Goal: Task Accomplishment & Management: Manage account settings

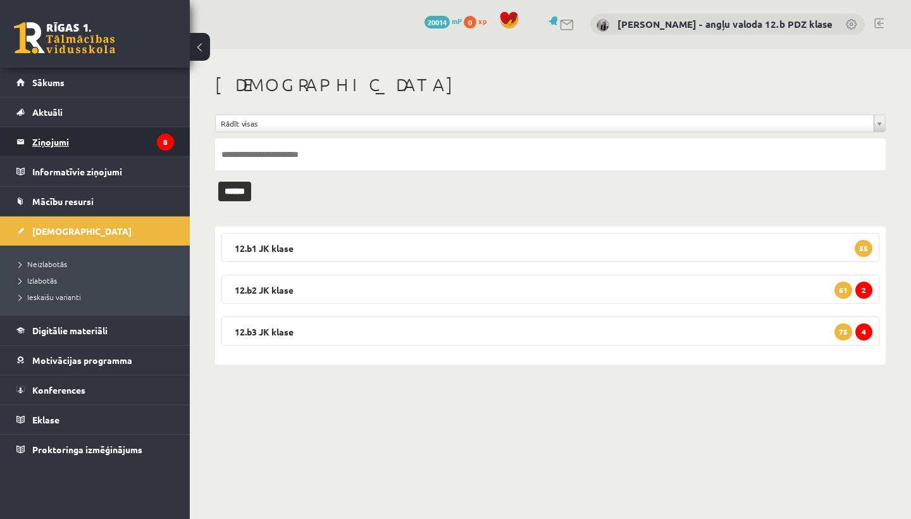
click at [33, 133] on legend "Ziņojumi 8" at bounding box center [103, 141] width 142 height 29
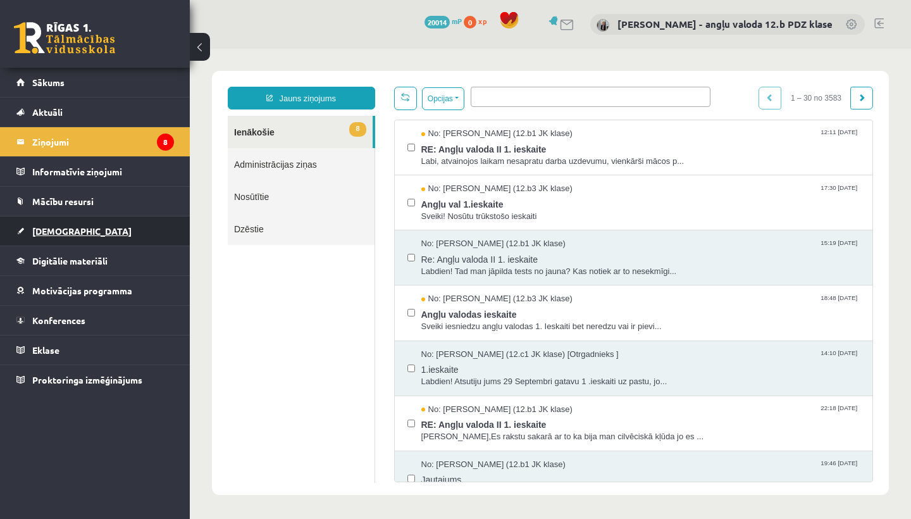
click at [74, 231] on link "[DEMOGRAPHIC_DATA]" at bounding box center [94, 230] width 157 height 29
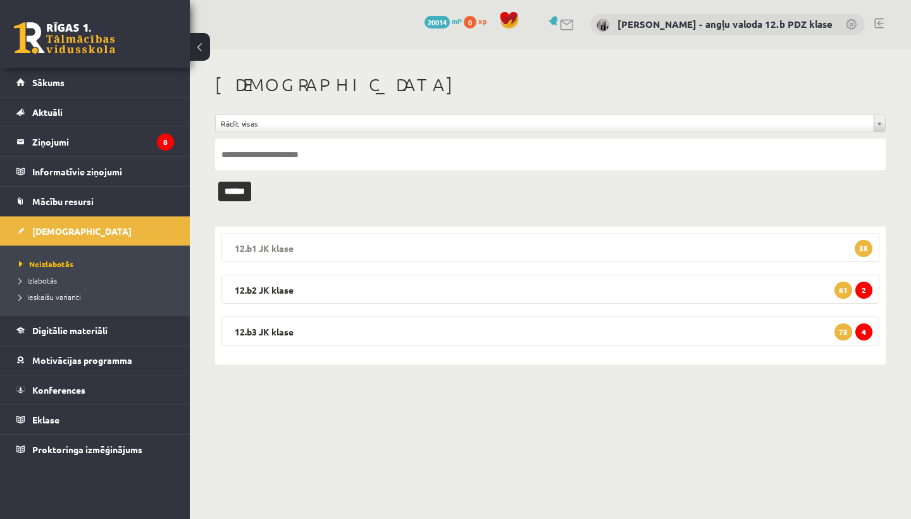
click at [347, 243] on legend "12.b1 JK klase 55" at bounding box center [550, 247] width 658 height 29
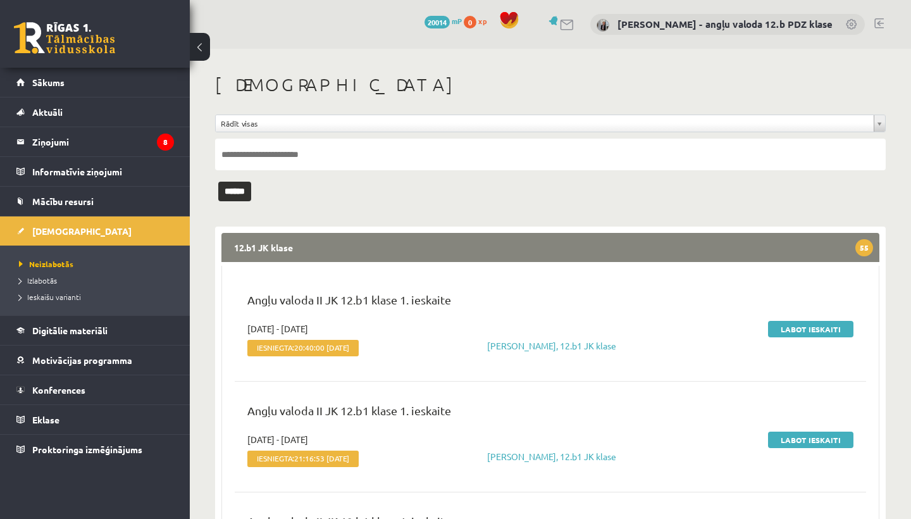
click at [347, 243] on legend "12.b1 JK klase 55" at bounding box center [550, 247] width 658 height 29
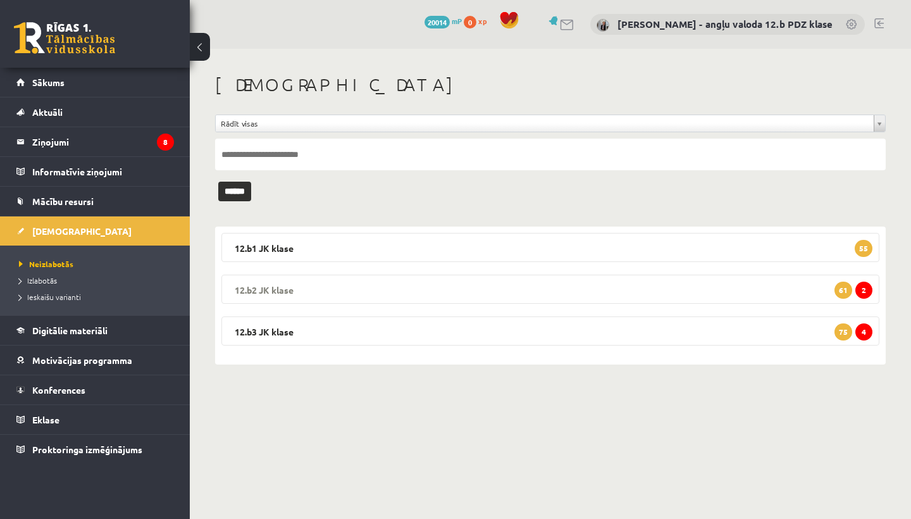
click at [318, 289] on legend "12.b2 JK klase 2 61" at bounding box center [550, 288] width 658 height 29
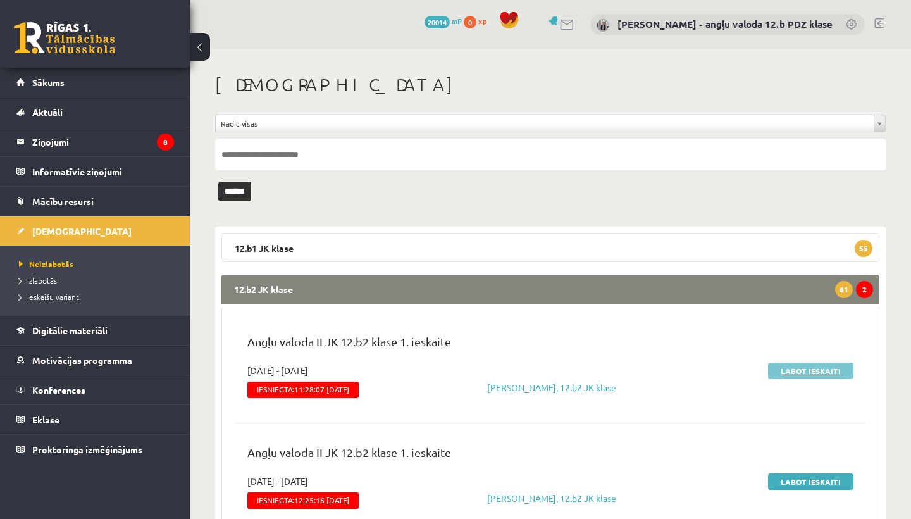
click at [787, 362] on link "Labot ieskaiti" at bounding box center [810, 370] width 85 height 16
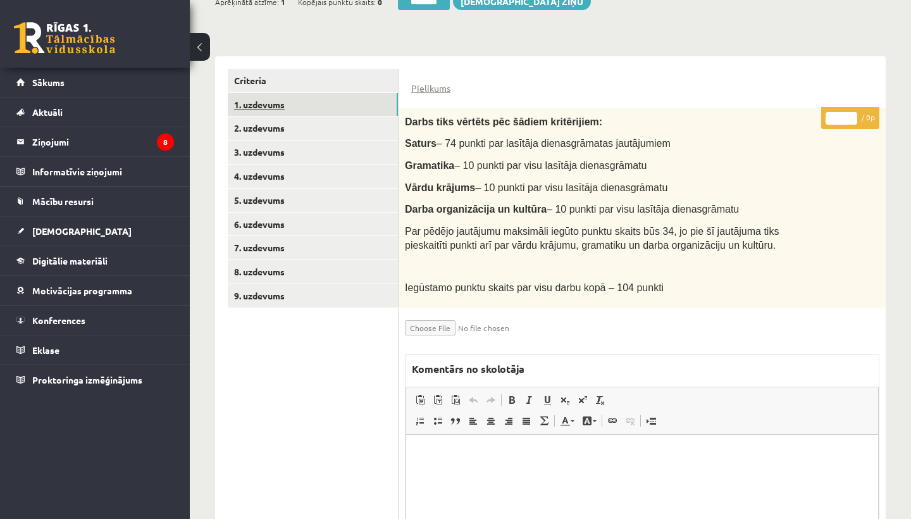
click at [272, 100] on link "1. uzdevums" at bounding box center [313, 104] width 170 height 23
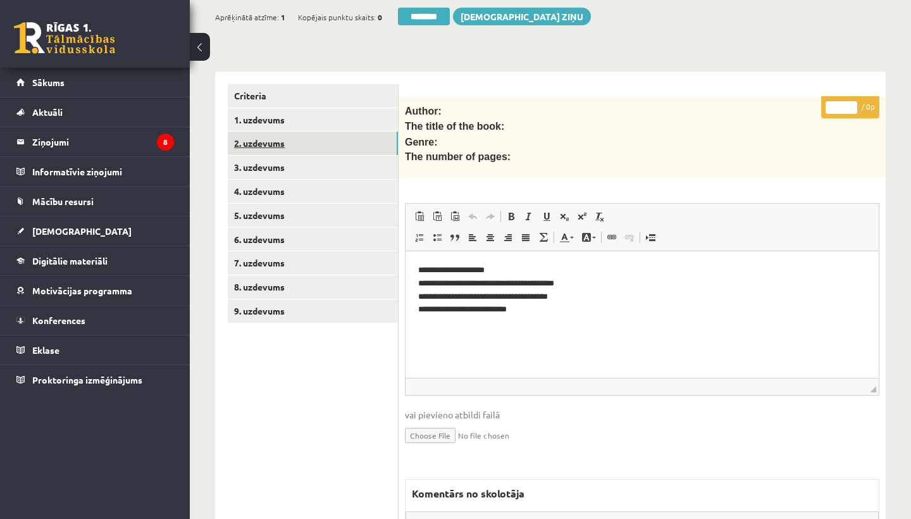
click at [286, 139] on link "2. uzdevums" at bounding box center [313, 143] width 170 height 23
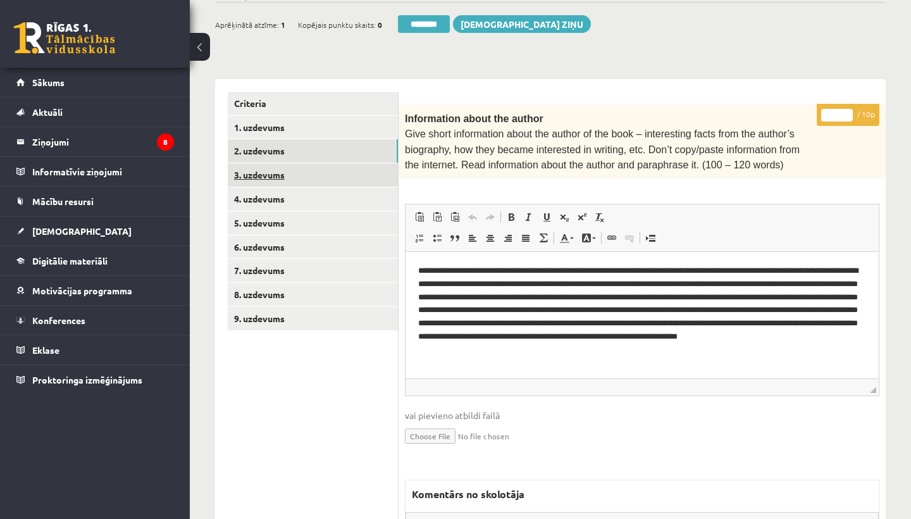
click at [276, 176] on link "3. uzdevums" at bounding box center [313, 174] width 170 height 23
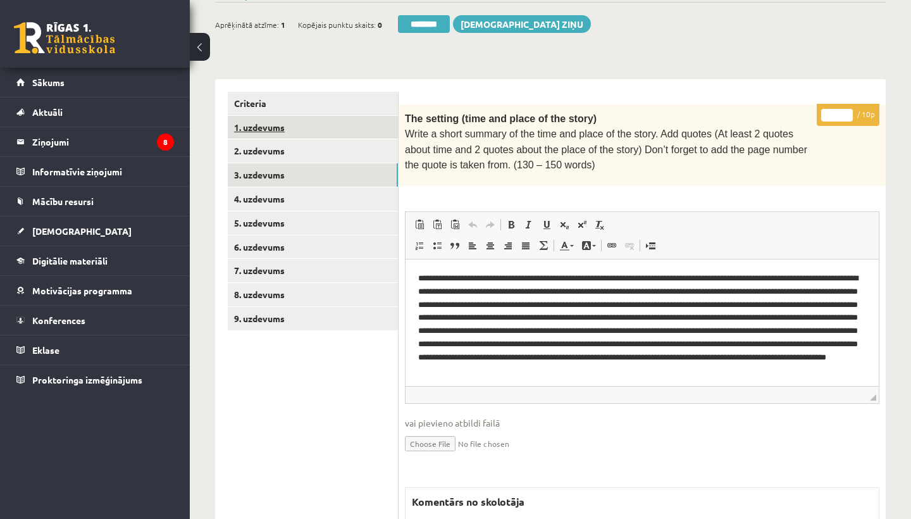
click at [262, 123] on link "1. uzdevums" at bounding box center [313, 127] width 170 height 23
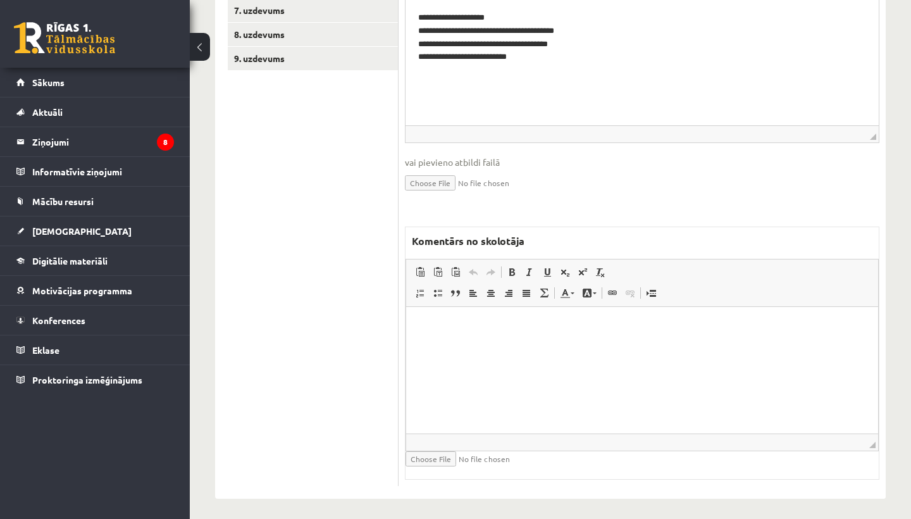
scroll to position [494, 0]
click at [473, 346] on html at bounding box center [642, 326] width 472 height 39
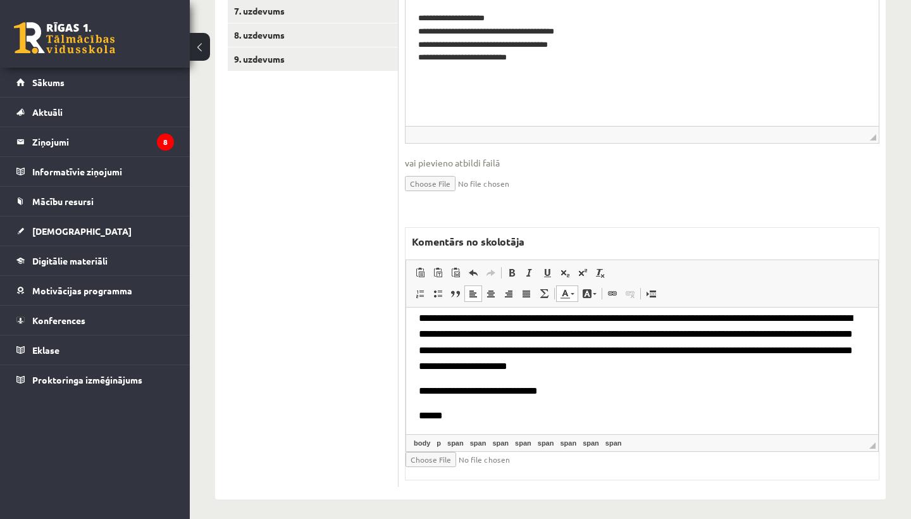
scroll to position [34, 0]
click at [431, 452] on input "file" at bounding box center [480, 458] width 150 height 15
type input "**********"
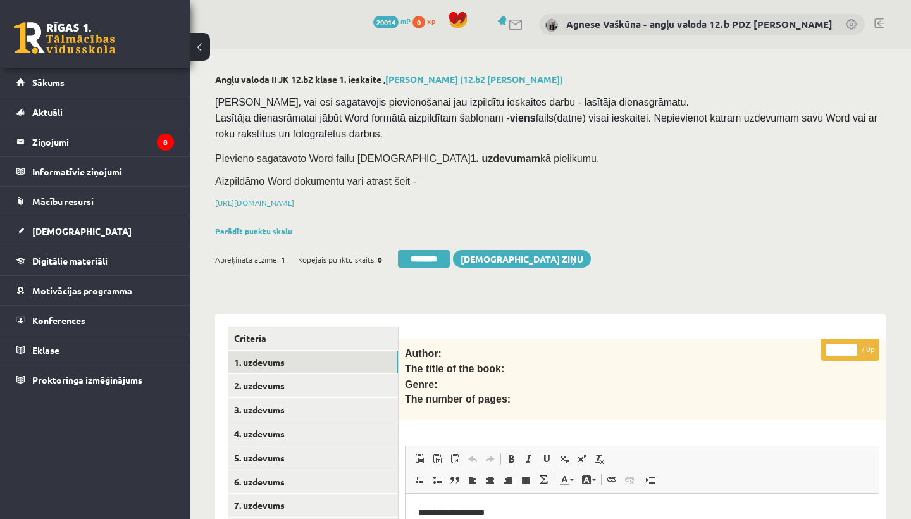
scroll to position [0, 0]
click at [269, 355] on link "1. uzdevums" at bounding box center [313, 361] width 170 height 23
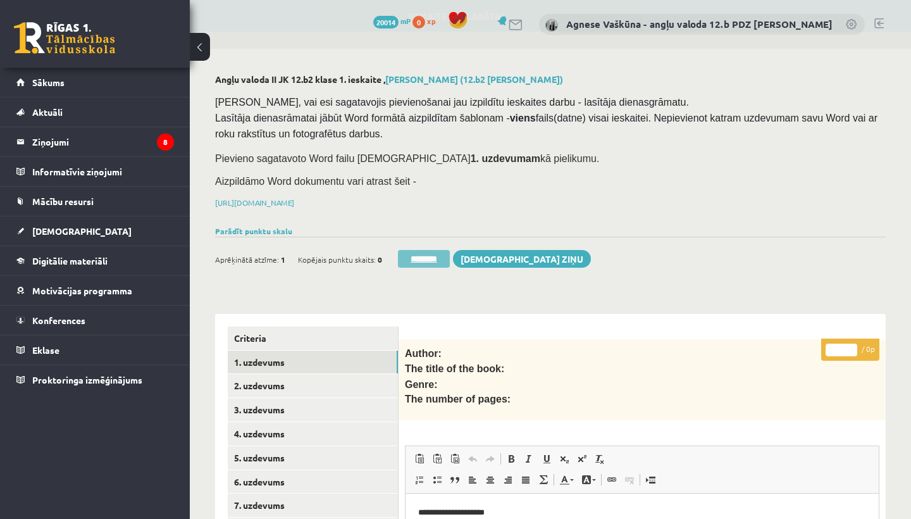
click at [429, 250] on input "********" at bounding box center [424, 259] width 52 height 18
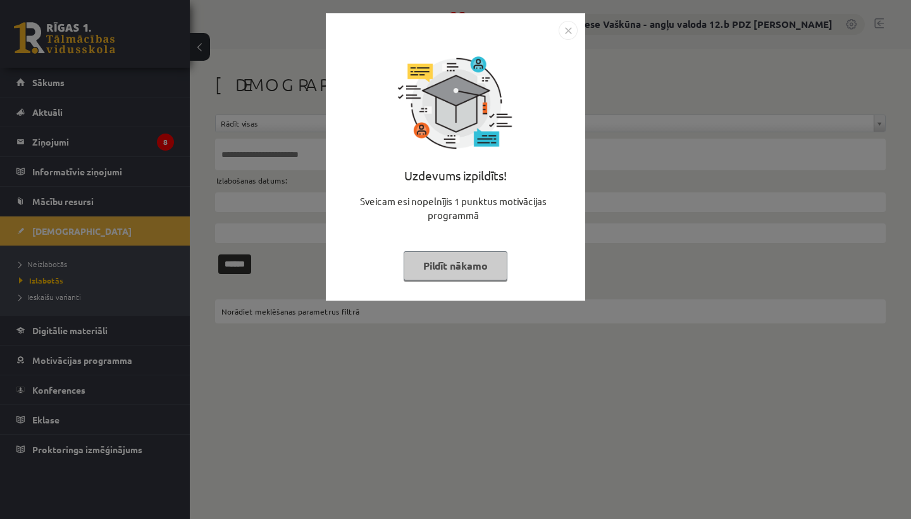
click at [565, 32] on img "Close" at bounding box center [567, 30] width 19 height 19
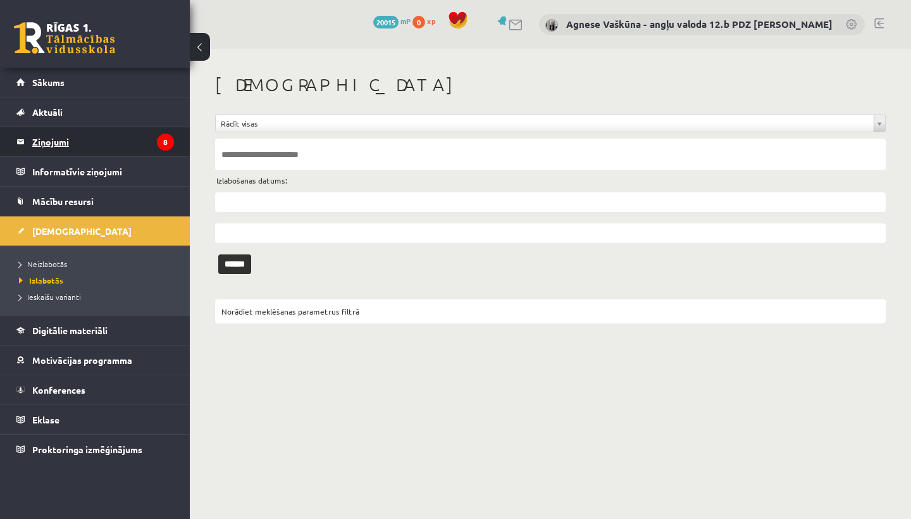
click at [56, 140] on legend "Ziņojumi 8" at bounding box center [103, 141] width 142 height 29
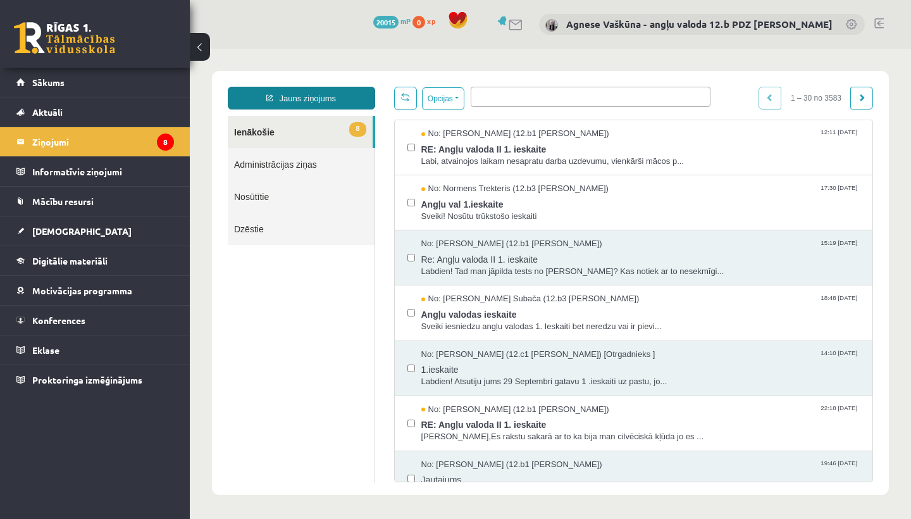
click at [298, 90] on link "Jauns ziņojums" at bounding box center [301, 98] width 147 height 23
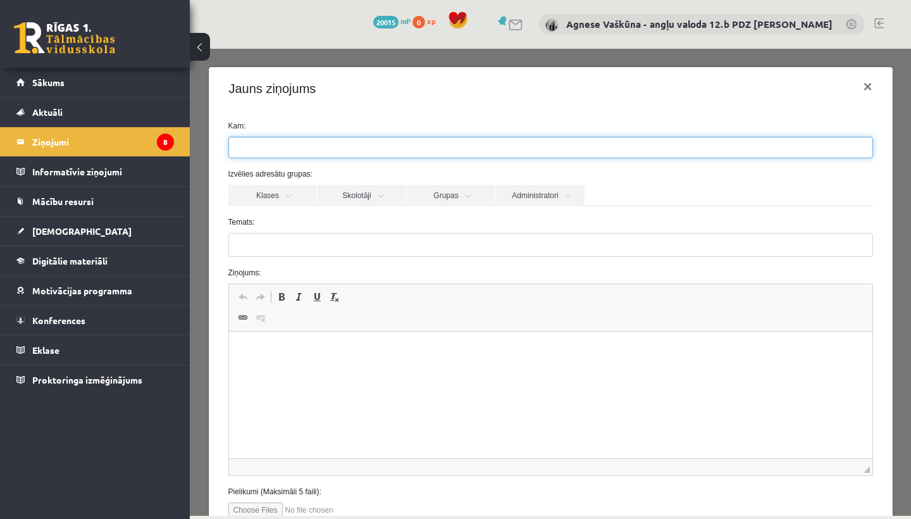
click at [243, 149] on input "search" at bounding box center [251, 147] width 44 height 20
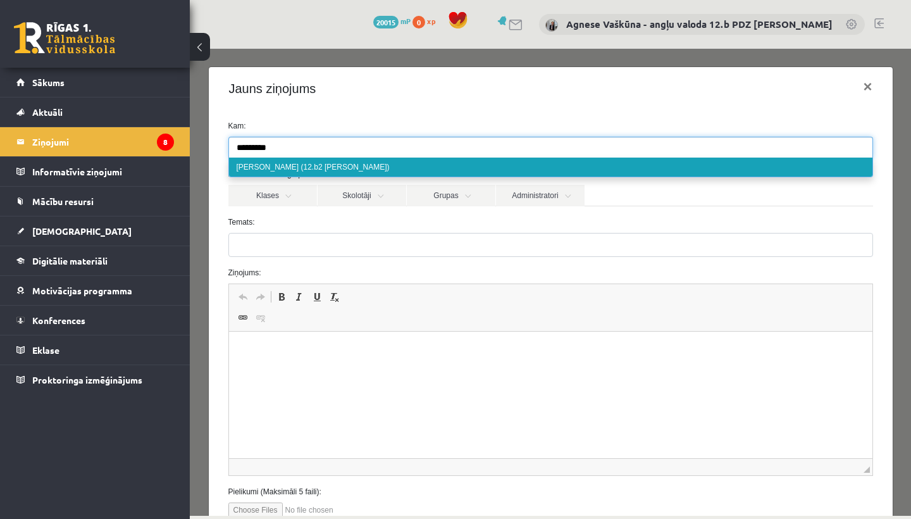
type input "*********"
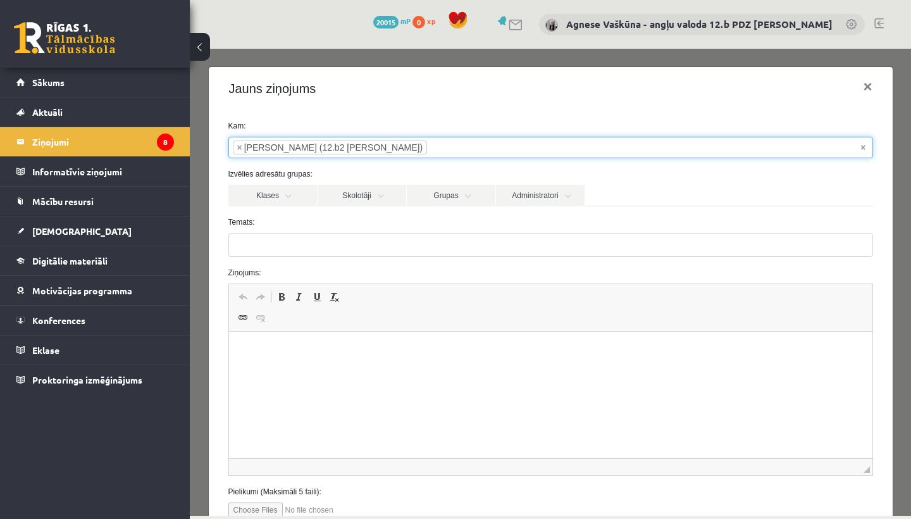
select select "*****"
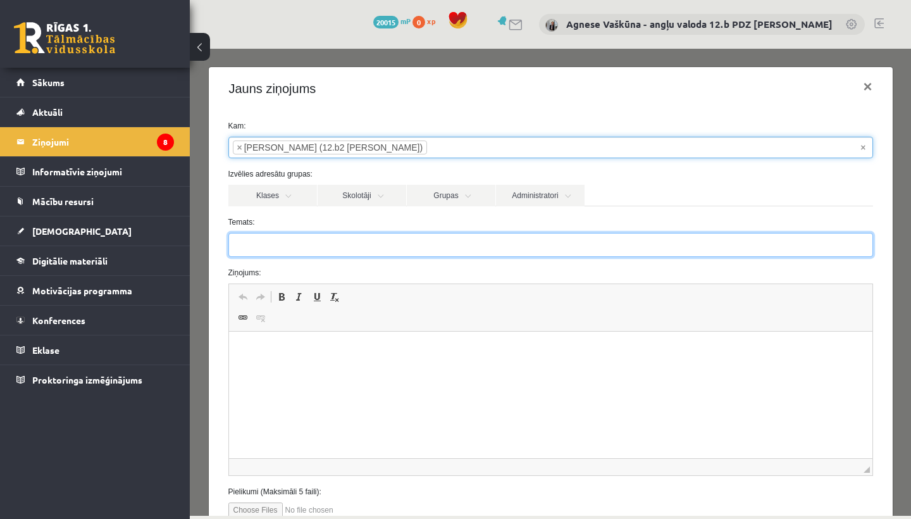
click at [250, 246] on input "Temats:" at bounding box center [550, 245] width 644 height 24
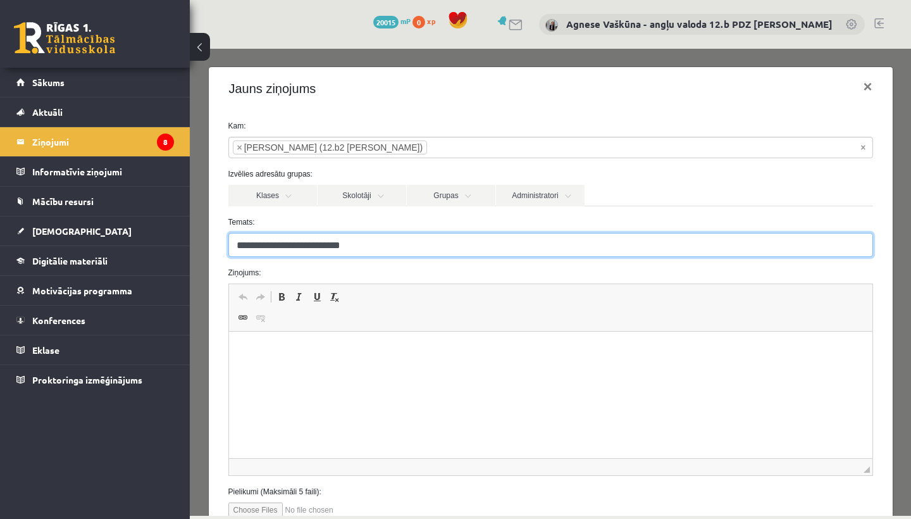
type input "**********"
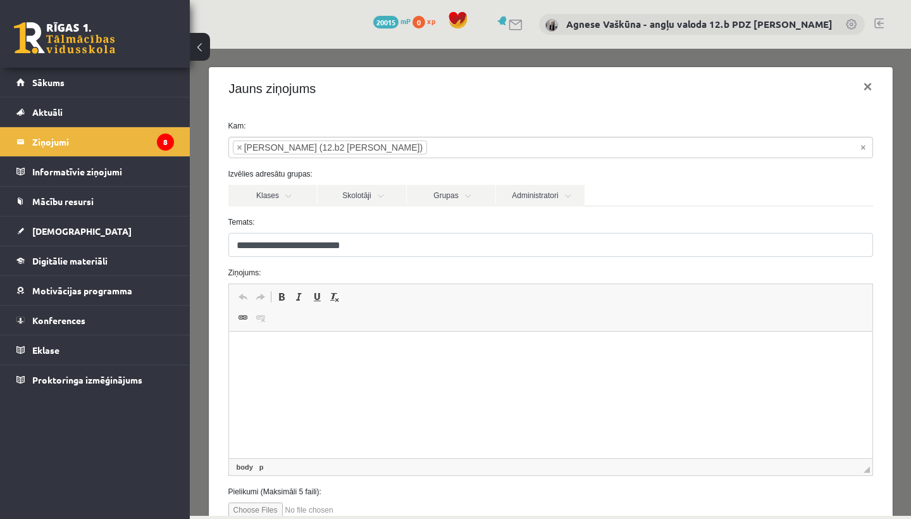
click at [264, 361] on html at bounding box center [549, 350] width 643 height 39
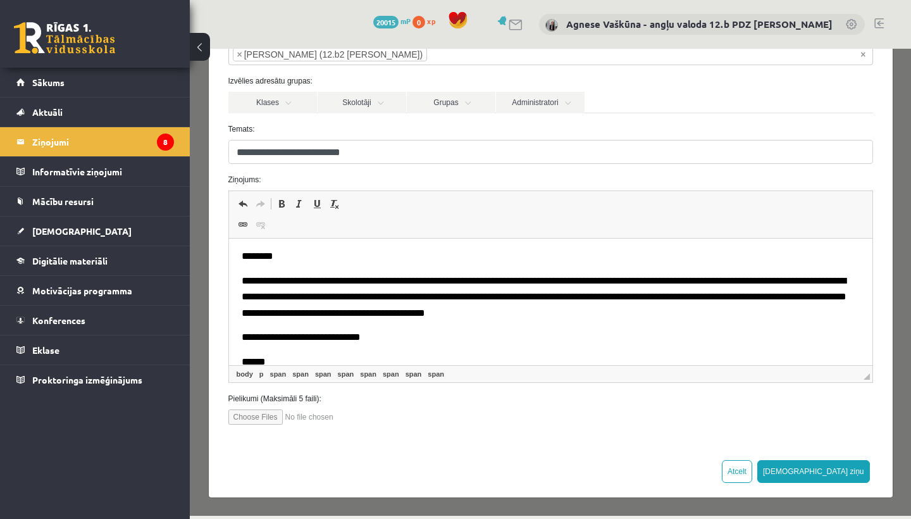
scroll to position [92, 0]
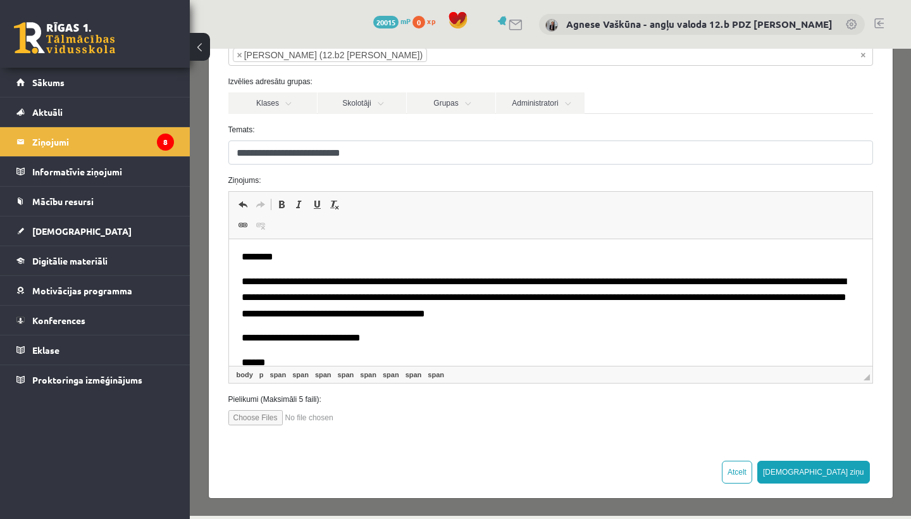
click at [261, 418] on input "file" at bounding box center [300, 417] width 144 height 15
type input "**********"
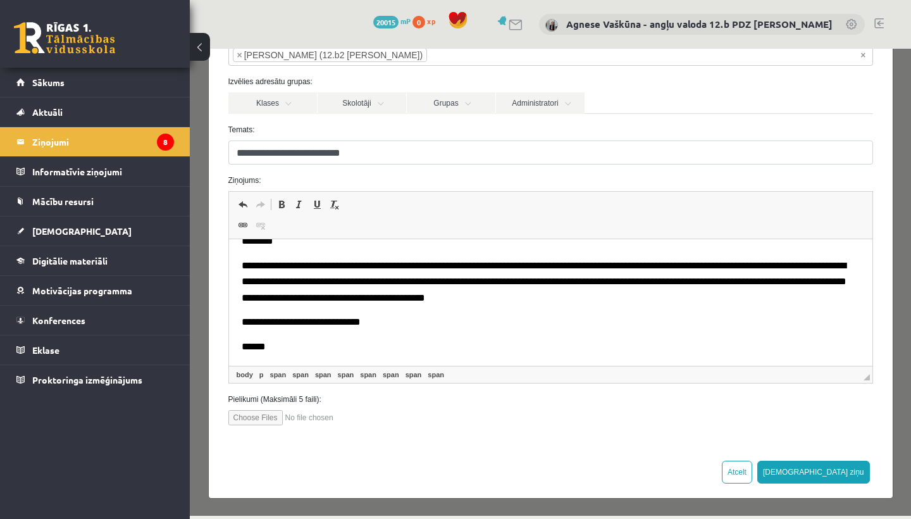
scroll to position [18, 0]
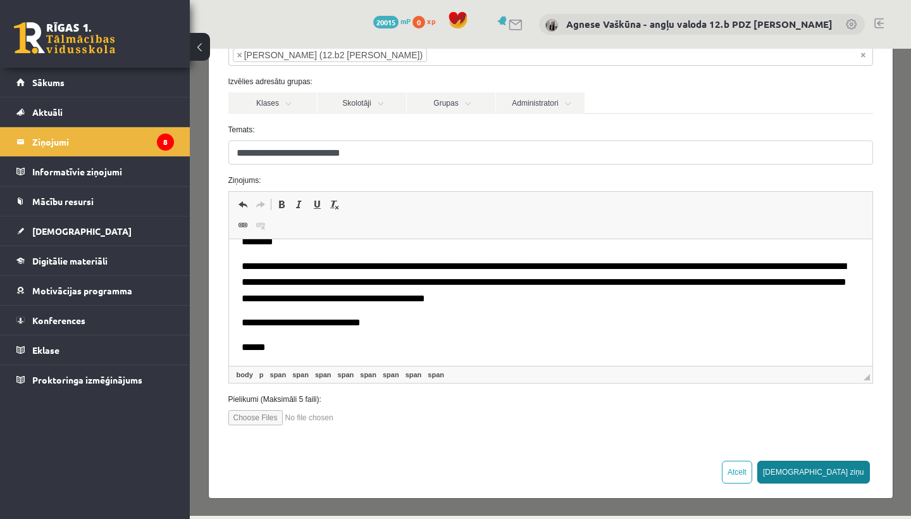
click at [856, 472] on button "[DEMOGRAPHIC_DATA] ziņu" at bounding box center [813, 471] width 113 height 23
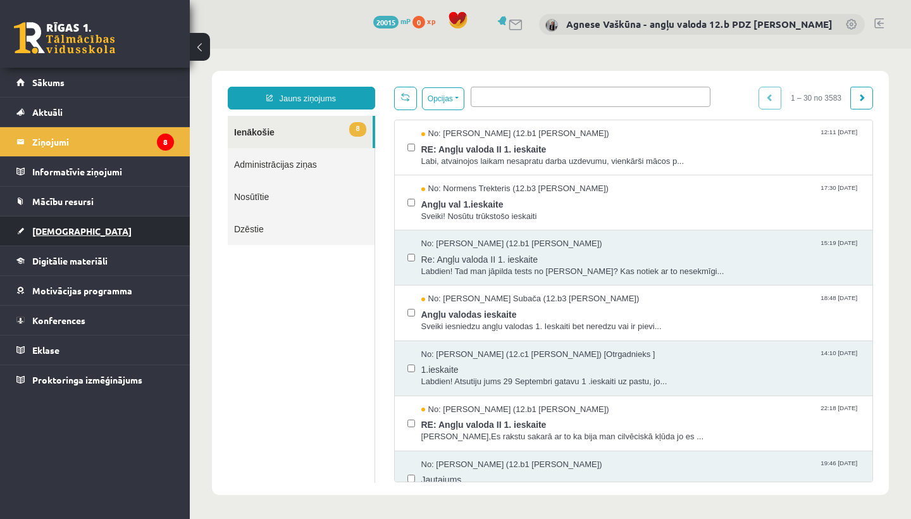
scroll to position [0, 0]
click at [63, 230] on span "[DEMOGRAPHIC_DATA]" at bounding box center [81, 230] width 99 height 11
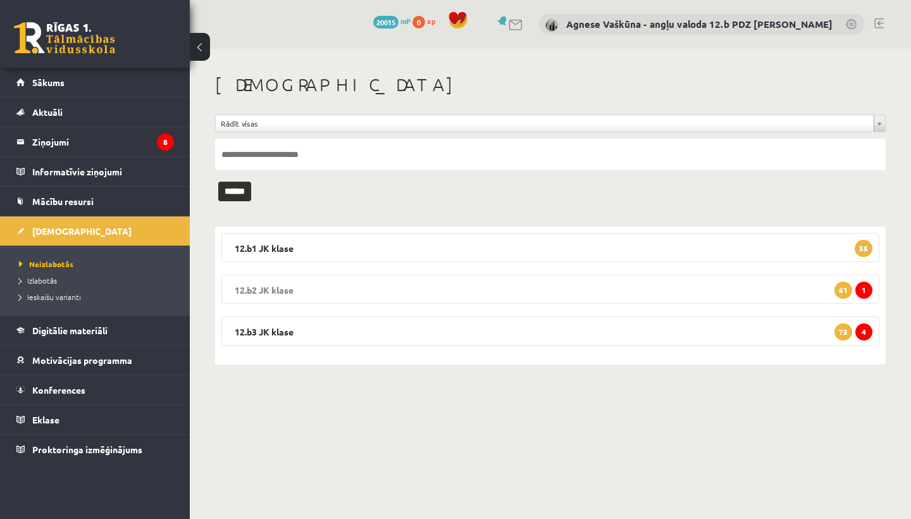
click at [274, 292] on legend "12.b2 JK klase 1 61" at bounding box center [550, 288] width 658 height 29
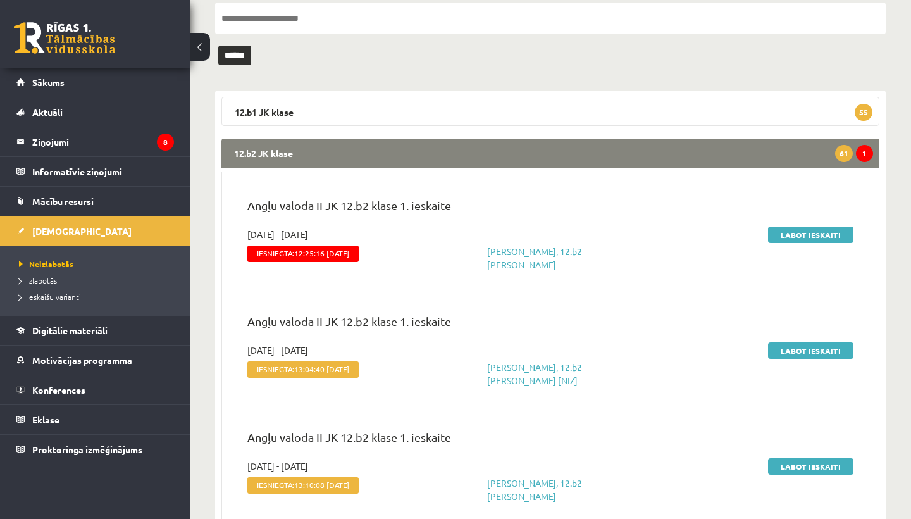
scroll to position [141, 0]
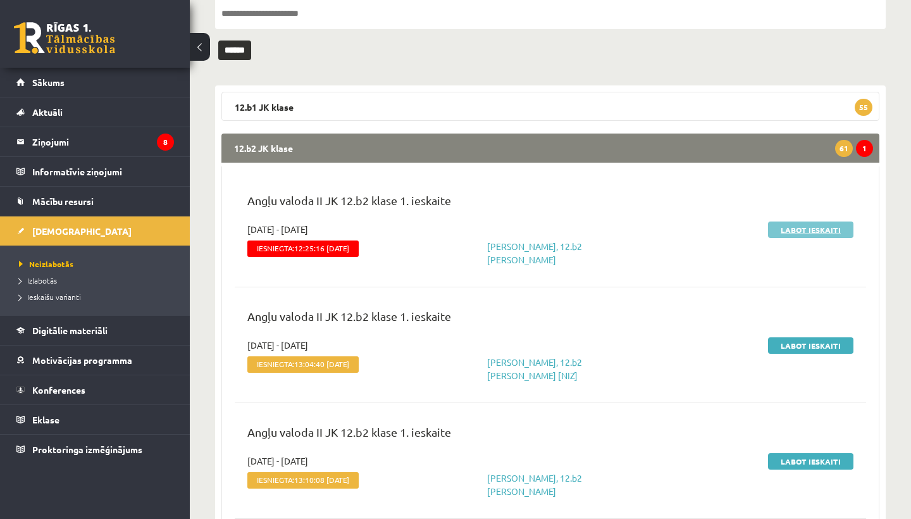
click at [829, 228] on link "Labot ieskaiti" at bounding box center [810, 229] width 85 height 16
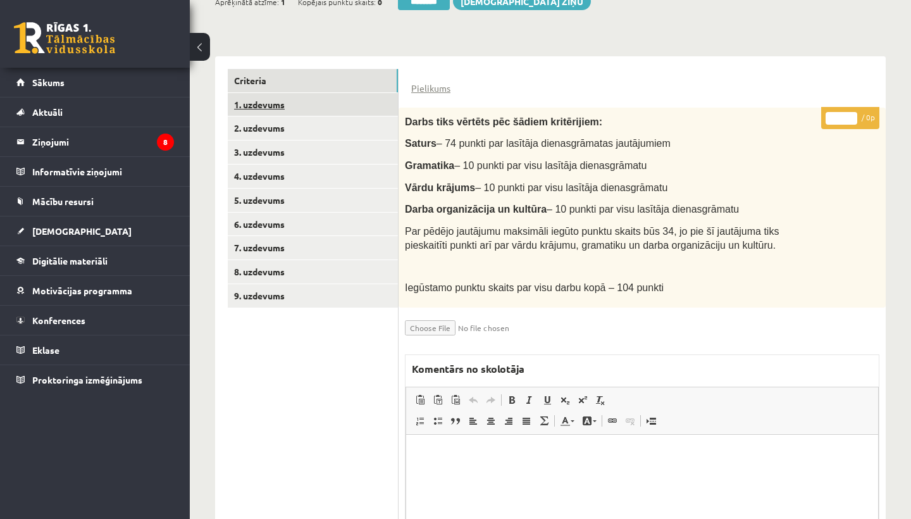
click at [278, 106] on link "1. uzdevums" at bounding box center [313, 104] width 170 height 23
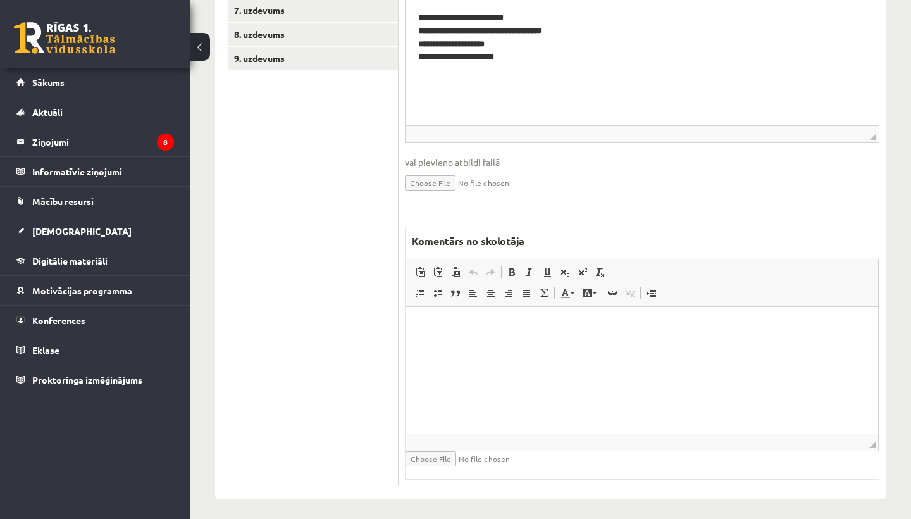
scroll to position [494, 0]
click at [467, 346] on html at bounding box center [642, 326] width 472 height 39
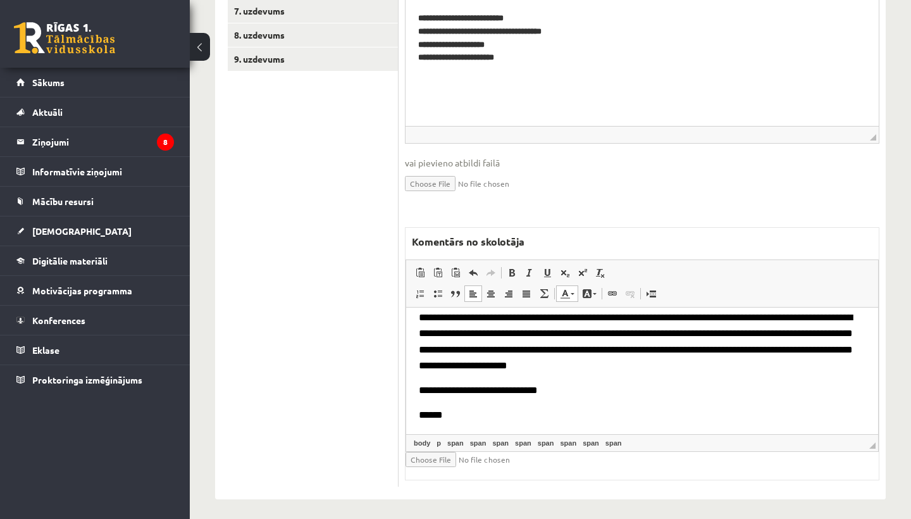
scroll to position [34, 0]
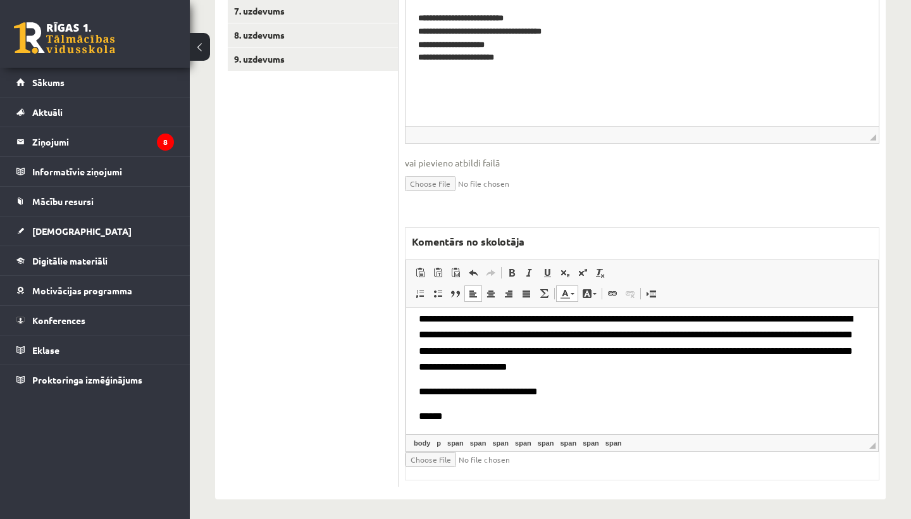
click at [421, 452] on input "file" at bounding box center [480, 458] width 150 height 15
type input "**********"
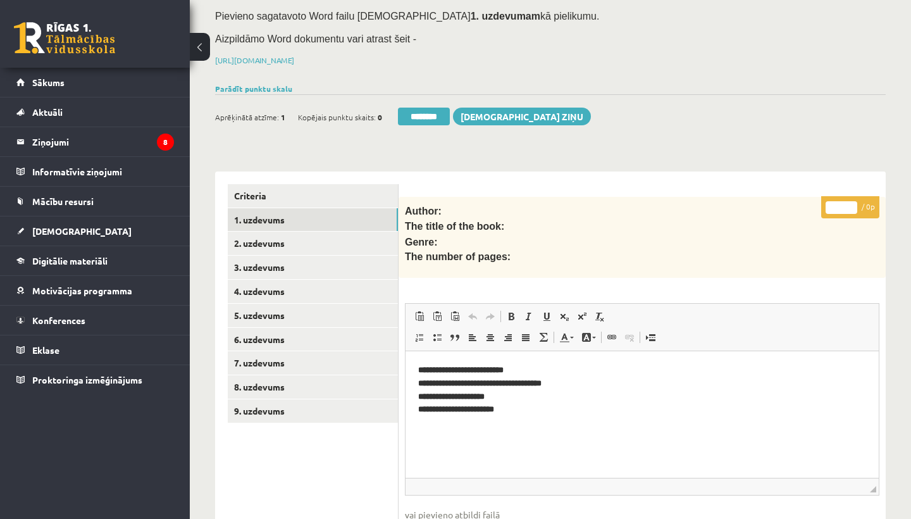
scroll to position [127, 0]
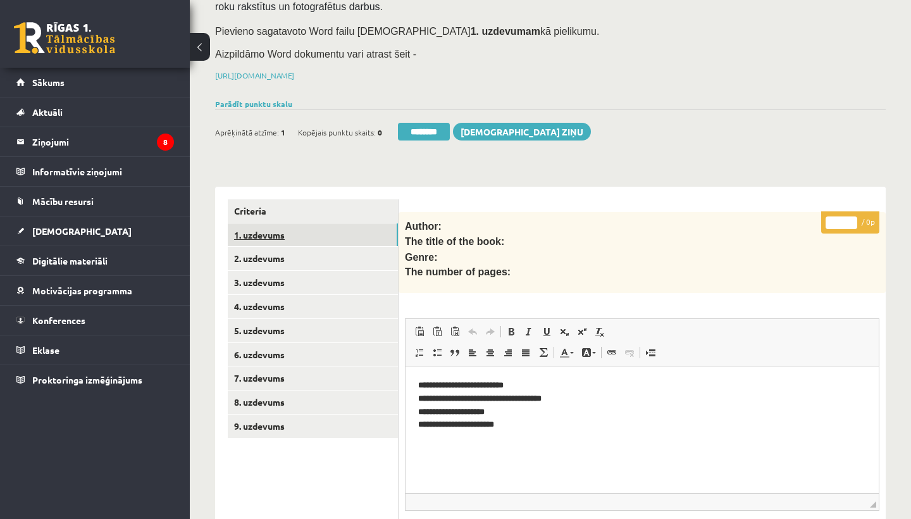
click at [262, 238] on link "1. uzdevums" at bounding box center [313, 234] width 170 height 23
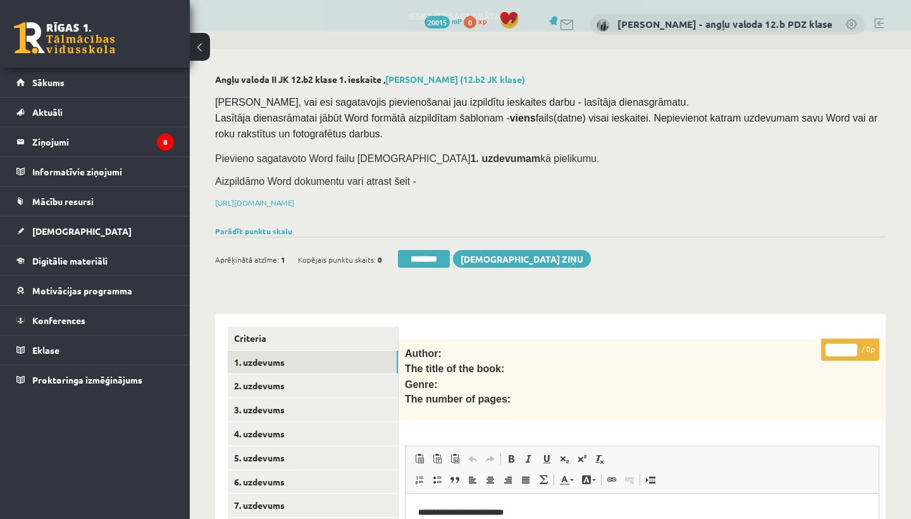
scroll to position [0, 0]
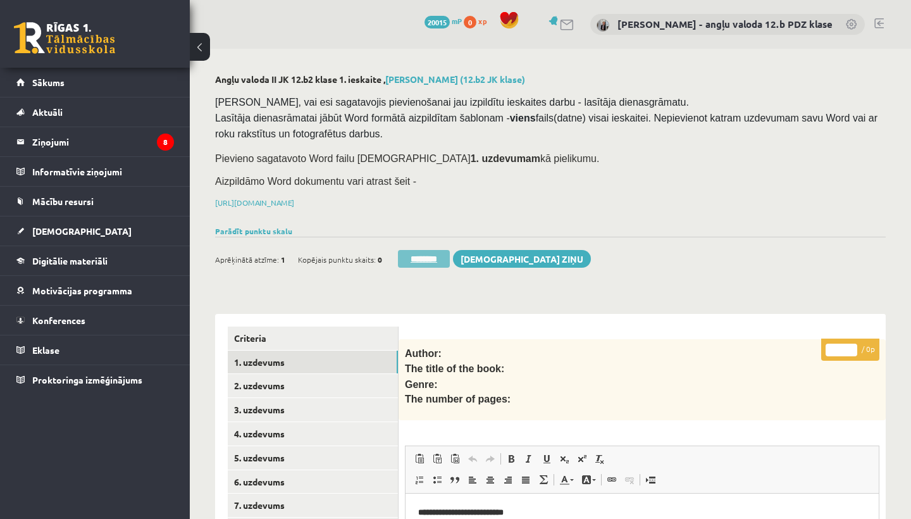
click at [429, 252] on input "********" at bounding box center [424, 259] width 52 height 18
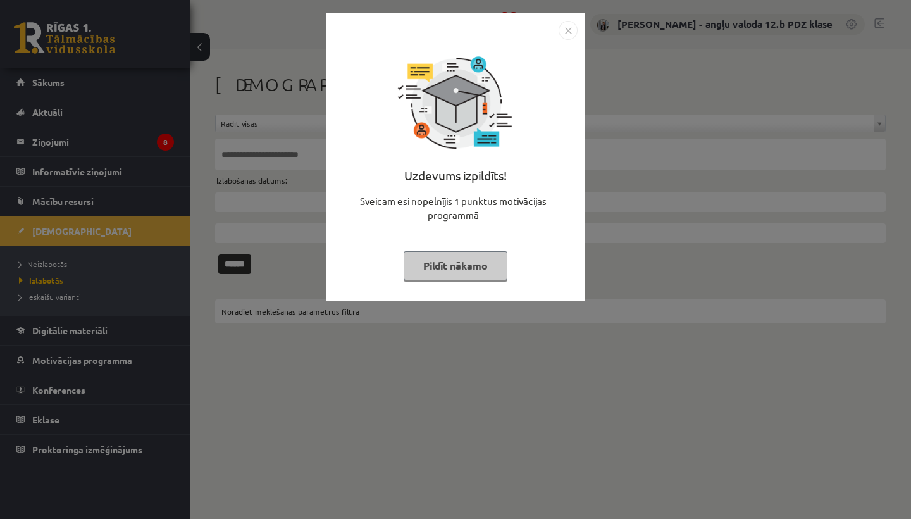
click at [571, 32] on img "Close" at bounding box center [567, 30] width 19 height 19
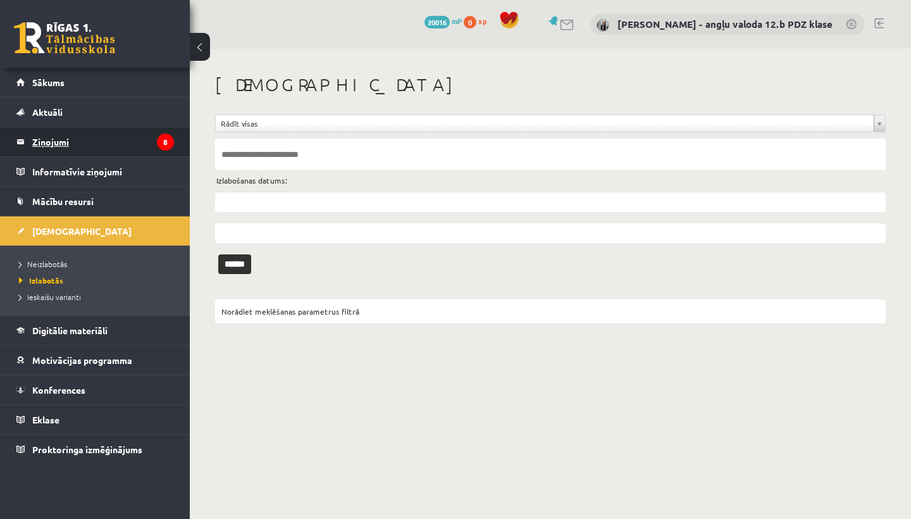
click at [64, 140] on legend "Ziņojumi 8" at bounding box center [103, 141] width 142 height 29
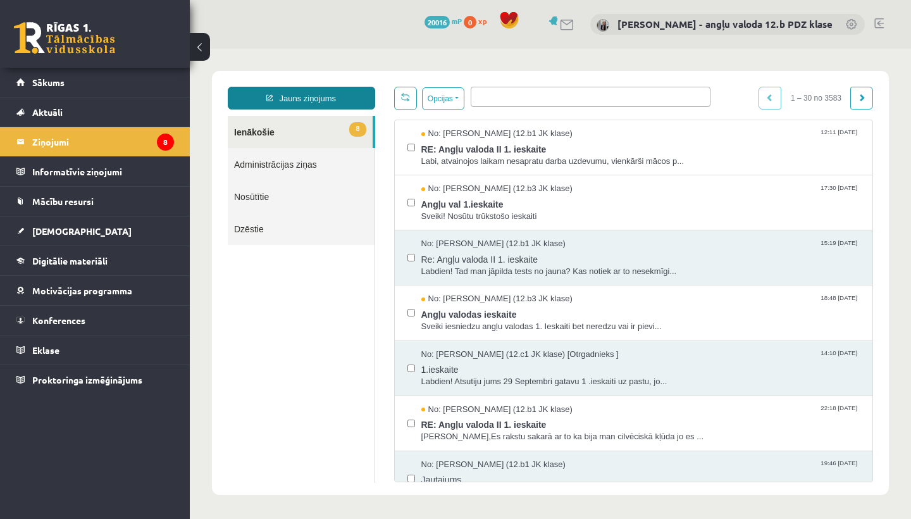
click at [335, 95] on link "Jauns ziņojums" at bounding box center [301, 98] width 147 height 23
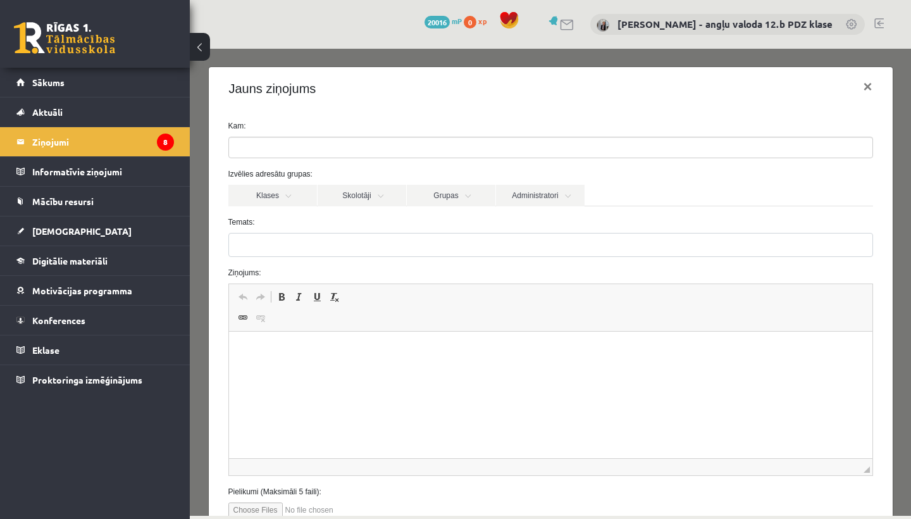
click at [275, 152] on ul at bounding box center [550, 147] width 643 height 20
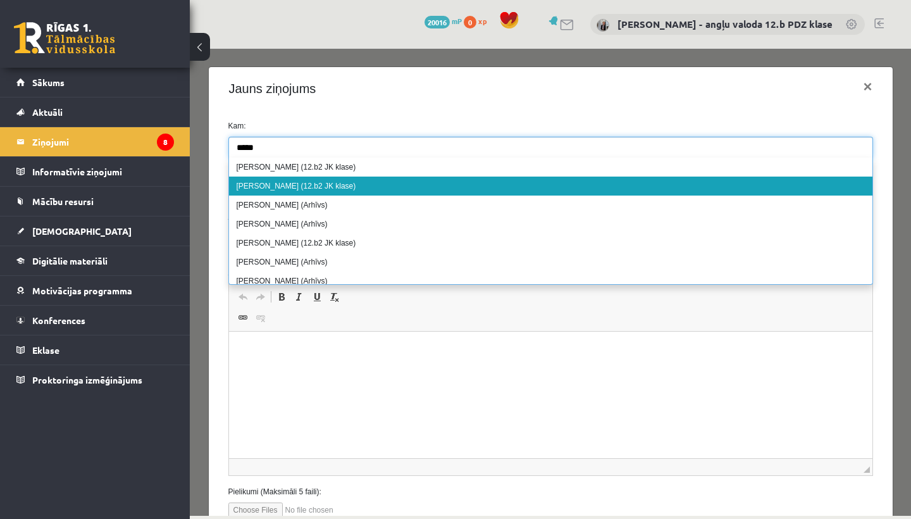
type input "*****"
select select "*****"
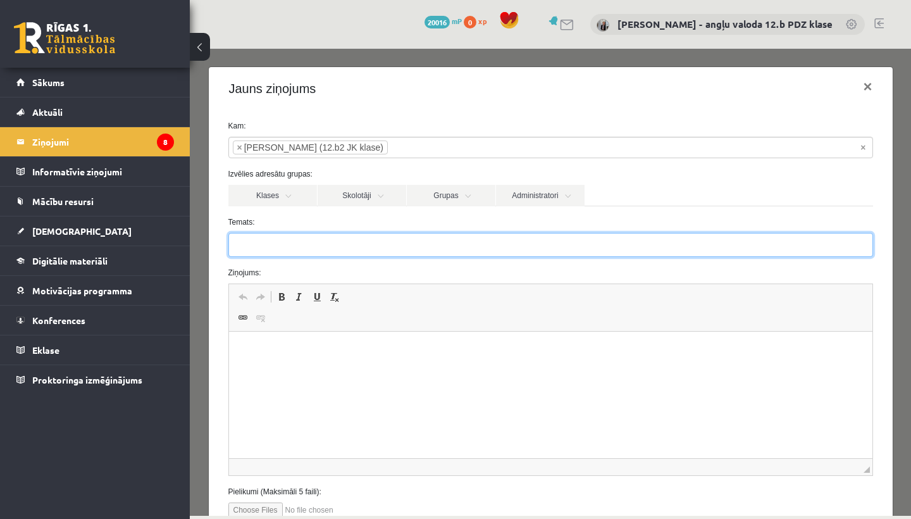
click at [254, 246] on input "Temats:" at bounding box center [550, 245] width 644 height 24
type input "**********"
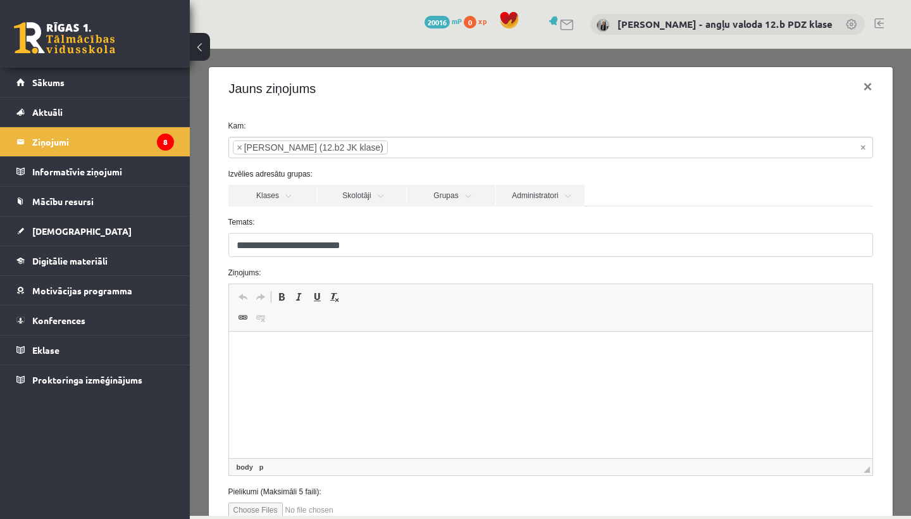
click at [279, 352] on p "Rich Text Editor, wiswyg-editor-47434013200680-1760002640-444" at bounding box center [550, 350] width 618 height 13
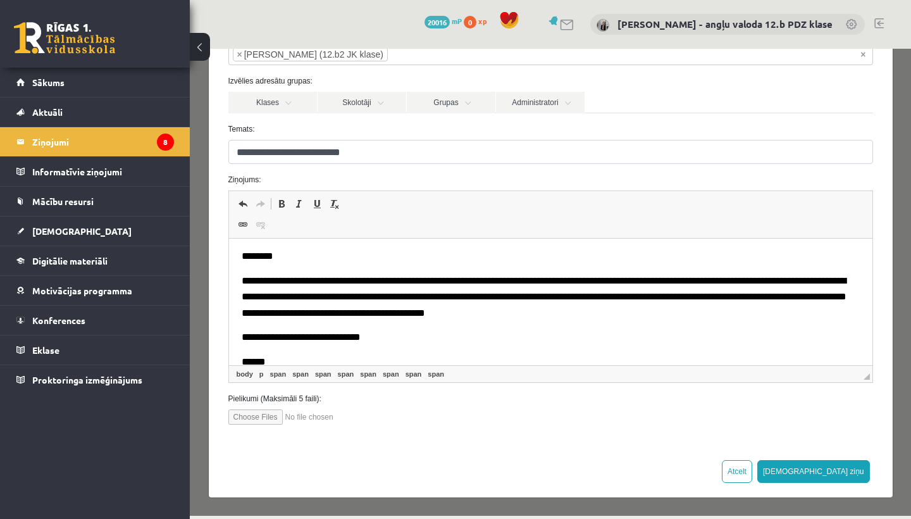
scroll to position [92, 0]
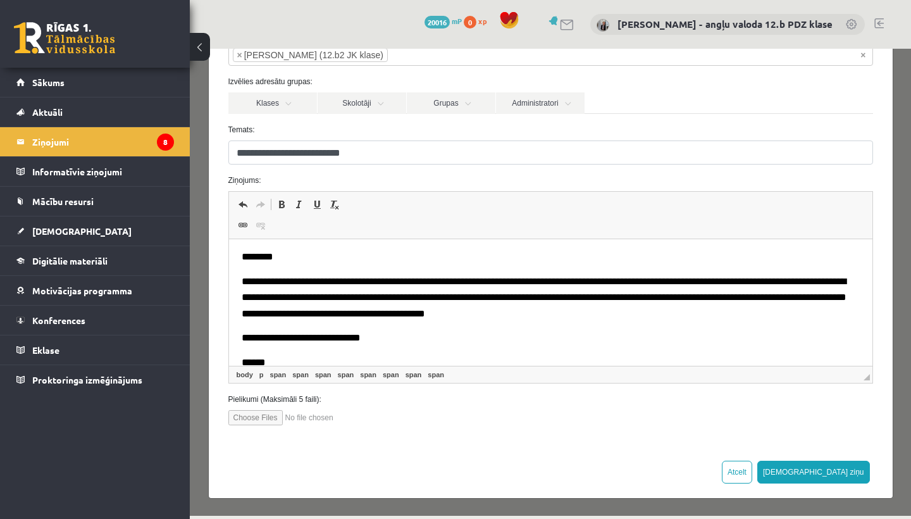
click at [257, 418] on input "file" at bounding box center [300, 417] width 144 height 15
type input "**********"
click at [851, 467] on button "Sūtīt ziņu" at bounding box center [813, 471] width 113 height 23
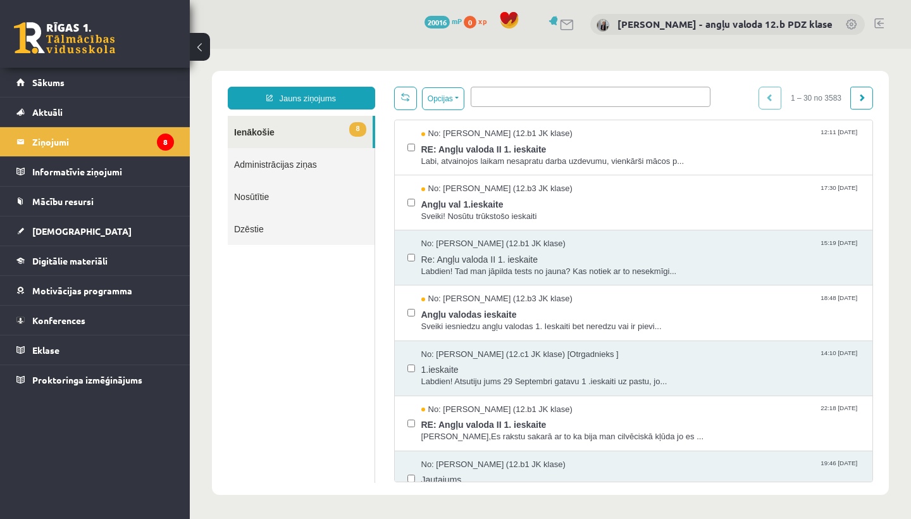
scroll to position [0, 0]
click at [70, 226] on span "[DEMOGRAPHIC_DATA]" at bounding box center [81, 230] width 99 height 11
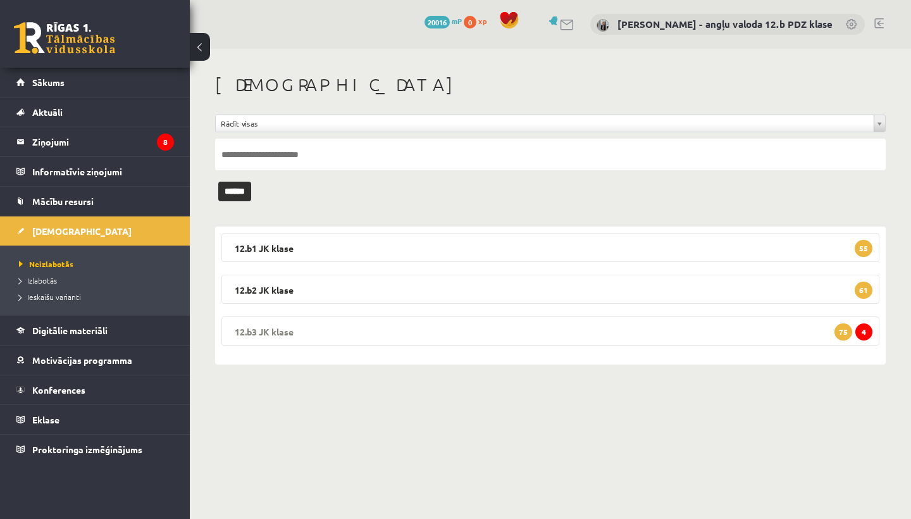
click at [296, 324] on legend "12.b3 JK klase 4 75" at bounding box center [550, 330] width 658 height 29
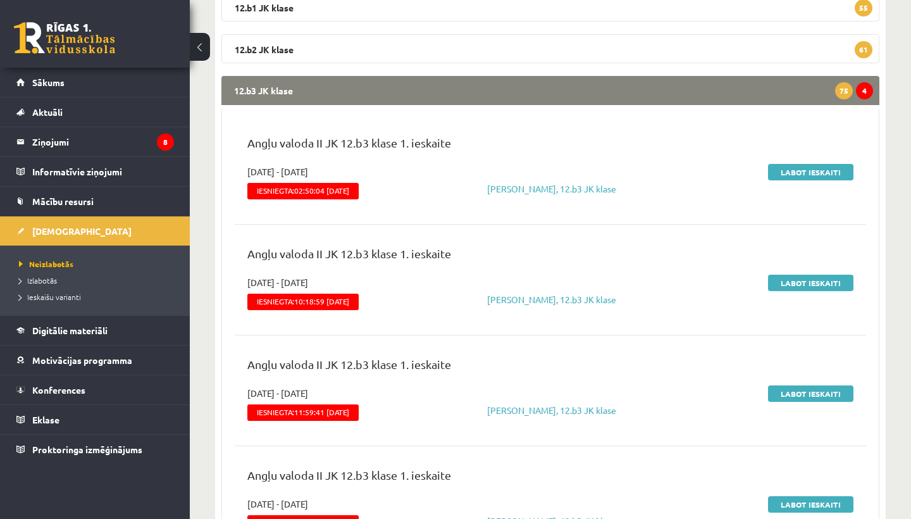
scroll to position [237, 0]
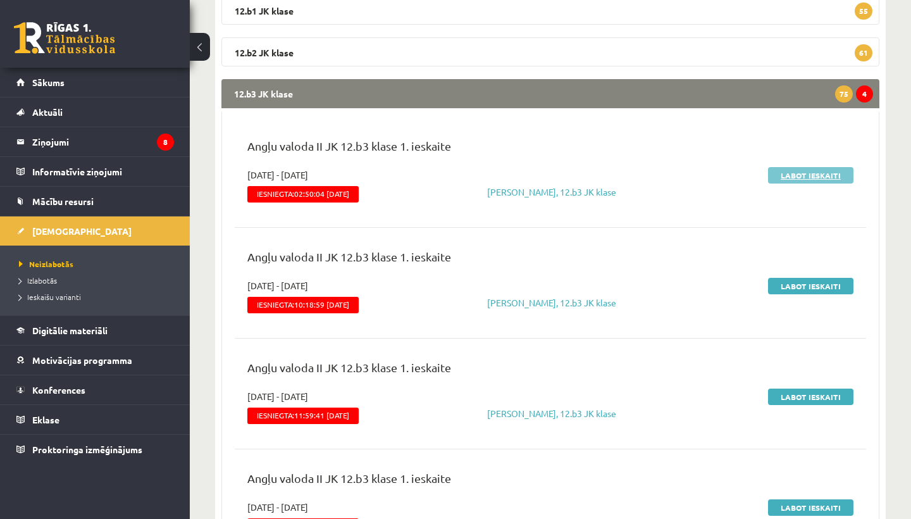
click at [802, 175] on link "Labot ieskaiti" at bounding box center [810, 175] width 85 height 16
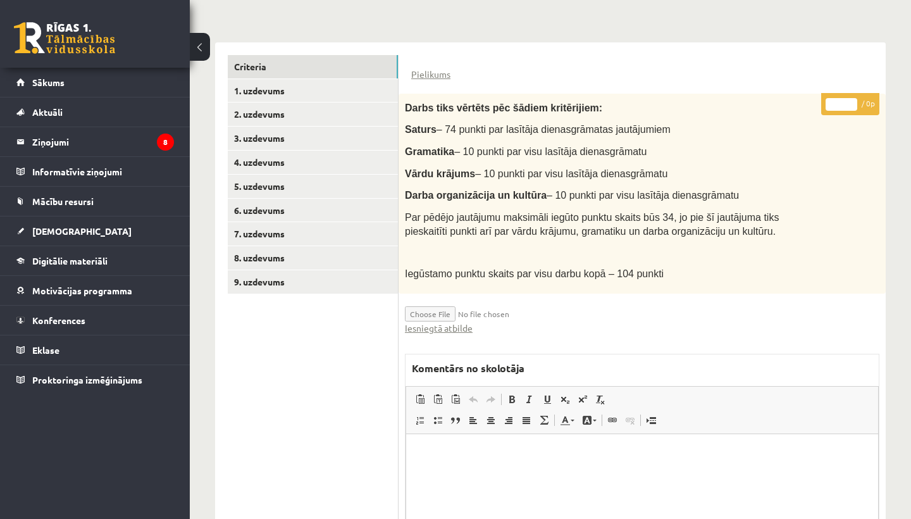
scroll to position [271, 0]
click at [448, 322] on link "Iesniegtā atbilde" at bounding box center [439, 328] width 68 height 13
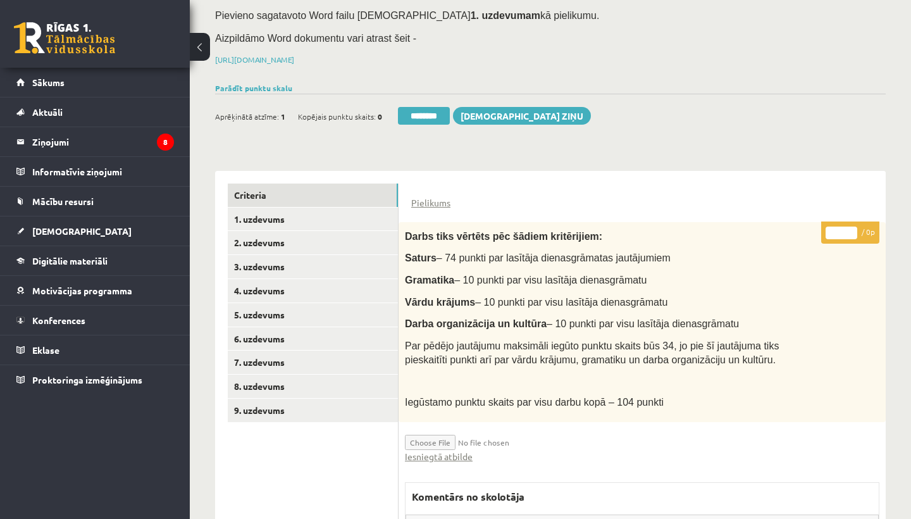
scroll to position [202, 0]
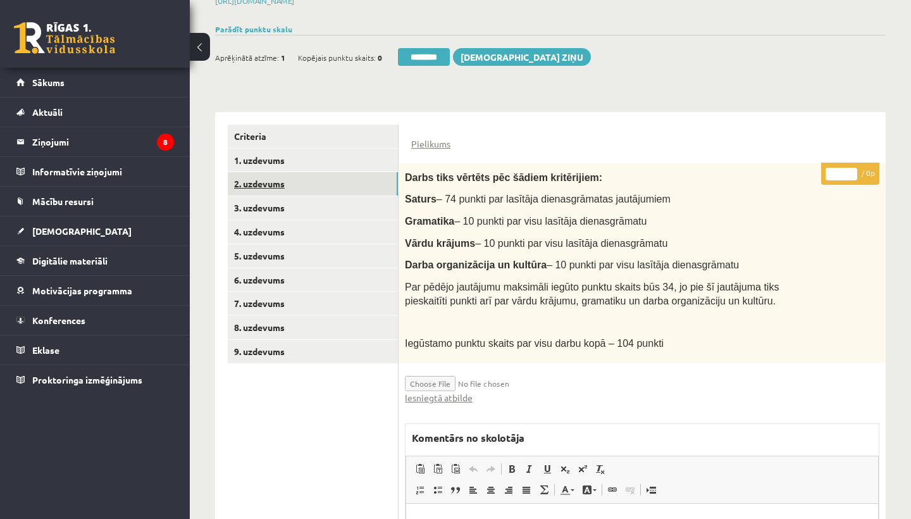
click at [293, 175] on link "2. uzdevums" at bounding box center [313, 183] width 170 height 23
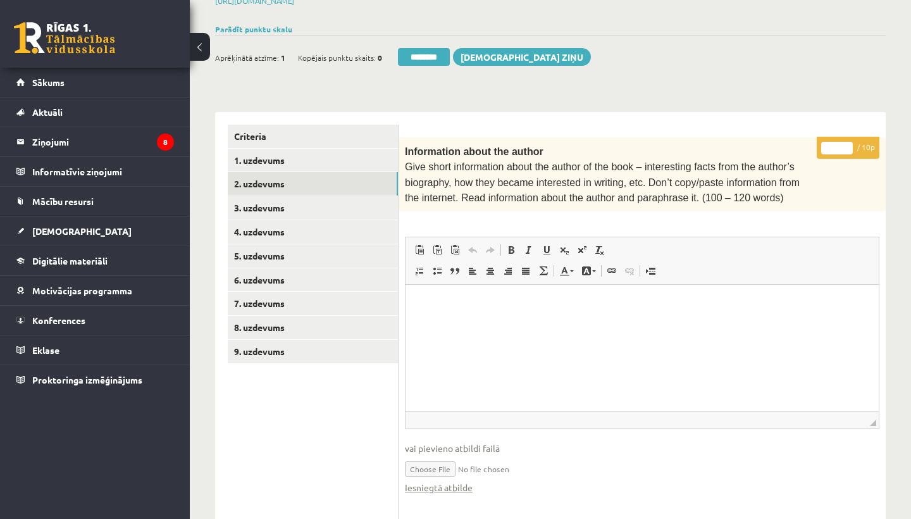
scroll to position [0, 0]
click at [841, 145] on input "*" at bounding box center [837, 148] width 32 height 13
type input "**"
click at [271, 202] on link "3. uzdevums" at bounding box center [313, 207] width 170 height 23
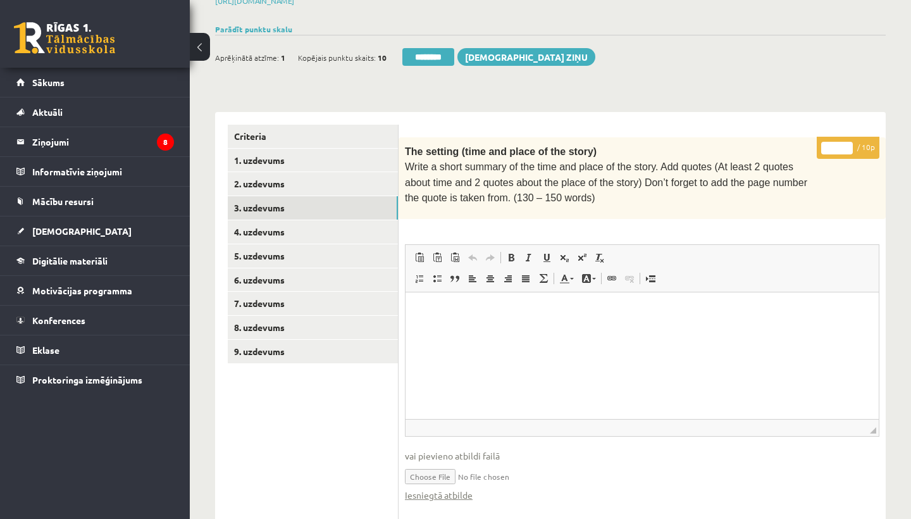
click at [842, 142] on input "*" at bounding box center [837, 148] width 32 height 13
type input "**"
click at [261, 223] on link "4. uzdevums" at bounding box center [313, 231] width 170 height 23
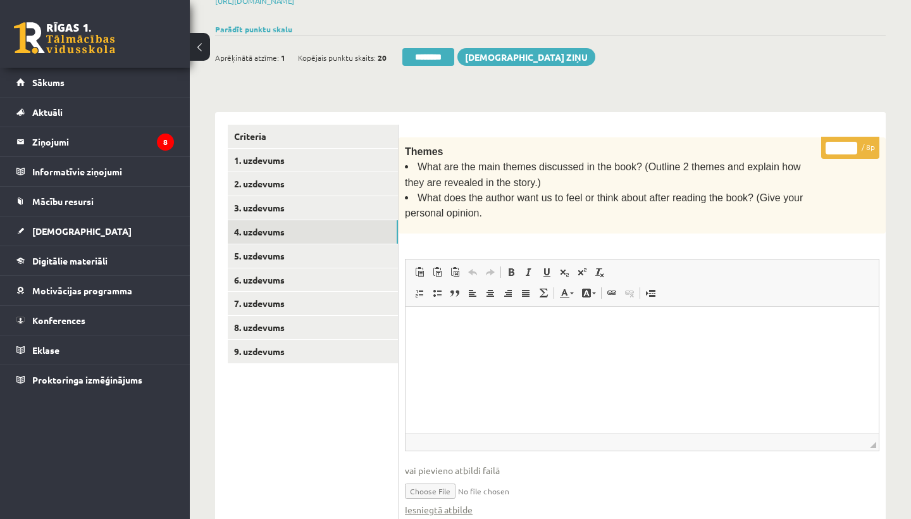
click at [842, 143] on input "*" at bounding box center [841, 148] width 32 height 13
type input "*"
click at [308, 251] on link "5. uzdevums" at bounding box center [313, 255] width 170 height 23
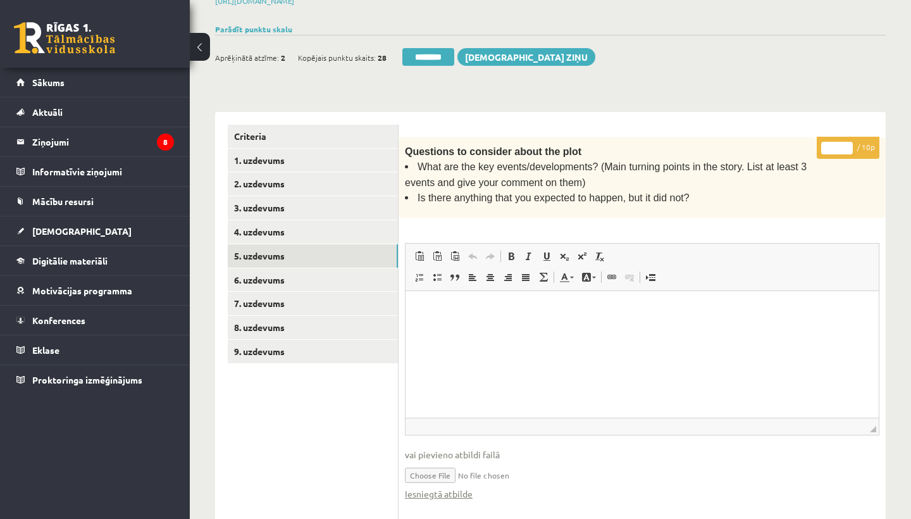
click at [838, 147] on input "*" at bounding box center [837, 148] width 32 height 13
type input "**"
click at [280, 268] on link "6. uzdevums" at bounding box center [313, 279] width 170 height 23
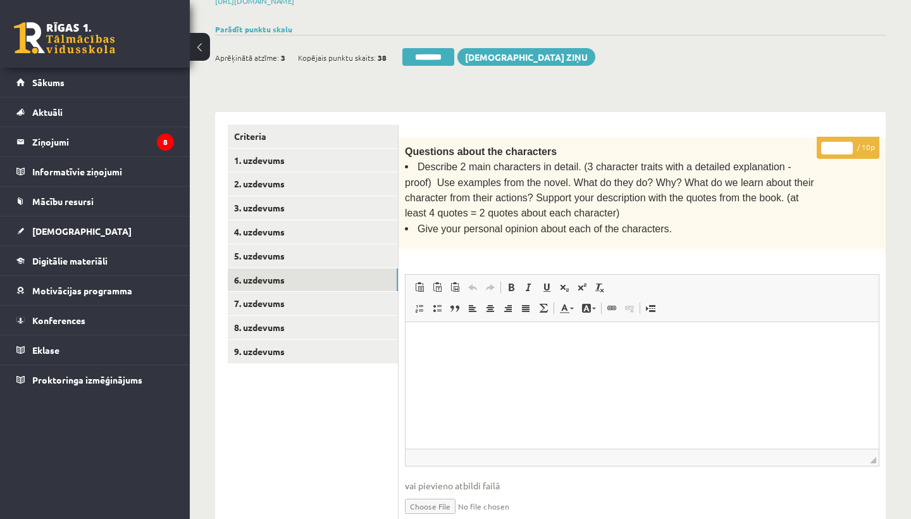
click at [840, 144] on input "*" at bounding box center [837, 148] width 32 height 13
type input "**"
click at [278, 294] on link "7. uzdevums" at bounding box center [313, 303] width 170 height 23
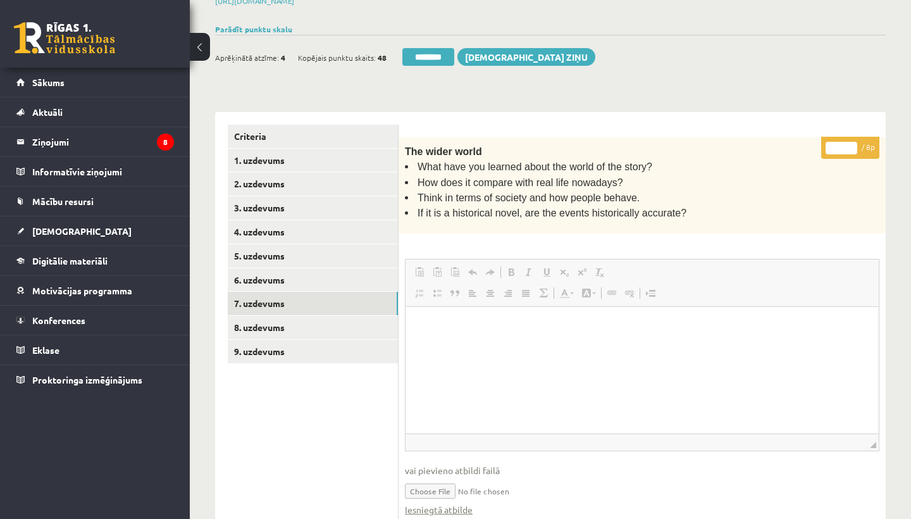
click at [840, 145] on input "*" at bounding box center [841, 148] width 32 height 13
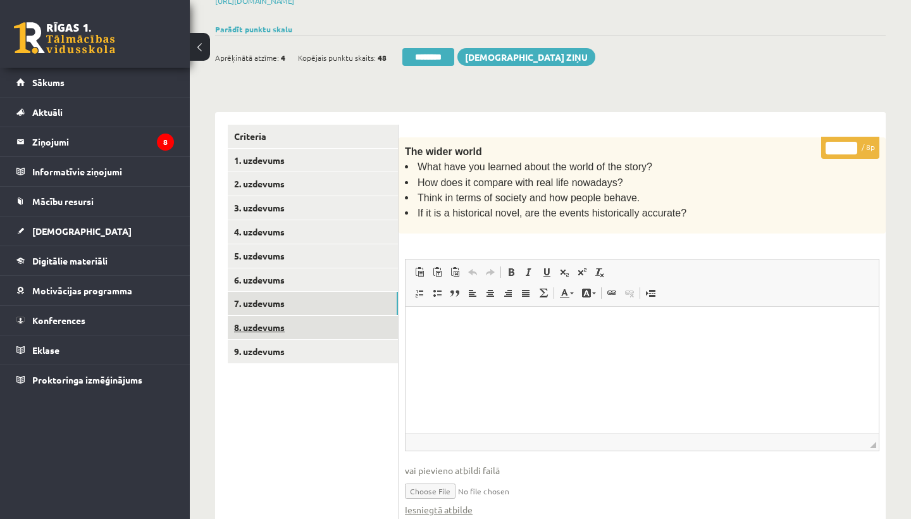
type input "*"
click at [280, 317] on link "8. uzdevums" at bounding box center [313, 327] width 170 height 23
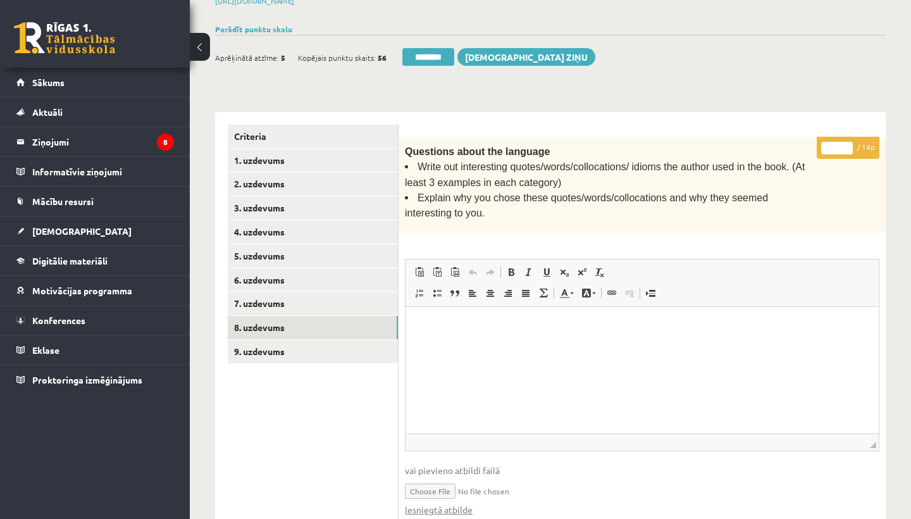
click at [837, 147] on input "*" at bounding box center [837, 148] width 32 height 13
type input "*"
click at [268, 343] on link "9. uzdevums" at bounding box center [313, 351] width 170 height 23
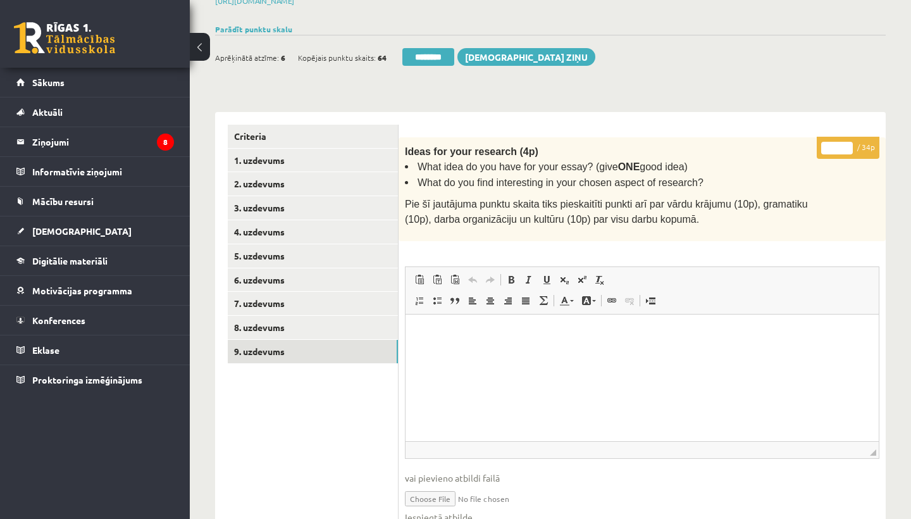
click at [840, 143] on input "*" at bounding box center [837, 148] width 32 height 13
type input "**"
click at [274, 155] on link "1. uzdevums" at bounding box center [313, 160] width 170 height 23
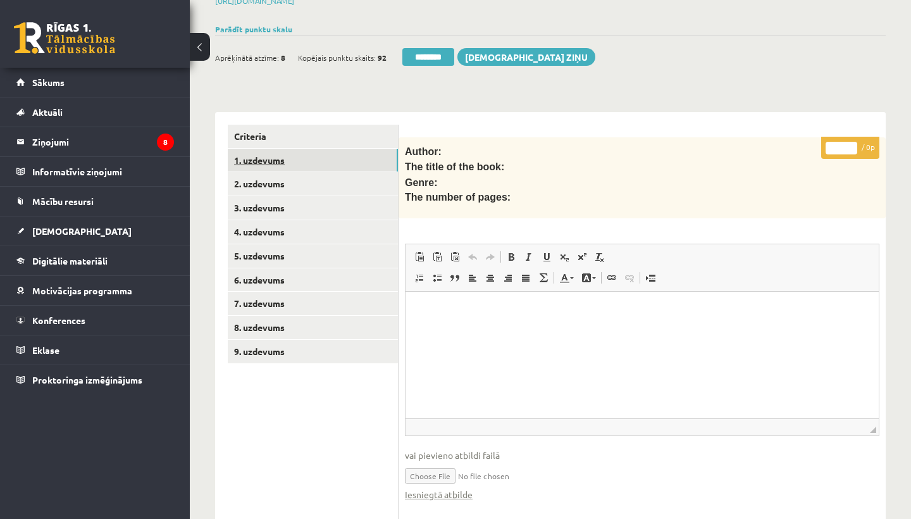
click at [274, 155] on link "1. uzdevums" at bounding box center [313, 160] width 170 height 23
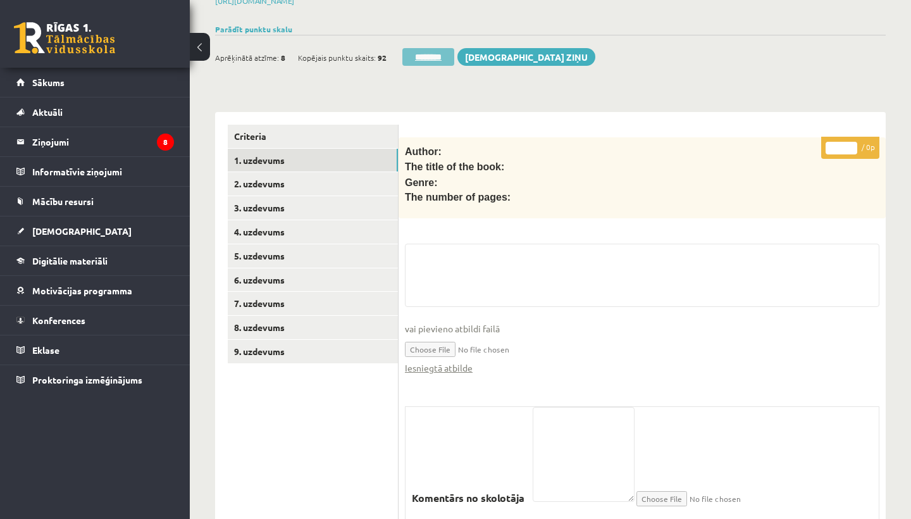
click at [433, 54] on input "********" at bounding box center [428, 57] width 52 height 18
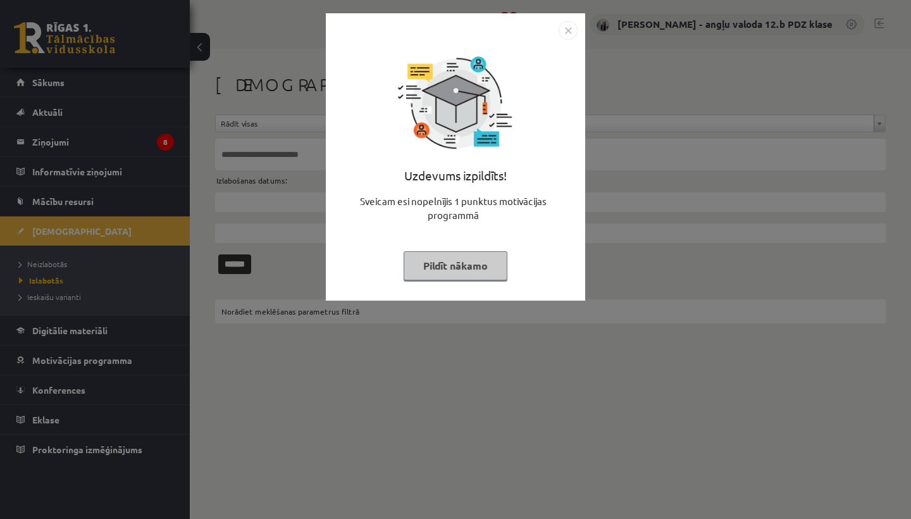
click at [567, 27] on img "Close" at bounding box center [567, 30] width 19 height 19
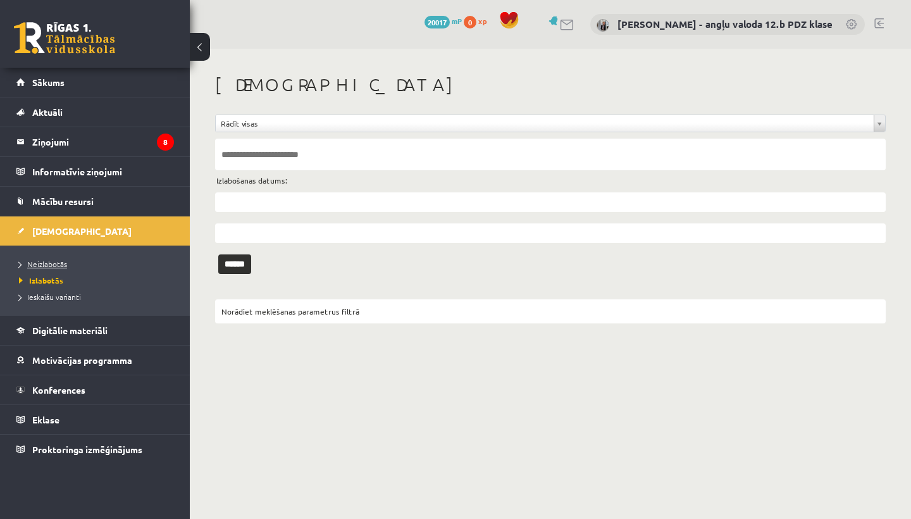
click at [49, 261] on span "Neizlabotās" at bounding box center [43, 264] width 48 height 10
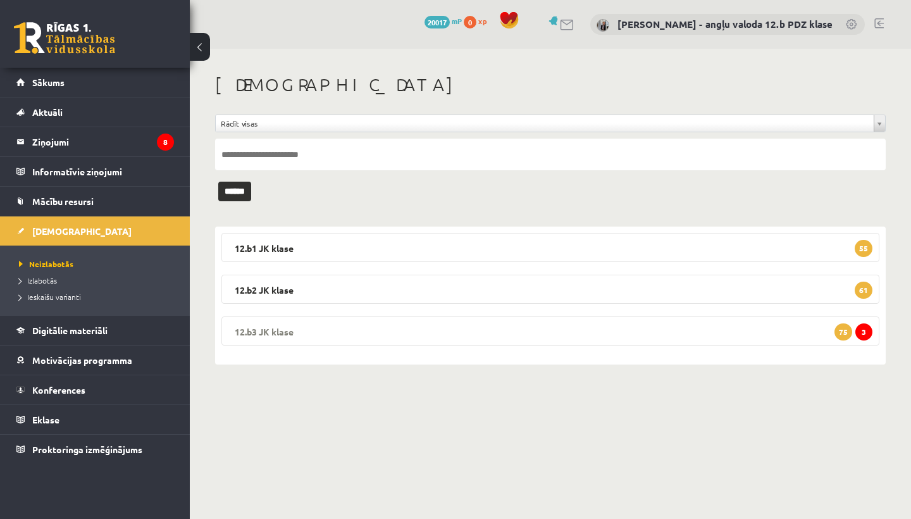
click at [301, 333] on legend "12.b3 JK klase 3 75" at bounding box center [550, 330] width 658 height 29
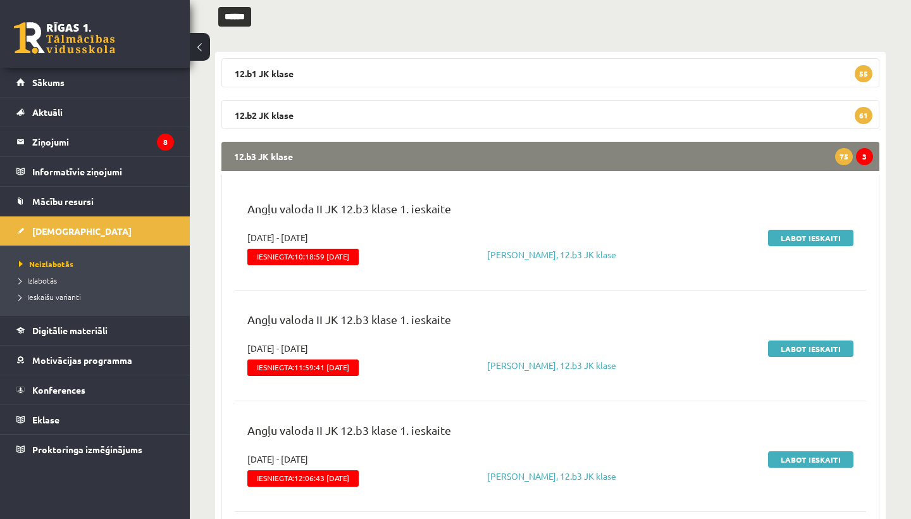
scroll to position [183, 0]
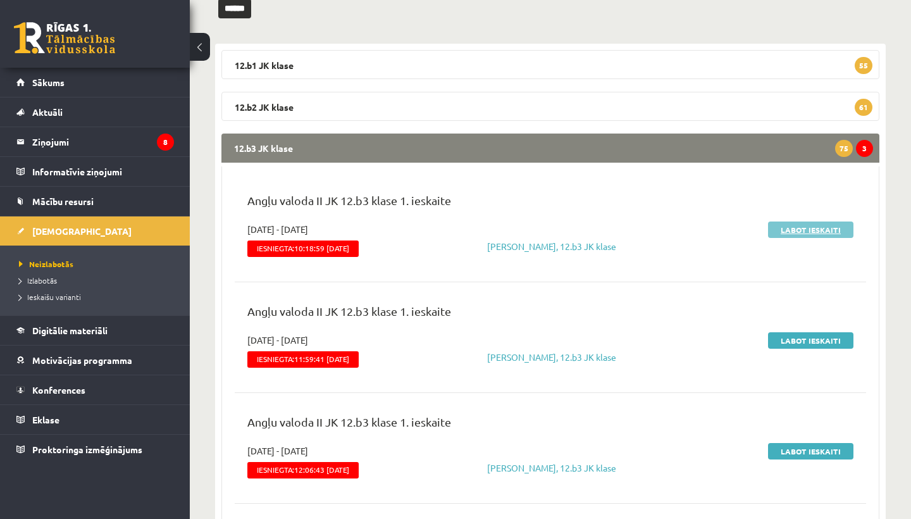
click at [814, 229] on link "Labot ieskaiti" at bounding box center [810, 229] width 85 height 16
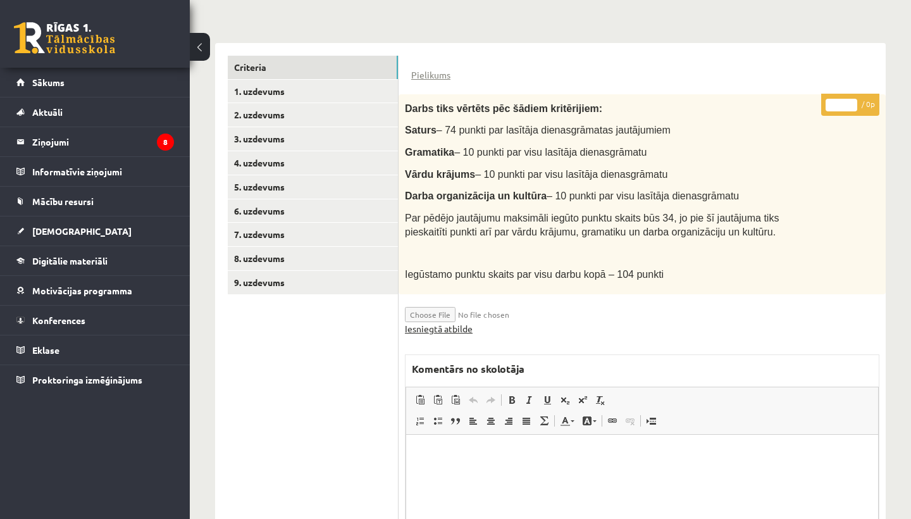
click at [446, 323] on link "Iesniegtā atbilde" at bounding box center [439, 328] width 68 height 13
click at [273, 109] on link "2. uzdevums" at bounding box center [313, 114] width 170 height 23
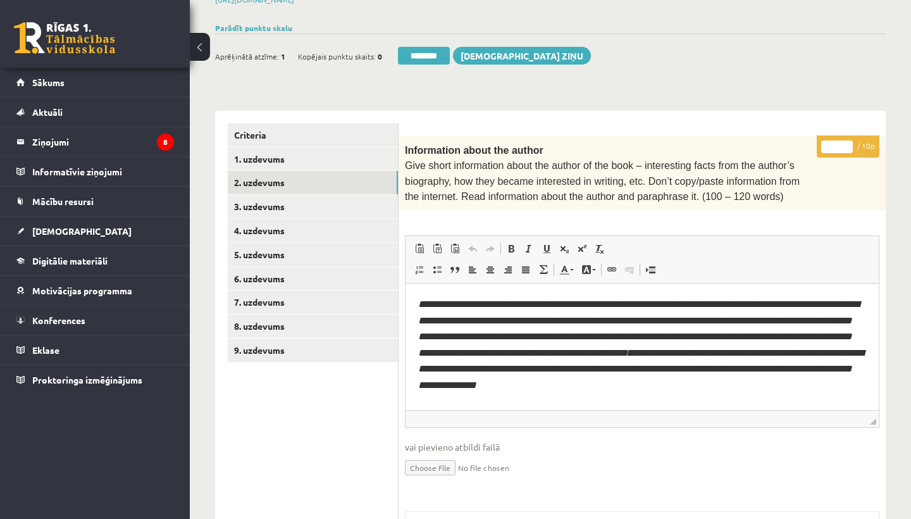
scroll to position [209, 0]
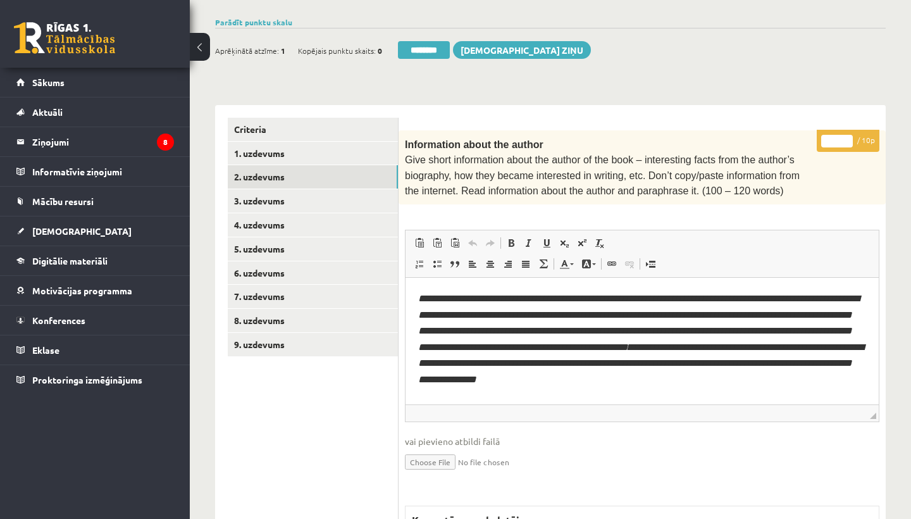
click at [839, 138] on input "*" at bounding box center [837, 141] width 32 height 13
type input "**"
click at [247, 192] on link "3. uzdevums" at bounding box center [313, 200] width 170 height 23
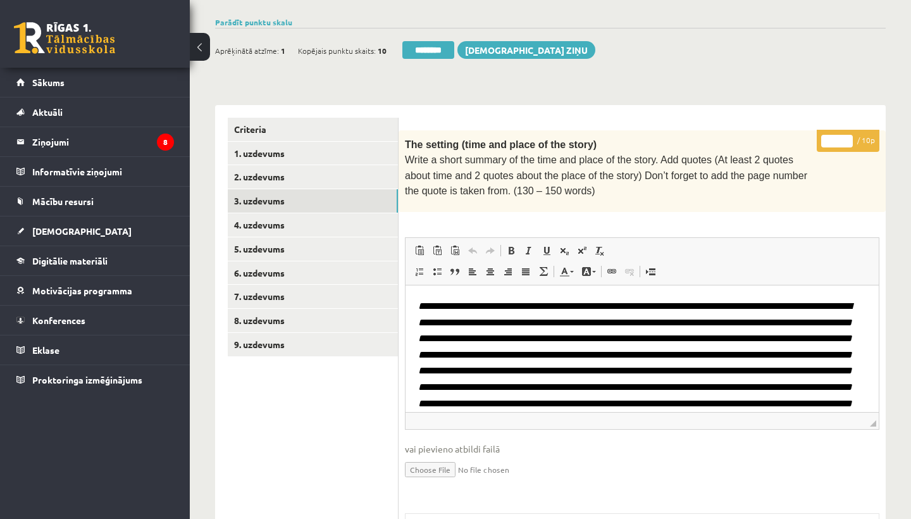
scroll to position [0, 0]
click at [837, 135] on input "*" at bounding box center [837, 141] width 32 height 13
type input "**"
click at [273, 223] on link "4. uzdevums" at bounding box center [313, 224] width 170 height 23
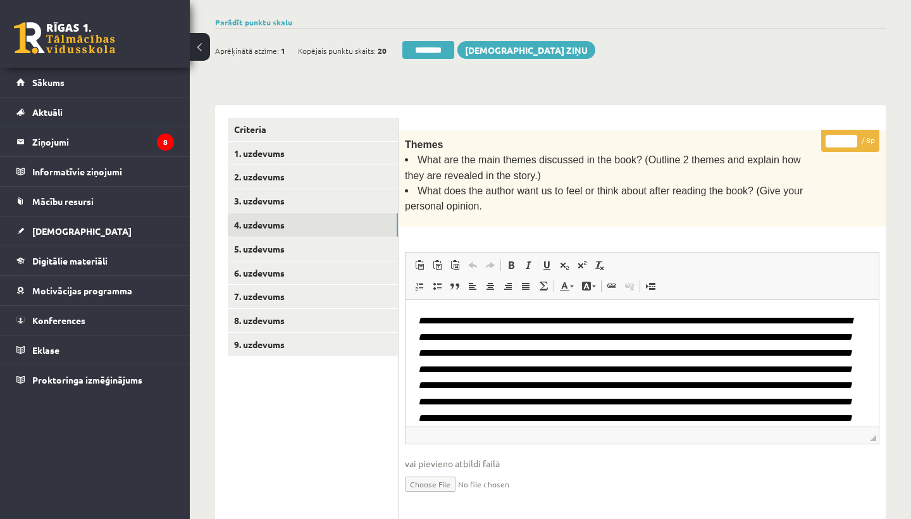
click at [845, 137] on input "*" at bounding box center [841, 141] width 32 height 13
type input "*"
click at [280, 237] on link "5. uzdevums" at bounding box center [313, 248] width 170 height 23
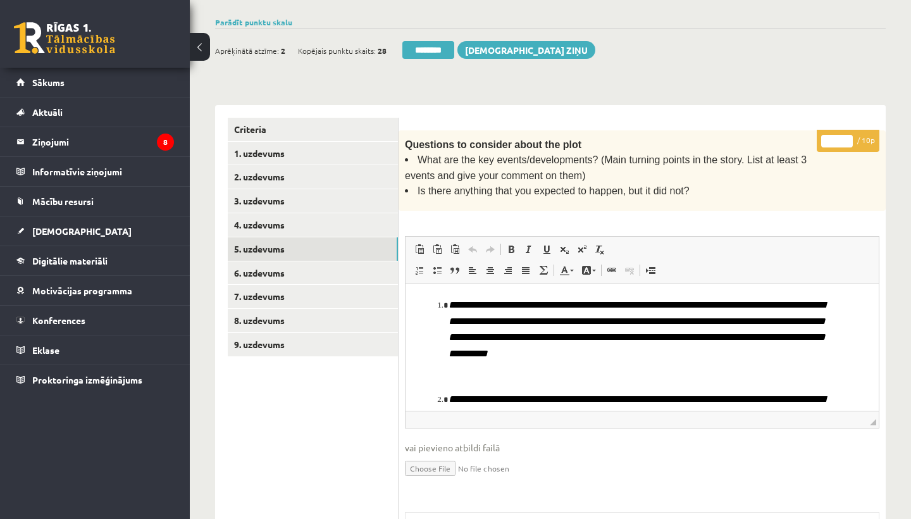
click at [838, 137] on input "*" at bounding box center [837, 141] width 32 height 13
type input "**"
click at [278, 267] on link "6. uzdevums" at bounding box center [313, 272] width 170 height 23
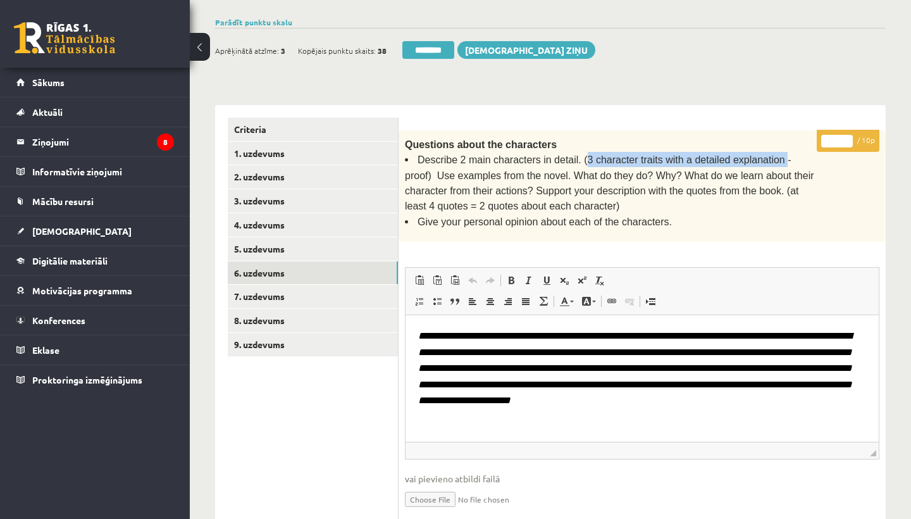
drag, startPoint x: 585, startPoint y: 154, endPoint x: 782, endPoint y: 157, distance: 196.7
click at [782, 157] on span "Describe 2 main characters in detail. (3 character traits with a detailed expla…" at bounding box center [609, 182] width 409 height 57
copy span "3 character traits with a detailed explanation"
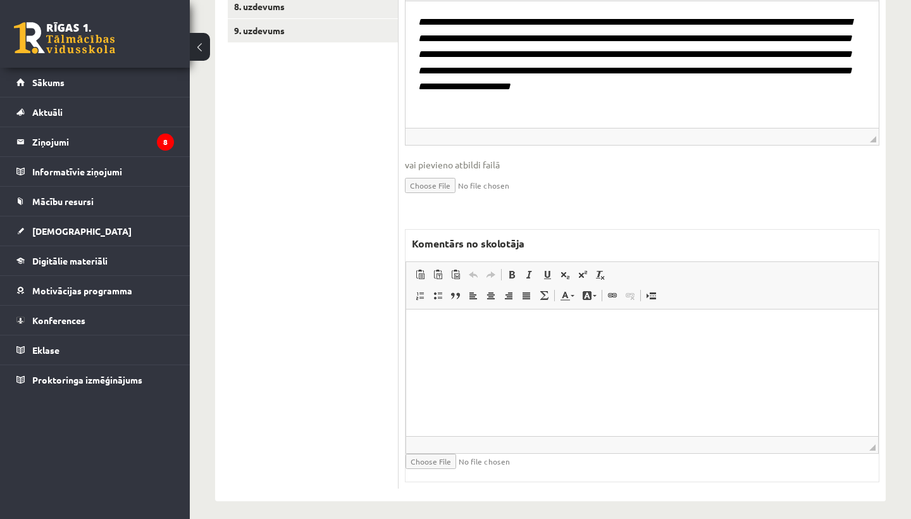
scroll to position [522, 0]
click at [476, 339] on html at bounding box center [642, 329] width 472 height 39
drag, startPoint x: 484, startPoint y: 327, endPoint x: 582, endPoint y: 326, distance: 98.0
click at [582, 326] on p "**********" at bounding box center [642, 328] width 446 height 13
click at [514, 270] on span at bounding box center [512, 275] width 10 height 10
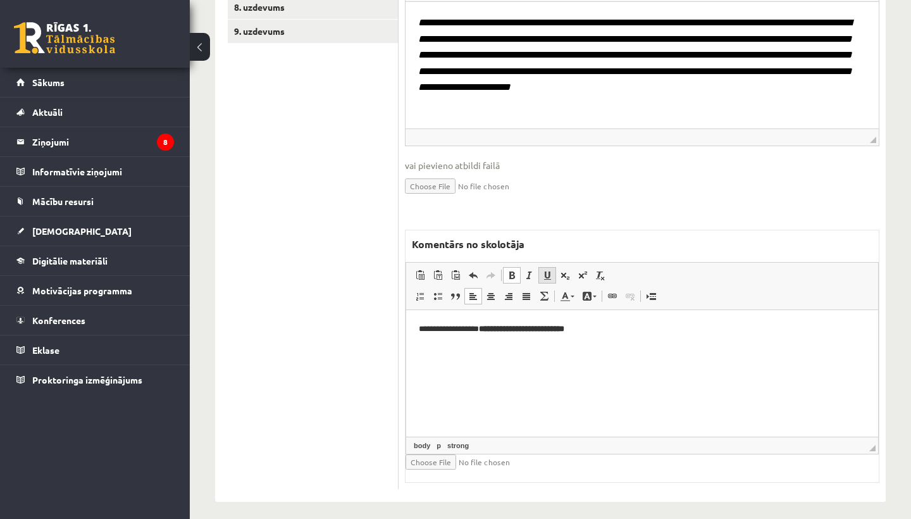
click at [546, 270] on span at bounding box center [547, 275] width 10 height 10
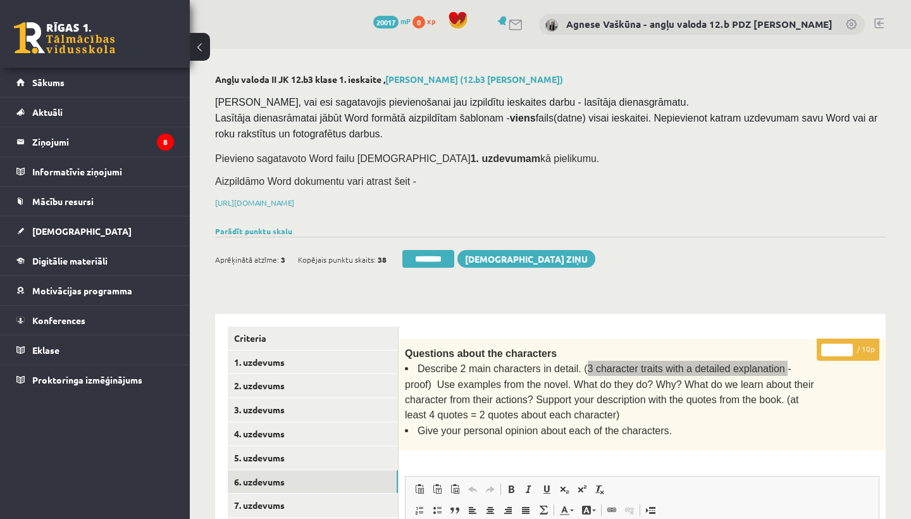
scroll to position [0, 0]
click at [837, 348] on input "*" at bounding box center [837, 349] width 32 height 13
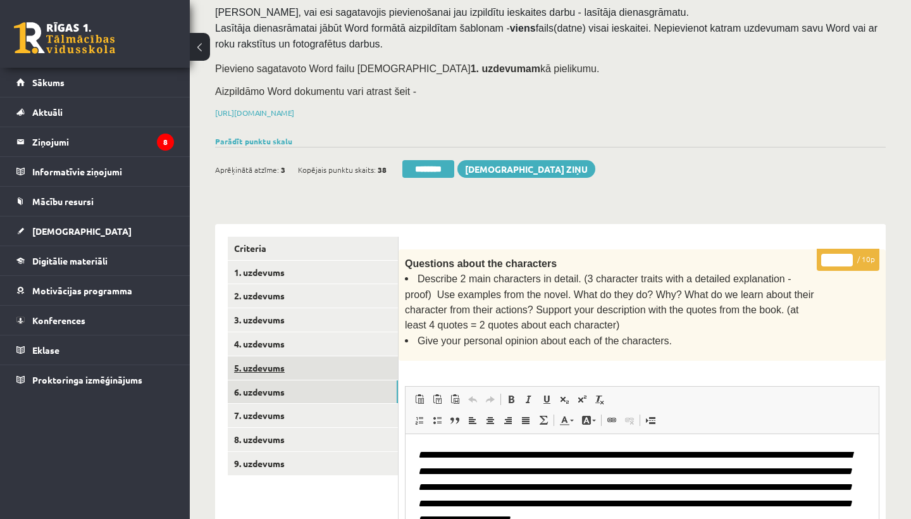
scroll to position [123, 0]
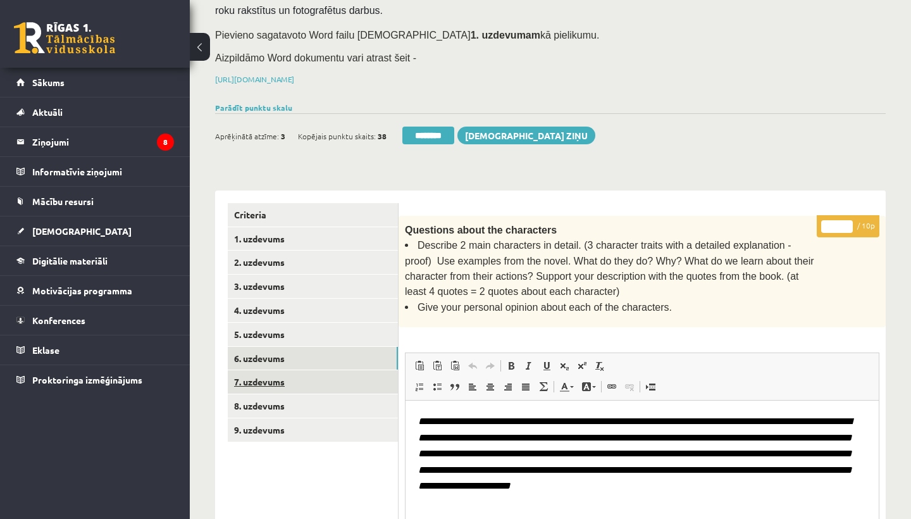
type input "*"
click at [271, 374] on link "7. uzdevums" at bounding box center [313, 381] width 170 height 23
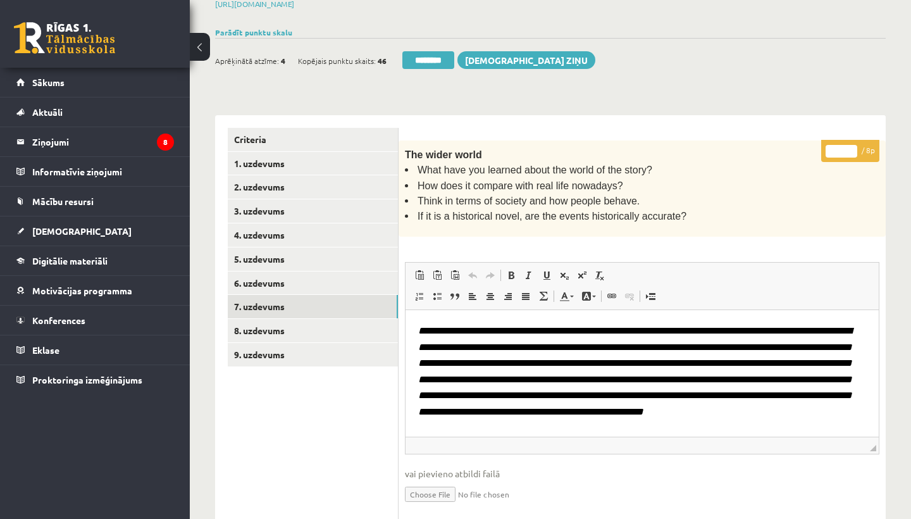
scroll to position [186, 0]
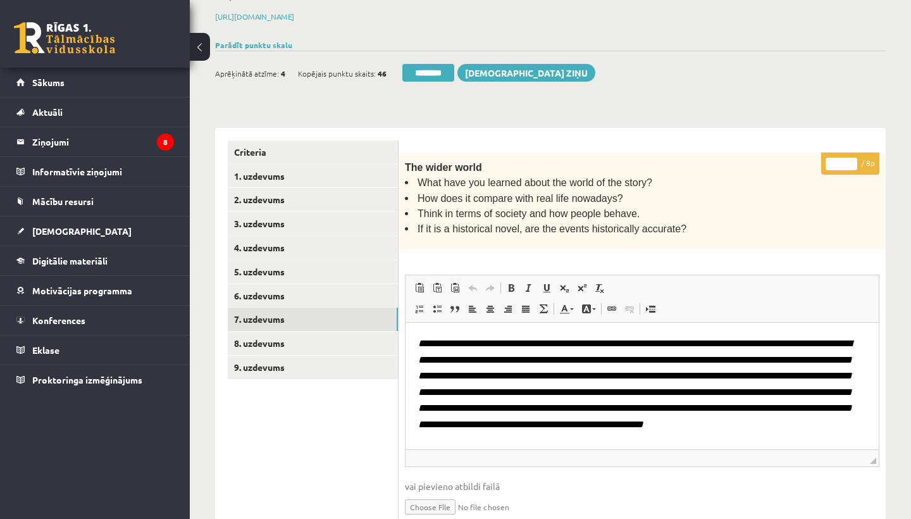
click at [840, 159] on input "*" at bounding box center [841, 163] width 32 height 13
type input "*"
click at [273, 333] on link "8. uzdevums" at bounding box center [313, 342] width 170 height 23
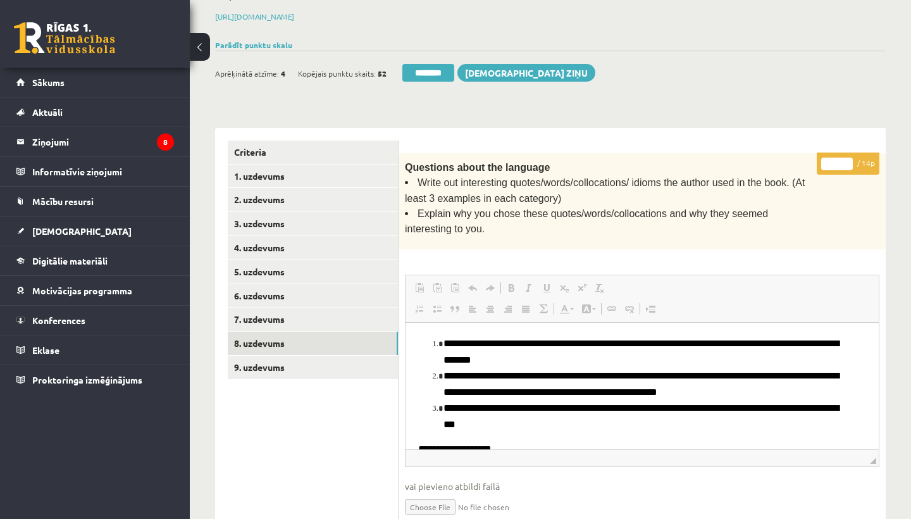
scroll to position [0, 0]
click at [835, 161] on input "*" at bounding box center [837, 163] width 32 height 13
type input "**"
click at [298, 360] on link "9. uzdevums" at bounding box center [313, 366] width 170 height 23
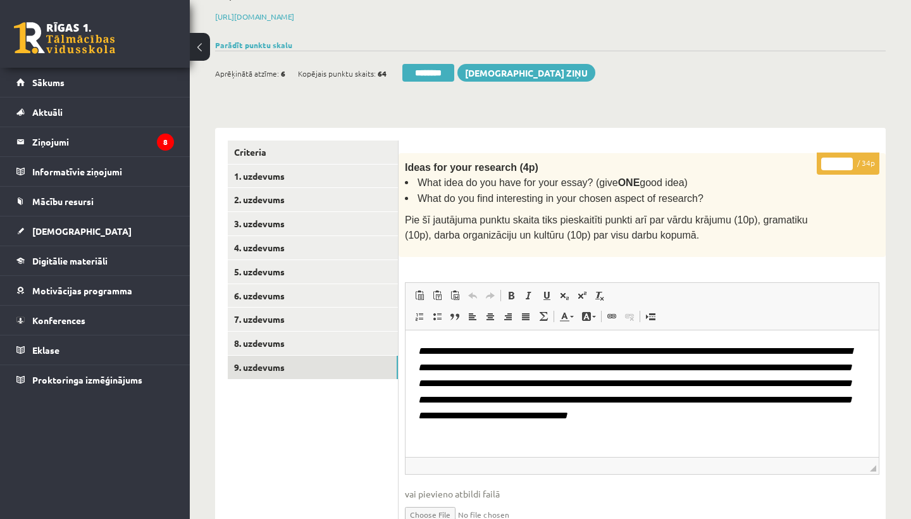
click at [837, 159] on input "*" at bounding box center [837, 163] width 32 height 13
type input "**"
click at [263, 170] on link "1. uzdevums" at bounding box center [313, 175] width 170 height 23
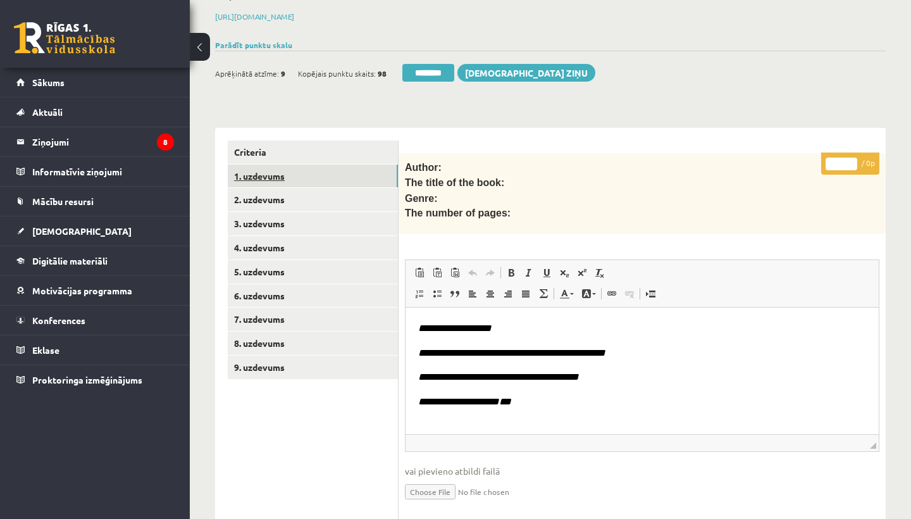
click at [264, 169] on link "1. uzdevums" at bounding box center [313, 175] width 170 height 23
click at [434, 66] on input "********" at bounding box center [428, 73] width 52 height 18
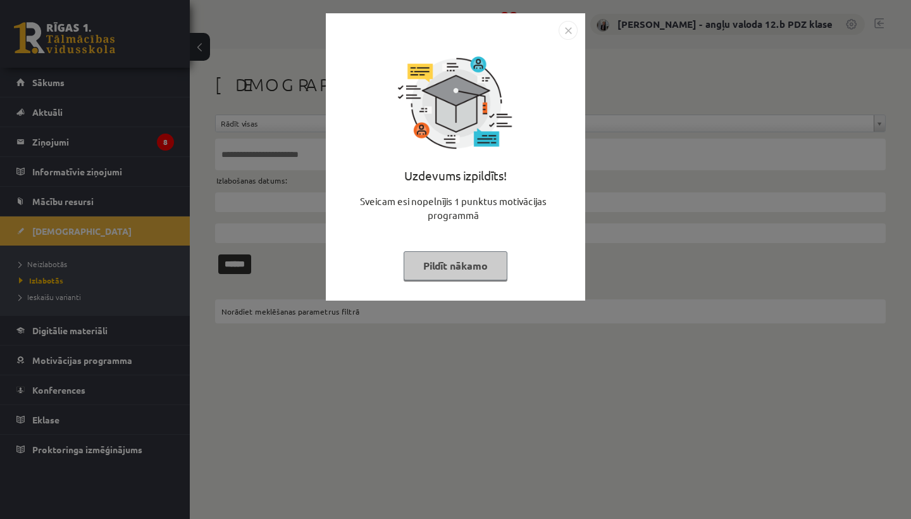
click at [568, 26] on img "Close" at bounding box center [567, 30] width 19 height 19
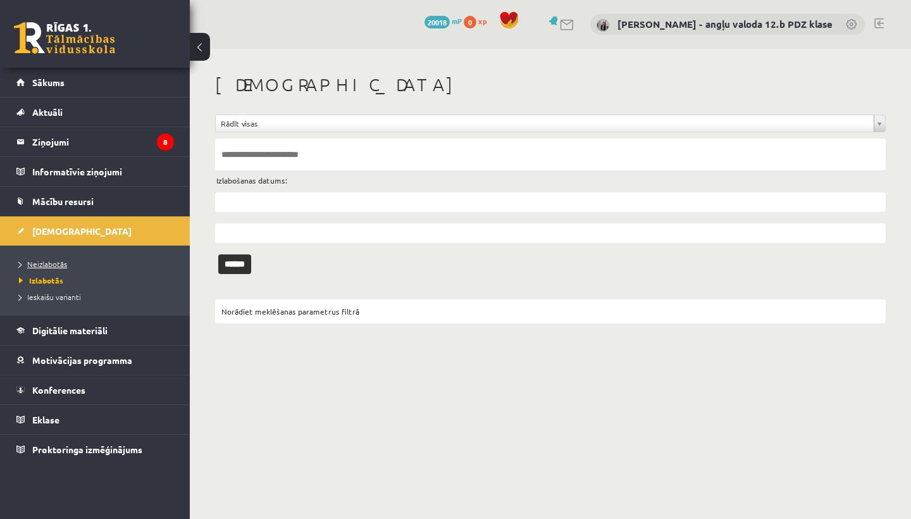
click at [47, 267] on span "Neizlabotās" at bounding box center [43, 264] width 48 height 10
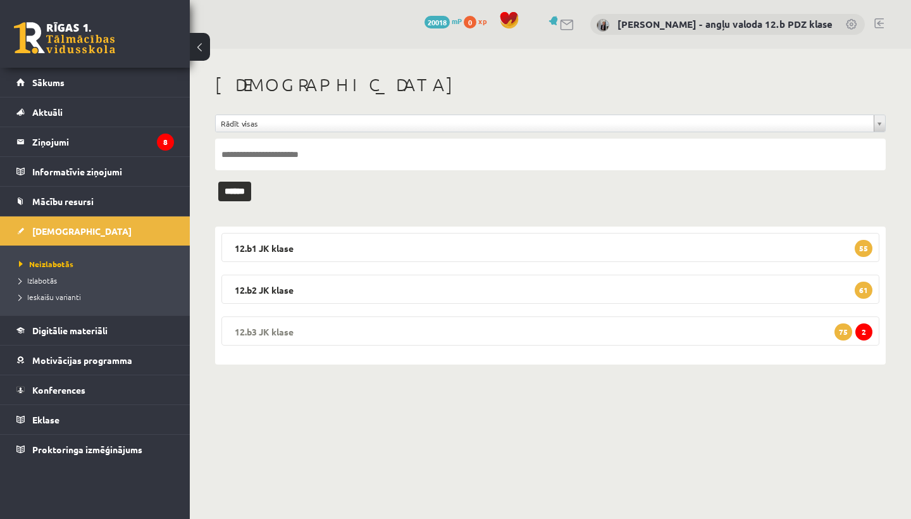
click at [342, 328] on legend "12.b3 JK klase 2 75" at bounding box center [550, 330] width 658 height 29
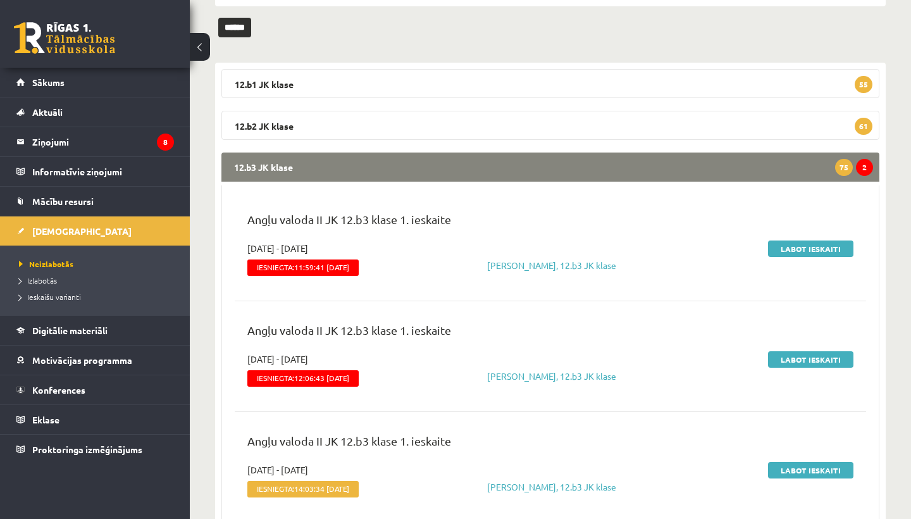
scroll to position [171, 0]
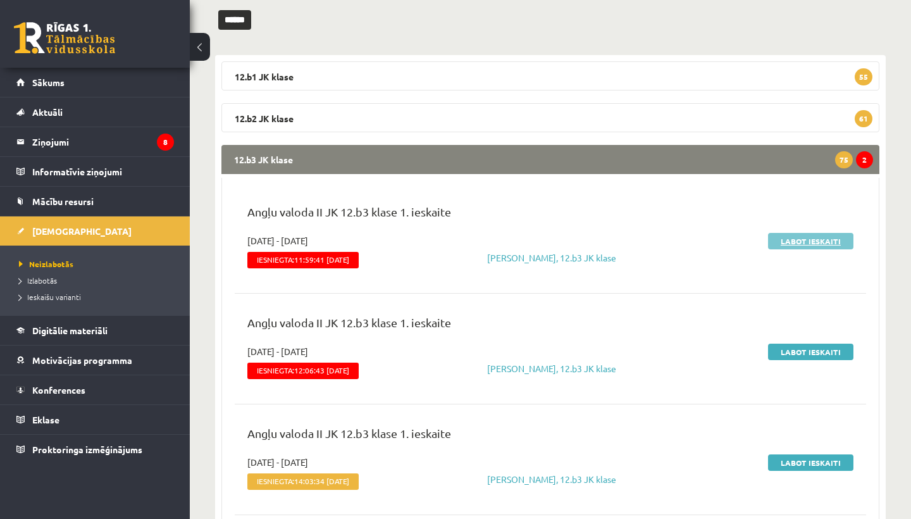
click at [805, 242] on link "Labot ieskaiti" at bounding box center [810, 241] width 85 height 16
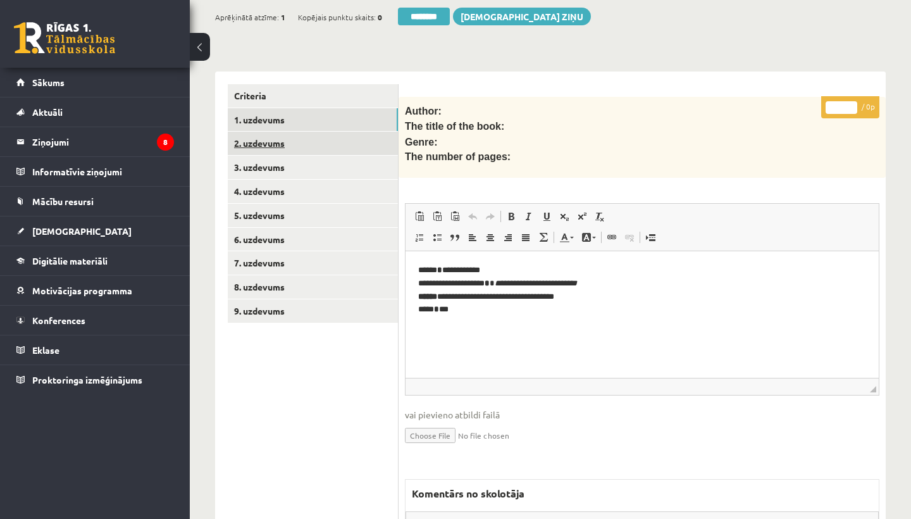
click at [281, 139] on link "2. uzdevums" at bounding box center [313, 143] width 170 height 23
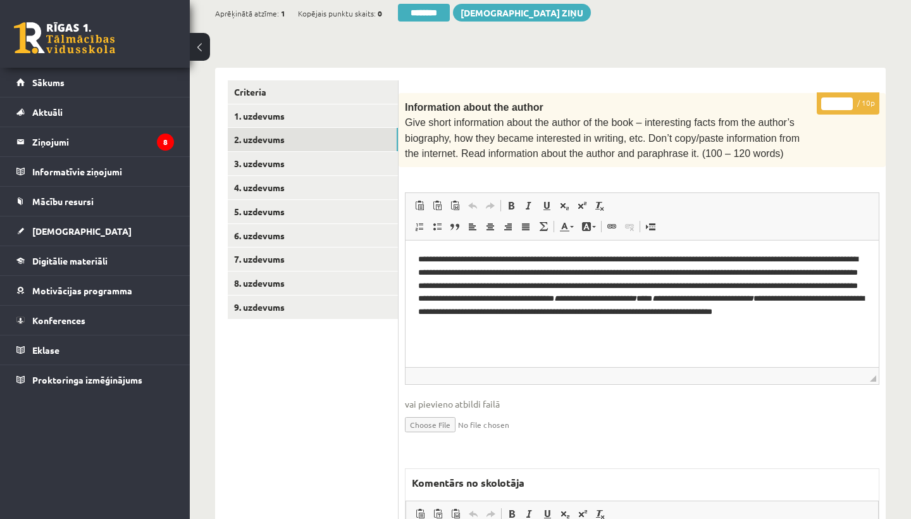
scroll to position [259, 0]
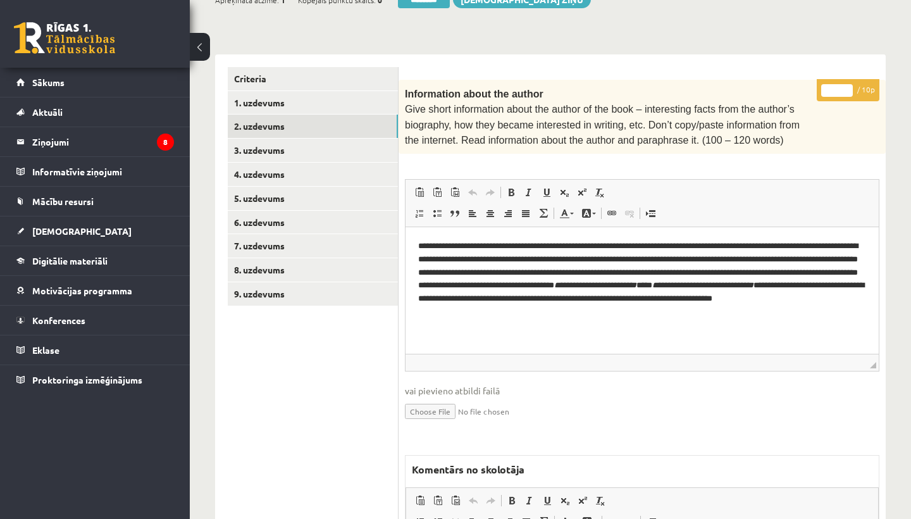
click at [837, 87] on input "*" at bounding box center [837, 90] width 32 height 13
type input "*"
click at [293, 141] on link "3. uzdevums" at bounding box center [313, 149] width 170 height 23
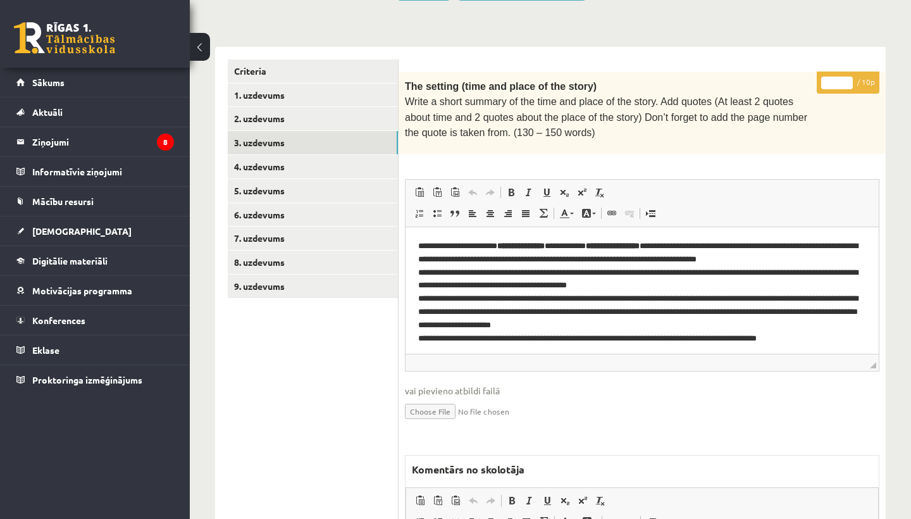
scroll to position [265, 0]
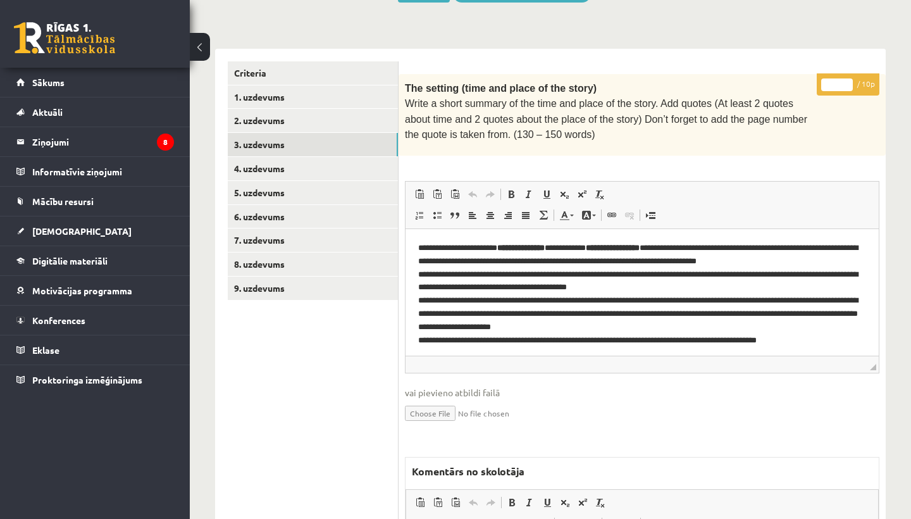
click at [837, 82] on input "*" at bounding box center [837, 84] width 32 height 13
type input "**"
click at [267, 165] on link "4. uzdevums" at bounding box center [313, 168] width 170 height 23
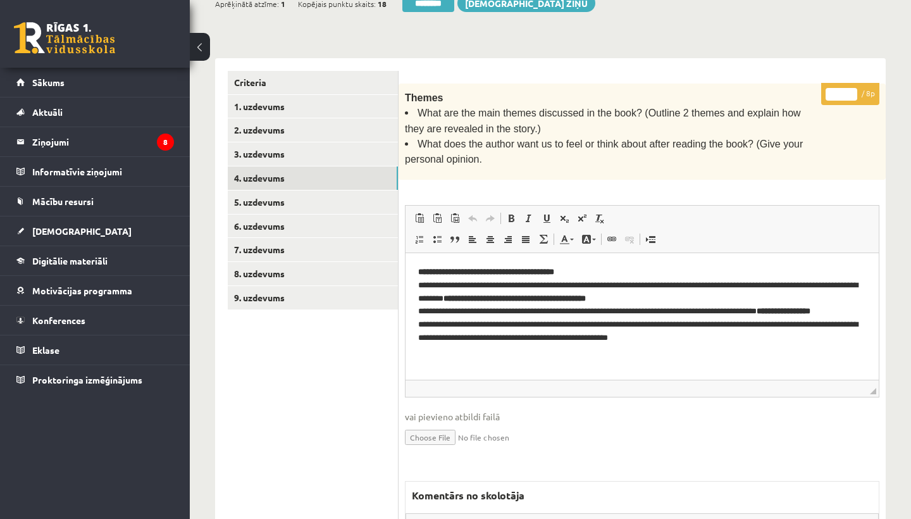
scroll to position [0, 0]
click at [842, 90] on input "*" at bounding box center [841, 94] width 32 height 13
type input "*"
click at [261, 195] on link "5. uzdevums" at bounding box center [313, 201] width 170 height 23
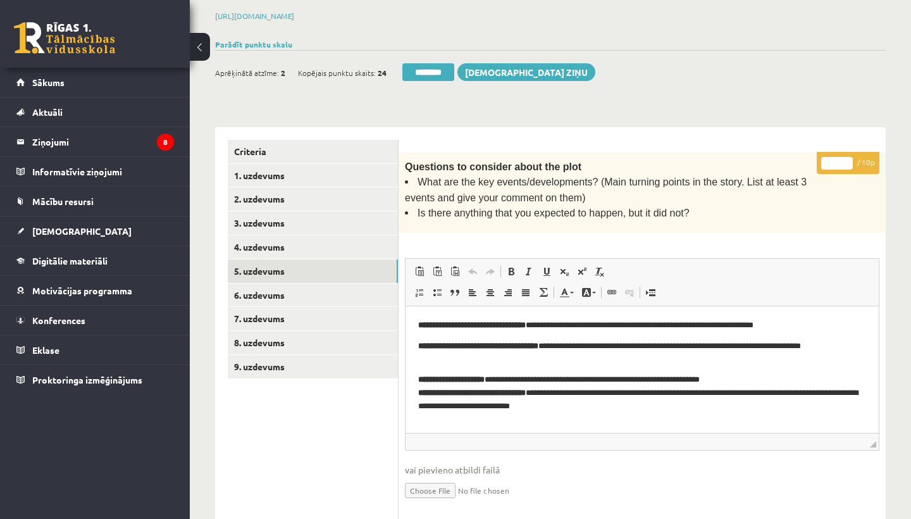
scroll to position [181, 0]
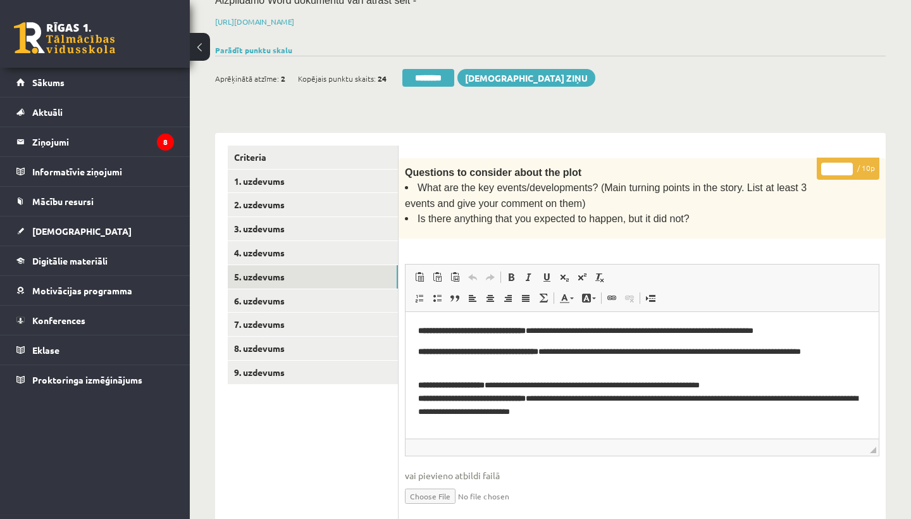
click at [837, 163] on input "*" at bounding box center [837, 169] width 32 height 13
type input "*"
click at [263, 297] on link "6. uzdevums" at bounding box center [313, 300] width 170 height 23
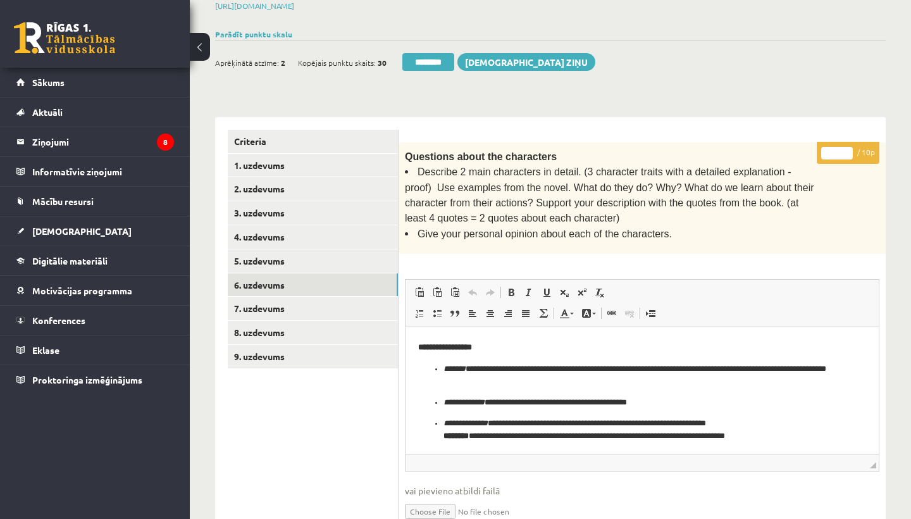
scroll to position [195, 0]
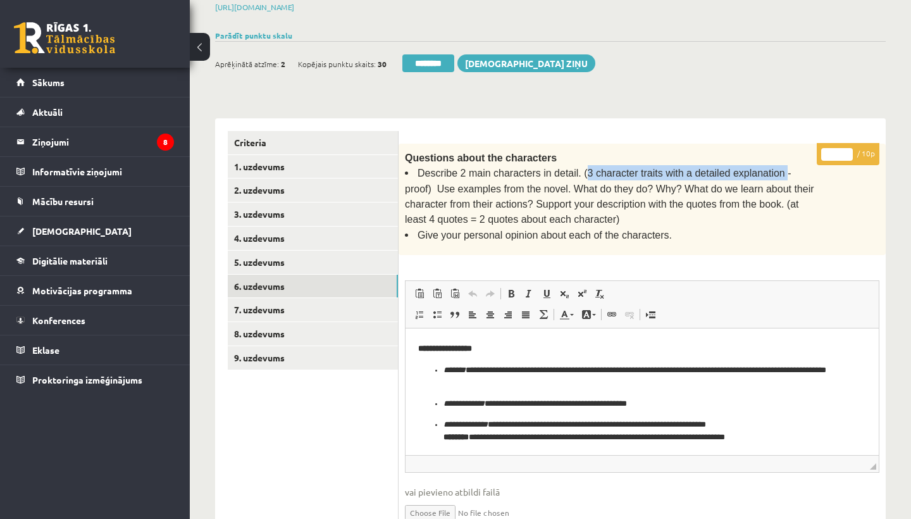
drag, startPoint x: 584, startPoint y: 166, endPoint x: 782, endPoint y: 170, distance: 198.6
click at [782, 170] on span "Describe 2 main characters in detail. (3 character traits with a detailed expla…" at bounding box center [609, 196] width 409 height 57
copy span "3 character traits with a detailed explanation"
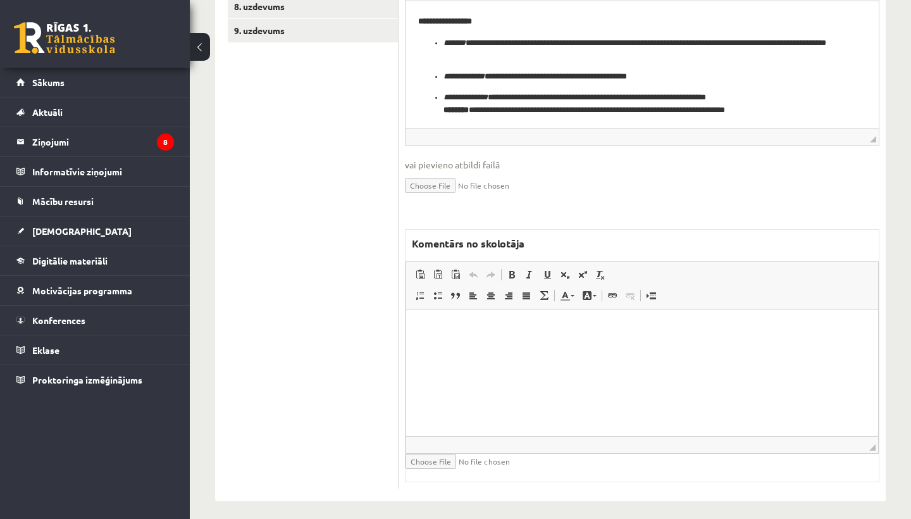
scroll to position [522, 0]
click at [514, 343] on html at bounding box center [642, 329] width 472 height 39
drag, startPoint x: 484, startPoint y: 328, endPoint x: 591, endPoint y: 329, distance: 106.2
click at [591, 329] on p "**********" at bounding box center [642, 328] width 446 height 13
click at [507, 270] on span at bounding box center [512, 275] width 10 height 10
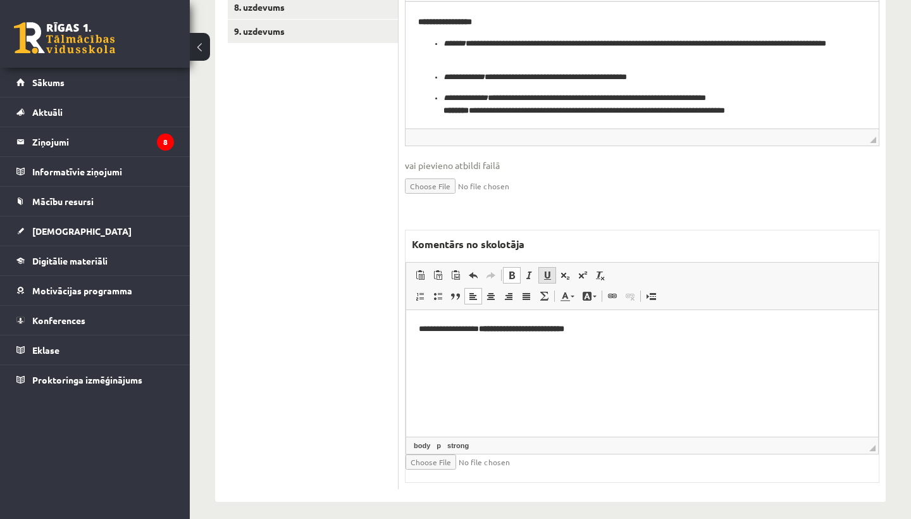
click at [550, 270] on span at bounding box center [547, 275] width 10 height 10
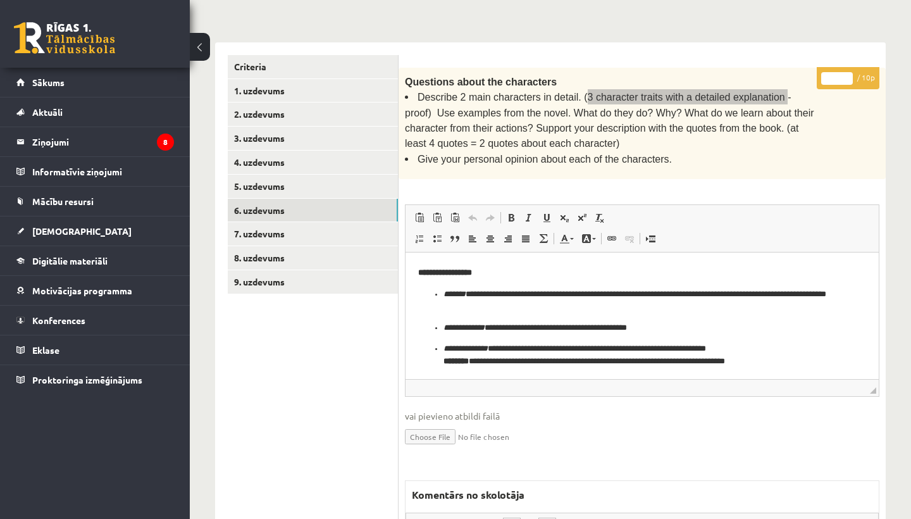
scroll to position [135, 0]
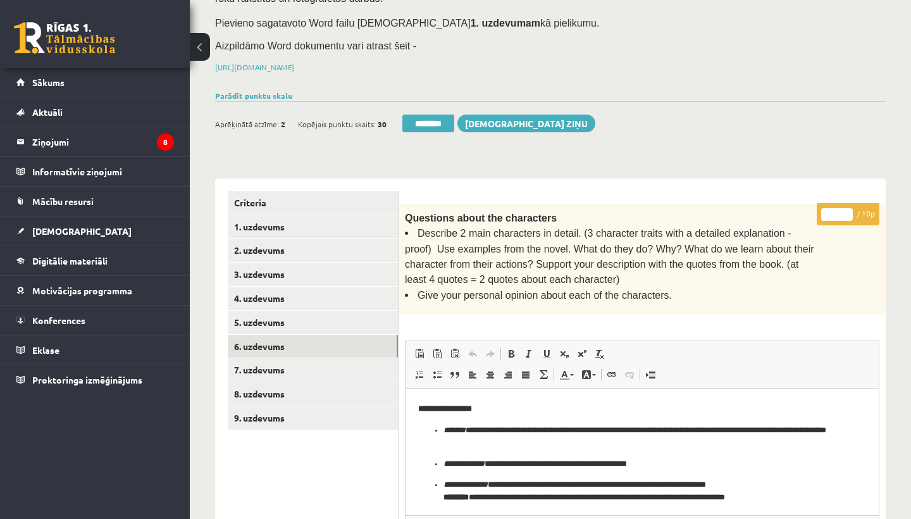
click at [836, 212] on input "*" at bounding box center [837, 214] width 32 height 13
type input "*"
click at [268, 365] on link "7. uzdevums" at bounding box center [313, 369] width 170 height 23
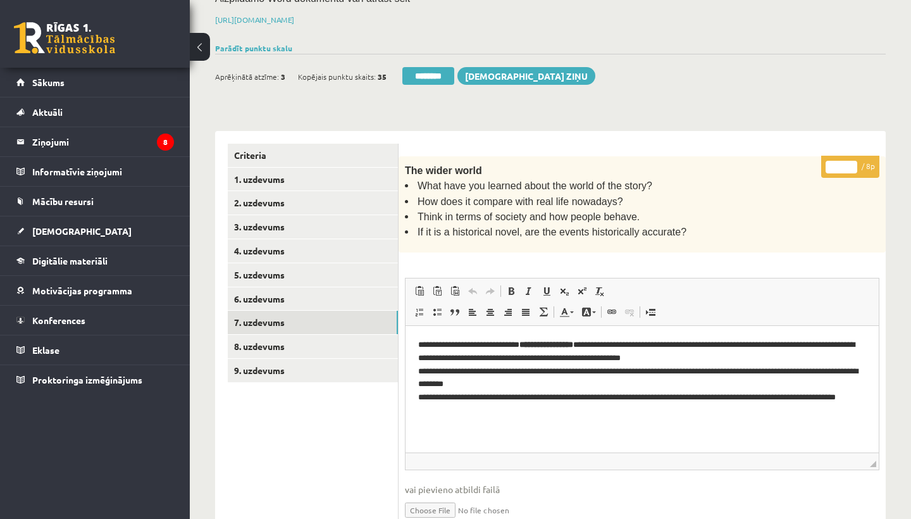
scroll to position [186, 0]
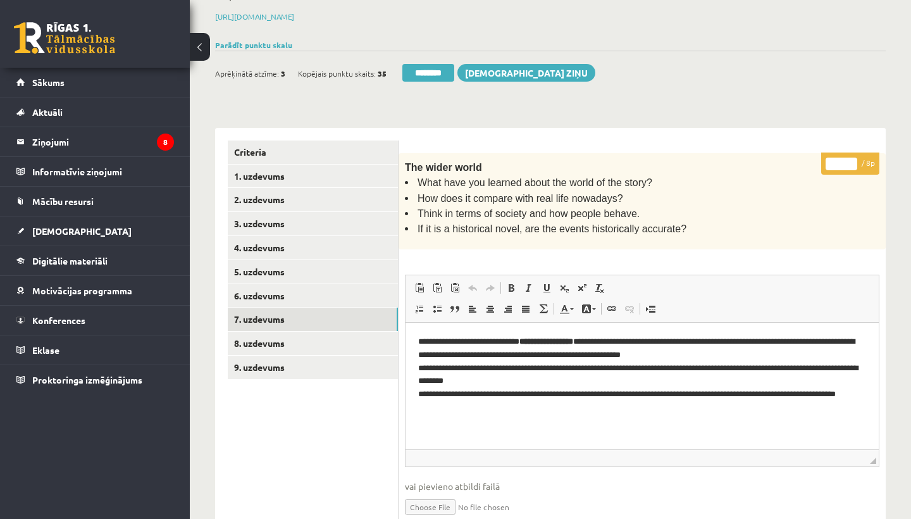
click at [840, 161] on input "*" at bounding box center [841, 163] width 32 height 13
type input "*"
click at [291, 335] on link "8. uzdevums" at bounding box center [313, 342] width 170 height 23
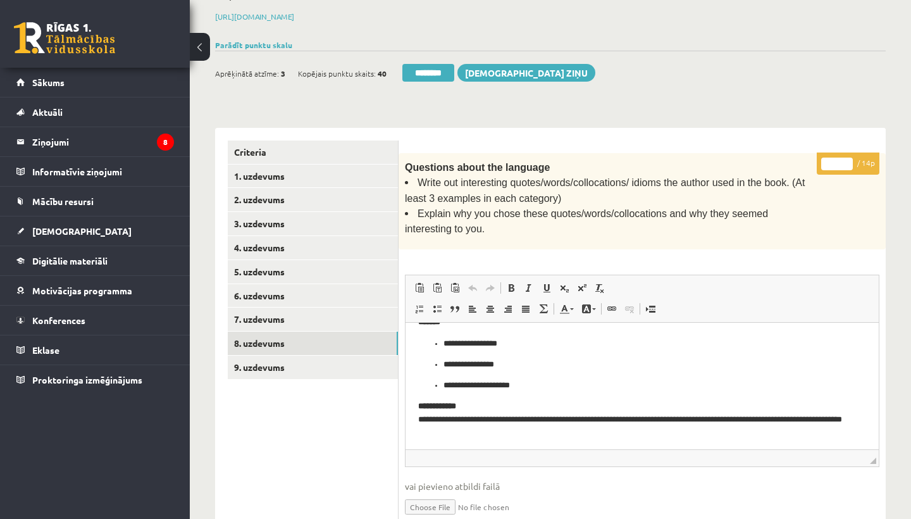
scroll to position [271, 0]
click at [838, 158] on input "*" at bounding box center [837, 163] width 32 height 13
type input "**"
click at [295, 359] on link "9. uzdevums" at bounding box center [313, 366] width 170 height 23
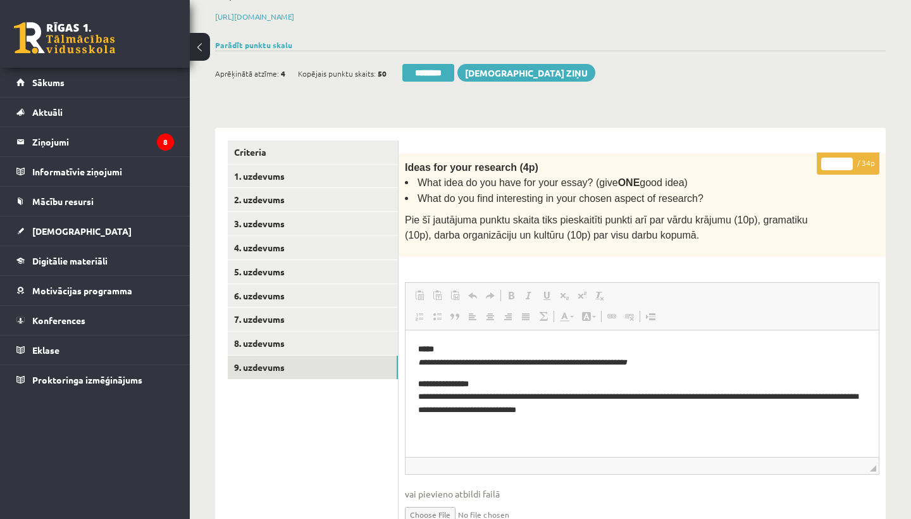
scroll to position [0, 0]
click at [839, 159] on input "*" at bounding box center [837, 163] width 32 height 13
type input "**"
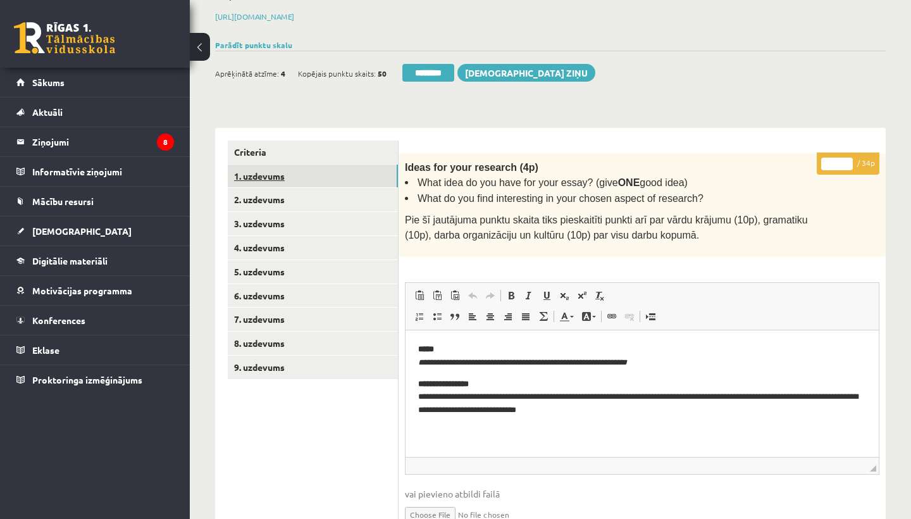
click at [255, 166] on link "1. uzdevums" at bounding box center [313, 175] width 170 height 23
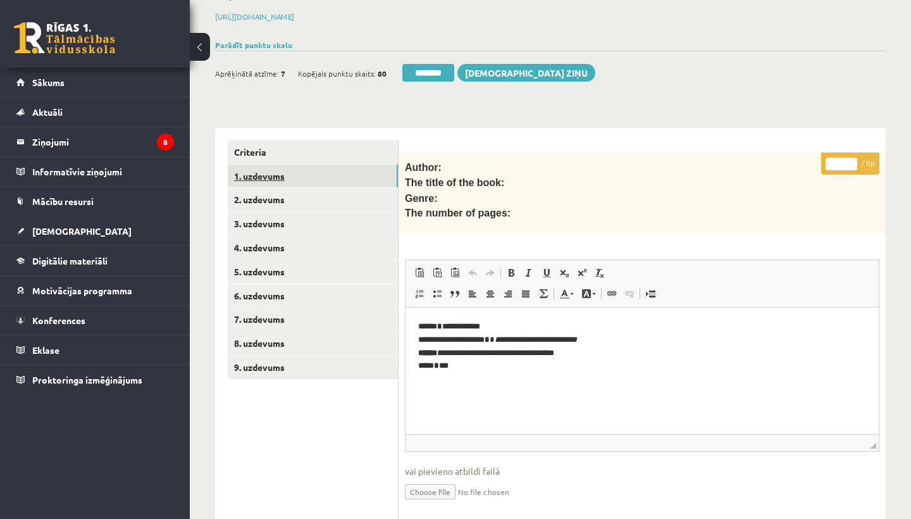
click at [255, 166] on link "1. uzdevums" at bounding box center [313, 175] width 170 height 23
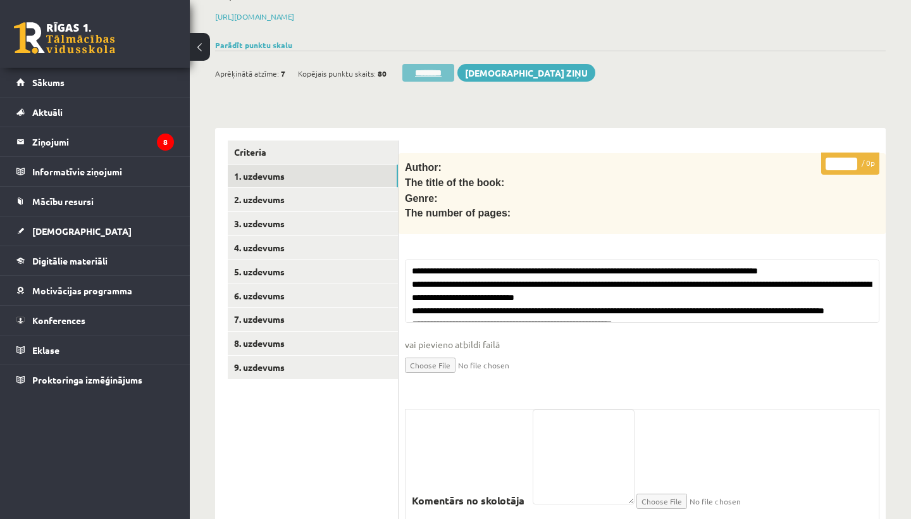
click at [424, 74] on input "********" at bounding box center [428, 73] width 52 height 18
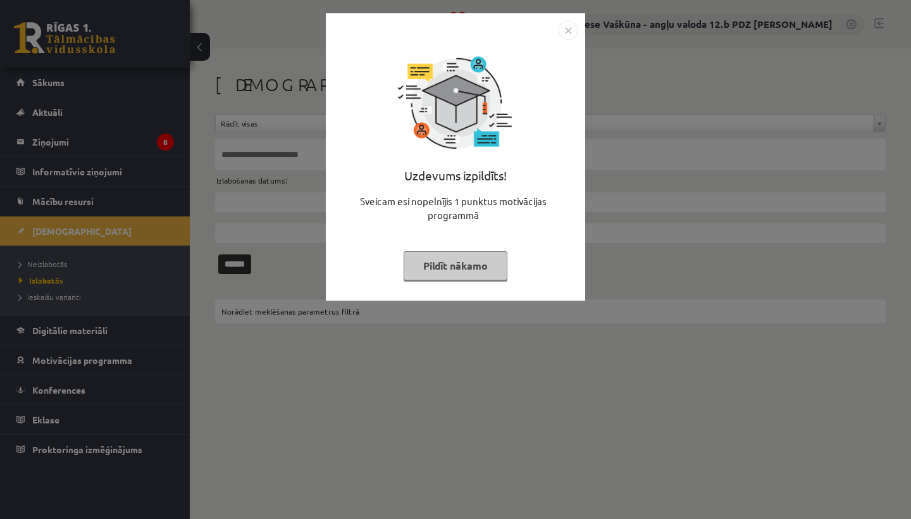
click at [568, 30] on img "Close" at bounding box center [567, 30] width 19 height 19
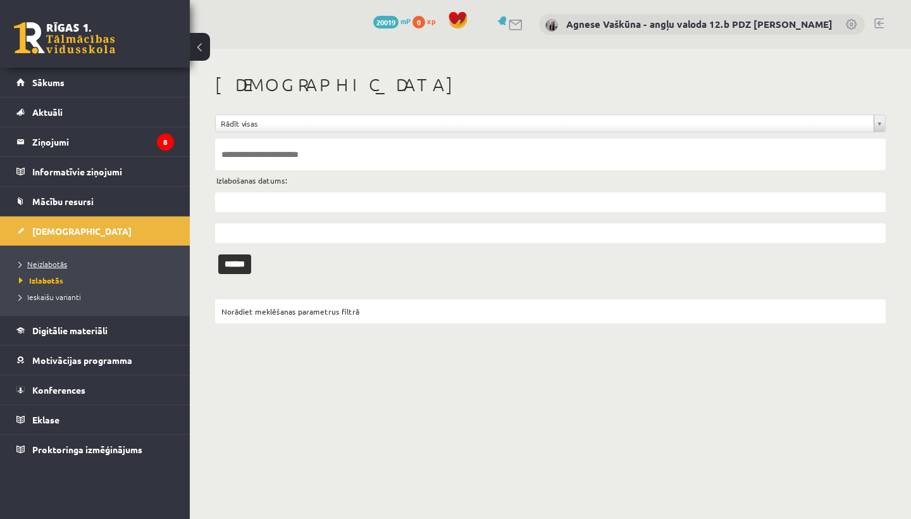
click at [60, 259] on span "Neizlabotās" at bounding box center [43, 264] width 48 height 10
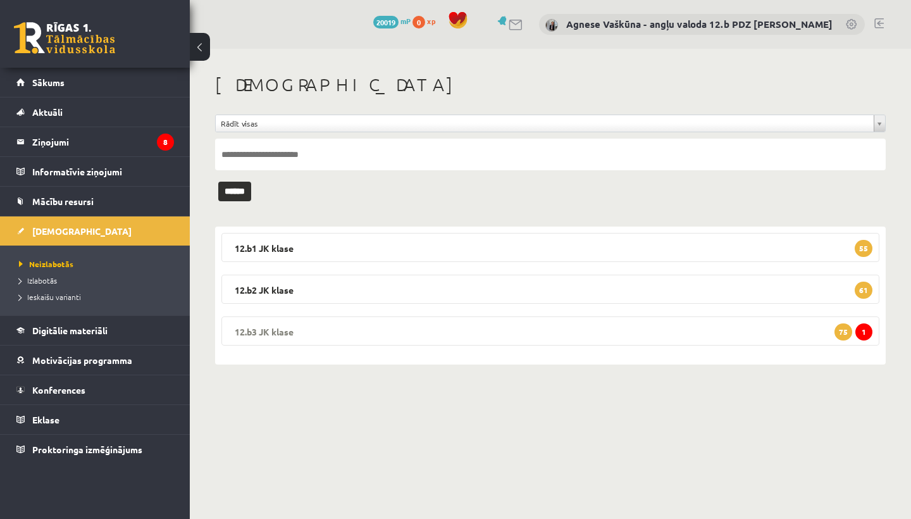
click at [347, 323] on legend "12.b3 [PERSON_NAME] 1 75" at bounding box center [550, 330] width 658 height 29
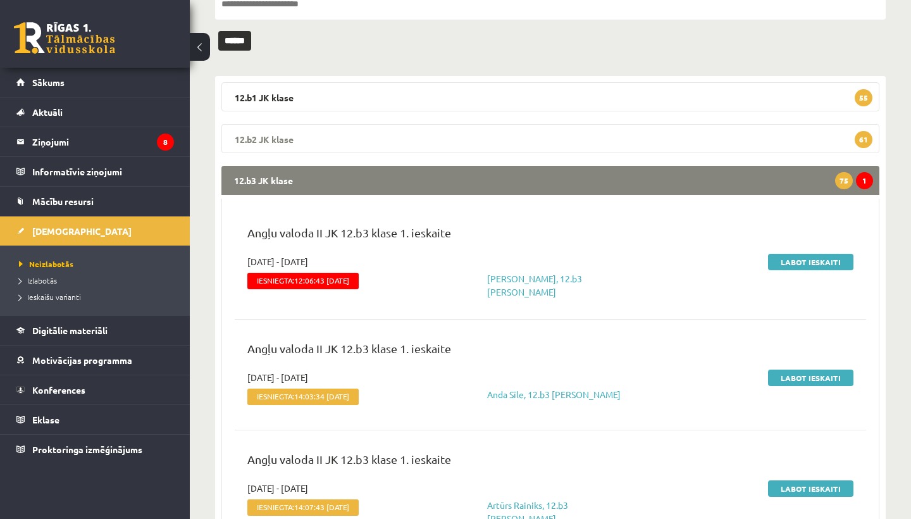
scroll to position [163, 0]
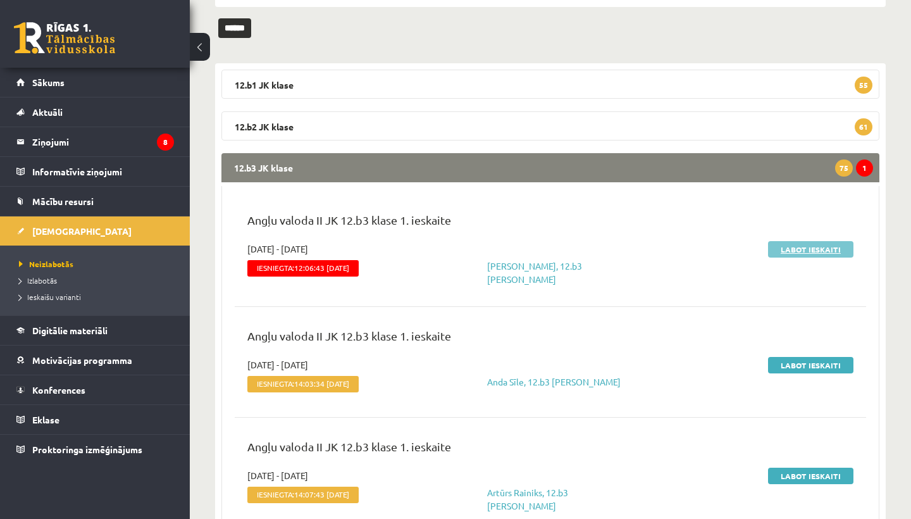
click at [807, 249] on link "Labot ieskaiti" at bounding box center [810, 249] width 85 height 16
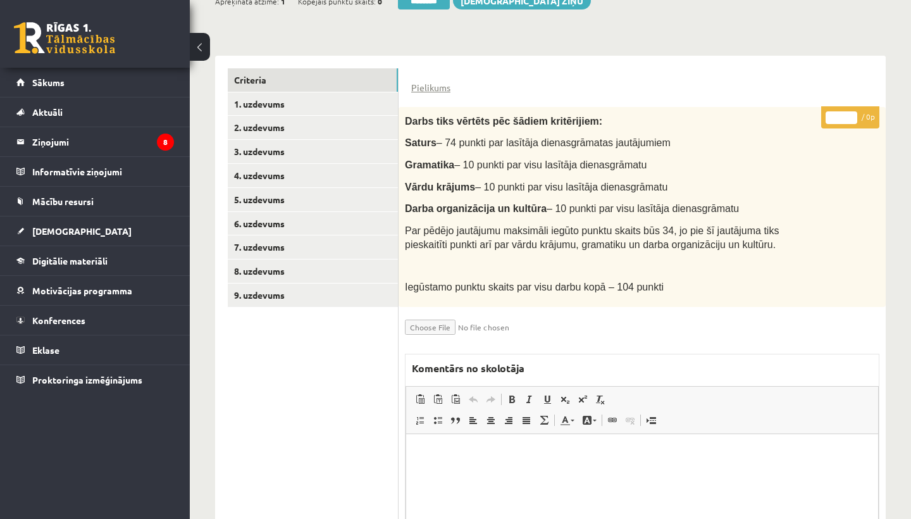
scroll to position [257, 0]
click at [292, 101] on link "1. uzdevums" at bounding box center [313, 104] width 170 height 23
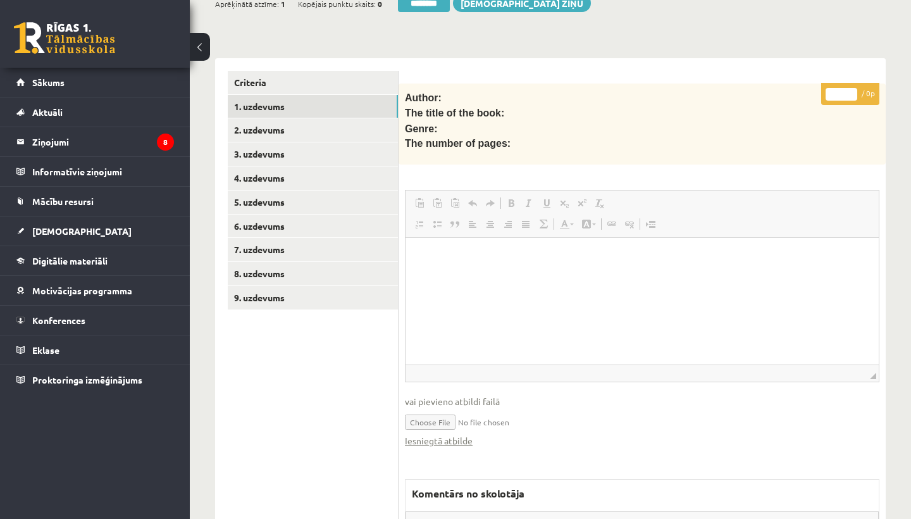
scroll to position [0, 0]
click at [434, 434] on link "Iesniegtā atbilde" at bounding box center [439, 440] width 68 height 13
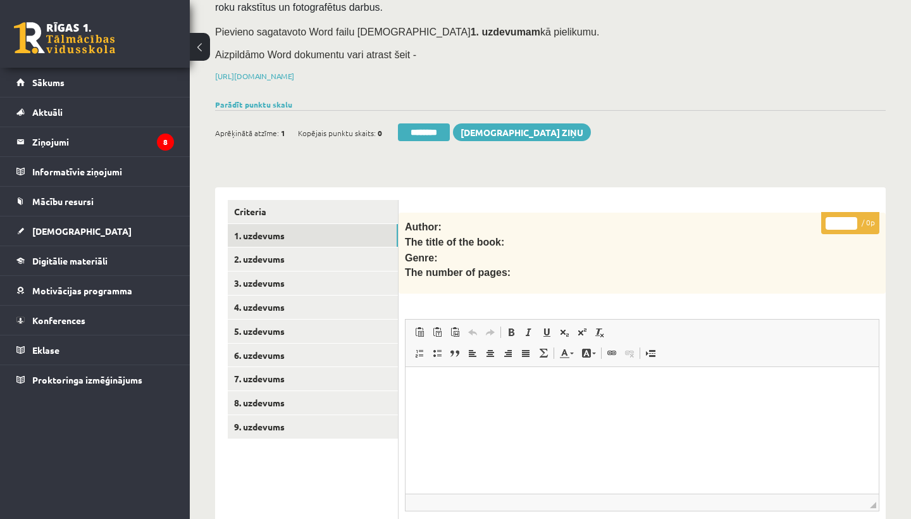
scroll to position [170, 0]
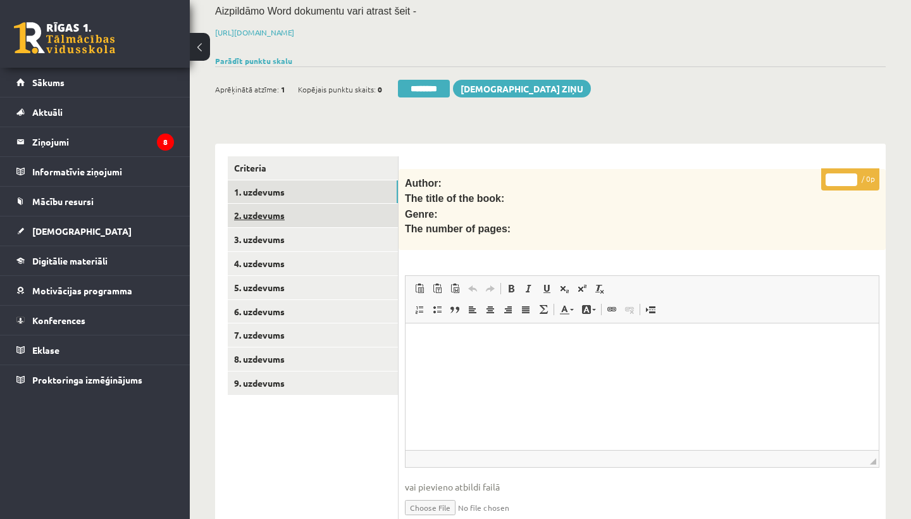
click at [282, 209] on link "2. uzdevums" at bounding box center [313, 215] width 170 height 23
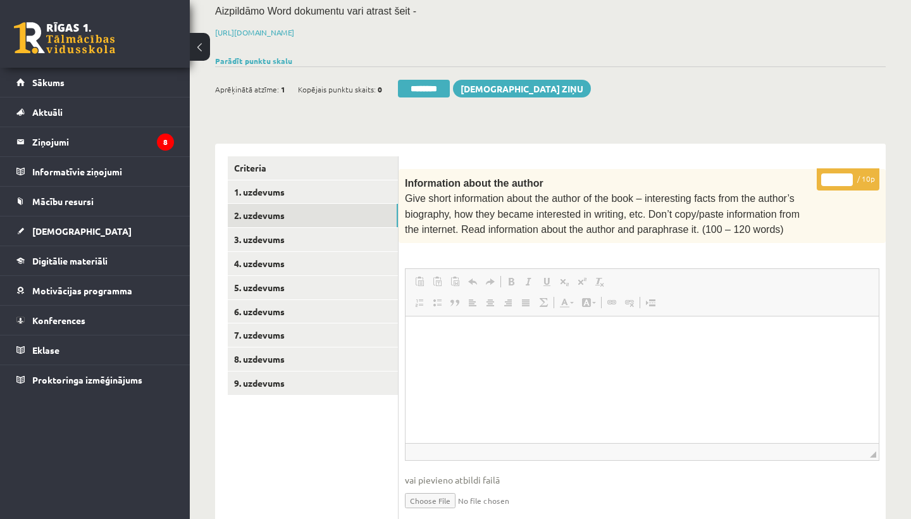
scroll to position [0, 0]
click at [838, 175] on input "*" at bounding box center [837, 179] width 32 height 13
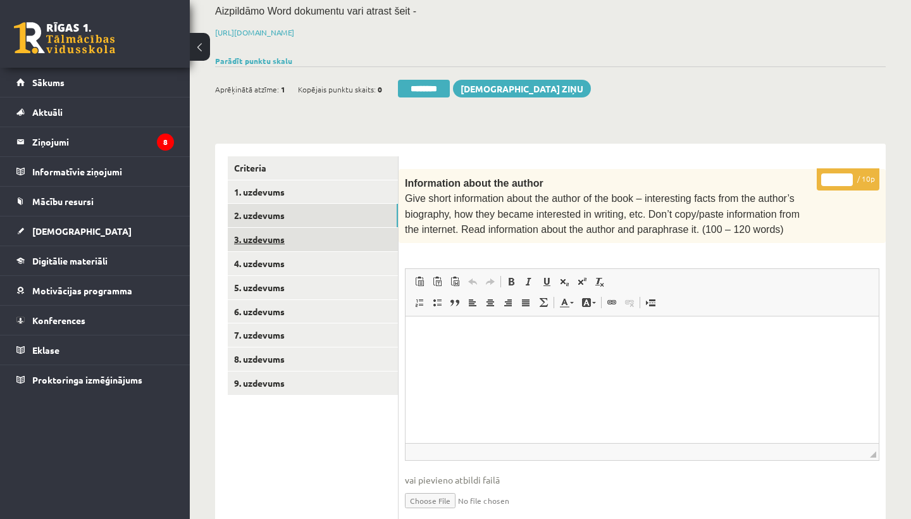
type input "**"
click at [262, 236] on link "3. uzdevums" at bounding box center [313, 239] width 170 height 23
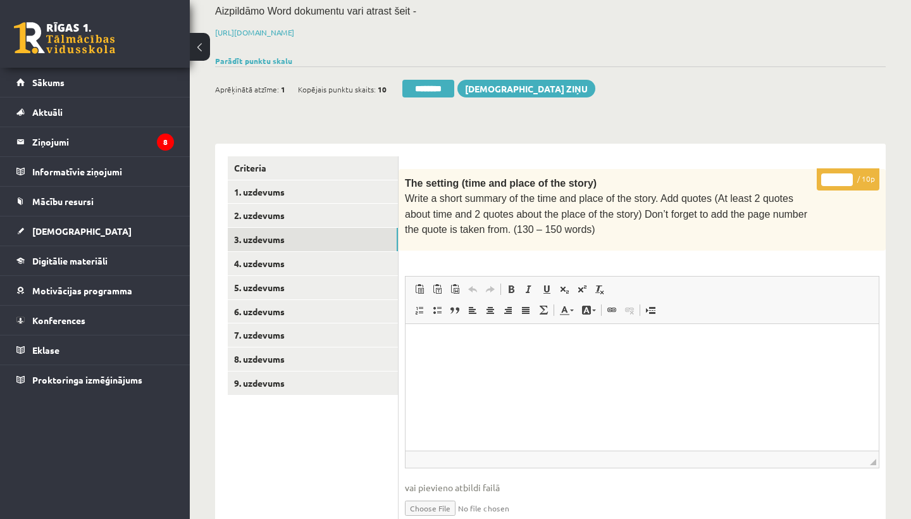
click at [838, 176] on input "*" at bounding box center [837, 179] width 32 height 13
type input "**"
click at [274, 261] on link "4. uzdevums" at bounding box center [313, 263] width 170 height 23
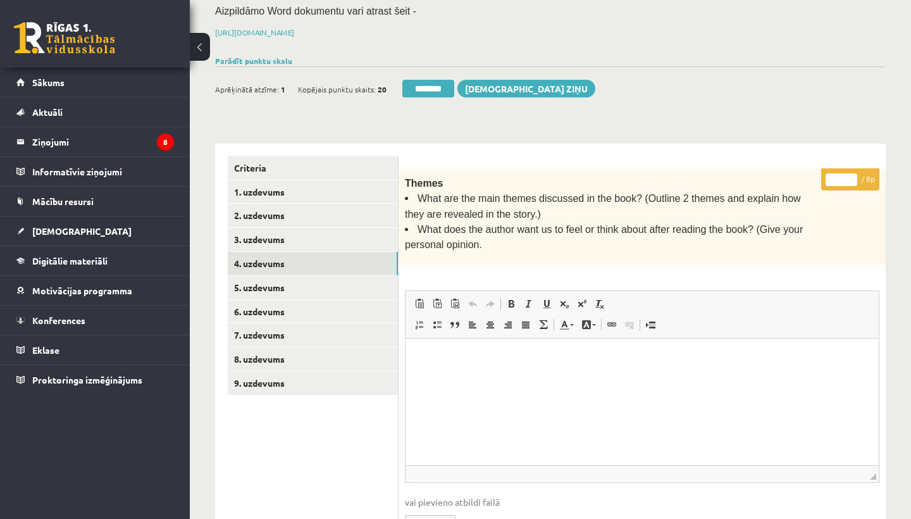
click at [843, 173] on input "*" at bounding box center [841, 179] width 32 height 13
type input "*"
click at [277, 280] on link "5. uzdevums" at bounding box center [313, 287] width 170 height 23
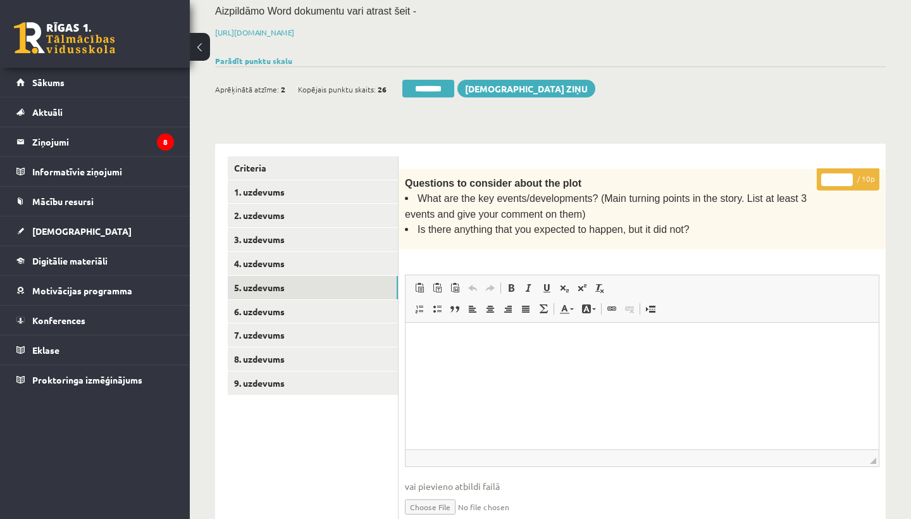
click at [838, 176] on input "*" at bounding box center [837, 179] width 32 height 13
type input "*"
click at [301, 307] on link "6. uzdevums" at bounding box center [313, 311] width 170 height 23
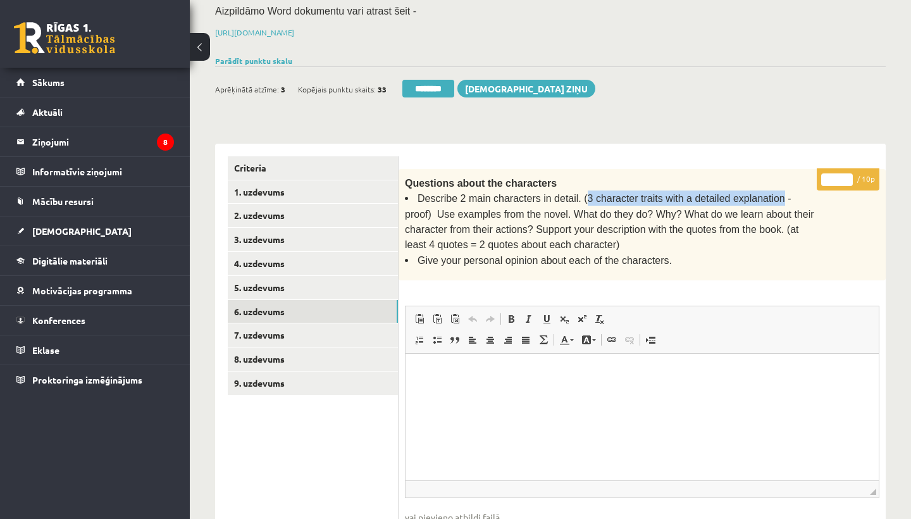
drag, startPoint x: 584, startPoint y: 193, endPoint x: 781, endPoint y: 199, distance: 197.4
click at [781, 199] on span "Describe 2 main characters in detail. (3 character traits with a detailed expla…" at bounding box center [609, 221] width 409 height 57
copy span "3 character traits with a detailed explanation"
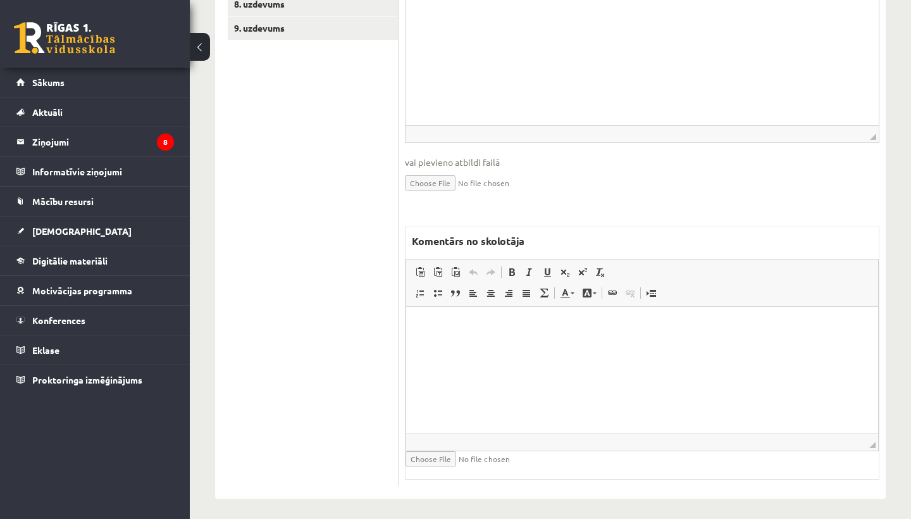
scroll to position [522, 0]
click at [520, 348] on html at bounding box center [642, 329] width 472 height 39
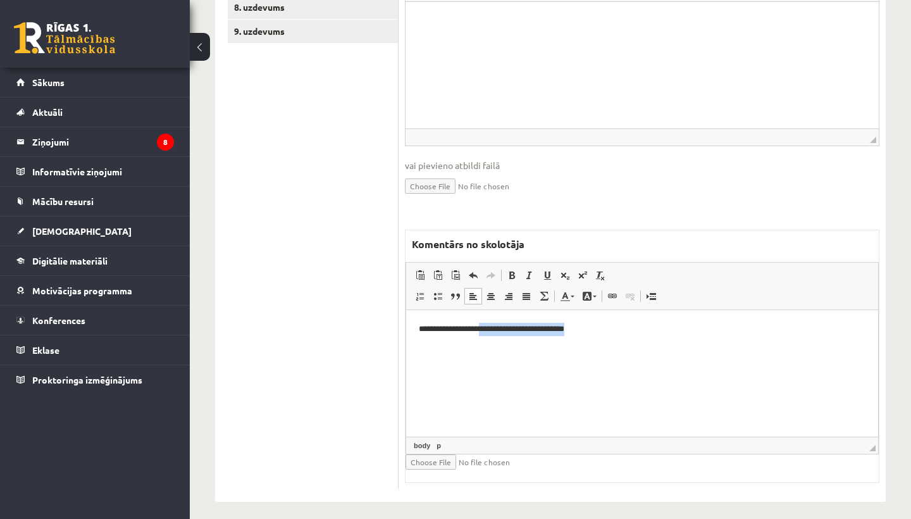
drag, startPoint x: 484, startPoint y: 329, endPoint x: 601, endPoint y: 328, distance: 117.0
click at [601, 328] on p "**********" at bounding box center [642, 328] width 446 height 13
click at [512, 270] on span at bounding box center [512, 275] width 10 height 10
click at [547, 270] on span at bounding box center [547, 275] width 10 height 10
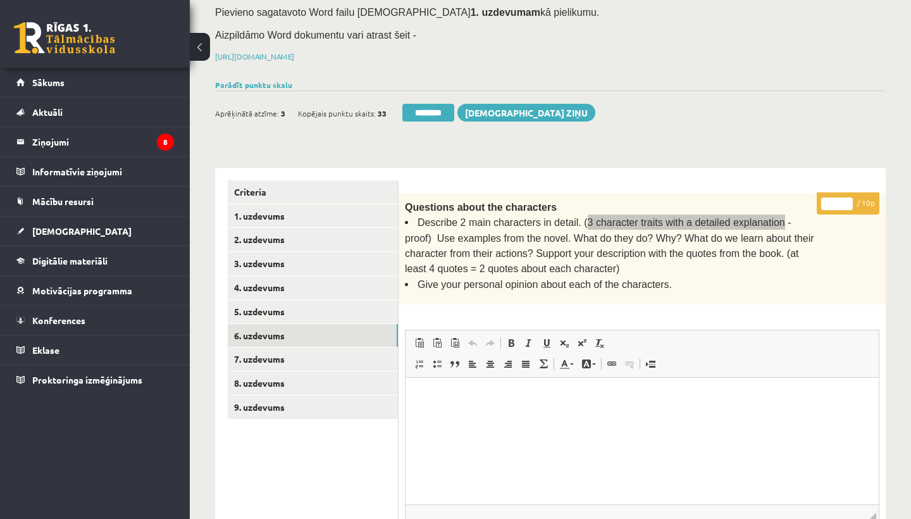
scroll to position [140, 0]
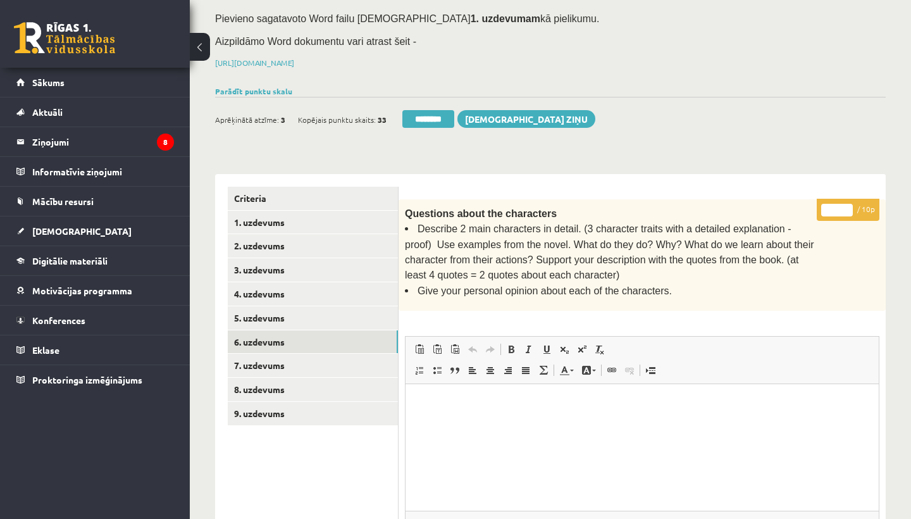
click at [838, 204] on input "*" at bounding box center [837, 210] width 32 height 13
type input "*"
click at [295, 355] on link "7. uzdevums" at bounding box center [313, 364] width 170 height 23
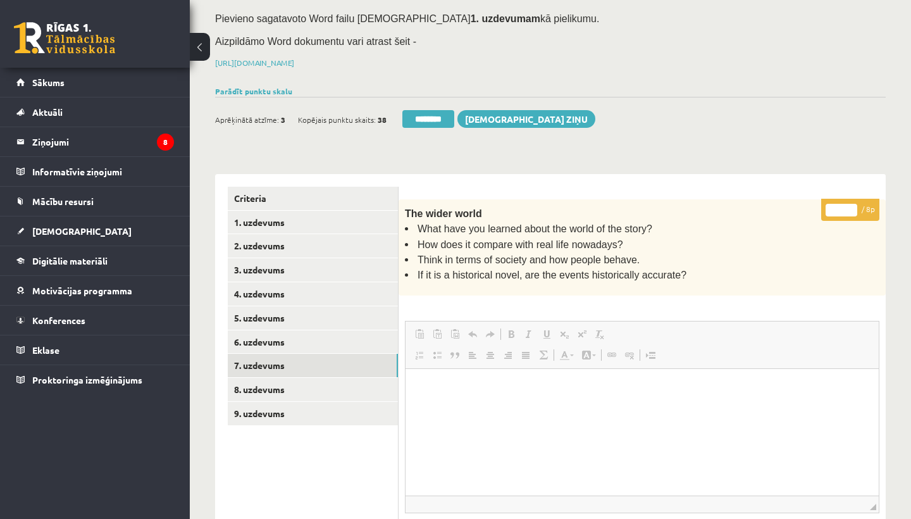
scroll to position [0, 0]
click at [843, 207] on input "*" at bounding box center [841, 210] width 32 height 13
type input "*"
click at [305, 385] on link "8. uzdevums" at bounding box center [313, 389] width 170 height 23
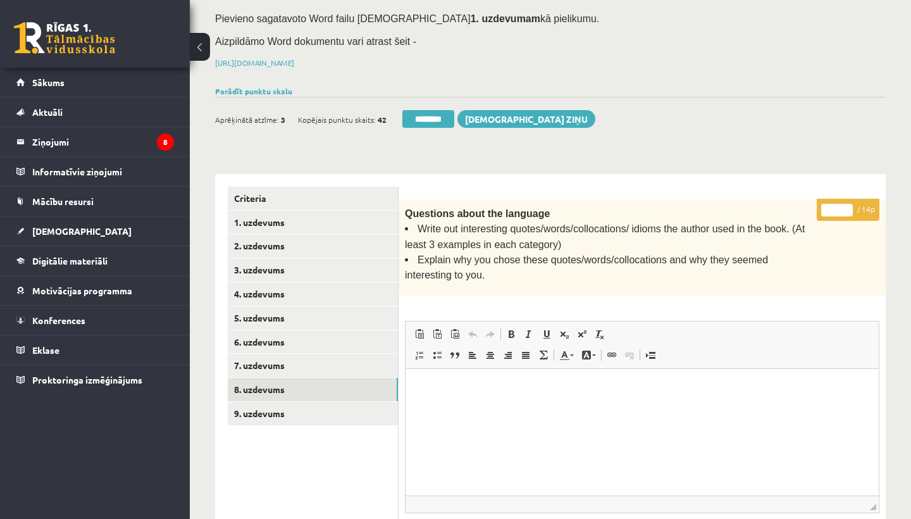
click at [840, 204] on input "*" at bounding box center [837, 210] width 32 height 13
type input "**"
click at [287, 414] on link "9. uzdevums" at bounding box center [313, 413] width 170 height 23
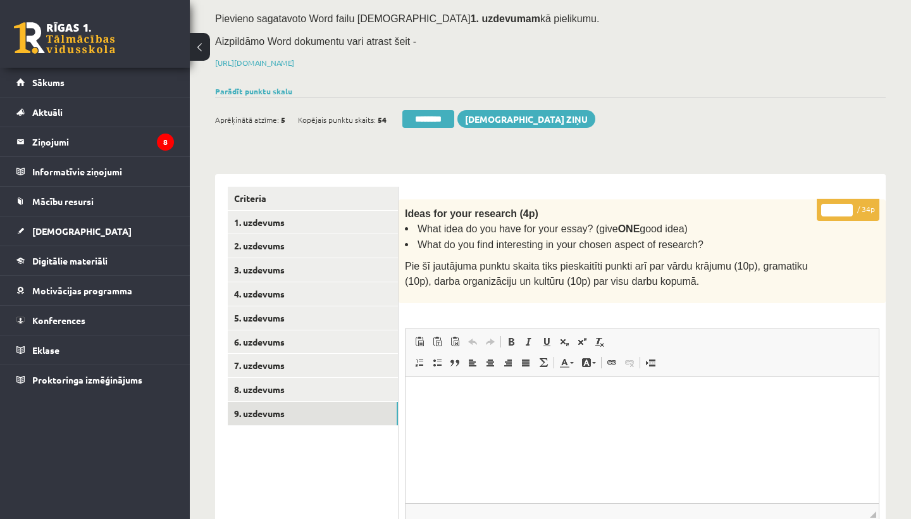
click at [837, 205] on input "*" at bounding box center [837, 210] width 32 height 13
type input "**"
click at [247, 221] on link "1. uzdevums" at bounding box center [313, 222] width 170 height 23
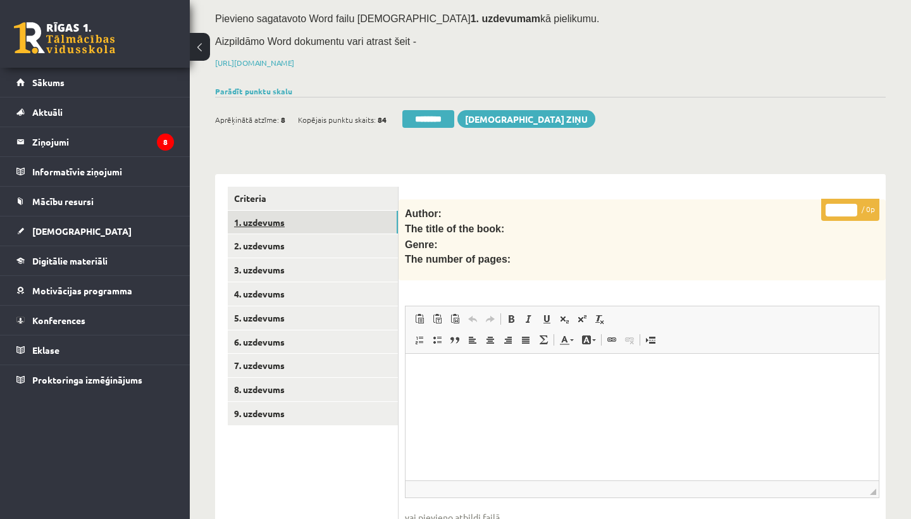
click at [269, 213] on link "1. uzdevums" at bounding box center [313, 222] width 170 height 23
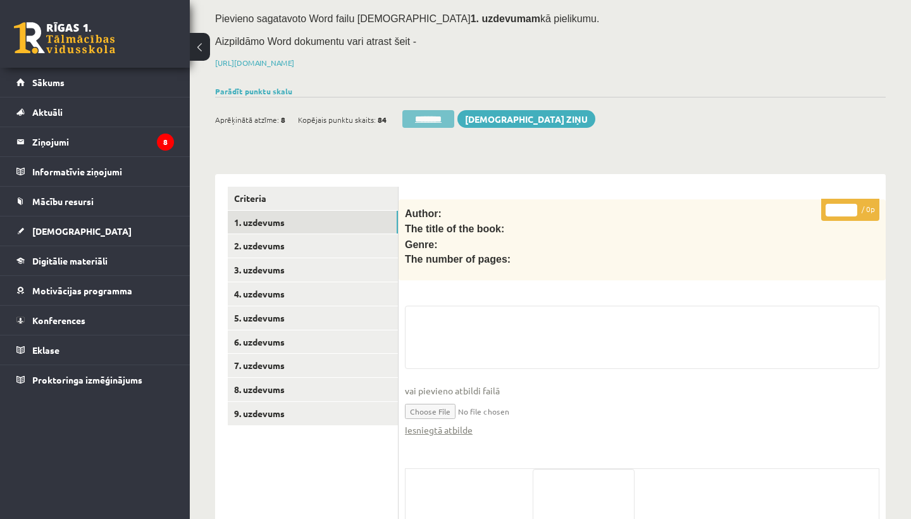
click at [432, 117] on input "********" at bounding box center [428, 119] width 52 height 18
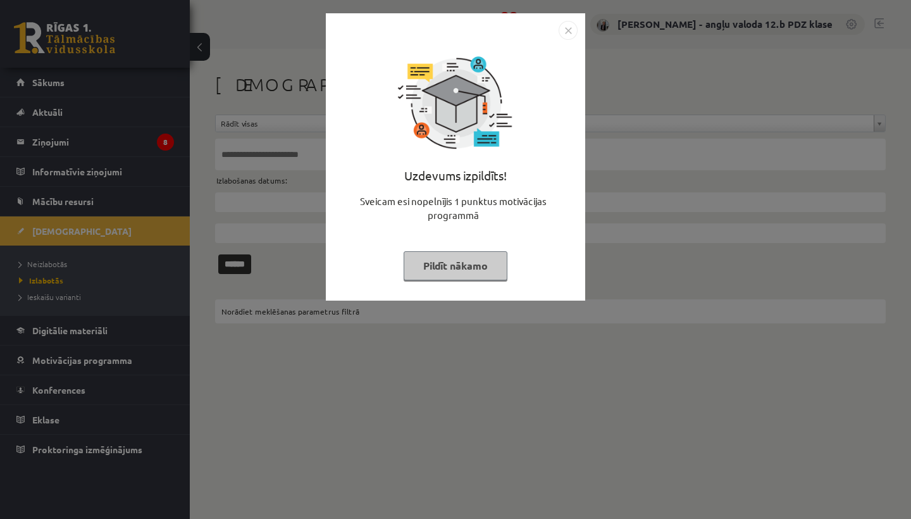
click at [566, 34] on img "Close" at bounding box center [567, 30] width 19 height 19
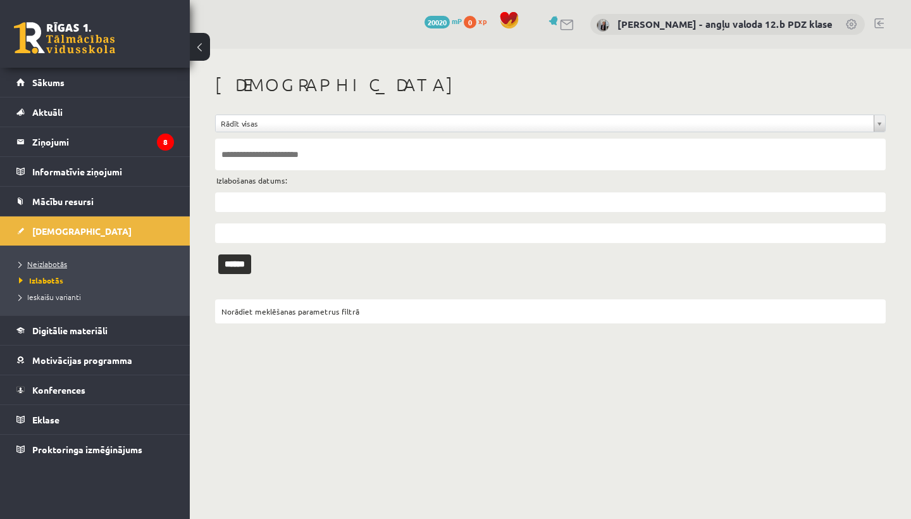
click at [49, 264] on span "Neizlabotās" at bounding box center [43, 264] width 48 height 10
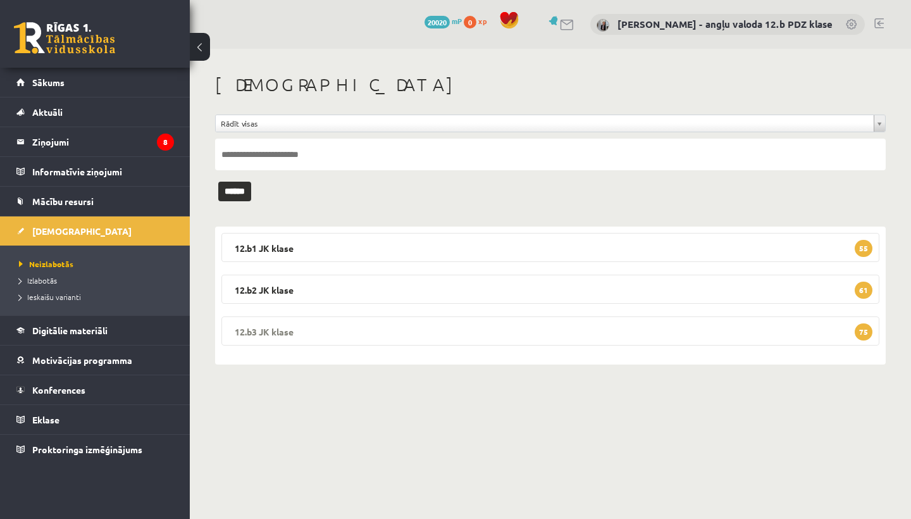
click at [349, 332] on legend "12.b3 JK klase 75" at bounding box center [550, 330] width 658 height 29
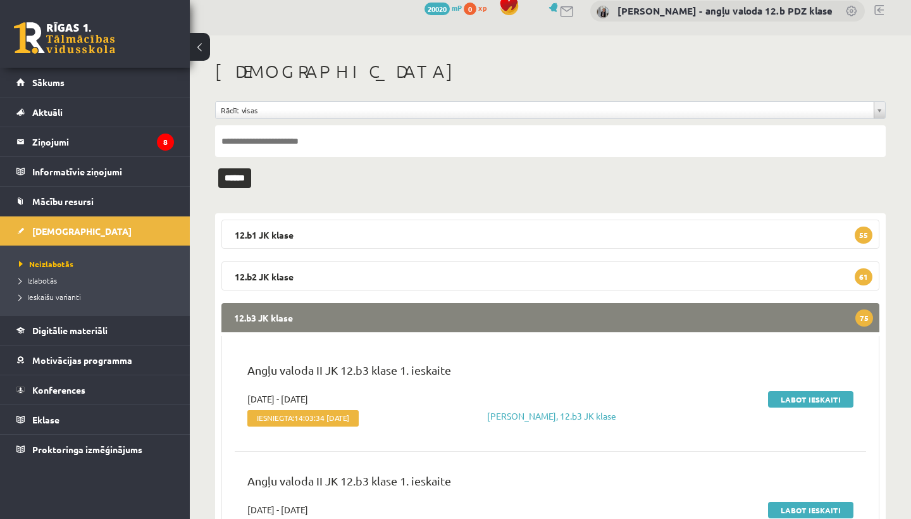
scroll to position [8, 0]
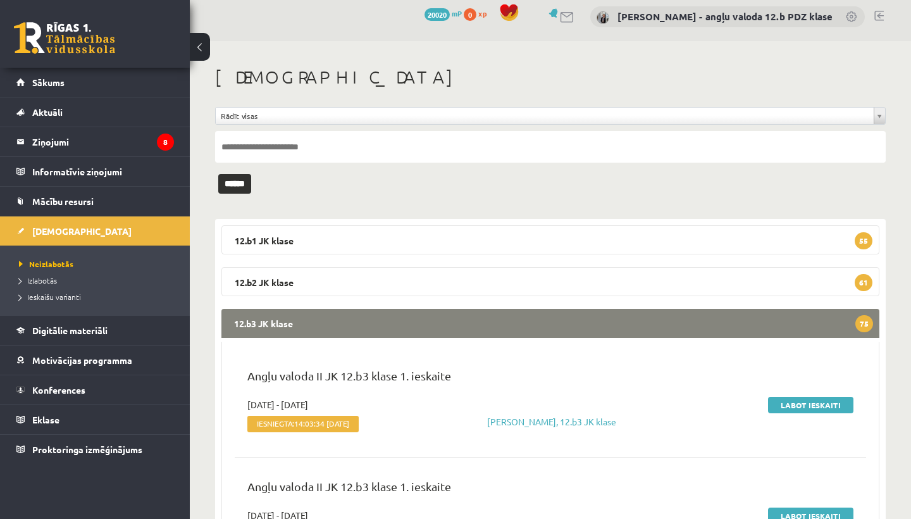
click at [454, 317] on legend "12.b3 JK klase 75" at bounding box center [550, 323] width 658 height 29
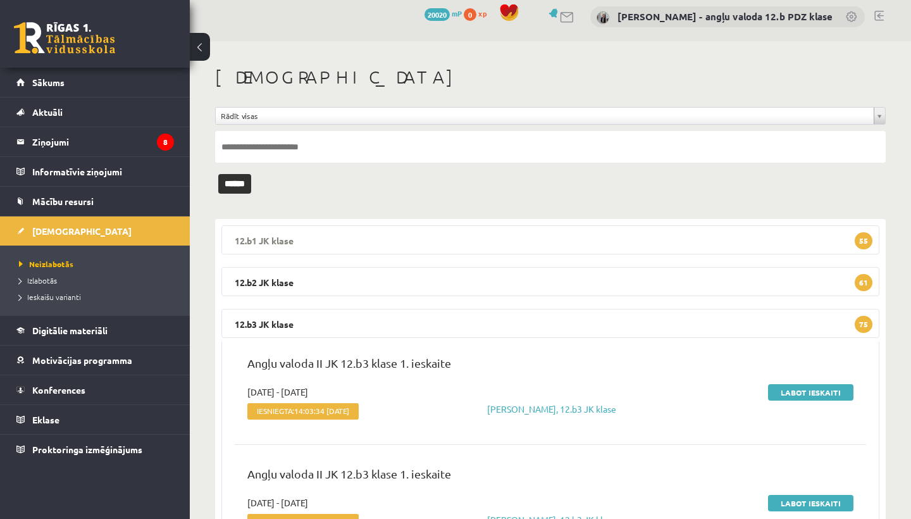
scroll to position [0, 0]
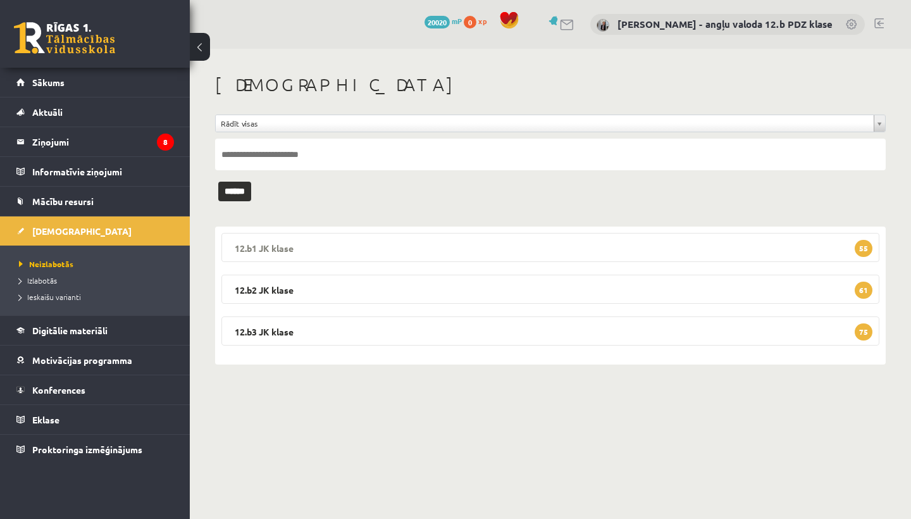
click at [350, 235] on legend "12.b1 JK klase 55" at bounding box center [550, 247] width 658 height 29
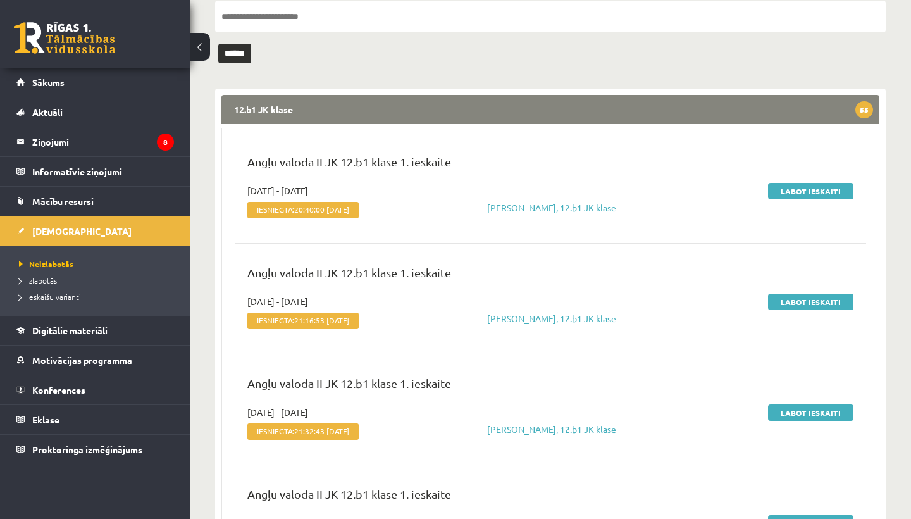
scroll to position [121, 0]
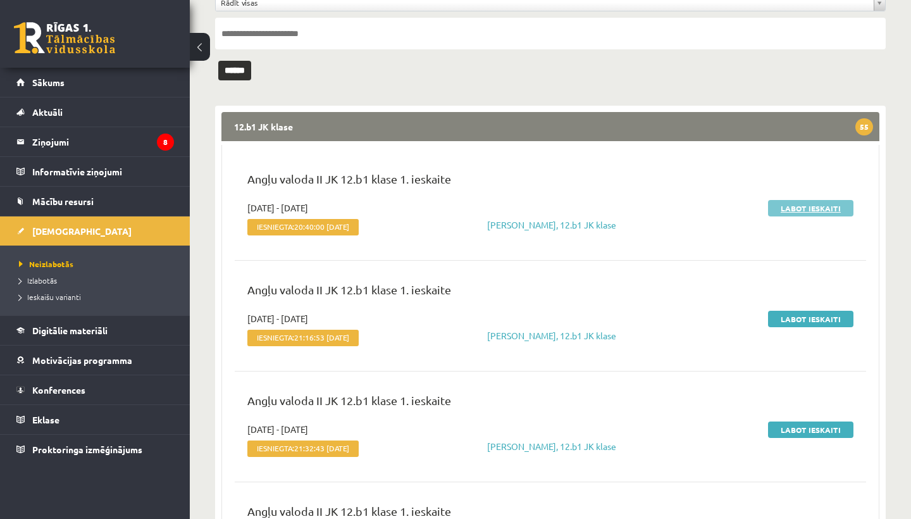
click at [804, 208] on link "Labot ieskaiti" at bounding box center [810, 208] width 85 height 16
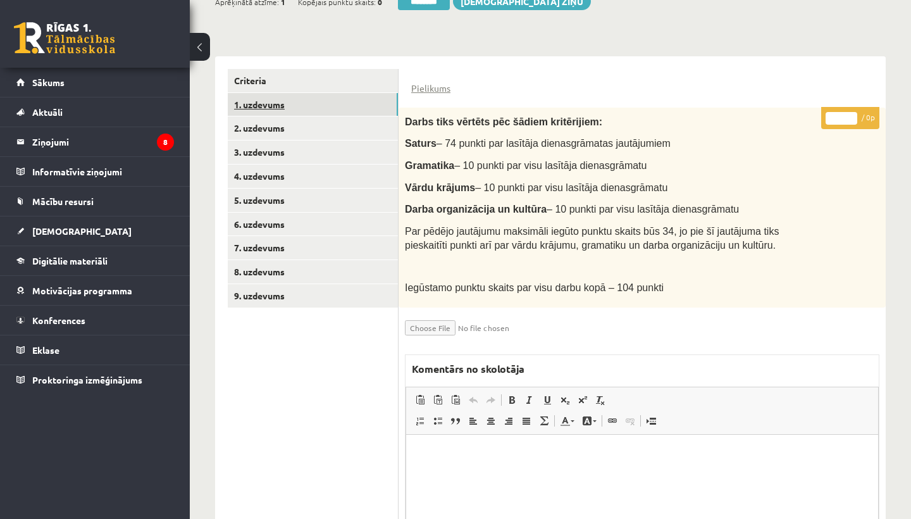
click at [275, 99] on link "1. uzdevums" at bounding box center [313, 104] width 170 height 23
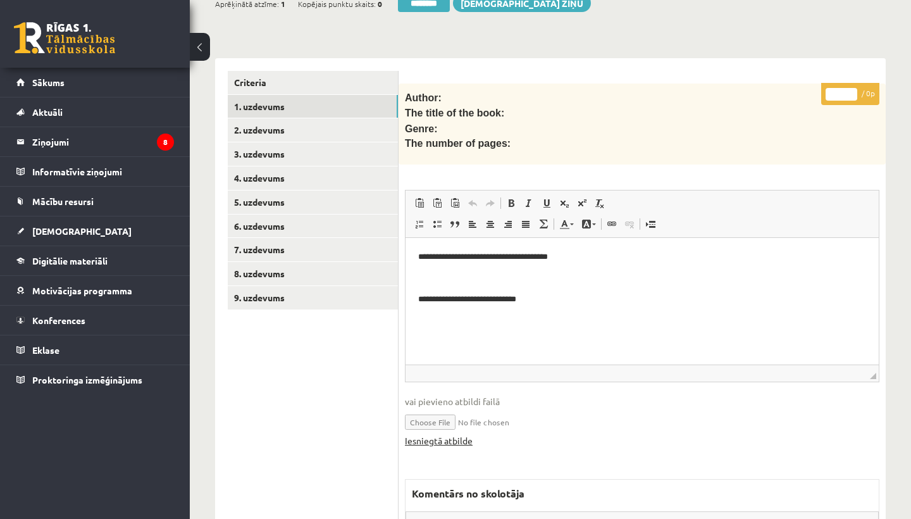
click at [452, 434] on link "Iesniegtā atbilde" at bounding box center [439, 440] width 68 height 13
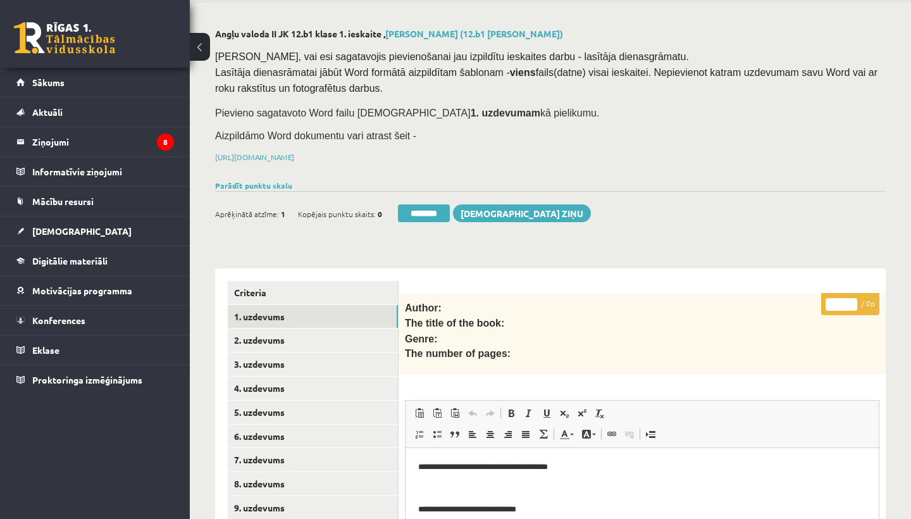
scroll to position [70, 0]
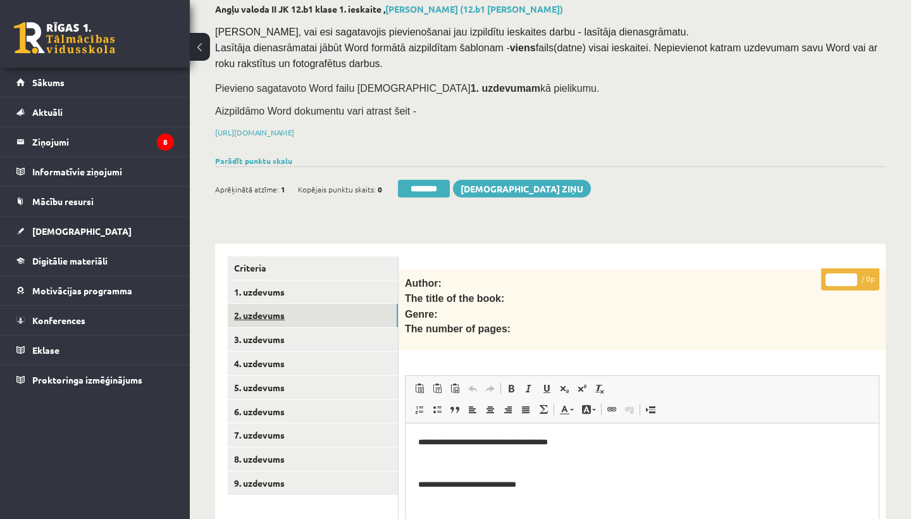
click at [257, 310] on link "2. uzdevums" at bounding box center [313, 315] width 170 height 23
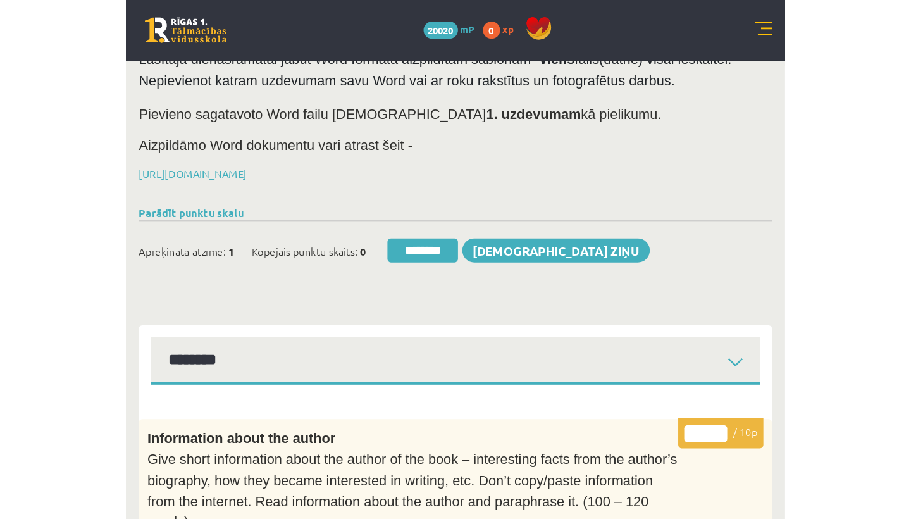
scroll to position [0, 0]
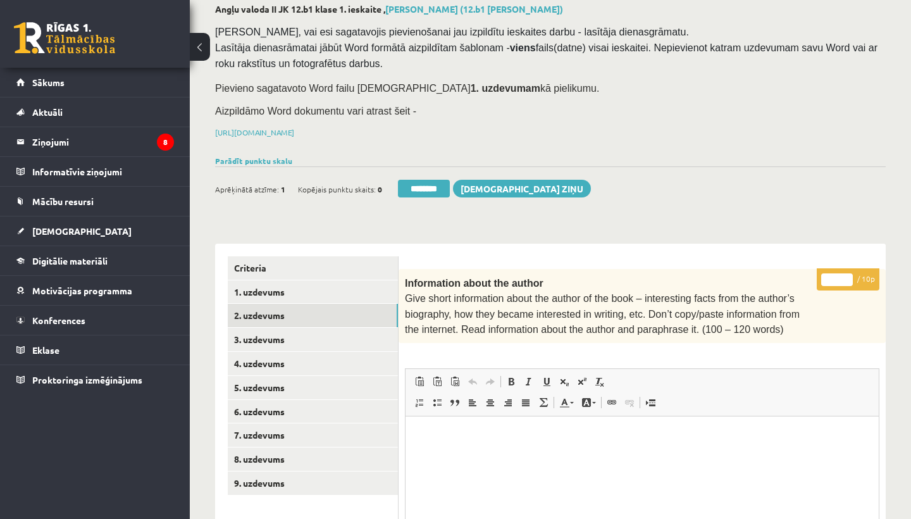
click at [839, 275] on input "*" at bounding box center [837, 279] width 32 height 13
type input "**"
click at [305, 331] on link "3. uzdevums" at bounding box center [313, 339] width 170 height 23
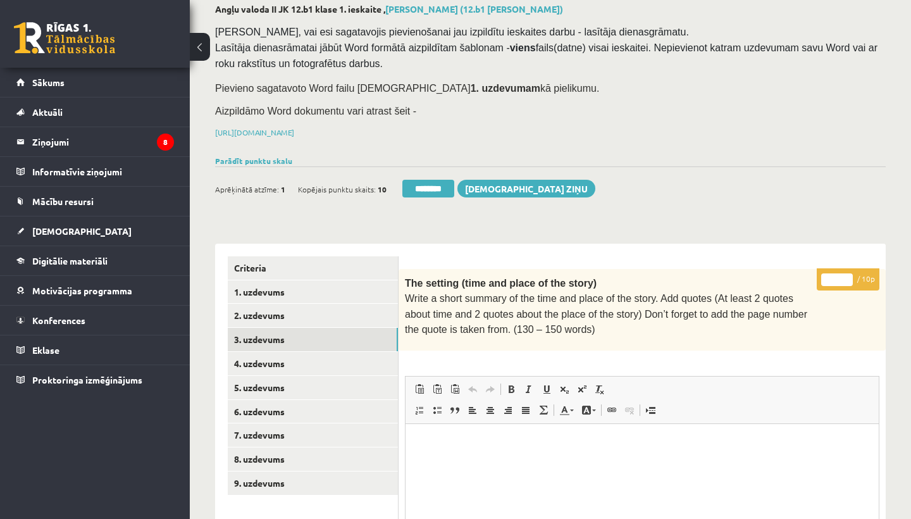
click at [837, 275] on input "*" at bounding box center [837, 279] width 32 height 13
type input "**"
click at [283, 356] on link "4. uzdevums" at bounding box center [313, 363] width 170 height 23
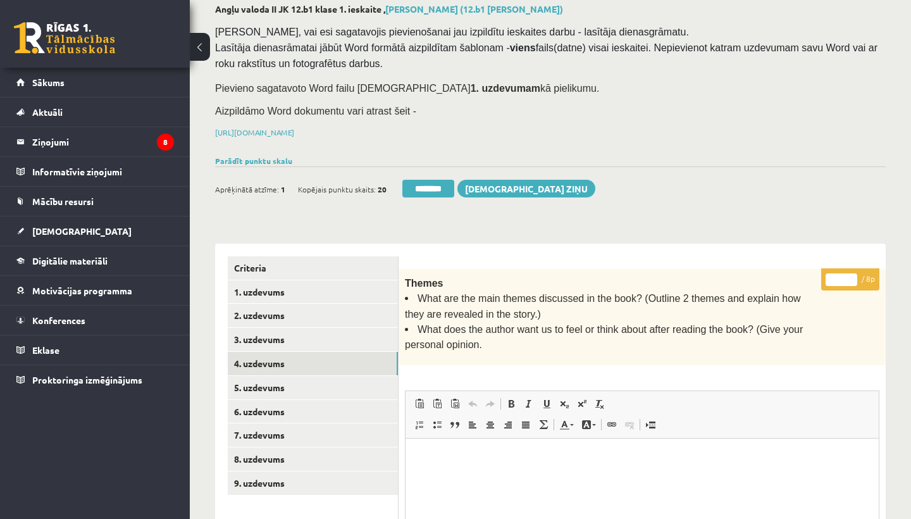
click at [844, 276] on input "*" at bounding box center [841, 279] width 32 height 13
type input "*"
click at [285, 376] on link "5. uzdevums" at bounding box center [313, 387] width 170 height 23
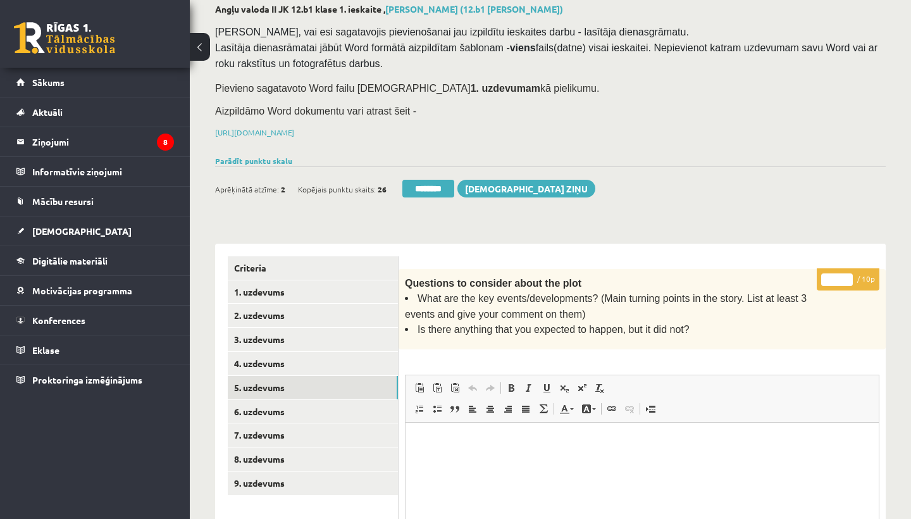
click at [837, 276] on input "*" at bounding box center [837, 279] width 32 height 13
type input "**"
click at [285, 401] on link "6. uzdevums" at bounding box center [313, 411] width 170 height 23
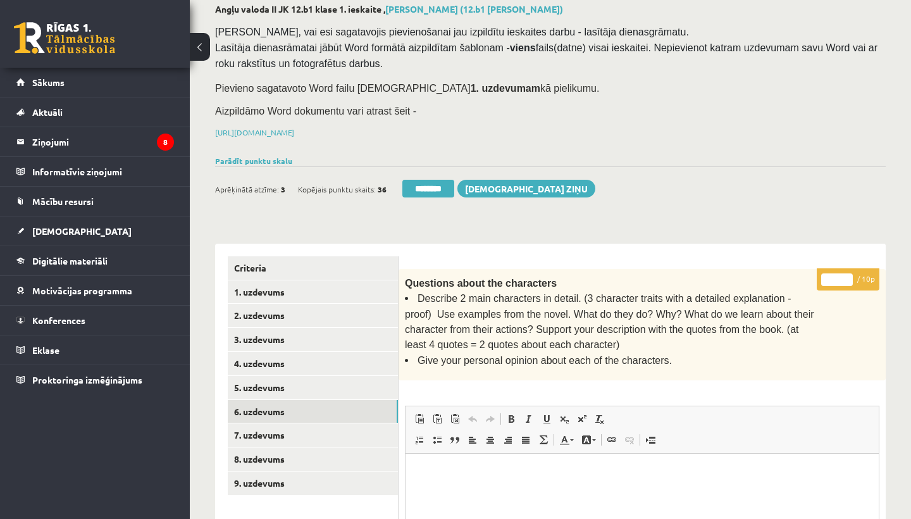
click at [838, 279] on input "*" at bounding box center [837, 279] width 32 height 13
type input "**"
click at [280, 423] on link "7. uzdevums" at bounding box center [313, 434] width 170 height 23
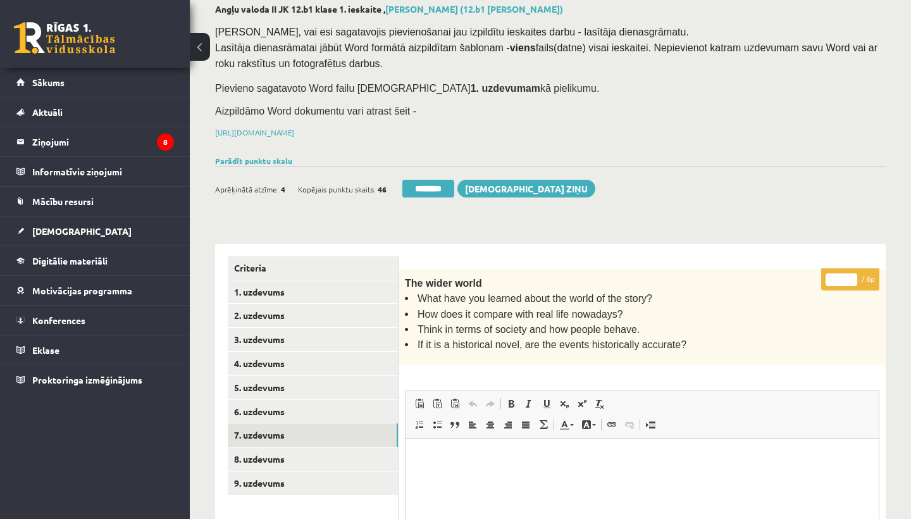
click at [842, 273] on input "*" at bounding box center [841, 279] width 32 height 13
type input "*"
click at [298, 451] on link "8. uzdevums" at bounding box center [313, 458] width 170 height 23
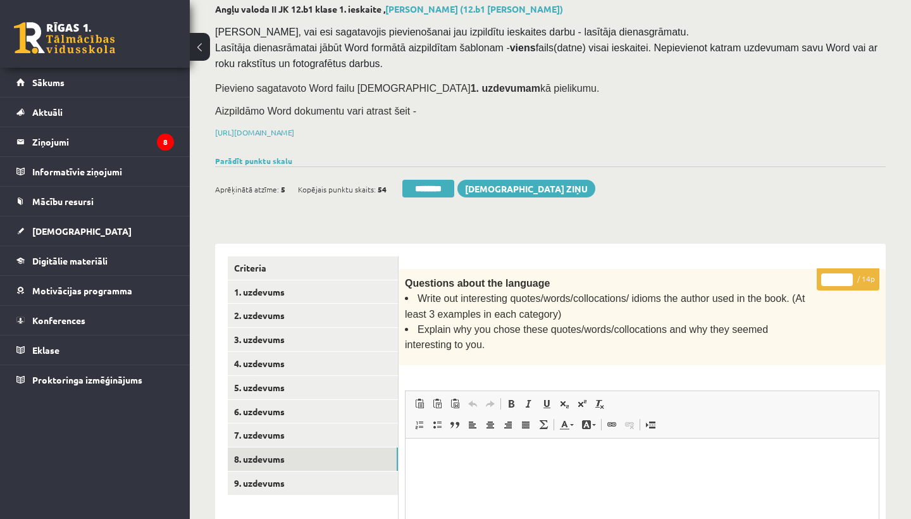
click at [838, 273] on input "*" at bounding box center [837, 279] width 32 height 13
type input "**"
click at [266, 479] on link "9. uzdevums" at bounding box center [313, 482] width 170 height 23
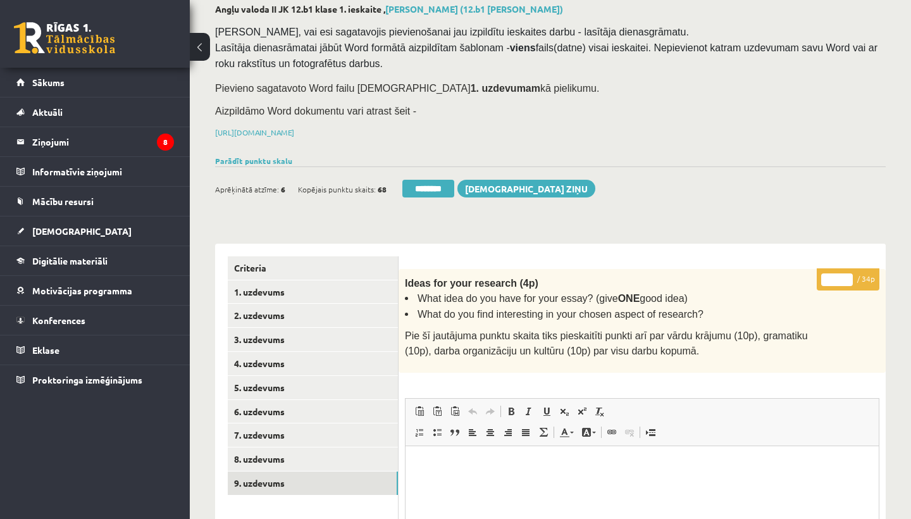
click at [838, 276] on input "*" at bounding box center [837, 279] width 32 height 13
type input "**"
click at [258, 283] on link "1. uzdevums" at bounding box center [313, 291] width 170 height 23
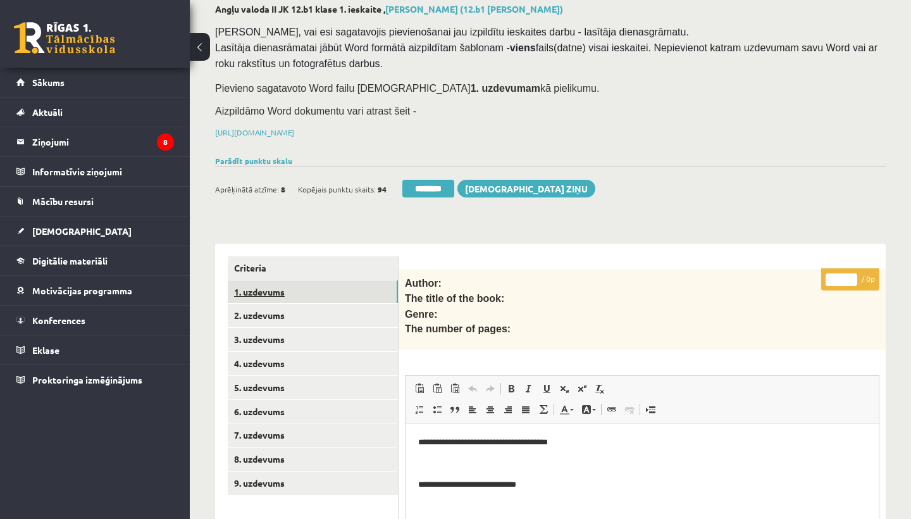
click at [258, 283] on link "1. uzdevums" at bounding box center [313, 291] width 170 height 23
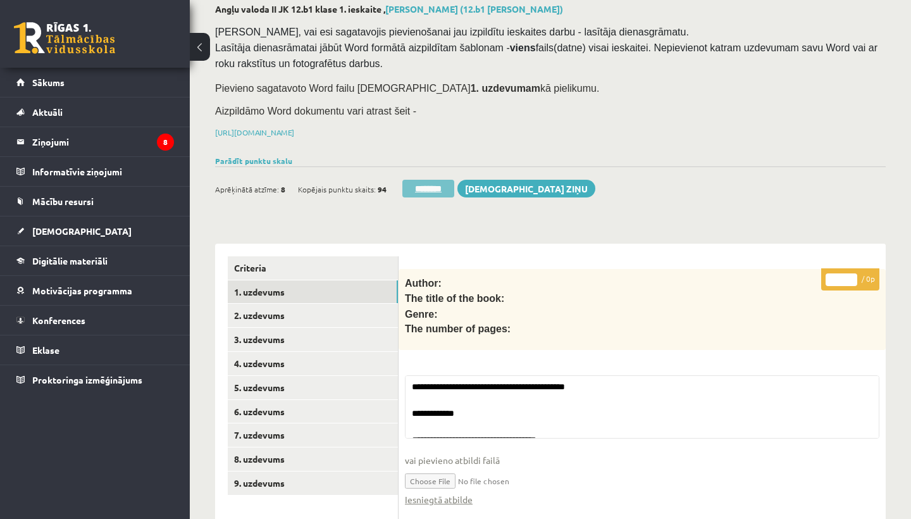
click at [426, 190] on input "********" at bounding box center [428, 189] width 52 height 18
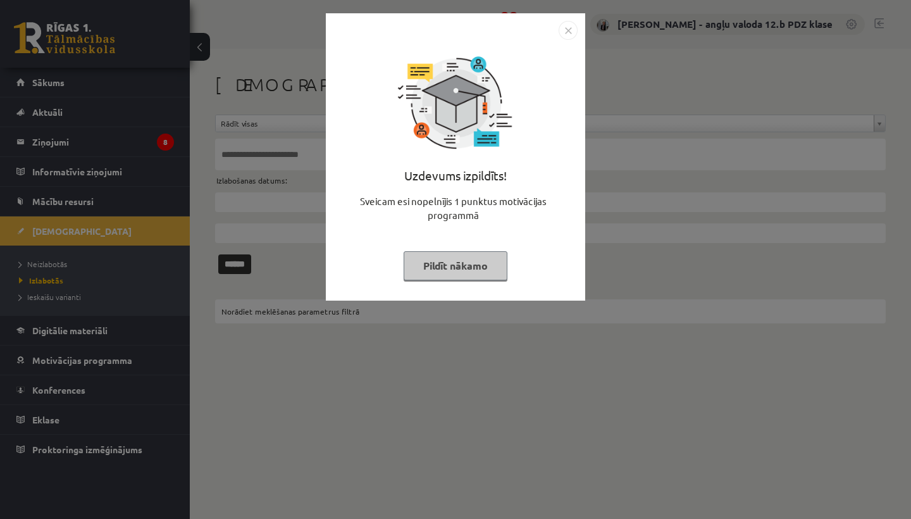
click at [570, 25] on img "Close" at bounding box center [567, 30] width 19 height 19
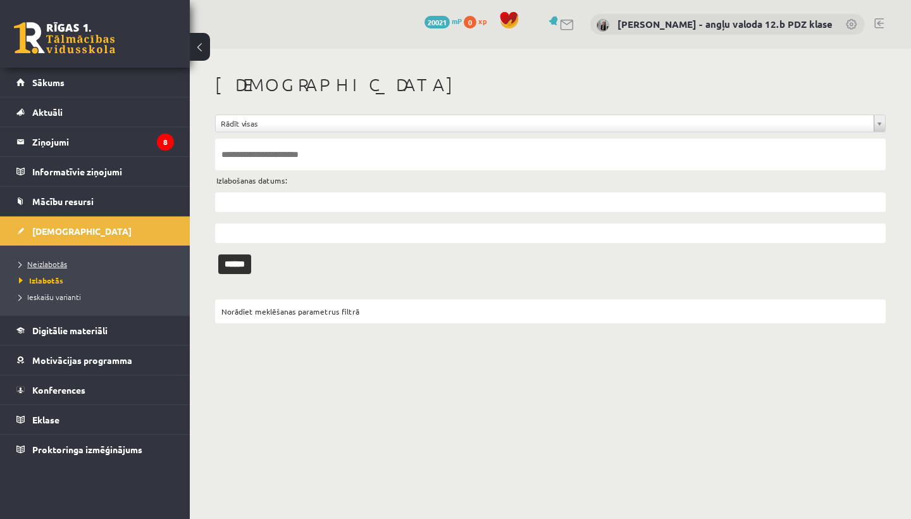
click at [44, 265] on span "Neizlabotās" at bounding box center [43, 264] width 48 height 10
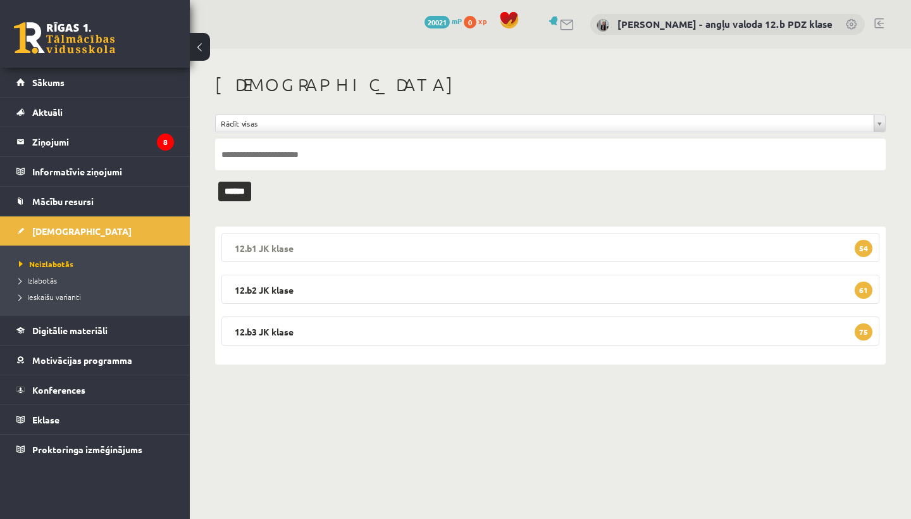
click at [299, 250] on legend "12.b1 JK klase 54" at bounding box center [550, 247] width 658 height 29
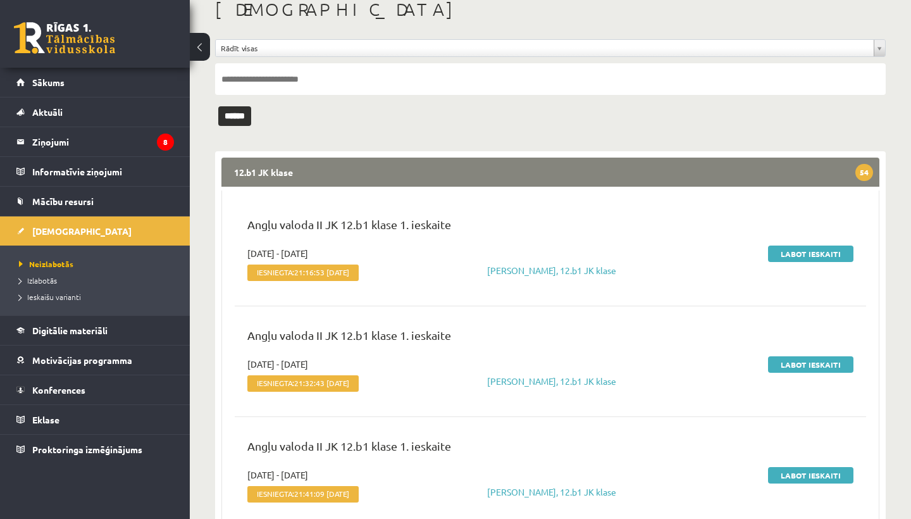
scroll to position [81, 0]
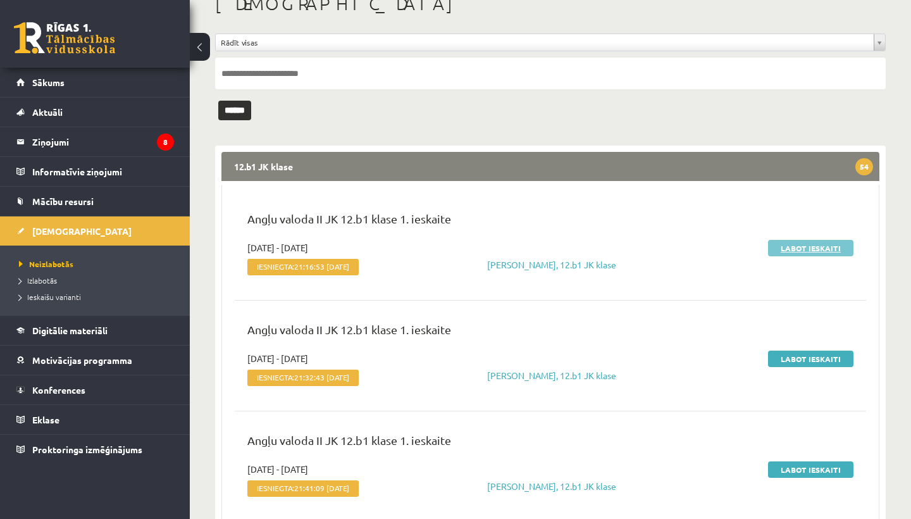
click at [808, 245] on link "Labot ieskaiti" at bounding box center [810, 248] width 85 height 16
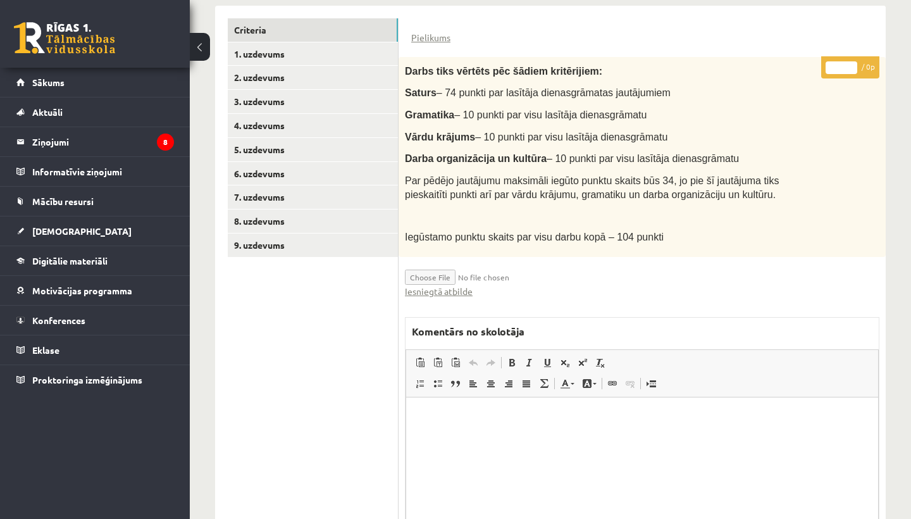
scroll to position [325, 0]
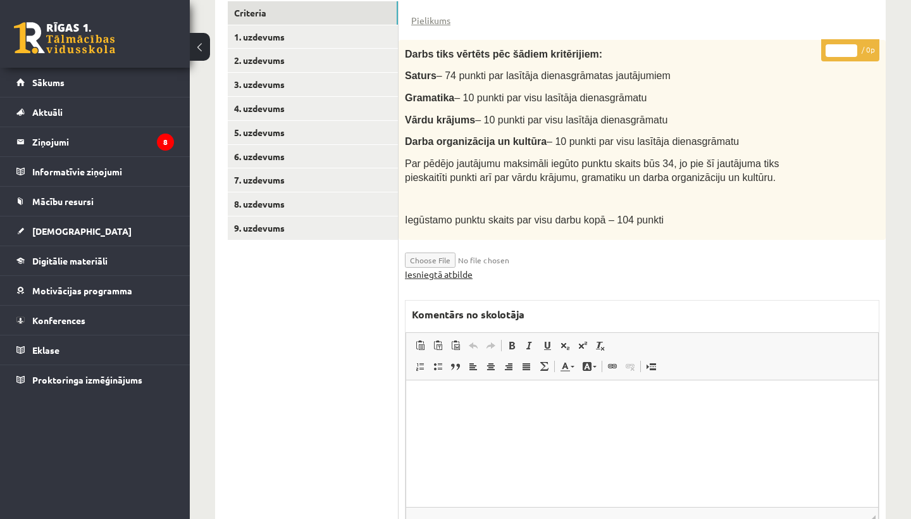
click at [455, 267] on link "Iesniegtā atbilde" at bounding box center [439, 273] width 68 height 13
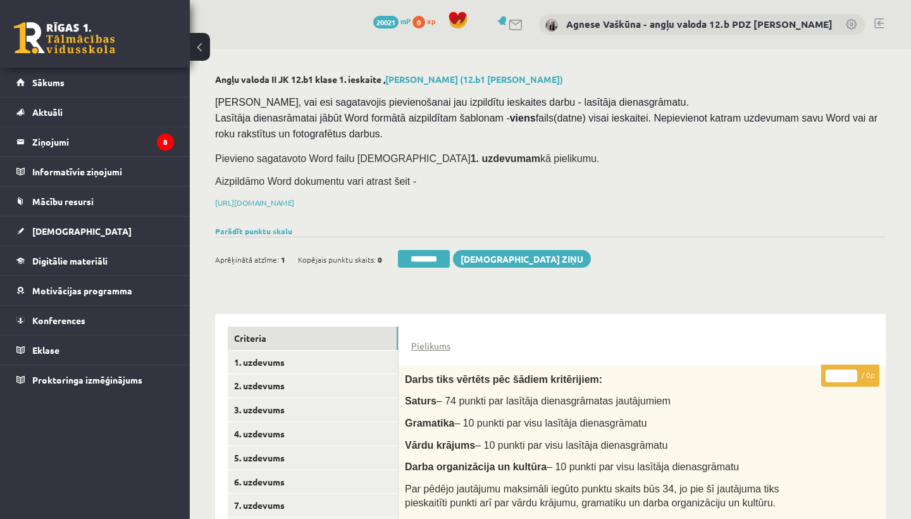
scroll to position [0, 0]
click at [272, 383] on link "2. uzdevums" at bounding box center [313, 385] width 170 height 23
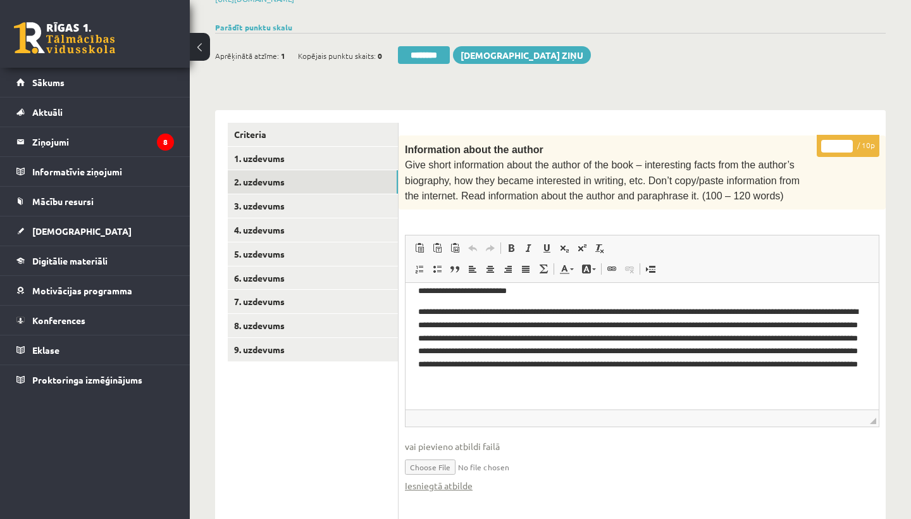
scroll to position [34, 0]
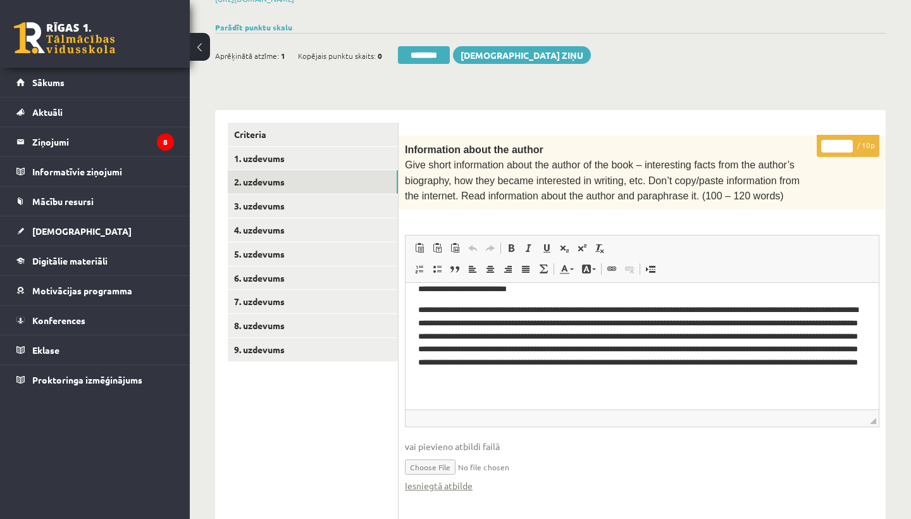
click at [838, 142] on input "*" at bounding box center [837, 146] width 32 height 13
type input "**"
click at [261, 197] on link "3. uzdevums" at bounding box center [313, 205] width 170 height 23
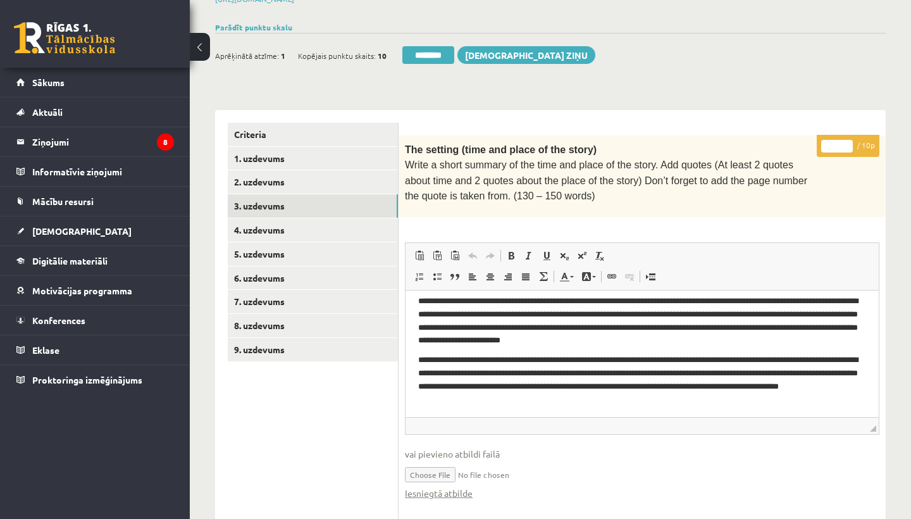
scroll to position [29, 0]
click at [839, 143] on input "*" at bounding box center [837, 146] width 32 height 13
type input "**"
click at [297, 223] on link "4. uzdevums" at bounding box center [313, 229] width 170 height 23
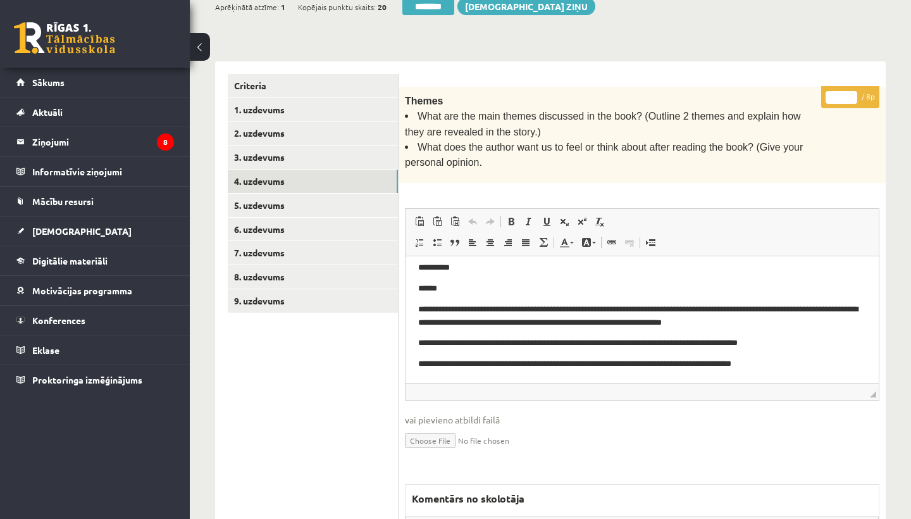
scroll to position [0, 0]
click at [842, 93] on input "*" at bounding box center [841, 97] width 32 height 13
type input "*"
click at [279, 196] on link "5. uzdevums" at bounding box center [313, 204] width 170 height 23
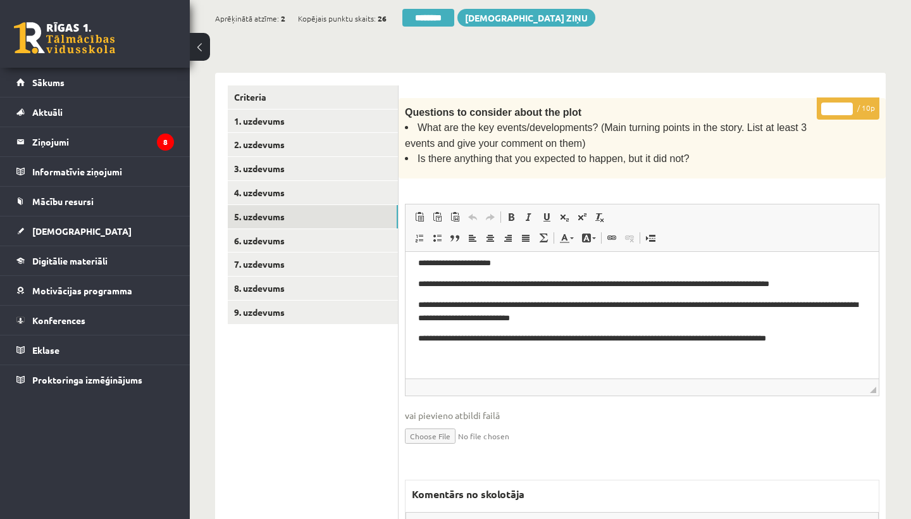
click at [836, 107] on input "*" at bounding box center [837, 108] width 32 height 13
type input "*"
click at [277, 236] on link "6. uzdevums" at bounding box center [313, 240] width 170 height 23
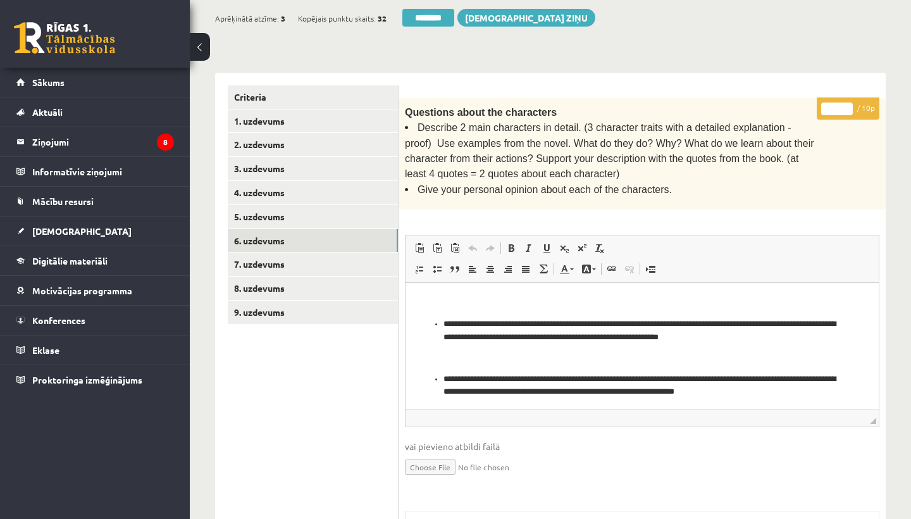
scroll to position [249, 0]
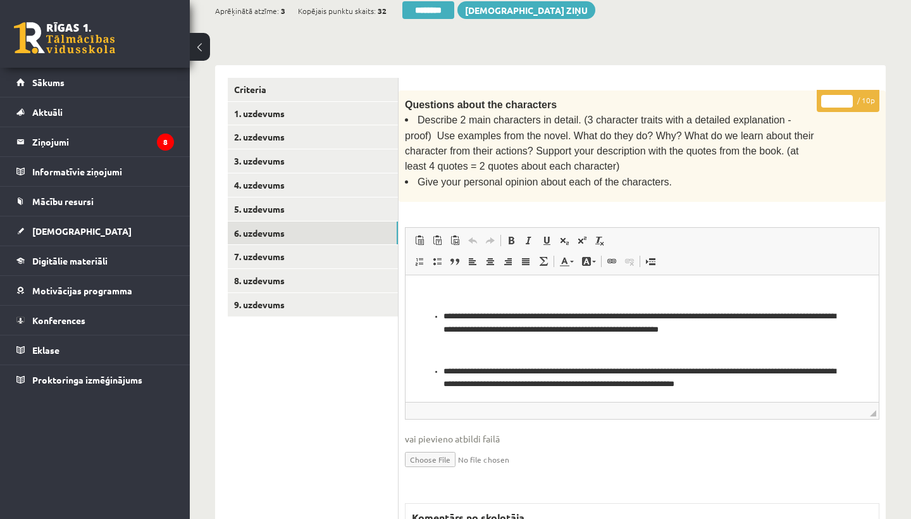
click at [839, 97] on input "*" at bounding box center [837, 101] width 32 height 13
type input "*"
drag, startPoint x: 584, startPoint y: 113, endPoint x: 780, endPoint y: 117, distance: 196.1
click at [780, 117] on span "Describe 2 main characters in detail. (3 character traits with a detailed expla…" at bounding box center [609, 142] width 409 height 57
copy span "3 character traits with a detailed explanation"
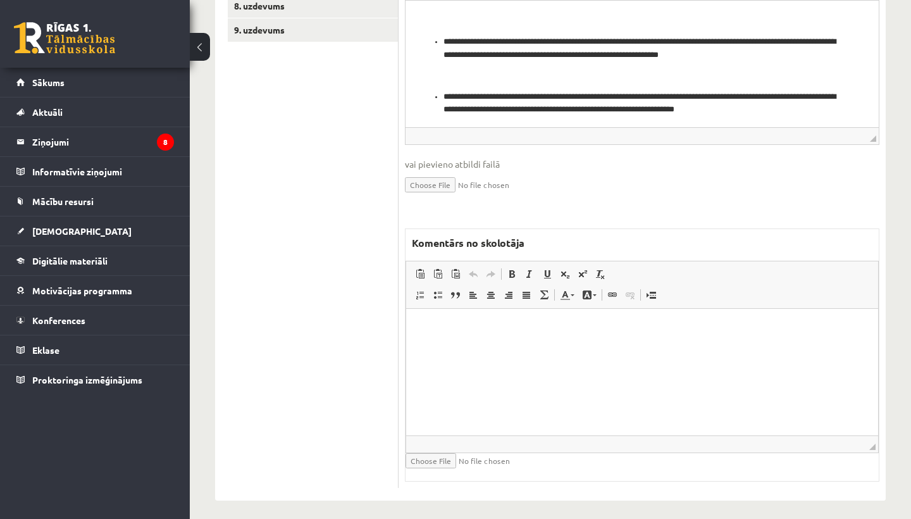
scroll to position [522, 0]
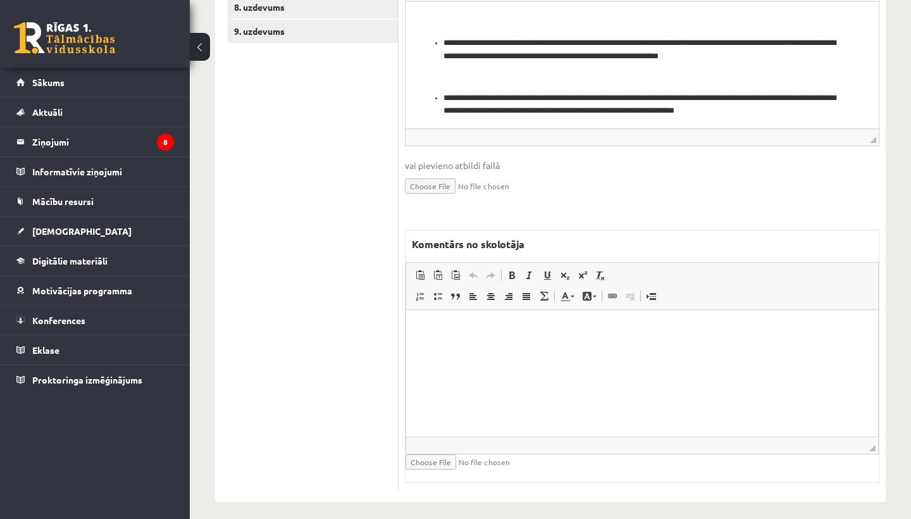
click at [466, 329] on p "Rich Text Editor, wiswyg-editor-47433926750600-1760004305-125" at bounding box center [642, 328] width 446 height 13
drag, startPoint x: 484, startPoint y: 329, endPoint x: 584, endPoint y: 329, distance: 99.9
click at [584, 329] on p "**********" at bounding box center [642, 328] width 446 height 13
click at [509, 270] on span at bounding box center [512, 275] width 10 height 10
click at [548, 270] on span at bounding box center [547, 275] width 10 height 10
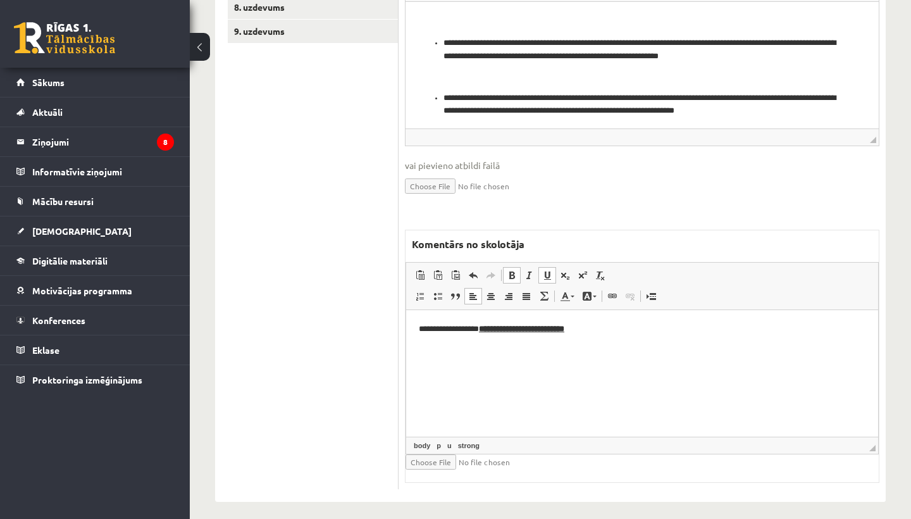
click at [637, 319] on html "**********" at bounding box center [642, 329] width 472 height 38
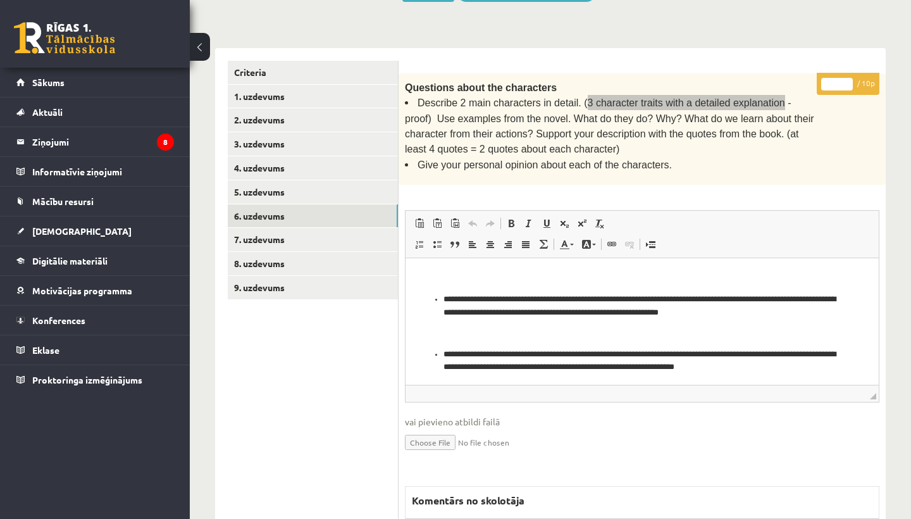
scroll to position [249, 0]
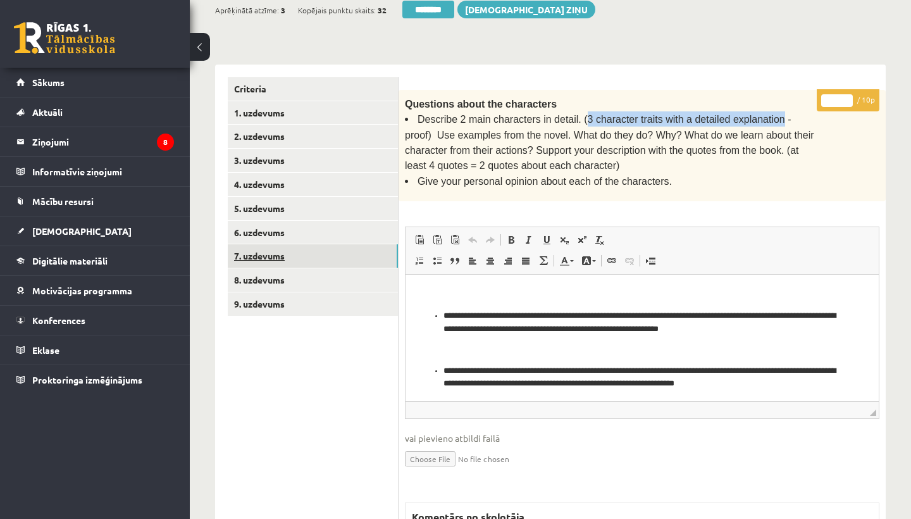
click at [293, 249] on link "7. uzdevums" at bounding box center [313, 255] width 170 height 23
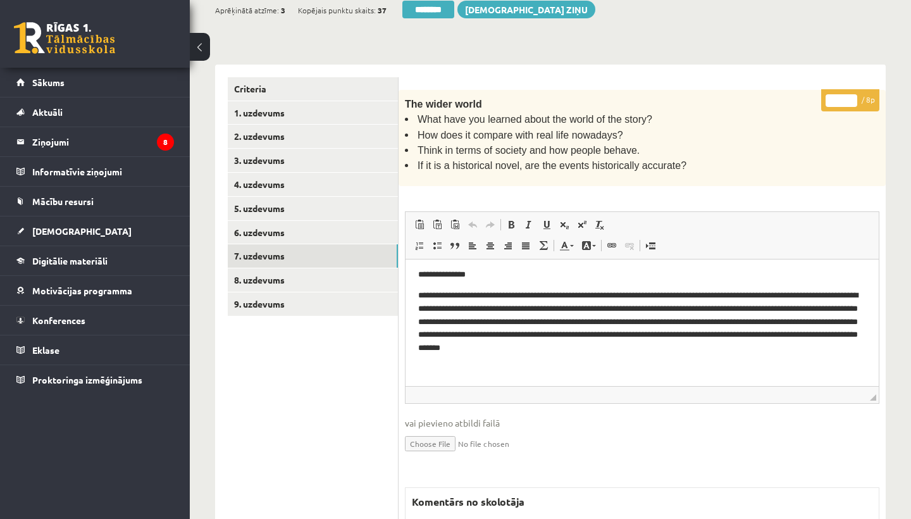
scroll to position [0, 0]
click at [839, 94] on input "*" at bounding box center [841, 100] width 32 height 13
type input "*"
click at [256, 270] on link "8. uzdevums" at bounding box center [313, 279] width 170 height 23
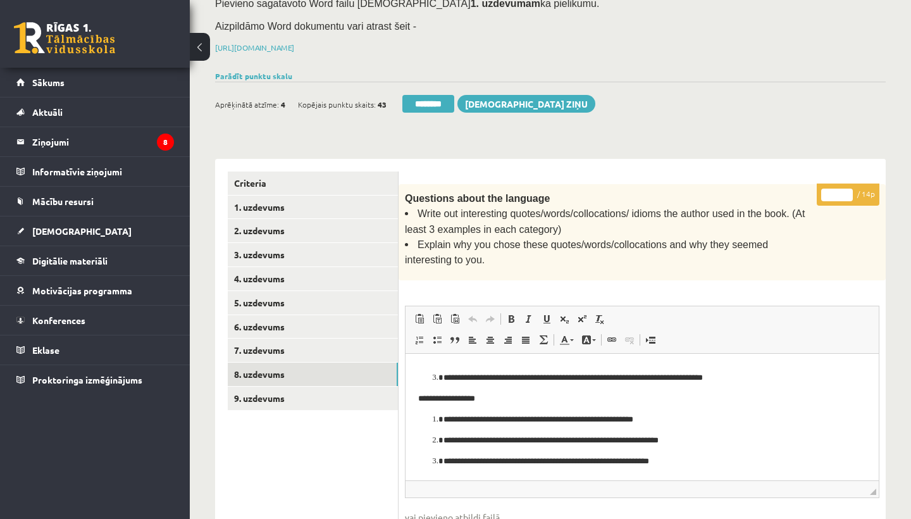
scroll to position [126, 0]
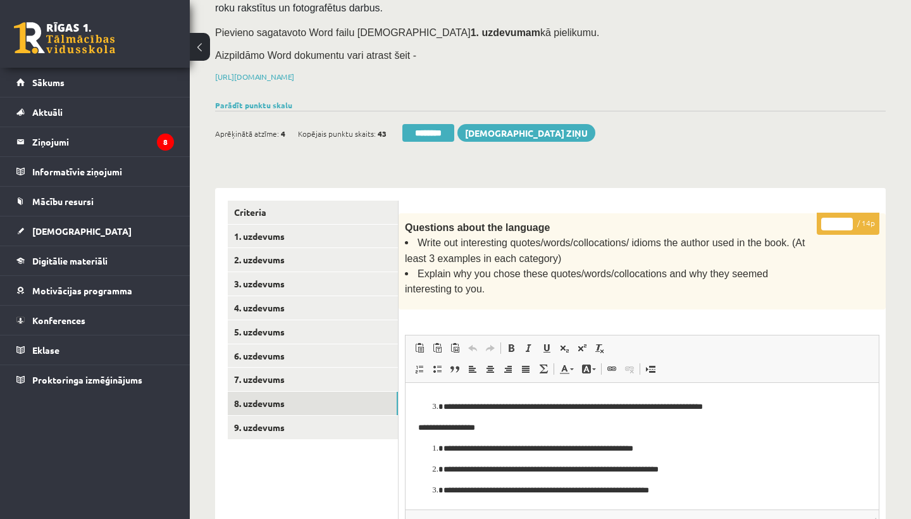
click at [839, 220] on input "*" at bounding box center [837, 224] width 32 height 13
type input "*"
click at [265, 424] on link "9. uzdevums" at bounding box center [313, 426] width 170 height 23
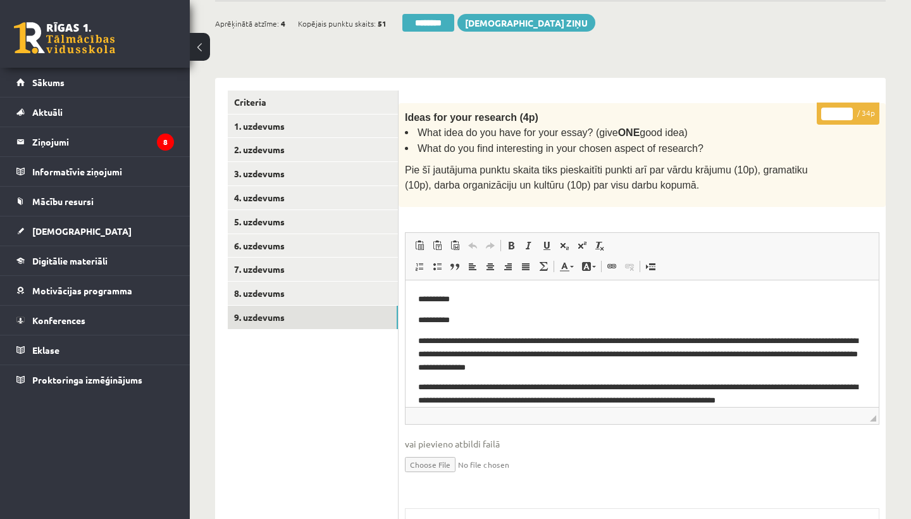
scroll to position [238, 0]
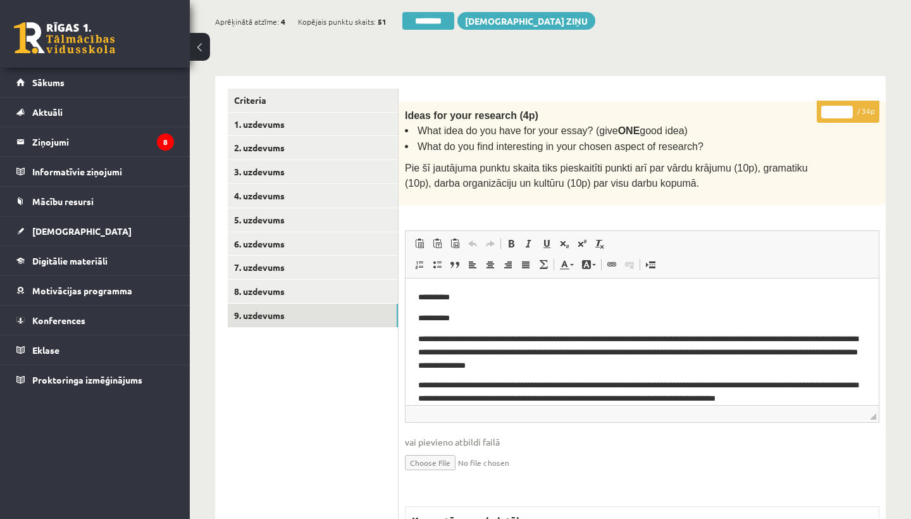
click at [838, 106] on input "*" at bounding box center [837, 112] width 32 height 13
type input "**"
click at [286, 120] on link "1. uzdevums" at bounding box center [313, 124] width 170 height 23
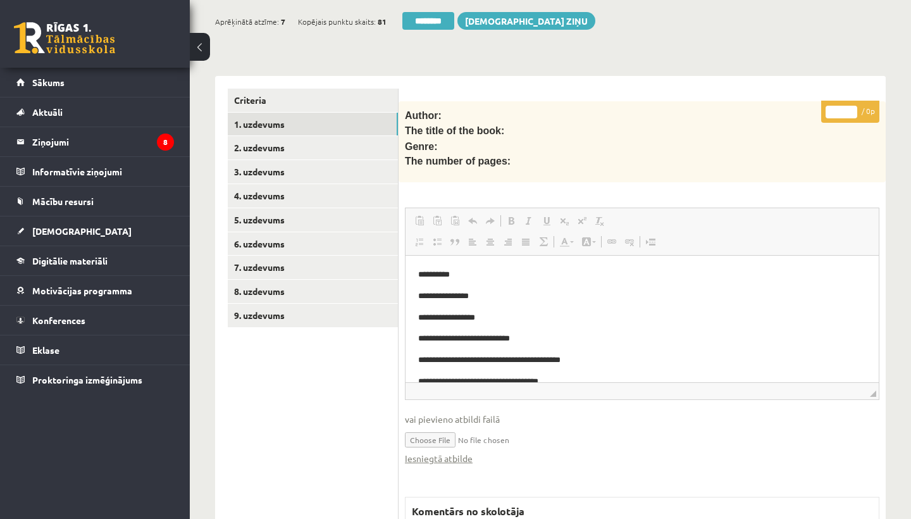
scroll to position [0, 0]
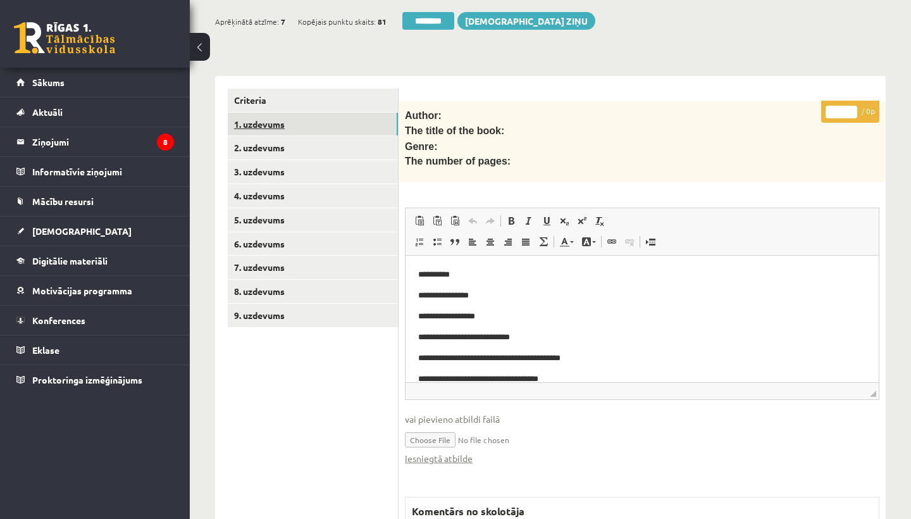
click at [261, 120] on link "1. uzdevums" at bounding box center [313, 124] width 170 height 23
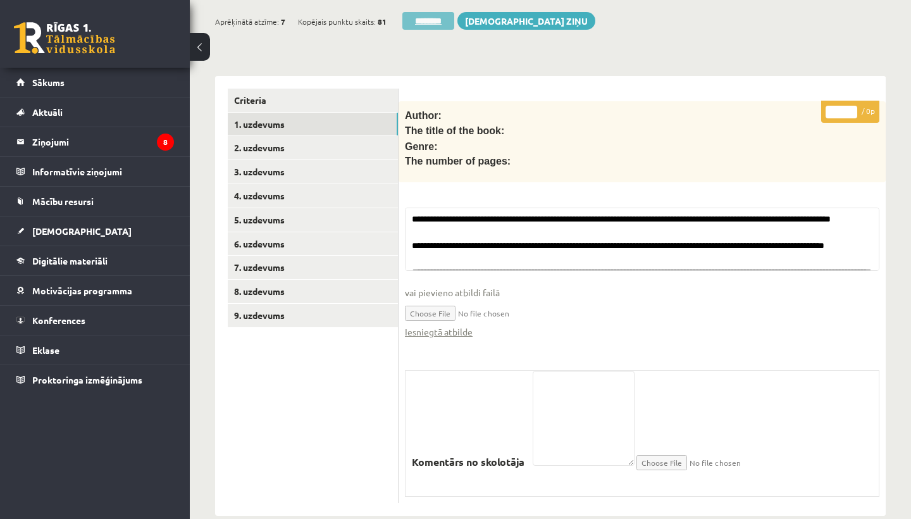
click at [426, 13] on input "********" at bounding box center [428, 21] width 52 height 18
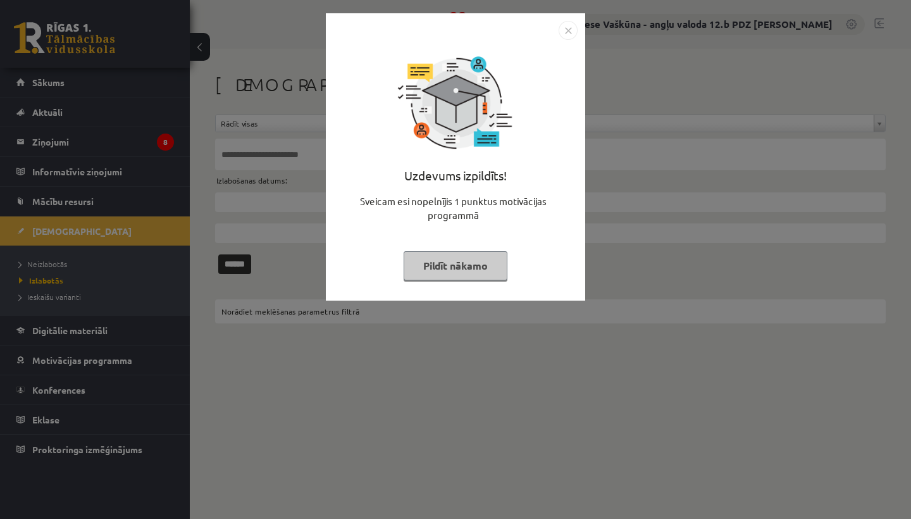
click at [568, 32] on img "Close" at bounding box center [567, 30] width 19 height 19
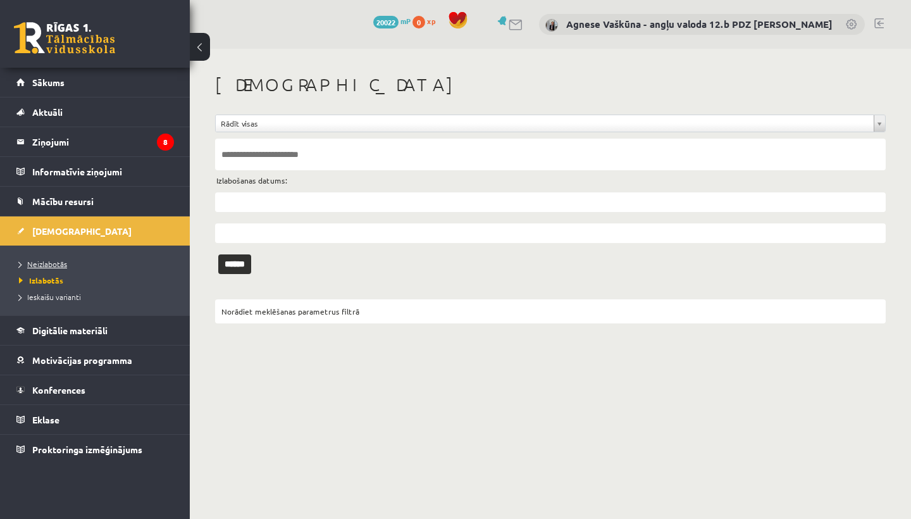
click at [49, 267] on span "Neizlabotās" at bounding box center [43, 264] width 48 height 10
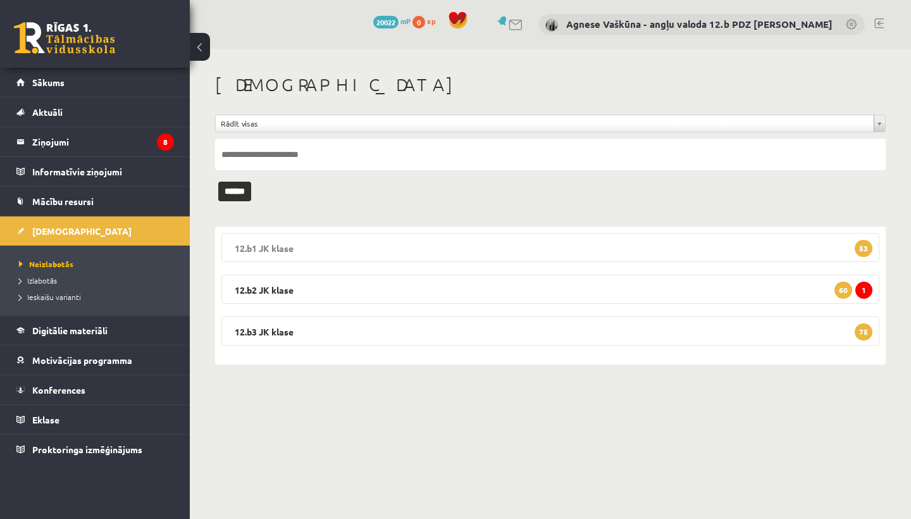
click at [289, 247] on legend "12.b1 [PERSON_NAME] 53" at bounding box center [550, 247] width 658 height 29
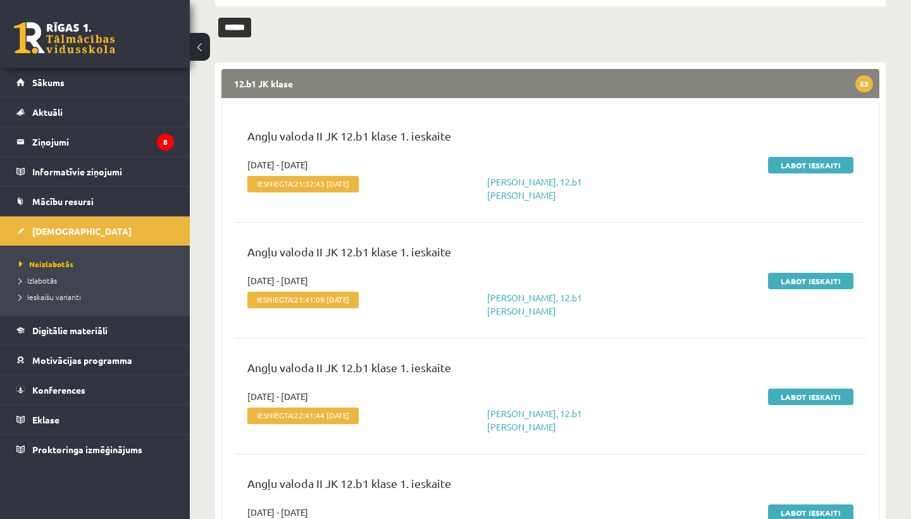
scroll to position [127, 0]
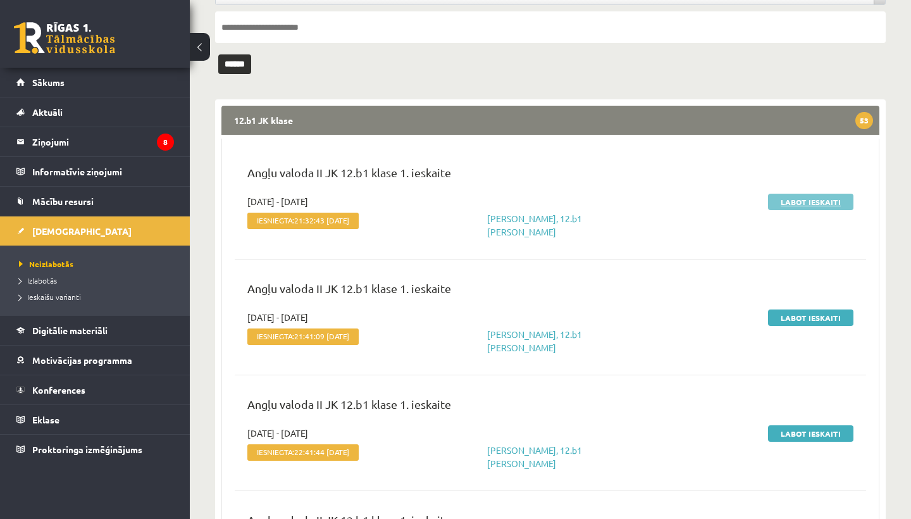
click at [809, 202] on link "Labot ieskaiti" at bounding box center [810, 201] width 85 height 16
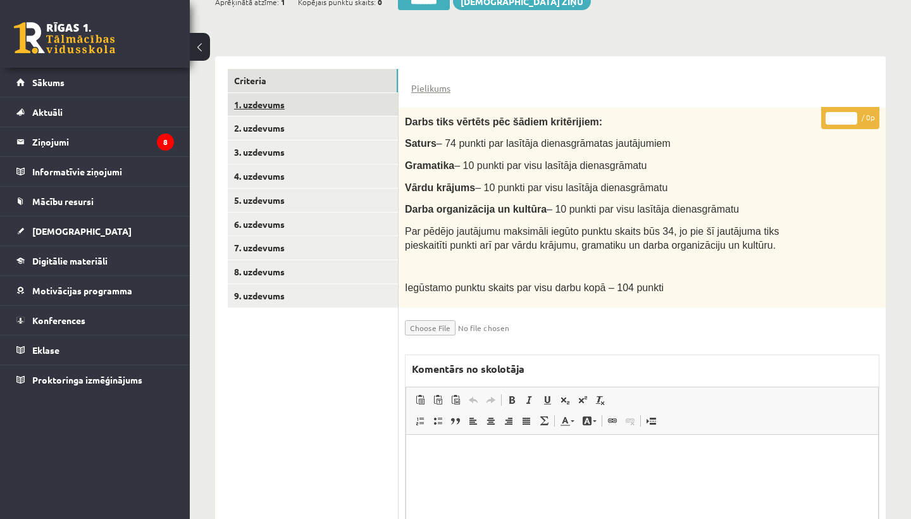
click at [286, 95] on link "1. uzdevums" at bounding box center [313, 104] width 170 height 23
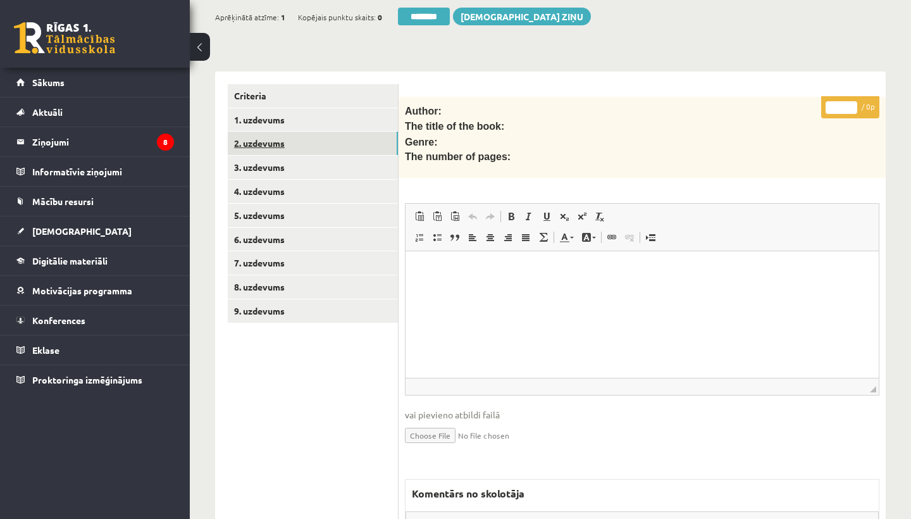
click at [269, 137] on link "2. uzdevums" at bounding box center [313, 143] width 170 height 23
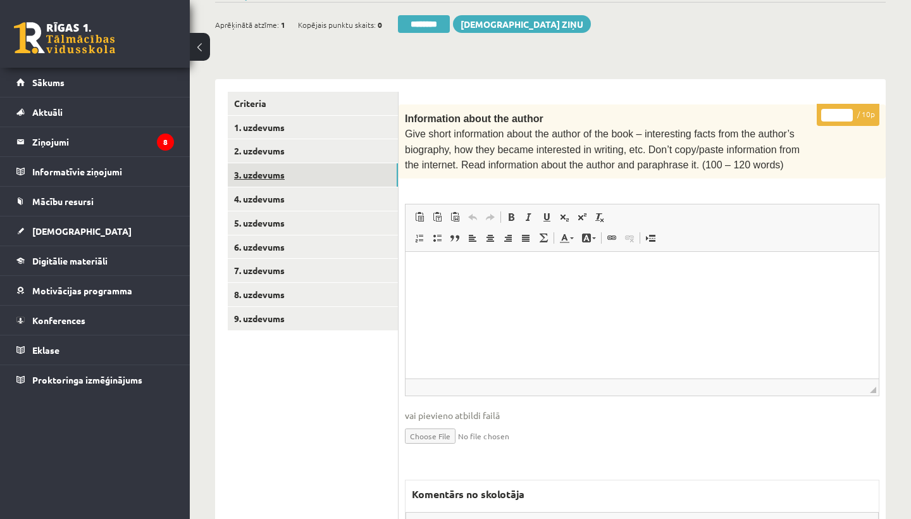
click at [273, 169] on link "3. uzdevums" at bounding box center [313, 174] width 170 height 23
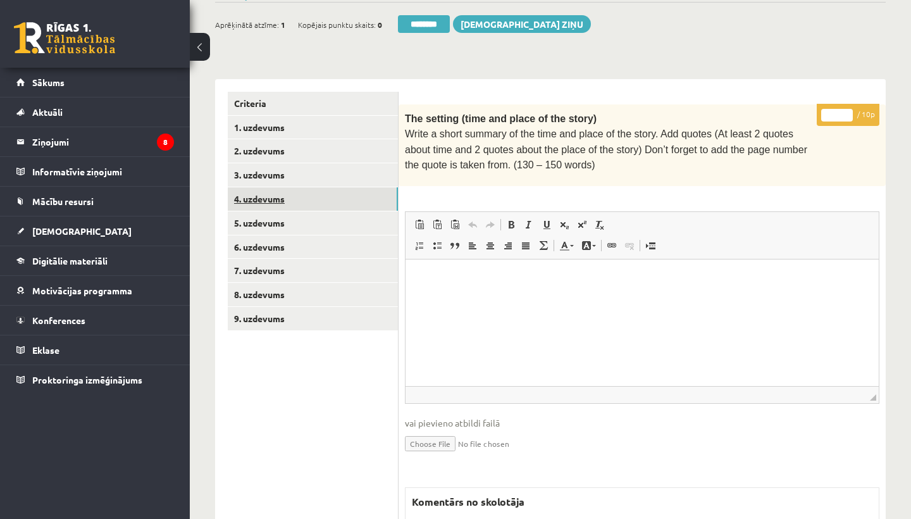
click at [264, 197] on link "4. uzdevums" at bounding box center [313, 198] width 170 height 23
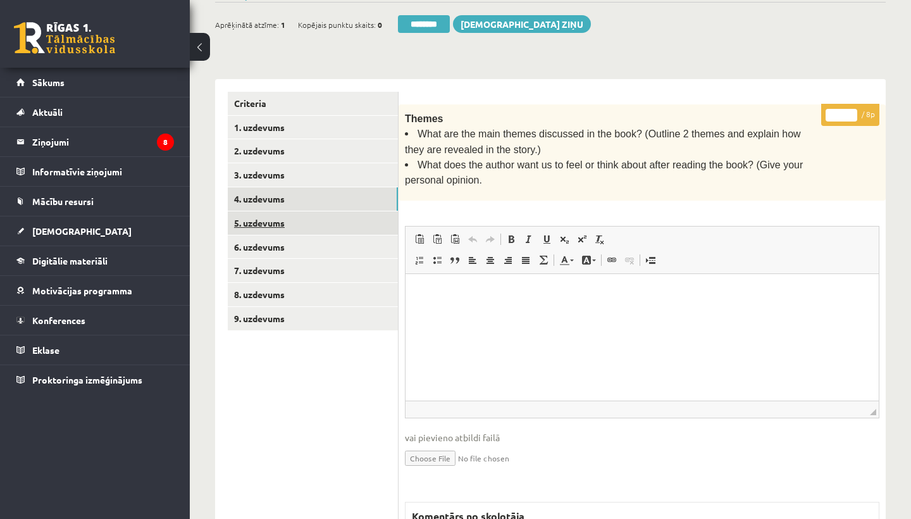
click at [261, 221] on link "5. uzdevums" at bounding box center [313, 222] width 170 height 23
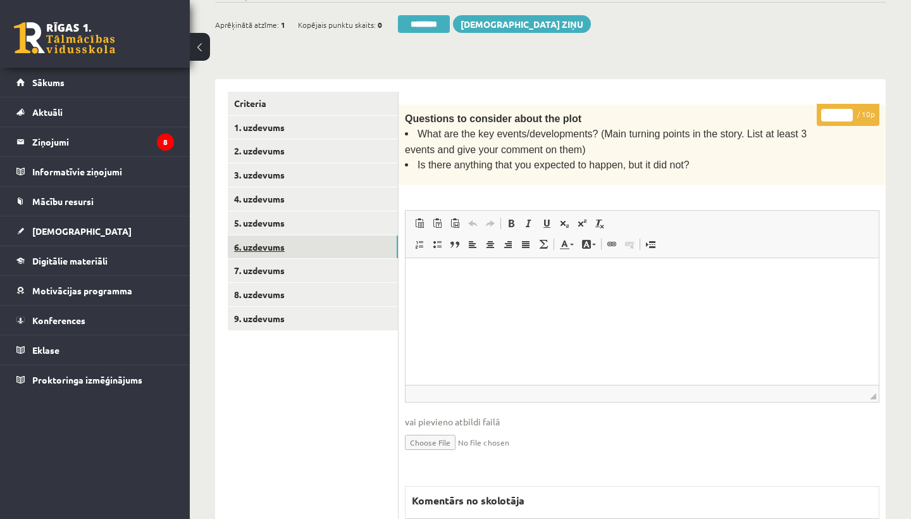
click at [261, 236] on link "6. uzdevums" at bounding box center [313, 246] width 170 height 23
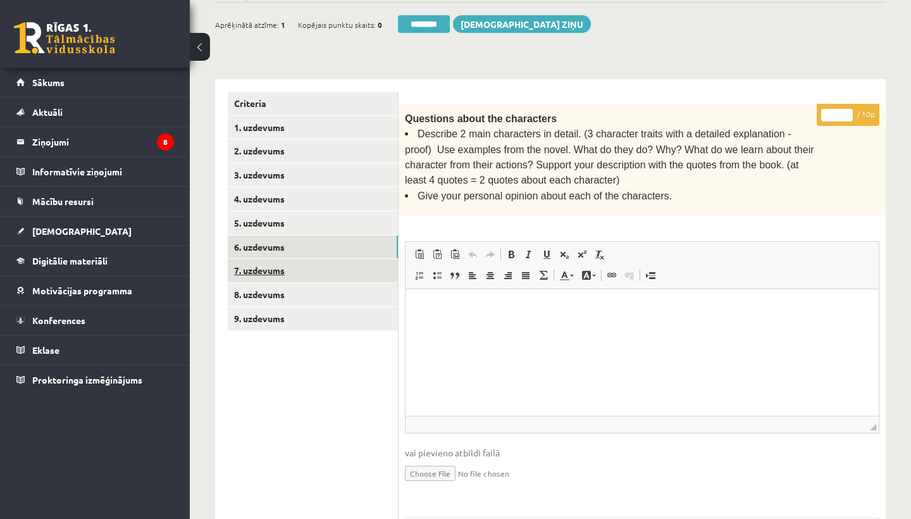
click at [260, 261] on link "7. uzdevums" at bounding box center [313, 270] width 170 height 23
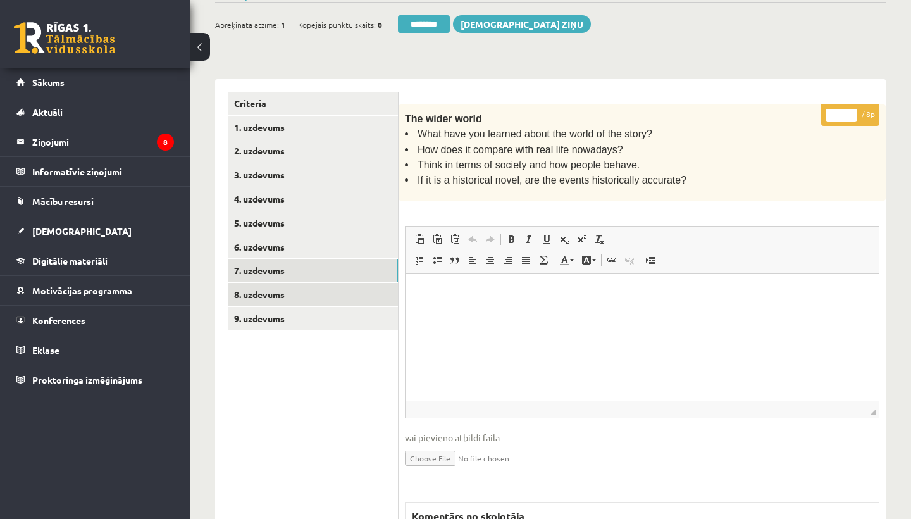
click at [255, 288] on link "8. uzdevums" at bounding box center [313, 294] width 170 height 23
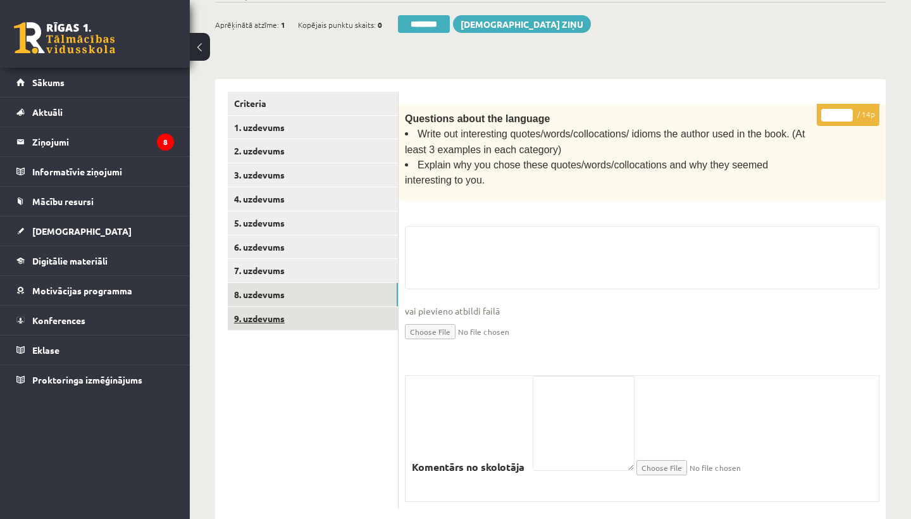
click at [255, 308] on link "9. uzdevums" at bounding box center [313, 318] width 170 height 23
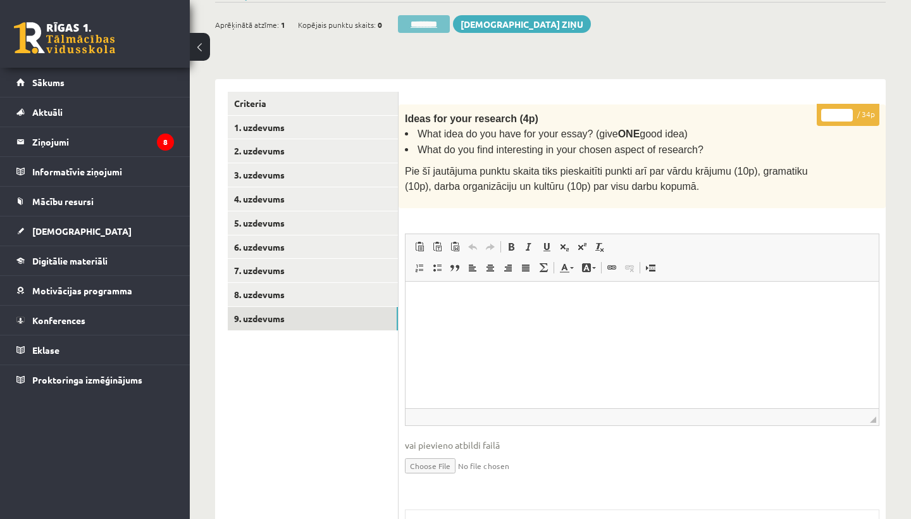
click at [430, 20] on input "********" at bounding box center [424, 24] width 52 height 18
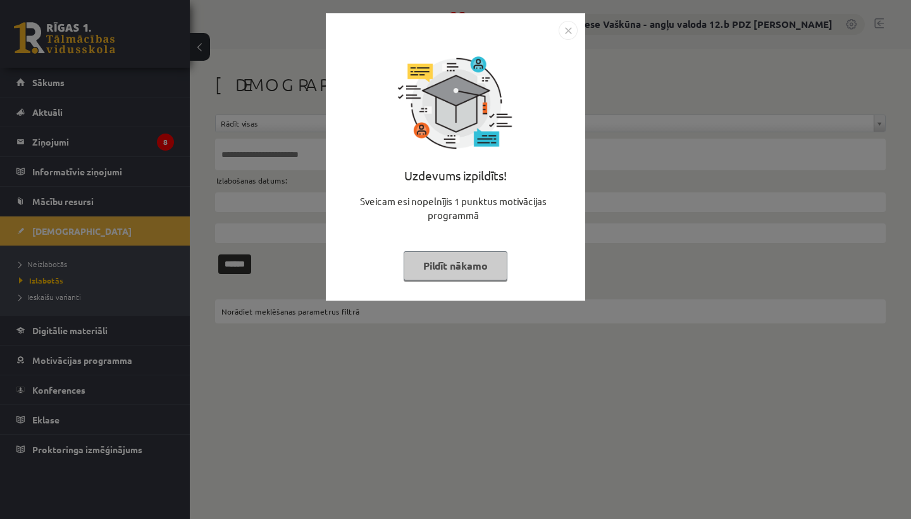
click at [569, 26] on img "Close" at bounding box center [567, 30] width 19 height 19
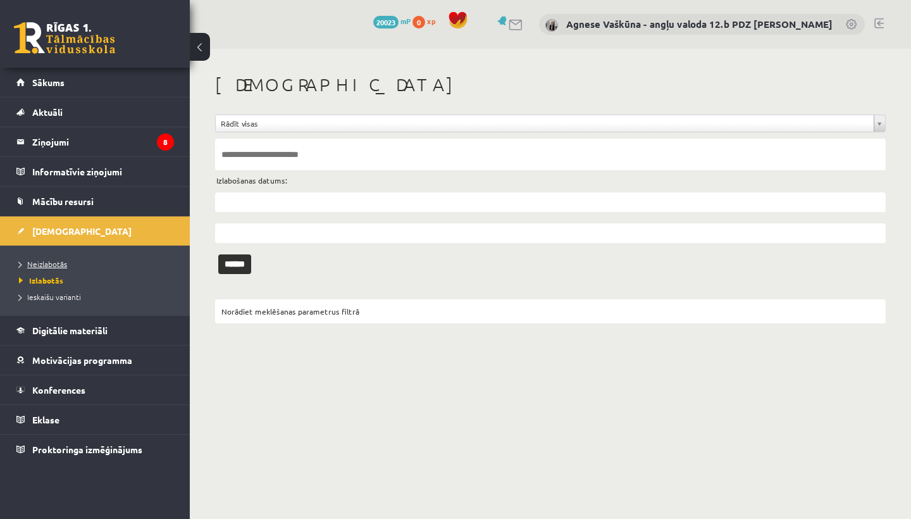
click at [48, 263] on span "Neizlabotās" at bounding box center [43, 264] width 48 height 10
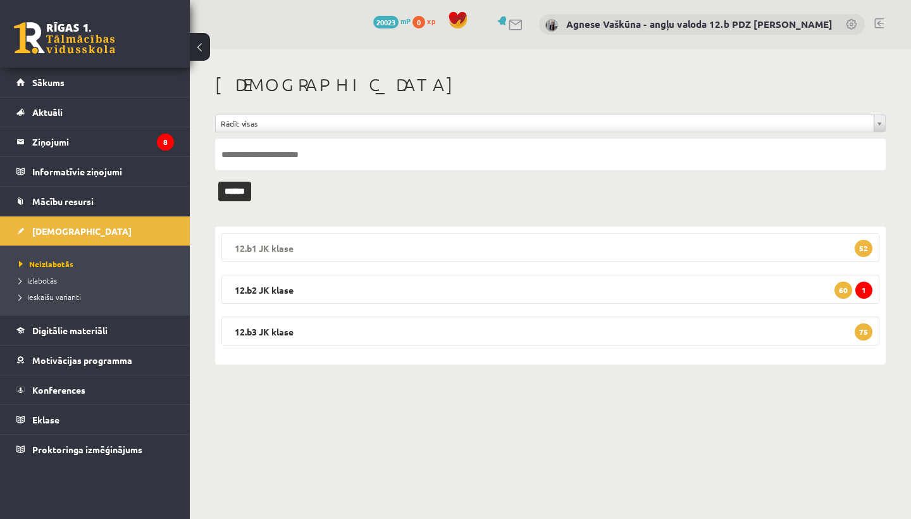
click at [308, 241] on legend "12.b1 [PERSON_NAME] 52" at bounding box center [550, 247] width 658 height 29
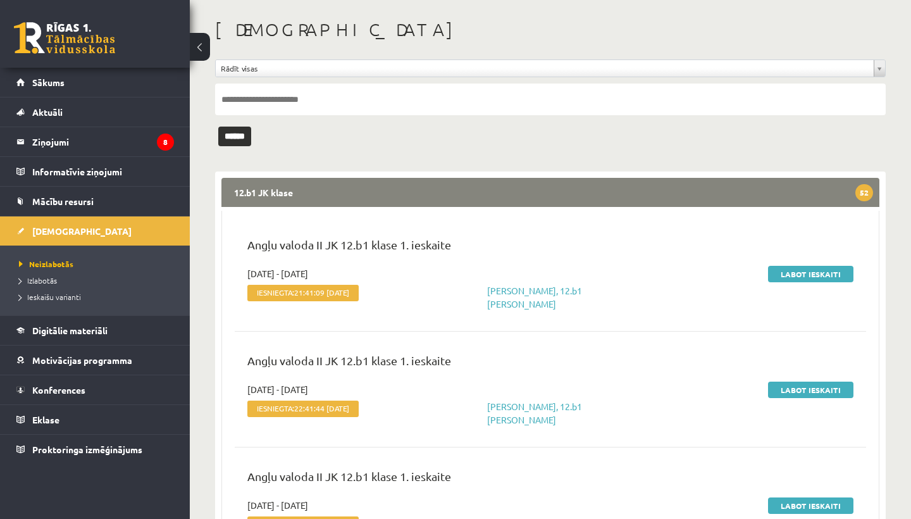
scroll to position [56, 0]
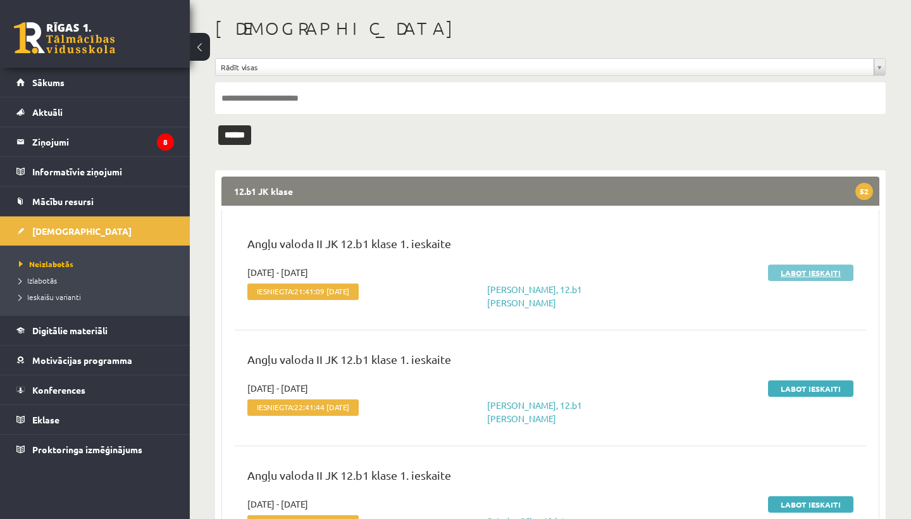
click at [794, 269] on link "Labot ieskaiti" at bounding box center [810, 272] width 85 height 16
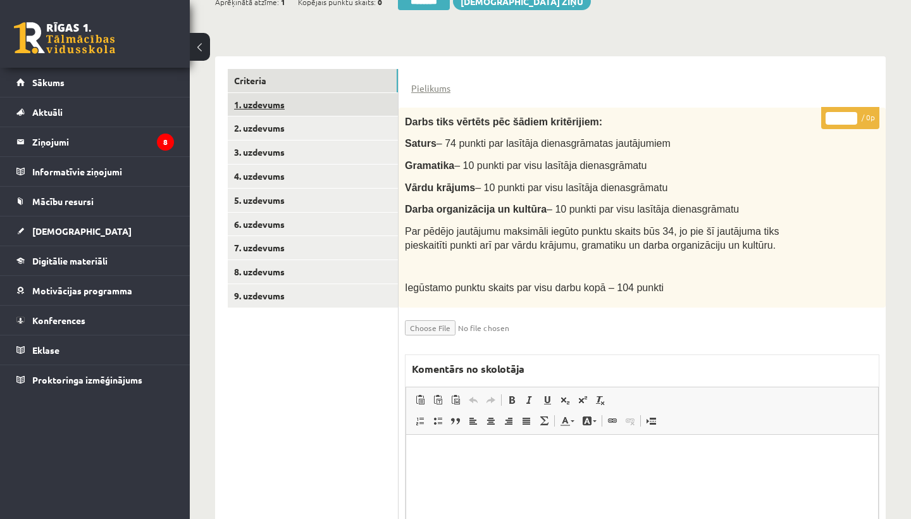
click at [292, 101] on link "1. uzdevums" at bounding box center [313, 104] width 170 height 23
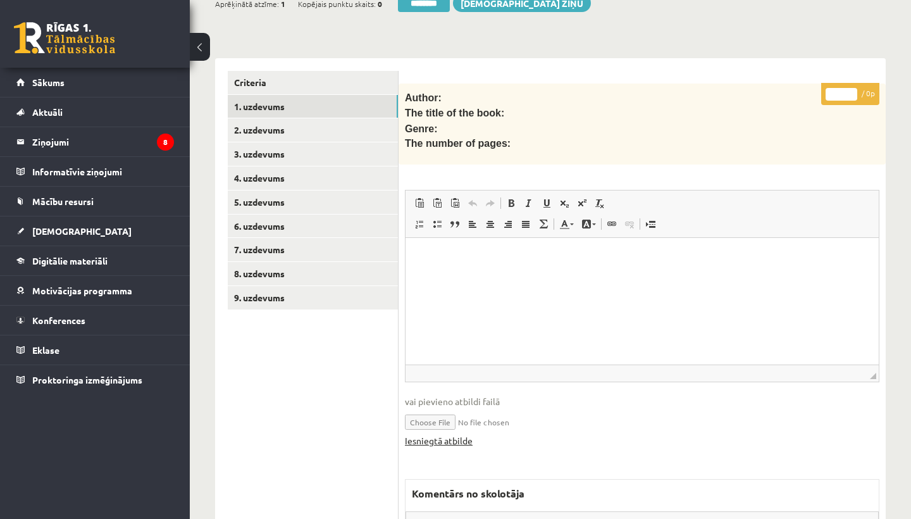
click at [443, 434] on link "Iesniegtā atbilde" at bounding box center [439, 440] width 68 height 13
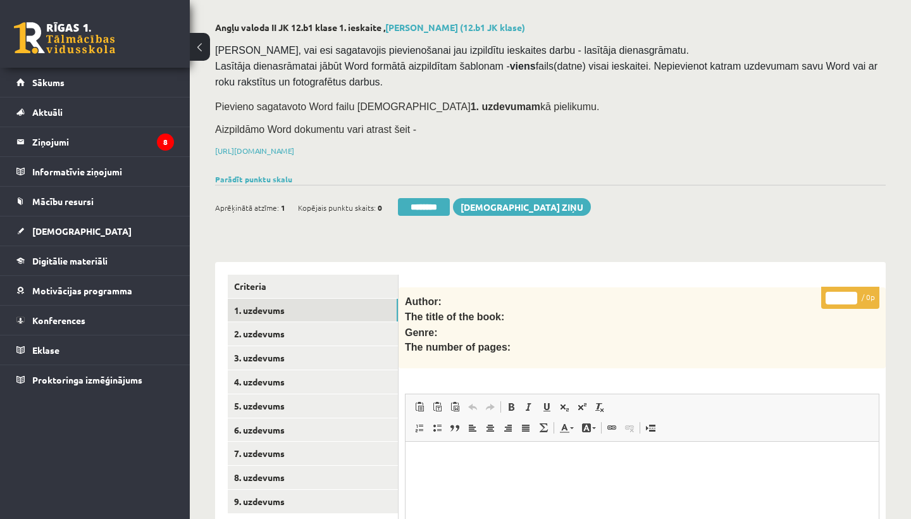
scroll to position [123, 0]
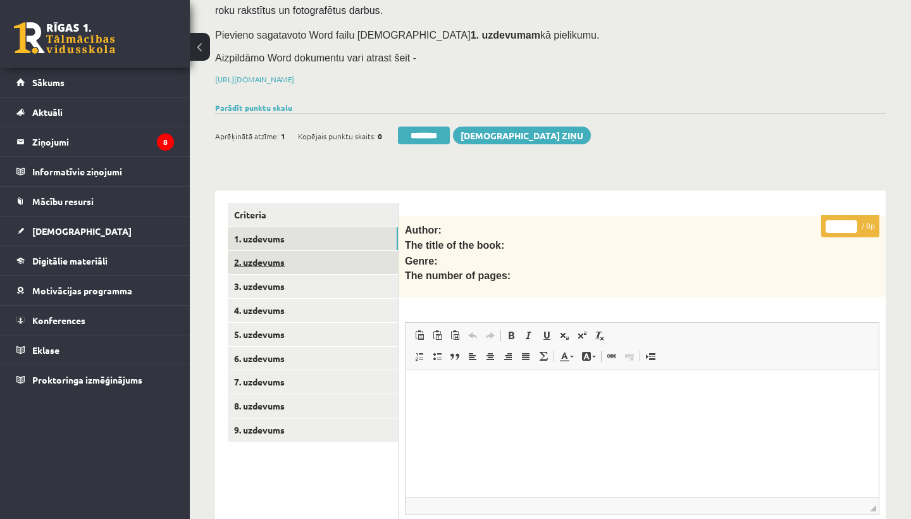
click at [274, 261] on link "2. uzdevums" at bounding box center [313, 261] width 170 height 23
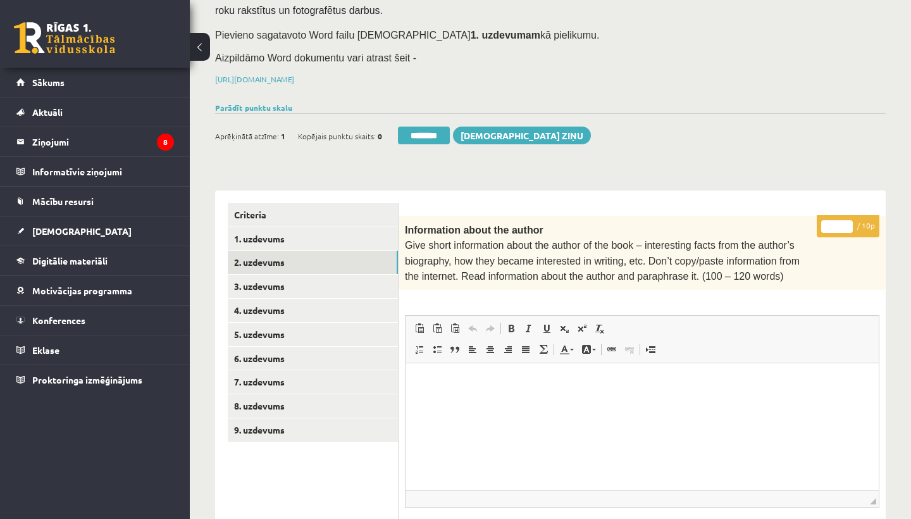
scroll to position [0, 0]
click at [837, 223] on input "*" at bounding box center [837, 226] width 32 height 13
type input "**"
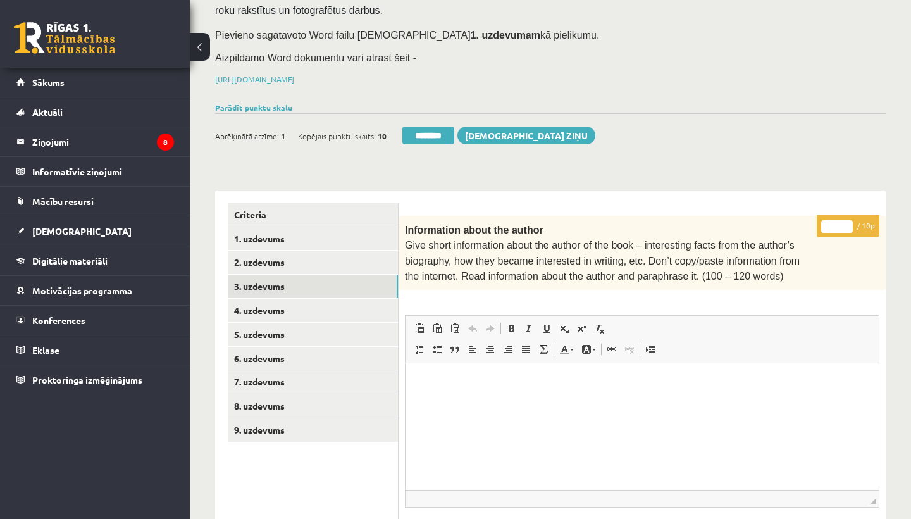
click at [292, 279] on link "3. uzdevums" at bounding box center [313, 285] width 170 height 23
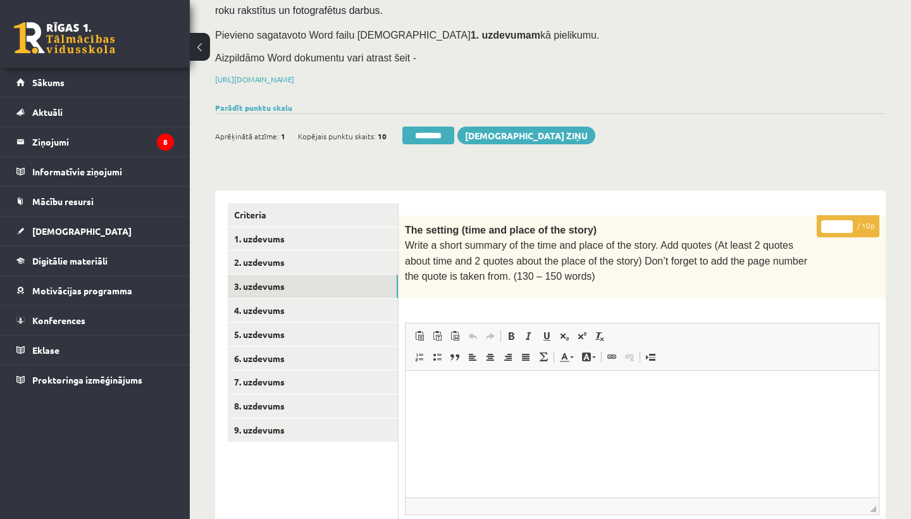
click at [837, 223] on input "*" at bounding box center [837, 226] width 32 height 13
type input "**"
click at [305, 304] on link "4. uzdevums" at bounding box center [313, 309] width 170 height 23
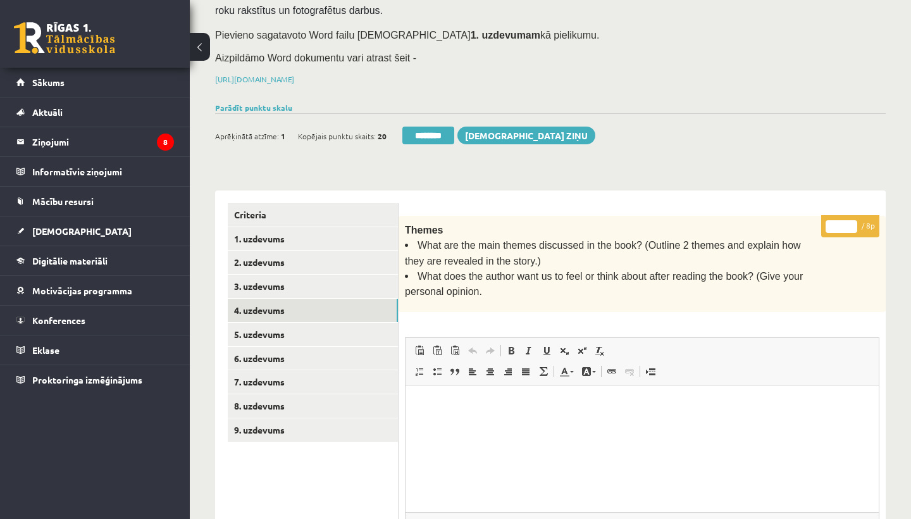
click at [842, 222] on input "*" at bounding box center [841, 226] width 32 height 13
type input "*"
click at [285, 322] on link "5. uzdevums" at bounding box center [313, 333] width 170 height 23
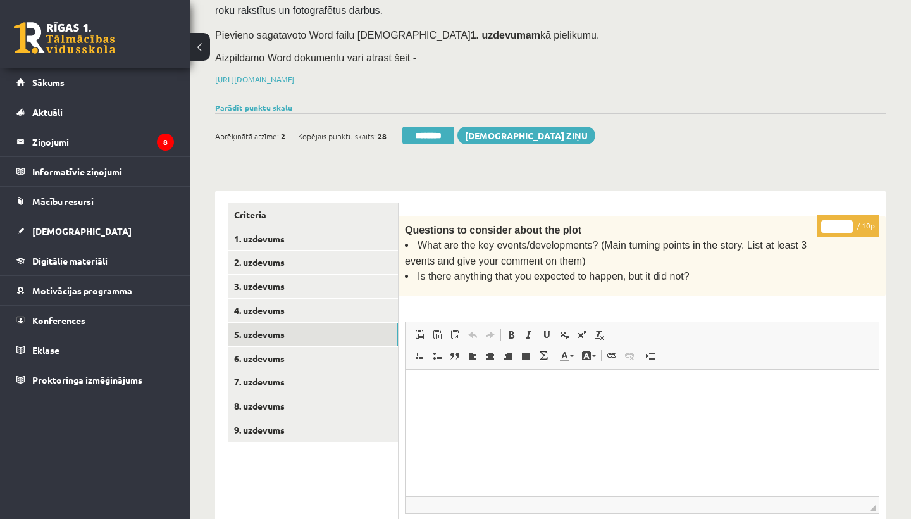
click at [839, 223] on input "*" at bounding box center [837, 226] width 32 height 13
type input "**"
click at [287, 347] on link "6. uzdevums" at bounding box center [313, 358] width 170 height 23
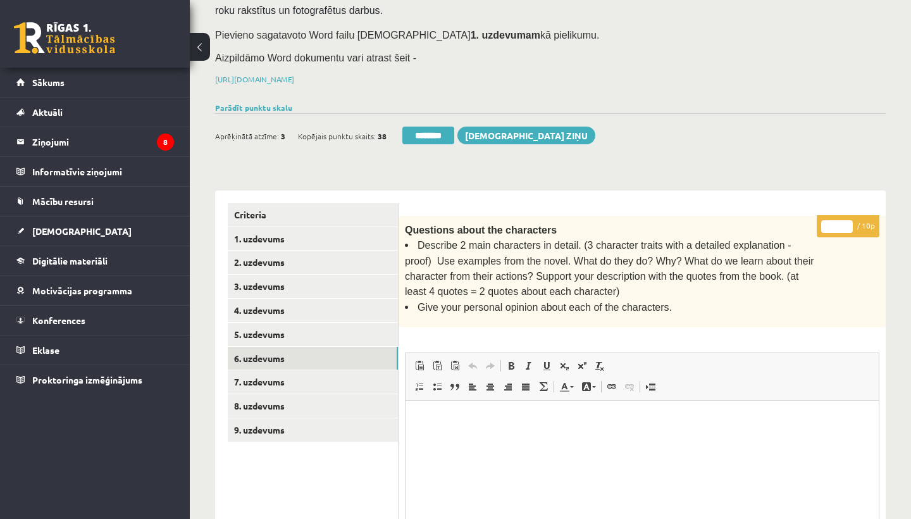
click at [839, 222] on input "*" at bounding box center [837, 226] width 32 height 13
type input "**"
click at [307, 375] on link "7. uzdevums" at bounding box center [313, 381] width 170 height 23
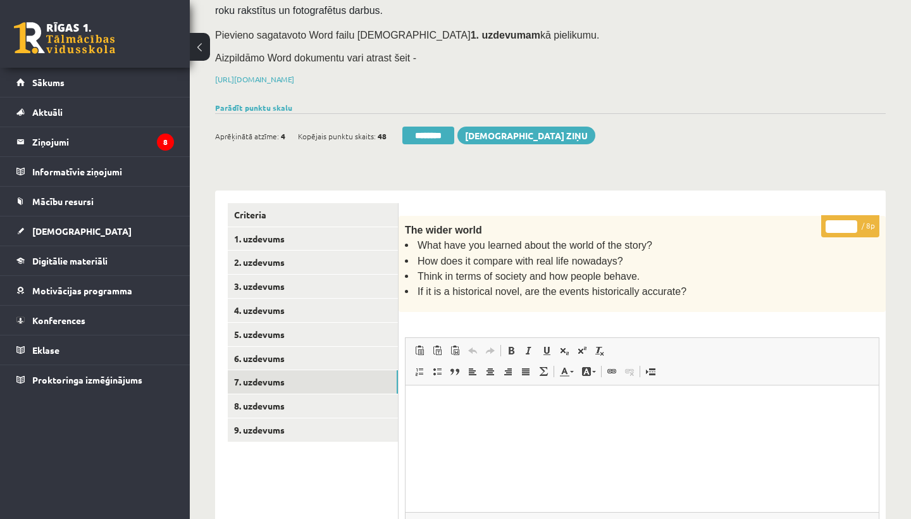
click at [843, 224] on input "*" at bounding box center [841, 226] width 32 height 13
type input "*"
click at [268, 397] on link "8. uzdevums" at bounding box center [313, 405] width 170 height 23
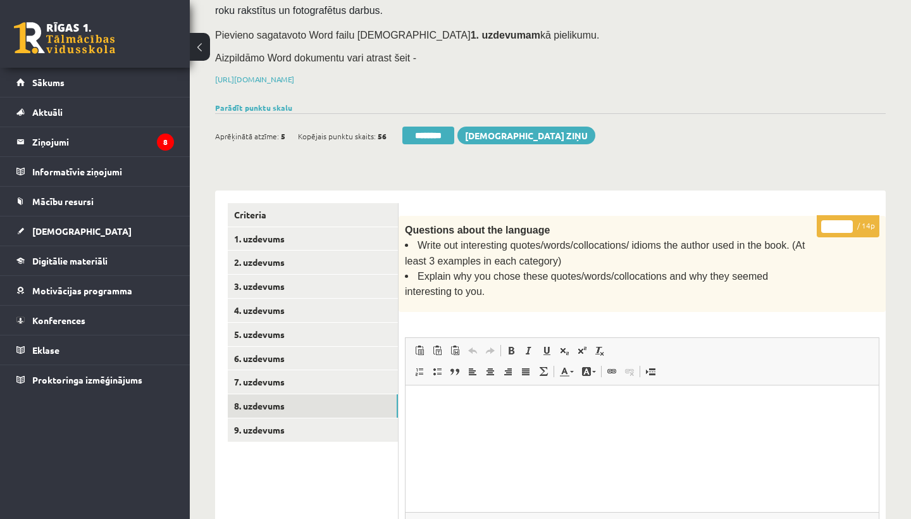
click at [838, 222] on input "*" at bounding box center [837, 226] width 32 height 13
type input "*"
click at [277, 421] on link "9. uzdevums" at bounding box center [313, 429] width 170 height 23
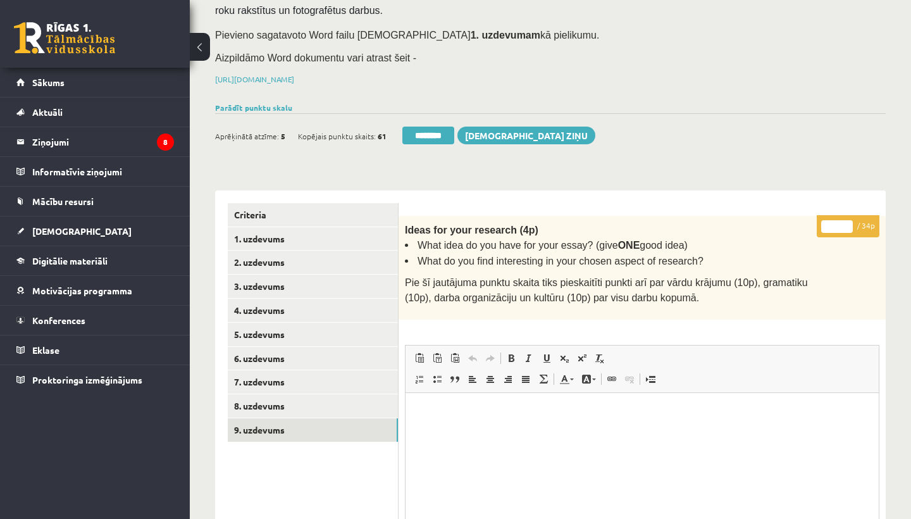
click at [837, 223] on input "*" at bounding box center [837, 226] width 32 height 13
type input "**"
click at [277, 231] on link "1. uzdevums" at bounding box center [313, 238] width 170 height 23
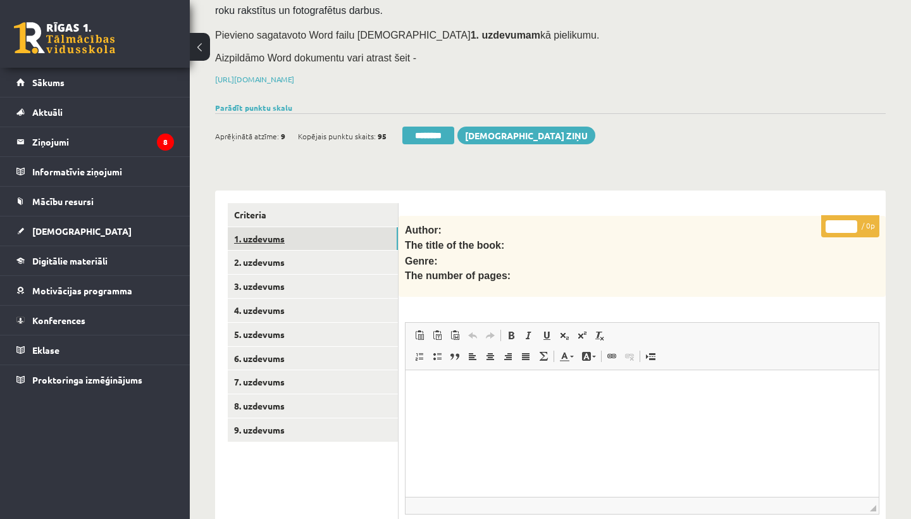
click at [277, 231] on link "1. uzdevums" at bounding box center [313, 238] width 170 height 23
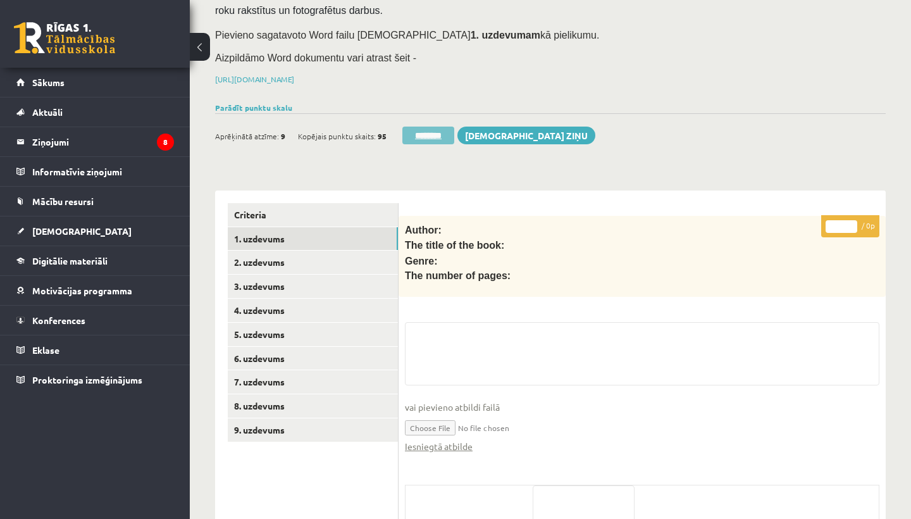
click at [436, 129] on input "********" at bounding box center [428, 135] width 52 height 18
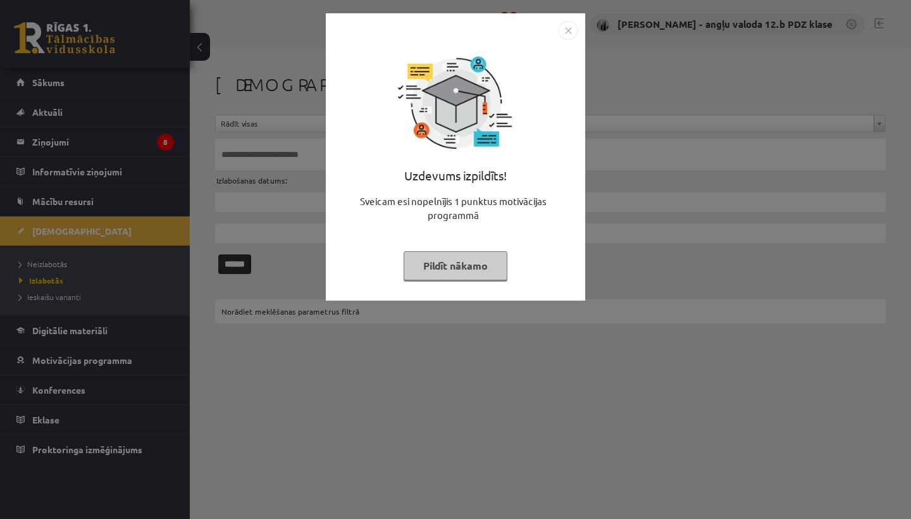
click at [568, 27] on img "Close" at bounding box center [567, 30] width 19 height 19
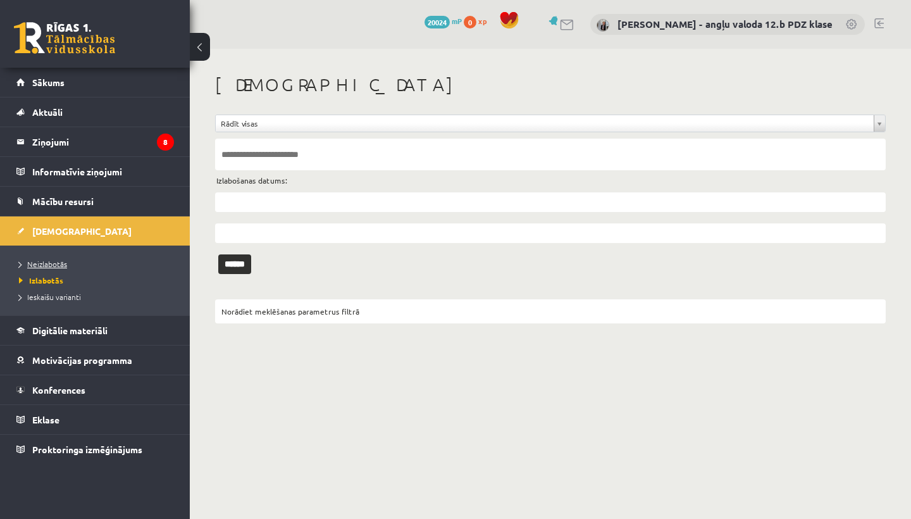
click at [58, 261] on span "Neizlabotās" at bounding box center [43, 264] width 48 height 10
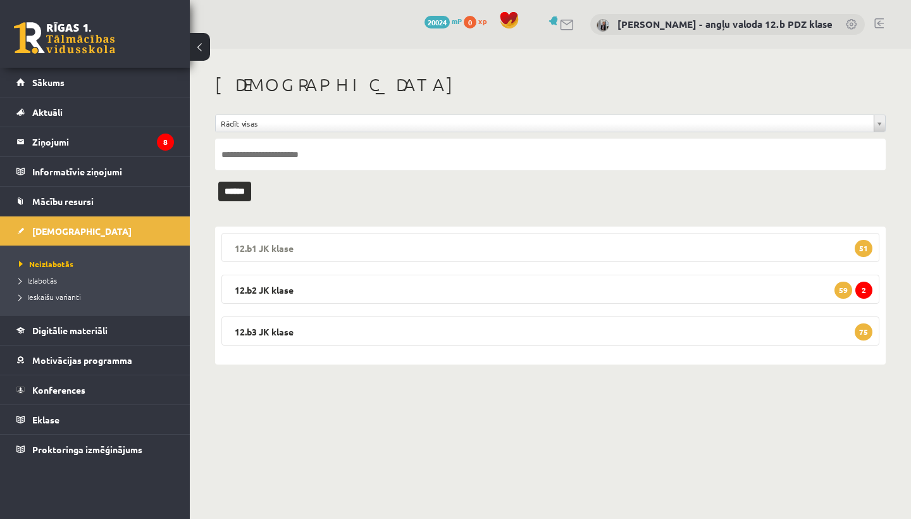
click at [297, 241] on legend "12.b1 JK klase 51" at bounding box center [550, 247] width 658 height 29
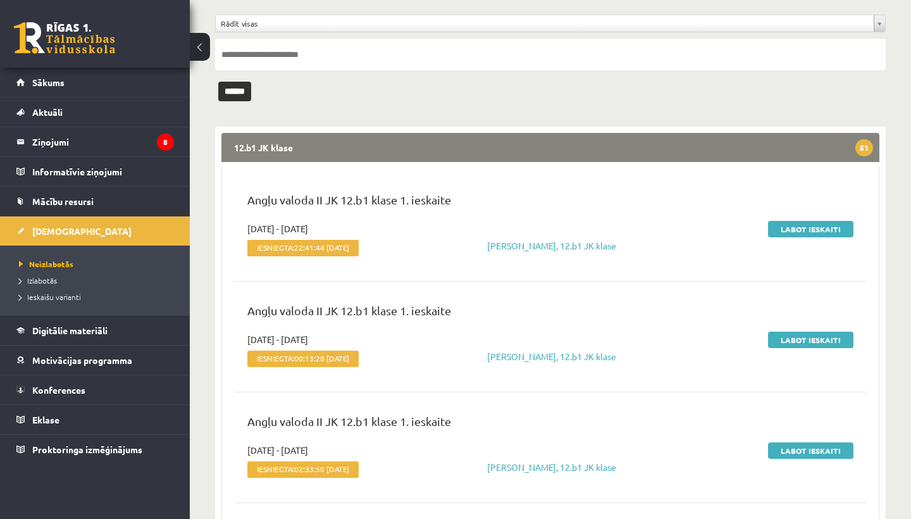
scroll to position [112, 0]
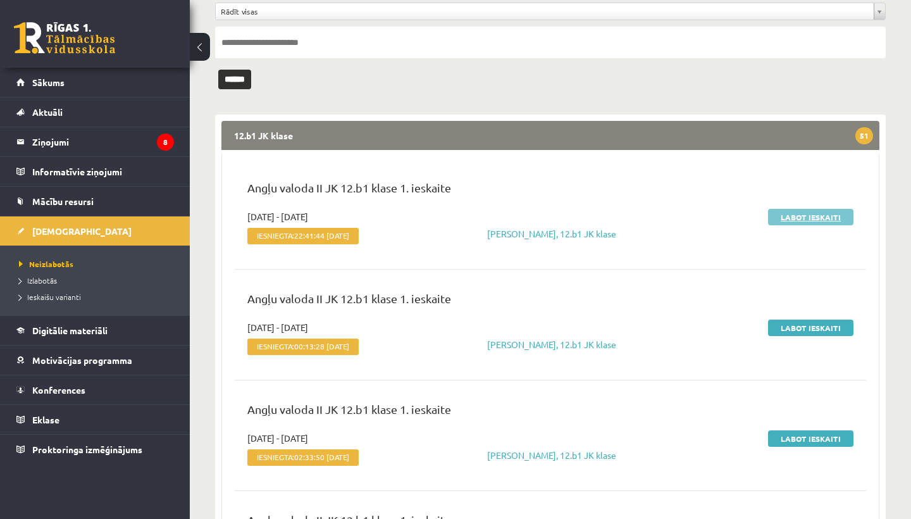
click at [818, 214] on link "Labot ieskaiti" at bounding box center [810, 217] width 85 height 16
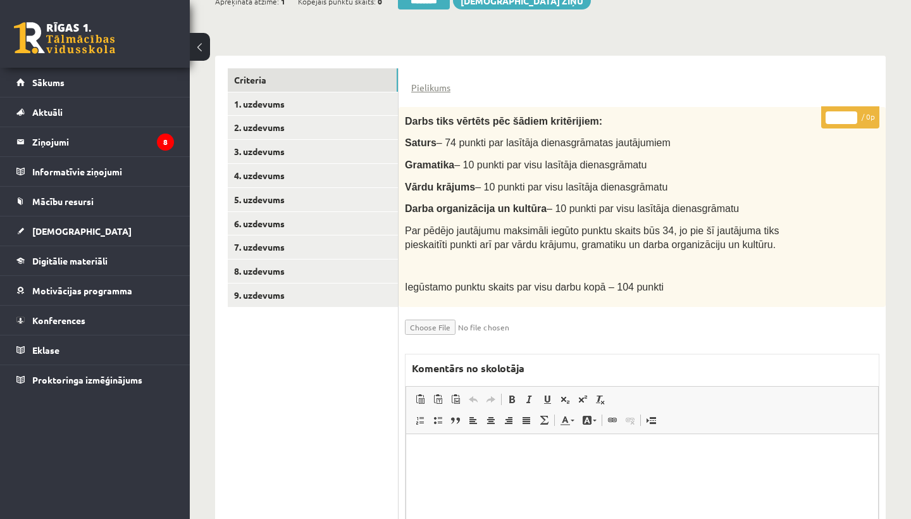
scroll to position [257, 0]
click at [297, 104] on link "1. uzdevums" at bounding box center [313, 104] width 170 height 23
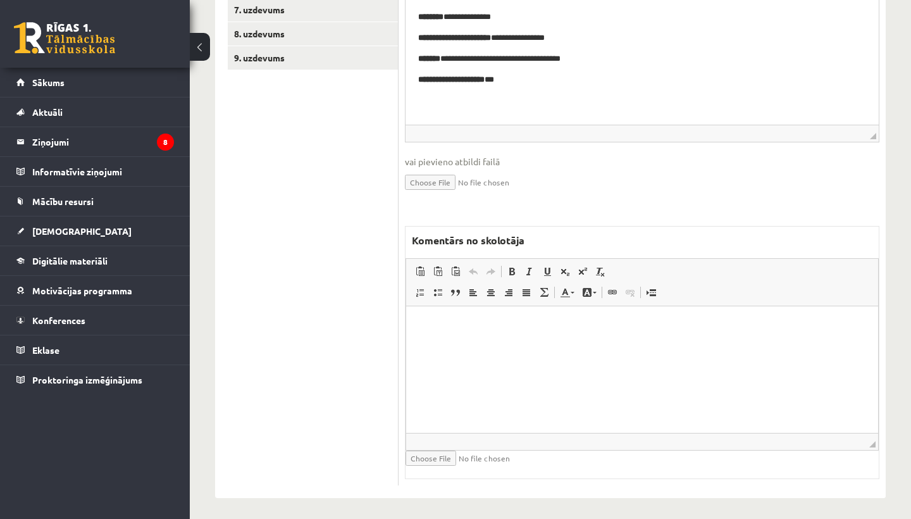
scroll to position [494, 0]
click at [449, 346] on html at bounding box center [642, 326] width 472 height 39
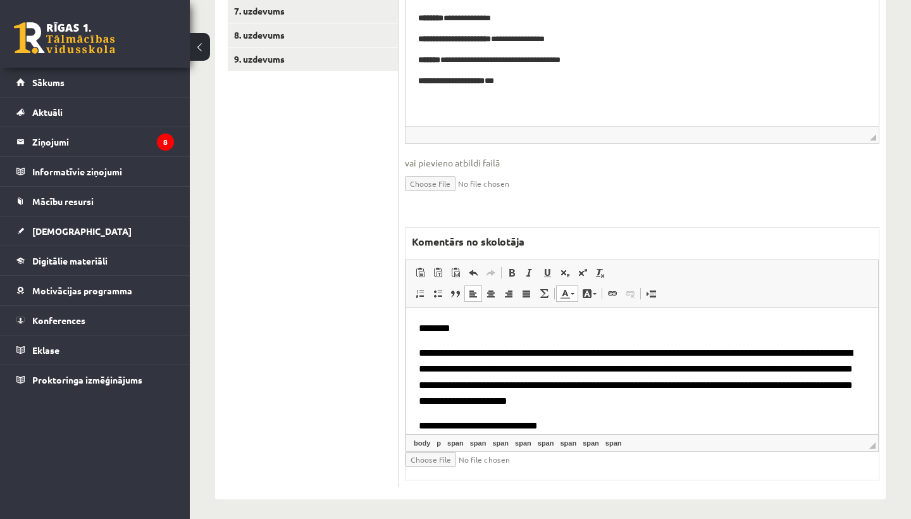
scroll to position [19, 0]
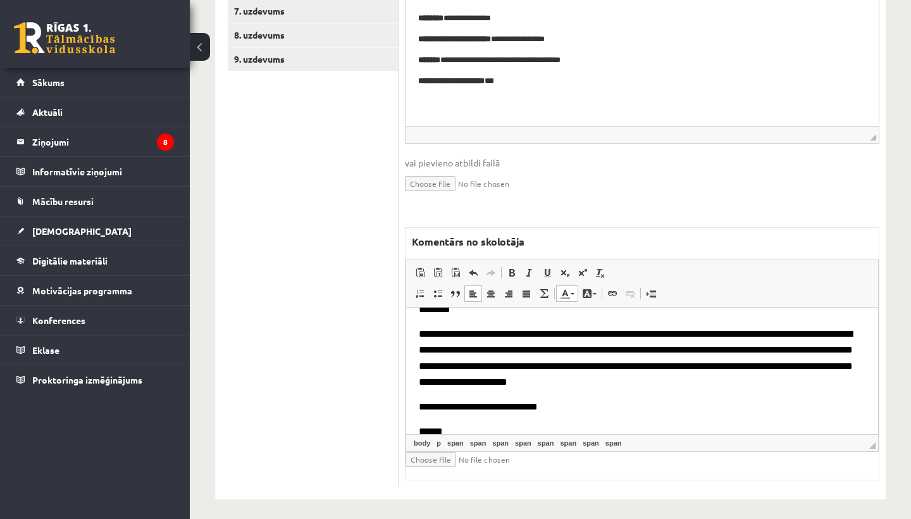
click at [431, 451] on input "file" at bounding box center [480, 458] width 150 height 15
type input "**********"
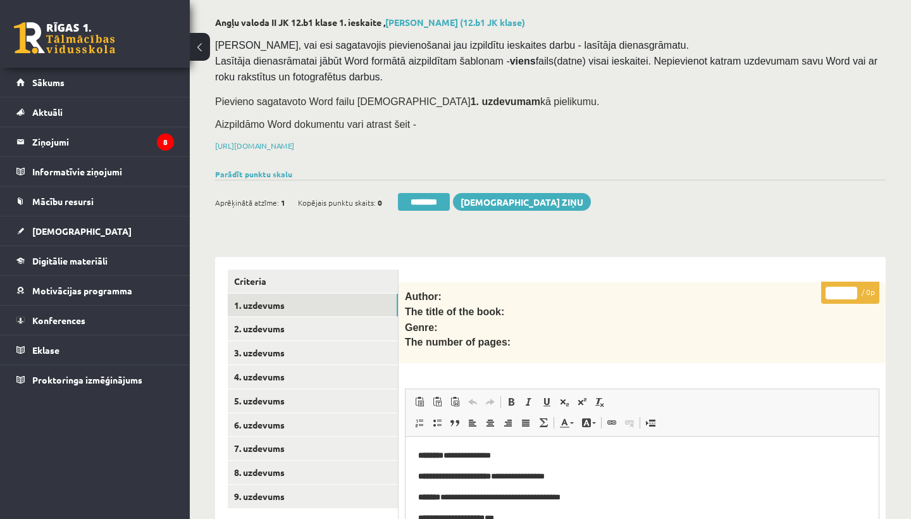
scroll to position [15, 0]
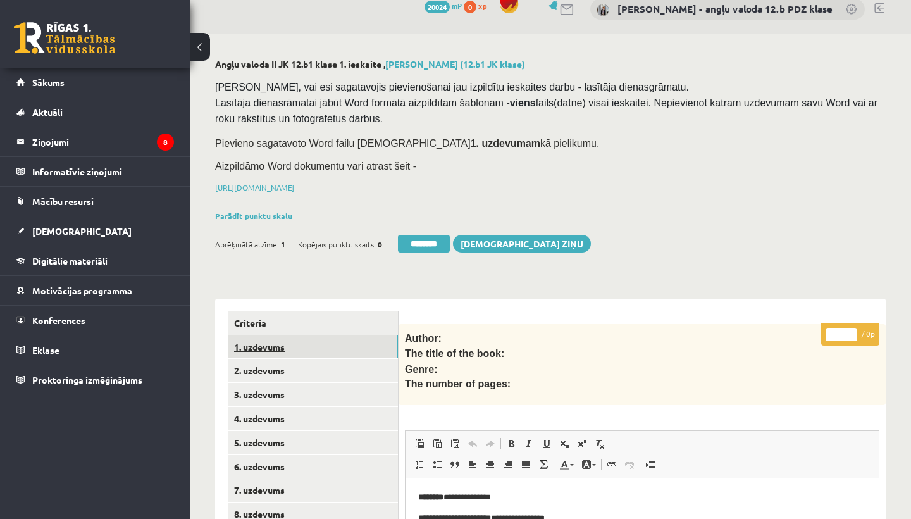
click at [292, 348] on link "1. uzdevums" at bounding box center [313, 346] width 170 height 23
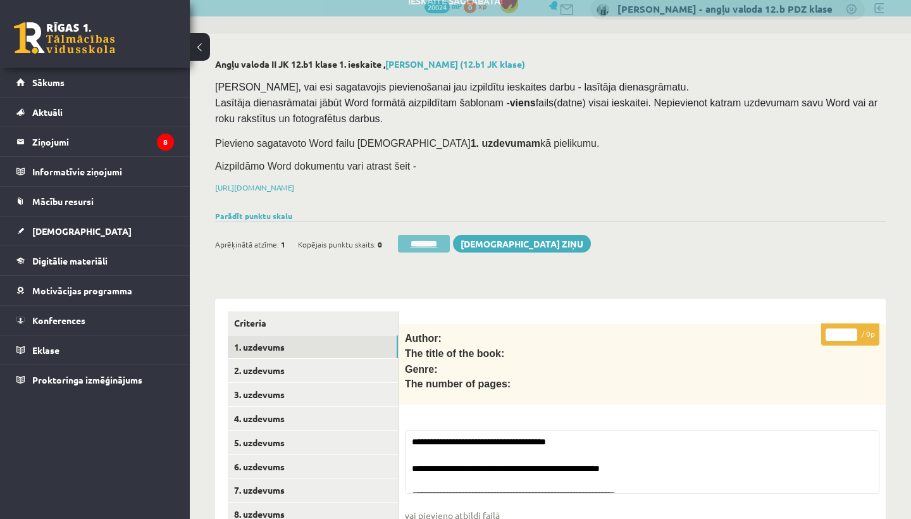
click at [424, 241] on input "********" at bounding box center [424, 244] width 52 height 18
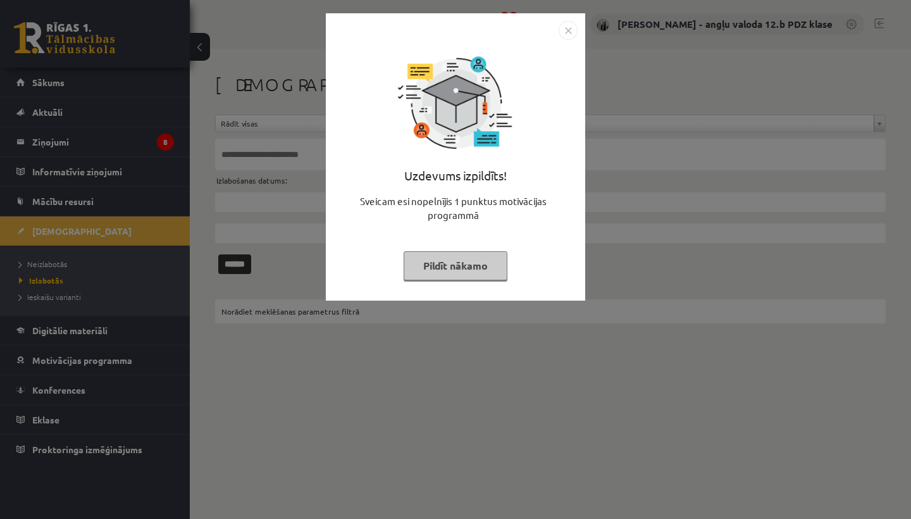
click at [575, 32] on img "Close" at bounding box center [567, 30] width 19 height 19
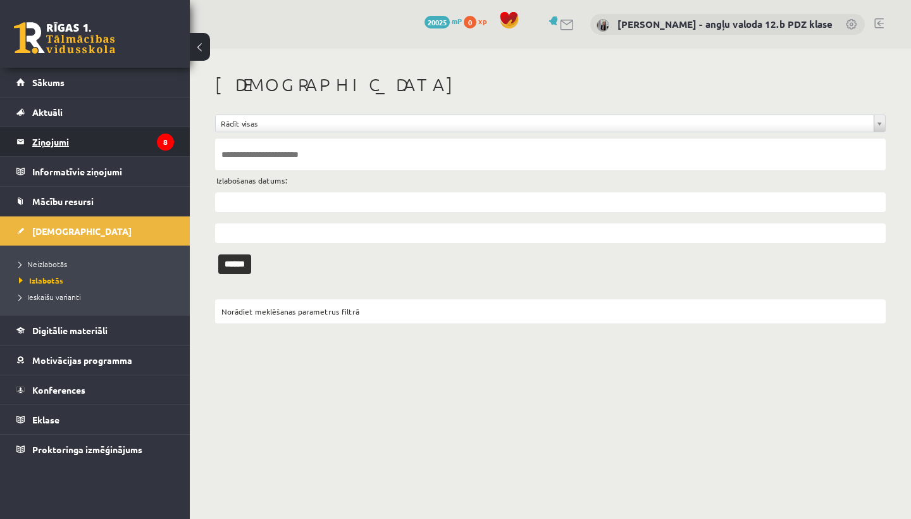
click at [59, 143] on legend "Ziņojumi 8" at bounding box center [103, 141] width 142 height 29
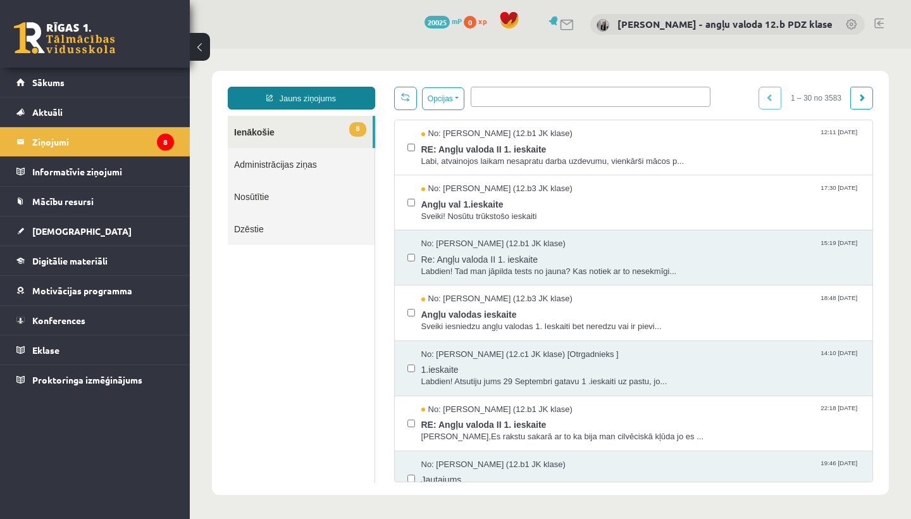
click at [319, 94] on link "Jauns ziņojums" at bounding box center [301, 98] width 147 height 23
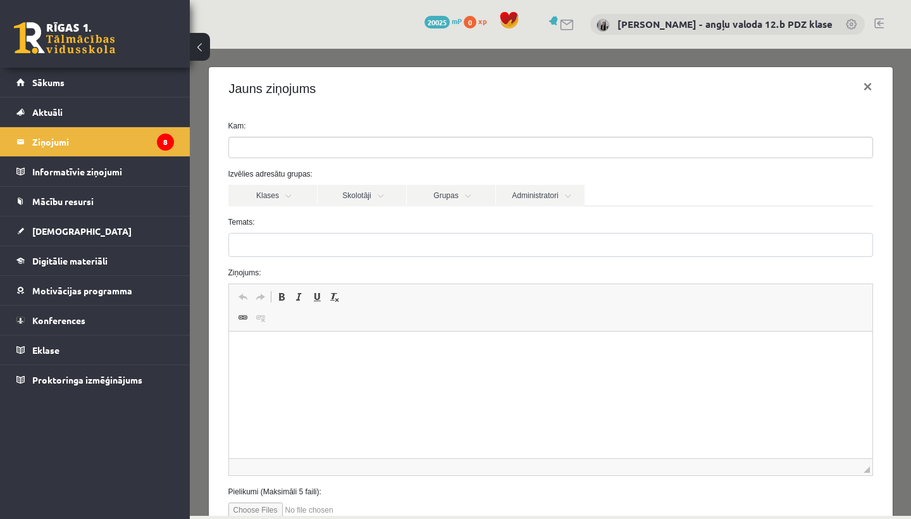
click at [255, 147] on input "search" at bounding box center [251, 147] width 44 height 20
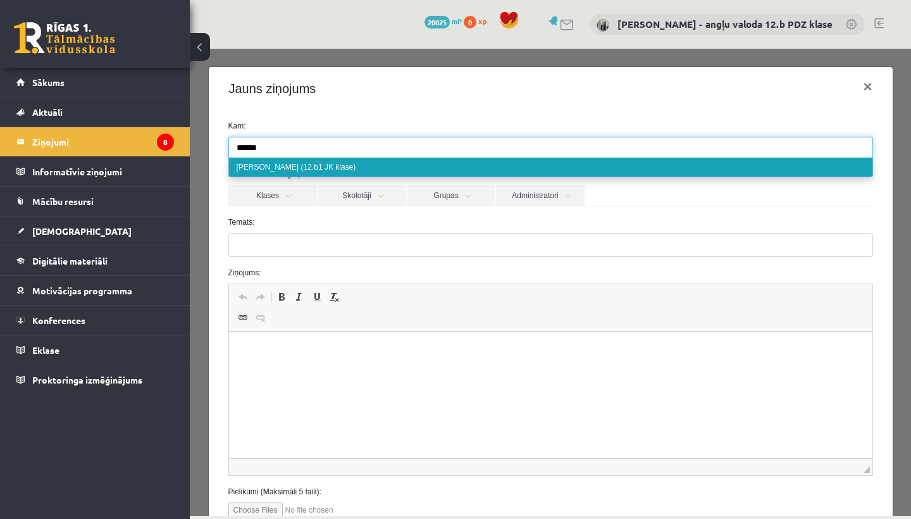
type input "******"
select select "*****"
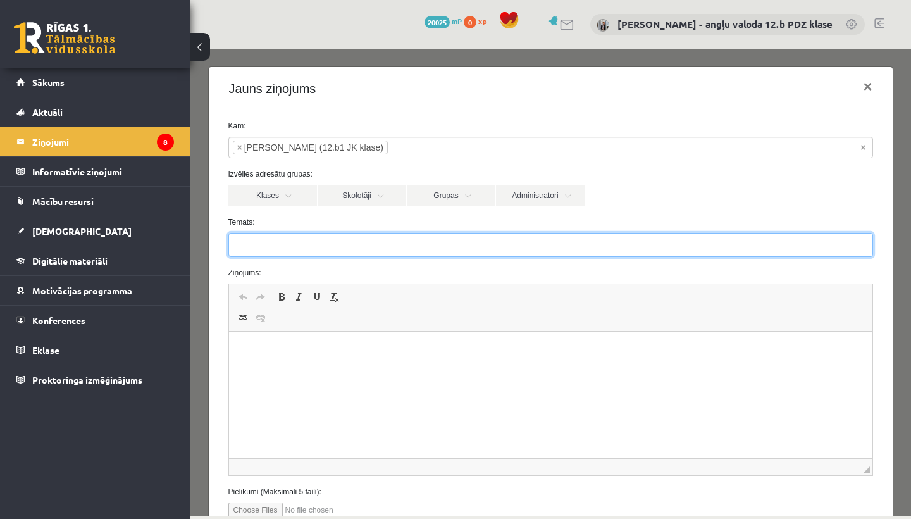
click at [246, 246] on input "Temats:" at bounding box center [550, 245] width 644 height 24
type input "**********"
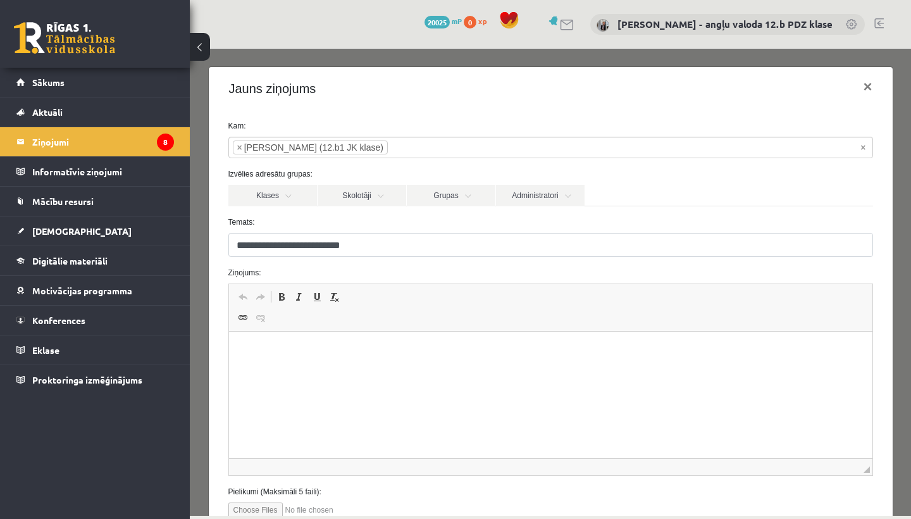
click at [250, 357] on html at bounding box center [549, 350] width 643 height 39
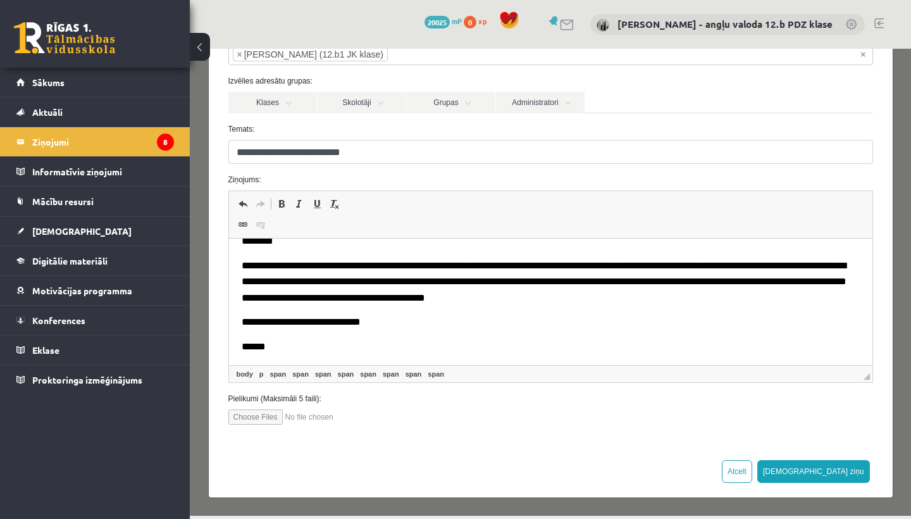
scroll to position [92, 0]
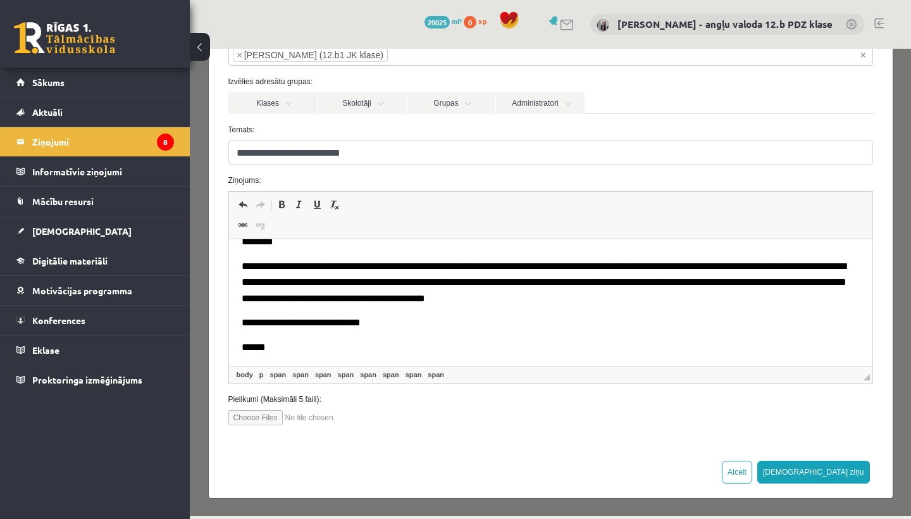
click at [252, 415] on input "file" at bounding box center [300, 417] width 144 height 15
type input "**********"
click at [847, 472] on button "Sūtīt ziņu" at bounding box center [813, 471] width 113 height 23
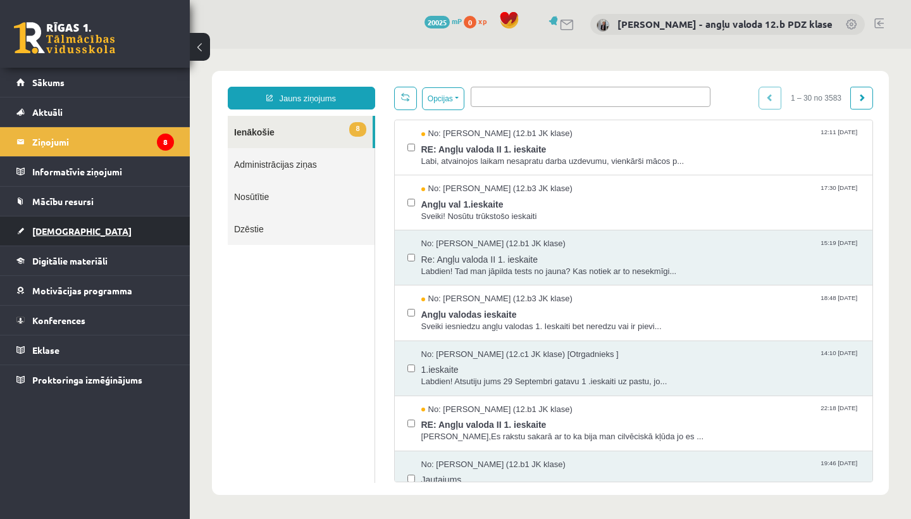
scroll to position [0, 0]
click at [58, 225] on link "[DEMOGRAPHIC_DATA]" at bounding box center [94, 230] width 157 height 29
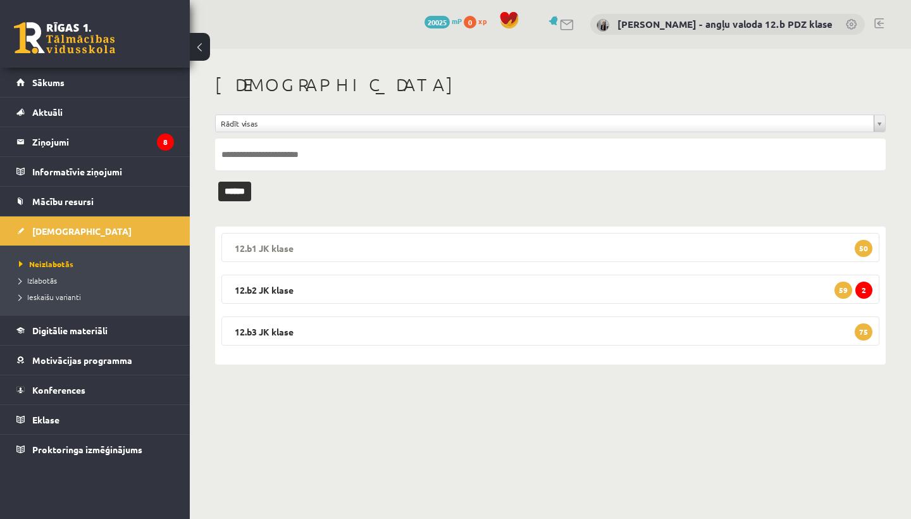
click at [315, 249] on legend "12.b1 JK klase 50" at bounding box center [550, 247] width 658 height 29
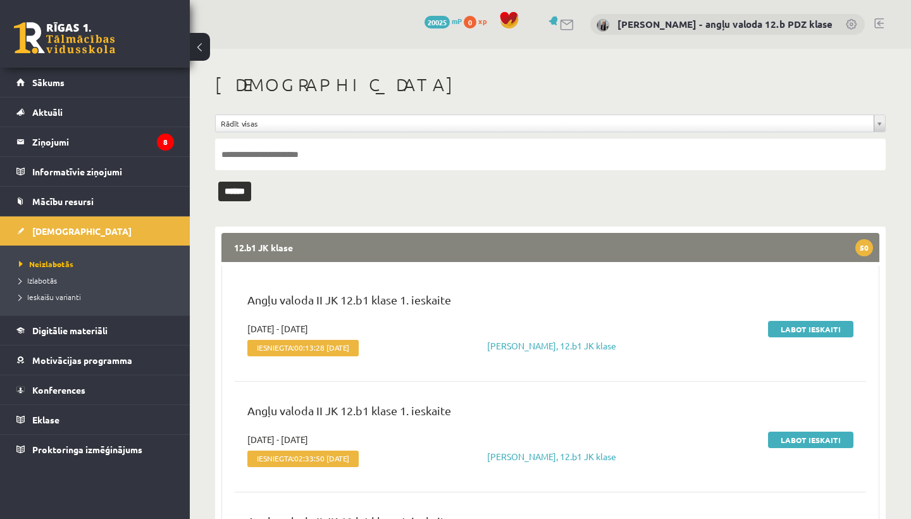
click at [315, 249] on legend "12.b1 JK klase 50" at bounding box center [550, 247] width 658 height 29
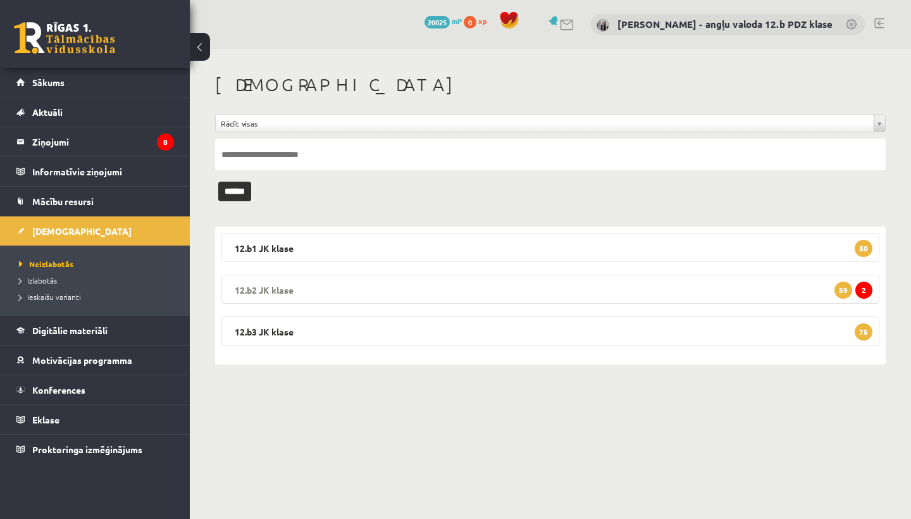
click at [354, 285] on legend "12.b2 JK klase 2 59" at bounding box center [550, 288] width 658 height 29
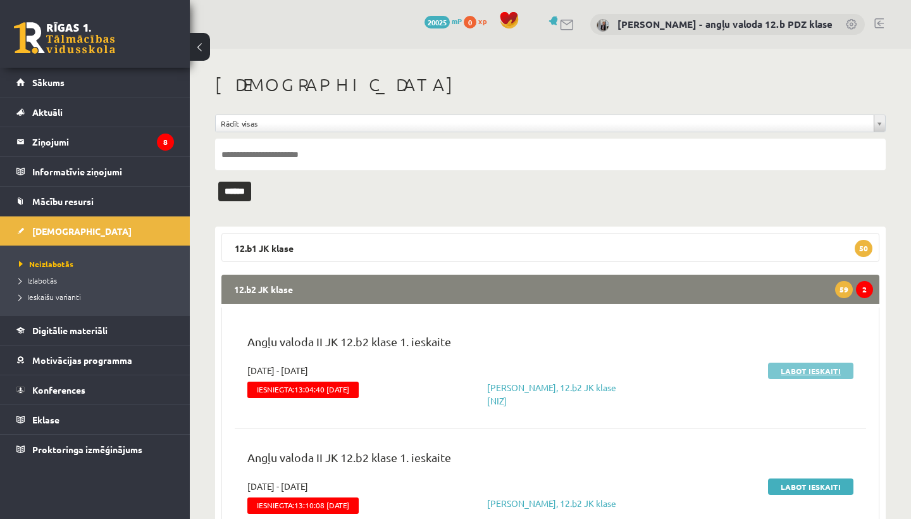
click at [806, 371] on link "Labot ieskaiti" at bounding box center [810, 370] width 85 height 16
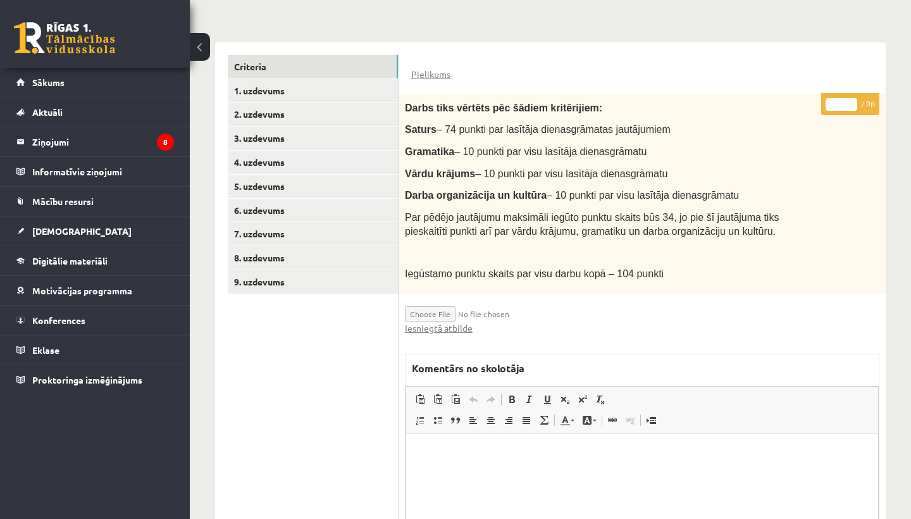
scroll to position [271, 0]
click at [457, 323] on link "Iesniegtā atbilde" at bounding box center [439, 328] width 68 height 13
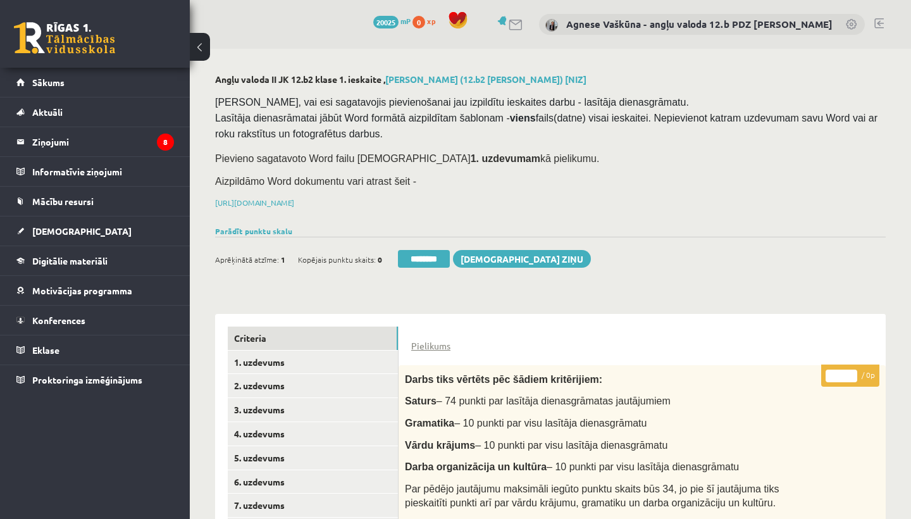
scroll to position [0, 0]
click at [270, 377] on link "2. uzdevums" at bounding box center [313, 385] width 170 height 23
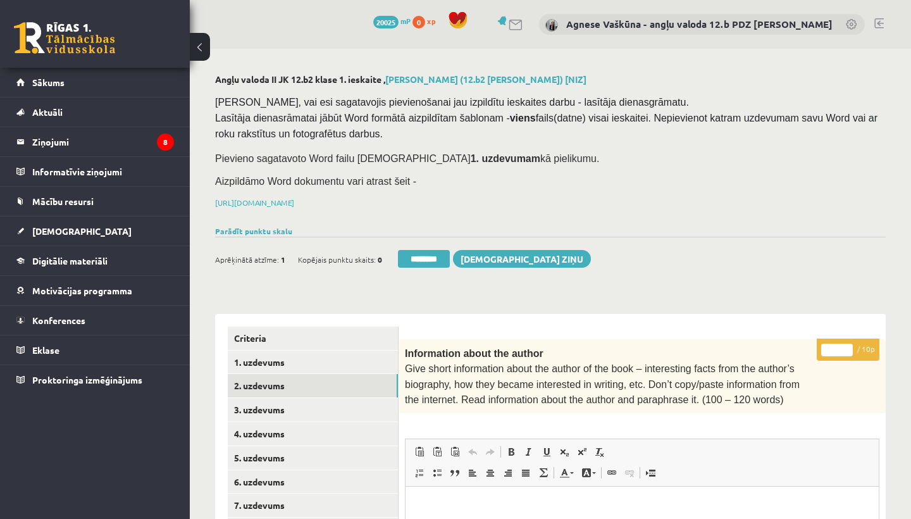
click at [839, 343] on input "*" at bounding box center [837, 349] width 32 height 13
type input "**"
click at [276, 410] on link "3. uzdevums" at bounding box center [313, 409] width 170 height 23
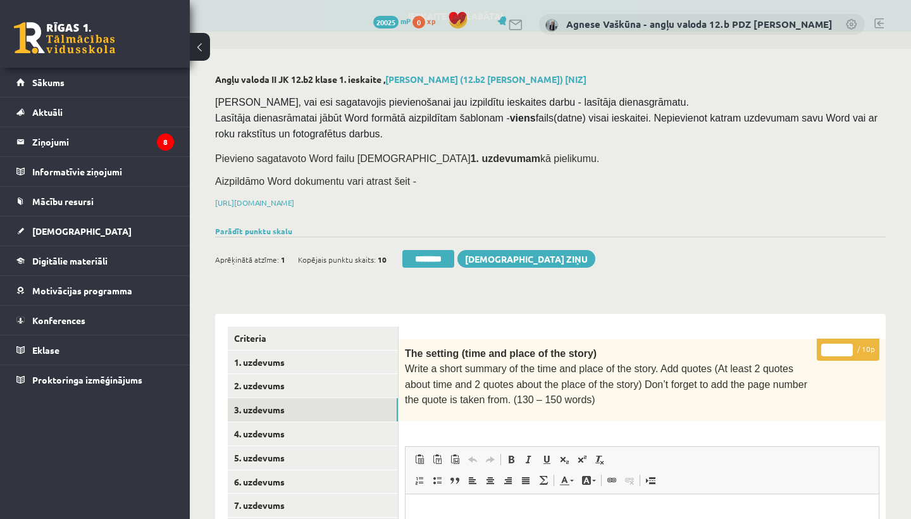
click at [838, 344] on input "*" at bounding box center [837, 349] width 32 height 13
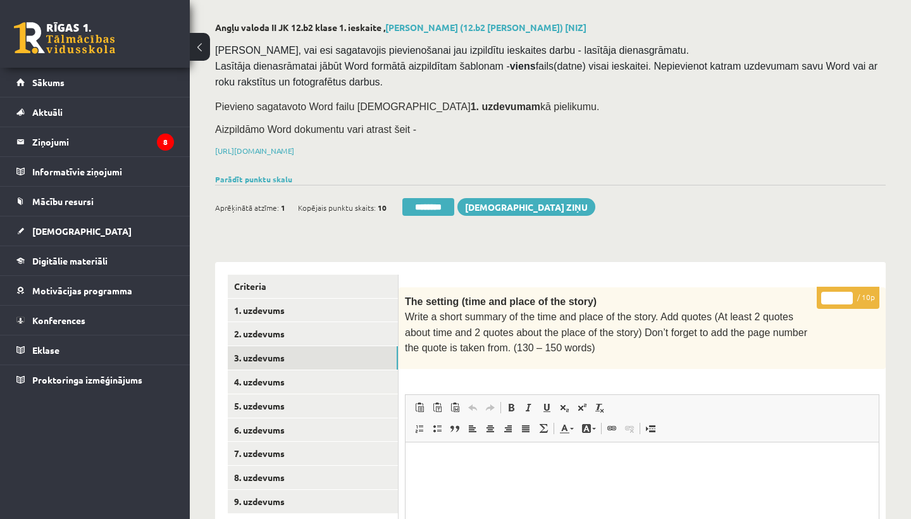
scroll to position [97, 0]
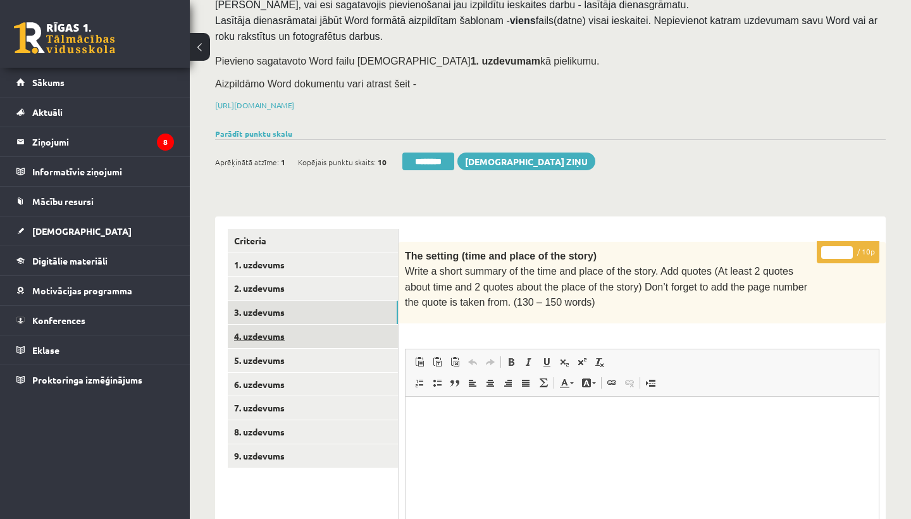
type input "**"
click at [291, 327] on link "4. uzdevums" at bounding box center [313, 335] width 170 height 23
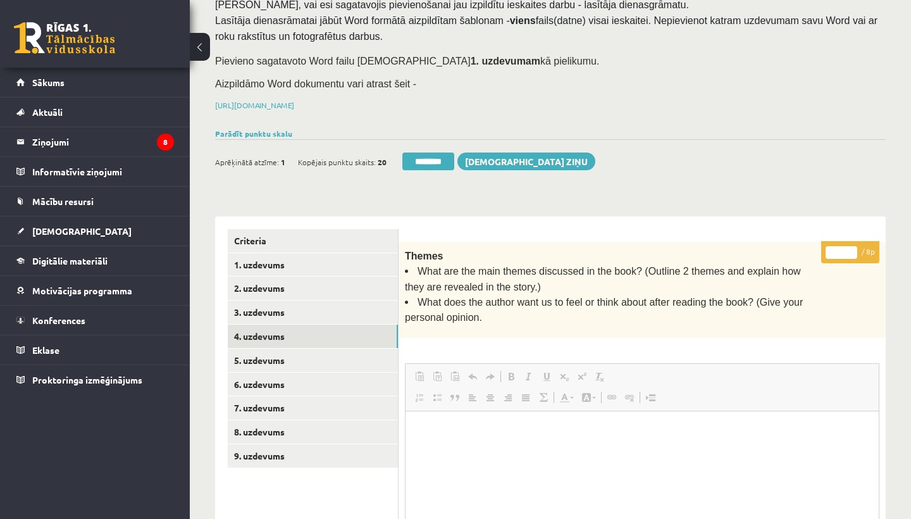
scroll to position [0, 0]
click at [839, 246] on input "*" at bounding box center [841, 252] width 32 height 13
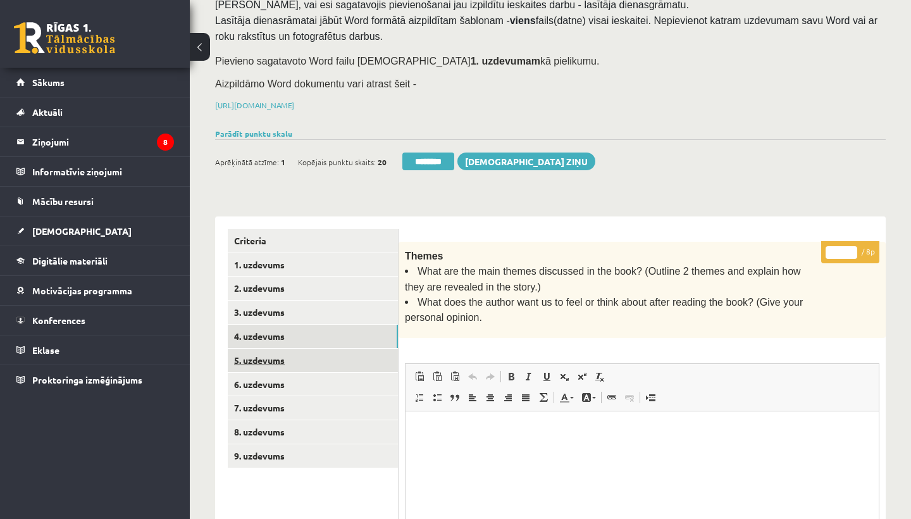
type input "*"
click at [289, 355] on link "5. uzdevums" at bounding box center [313, 359] width 170 height 23
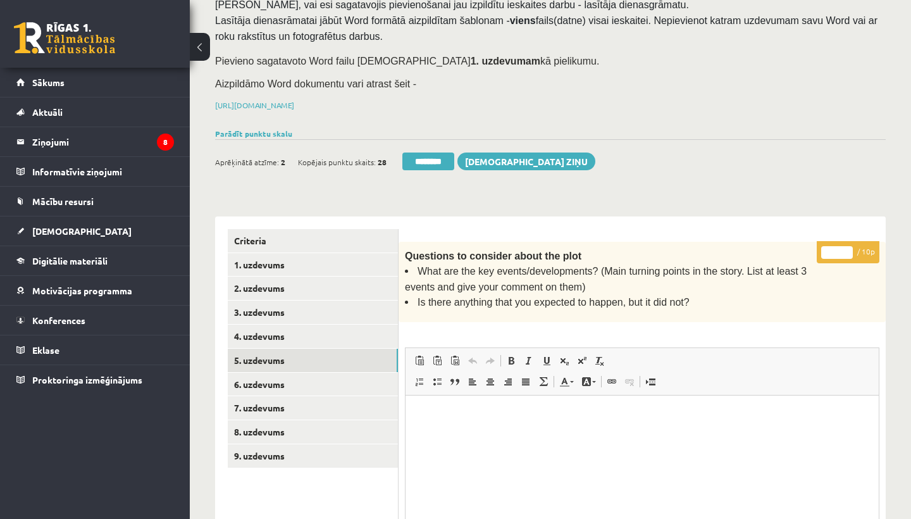
click at [838, 246] on input "*" at bounding box center [837, 252] width 32 height 13
type input "**"
click at [283, 375] on link "6. uzdevums" at bounding box center [313, 383] width 170 height 23
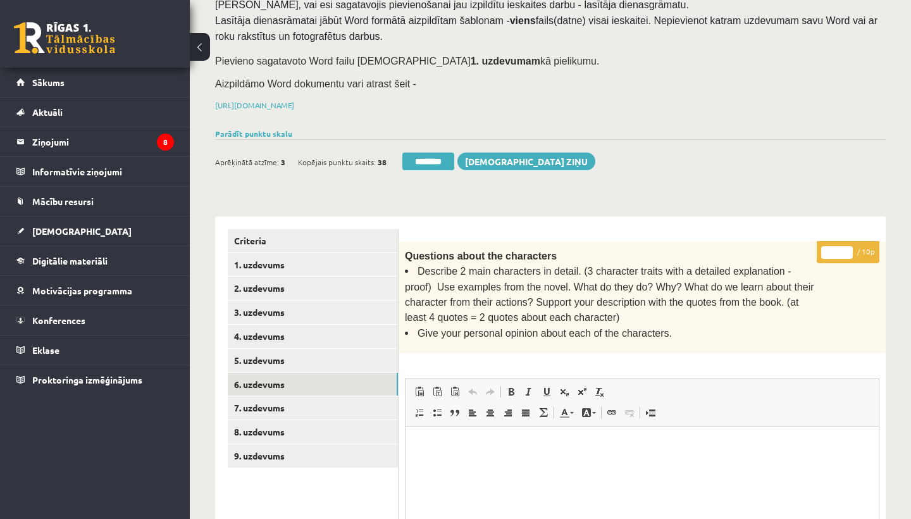
click at [838, 248] on input "*" at bounding box center [837, 252] width 32 height 13
type input "**"
click at [281, 396] on link "7. uzdevums" at bounding box center [313, 407] width 170 height 23
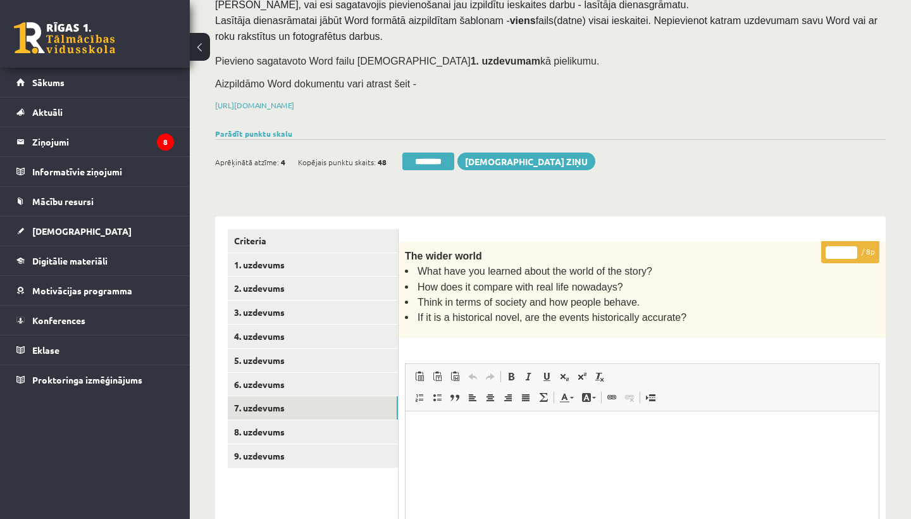
click at [840, 248] on input "*" at bounding box center [841, 252] width 32 height 13
type input "*"
click at [271, 424] on link "8. uzdevums" at bounding box center [313, 431] width 170 height 23
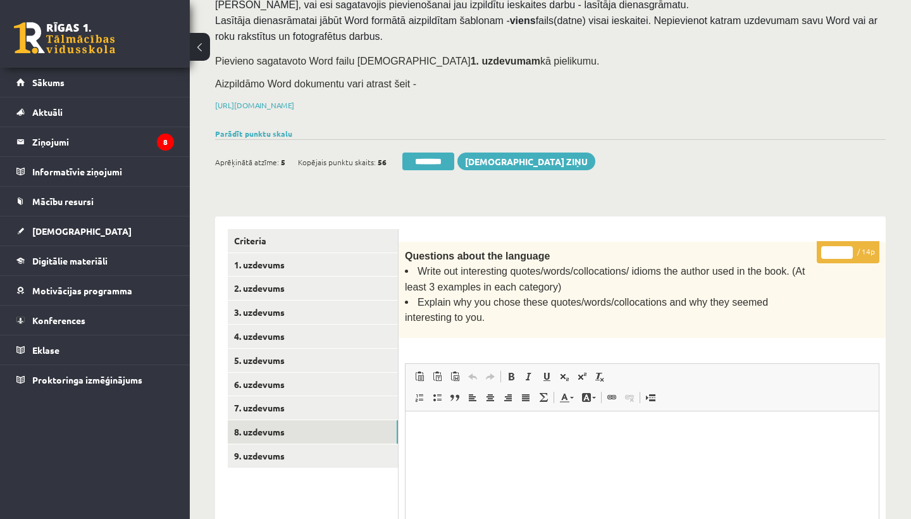
click at [840, 249] on input "*" at bounding box center [837, 252] width 32 height 13
type input "**"
click at [269, 448] on link "9. uzdevums" at bounding box center [313, 455] width 170 height 23
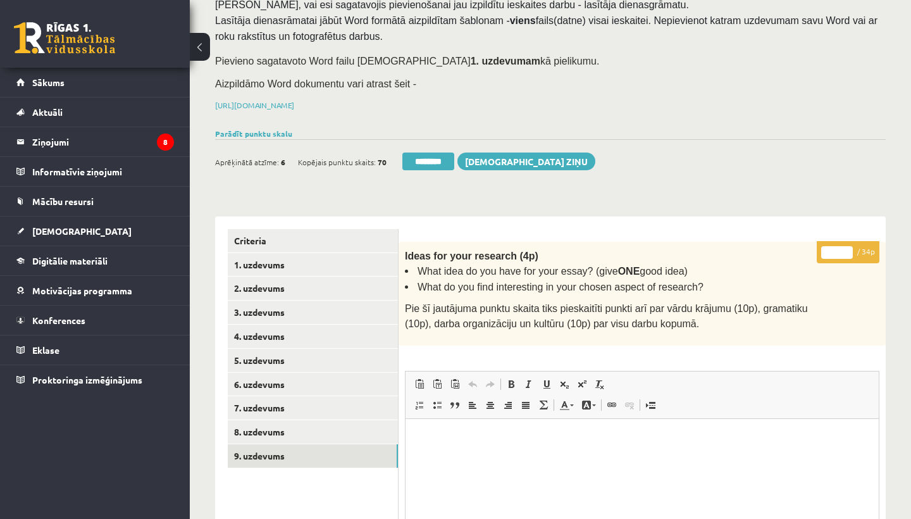
click at [841, 249] on input "*" at bounding box center [837, 252] width 32 height 13
type input "**"
click at [278, 259] on link "1. uzdevums" at bounding box center [313, 264] width 170 height 23
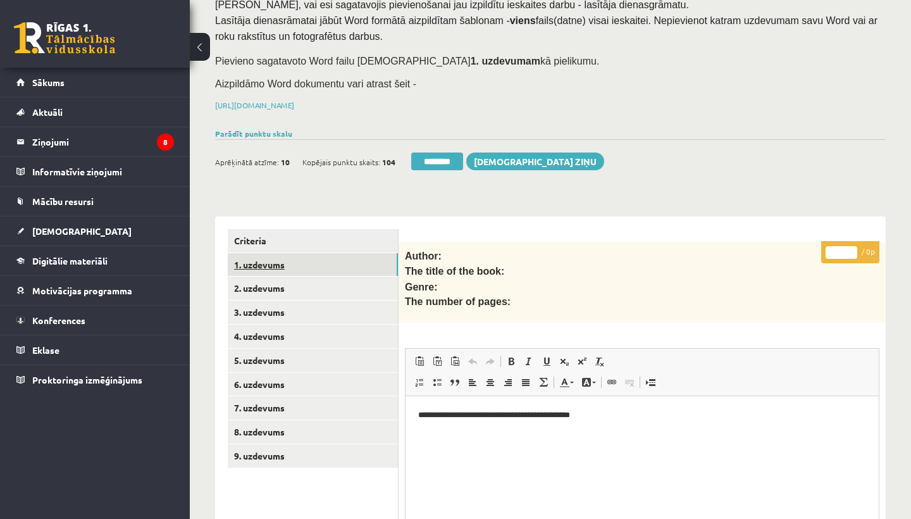
click at [278, 259] on link "1. uzdevums" at bounding box center [313, 264] width 170 height 23
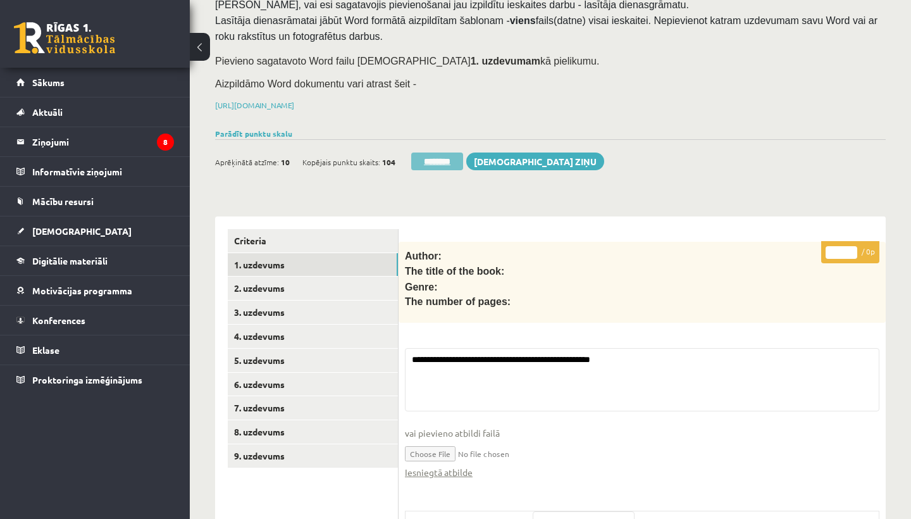
click at [444, 153] on input "********" at bounding box center [437, 161] width 52 height 18
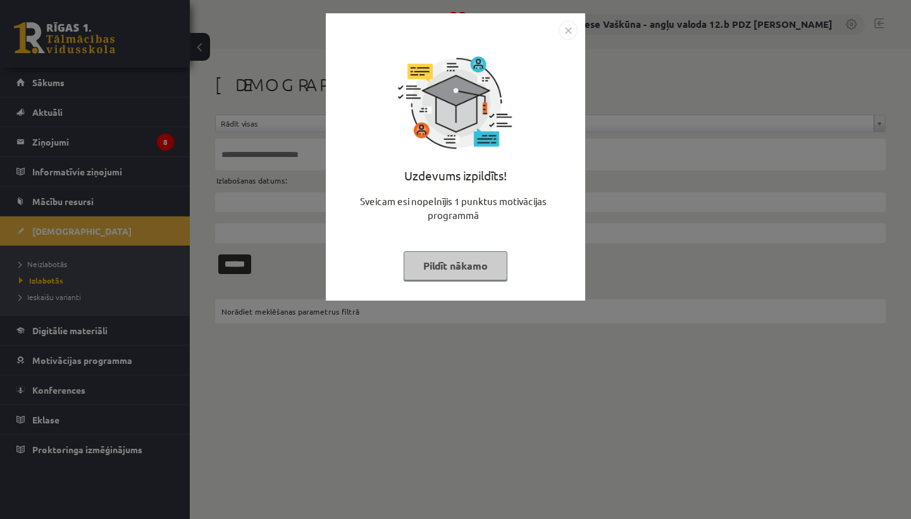
click at [565, 31] on img "Close" at bounding box center [567, 30] width 19 height 19
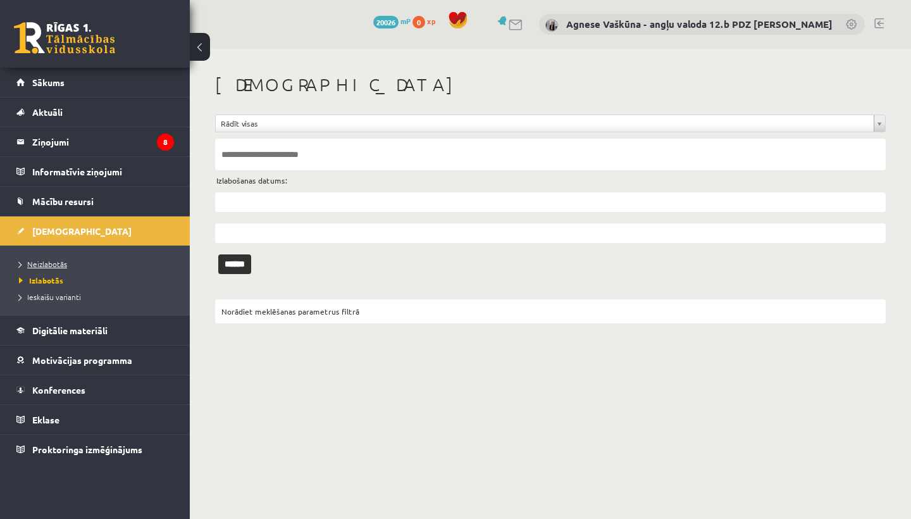
click at [45, 259] on span "Neizlabotās" at bounding box center [43, 264] width 48 height 10
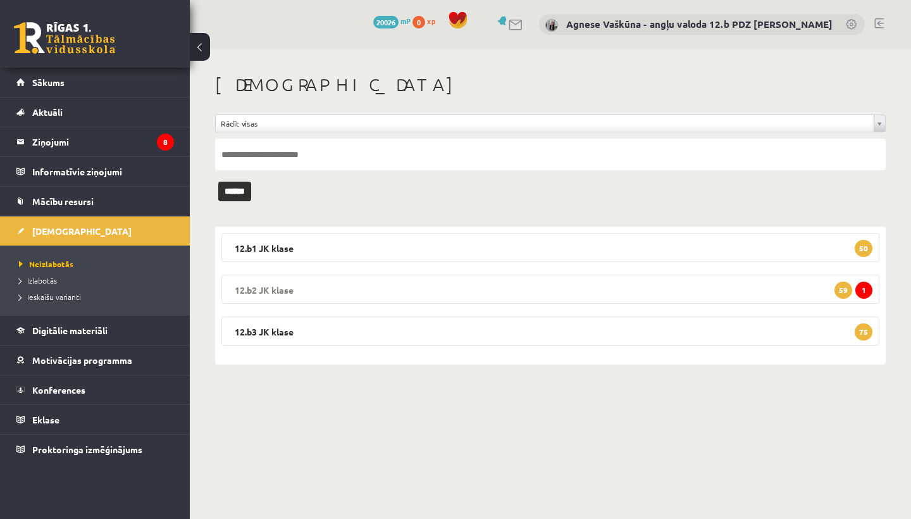
click at [284, 290] on legend "12.b2 [PERSON_NAME] 1 59" at bounding box center [550, 288] width 658 height 29
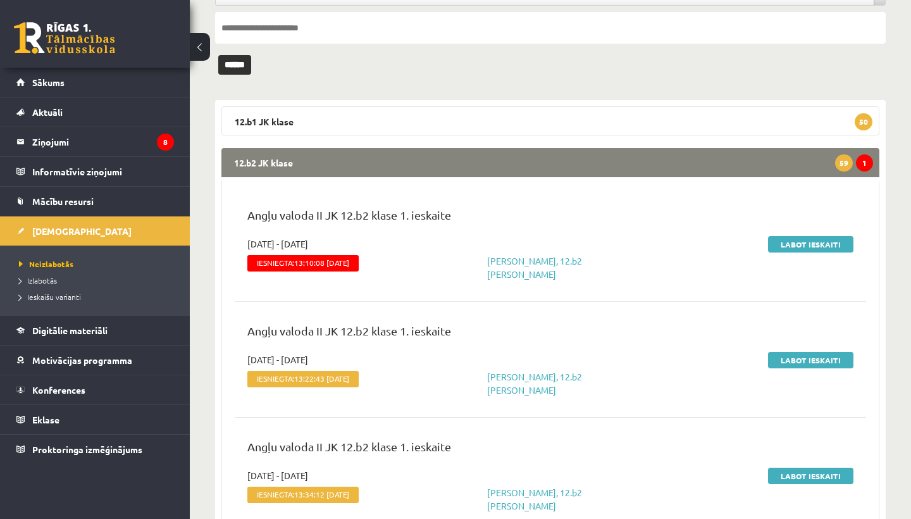
scroll to position [129, 0]
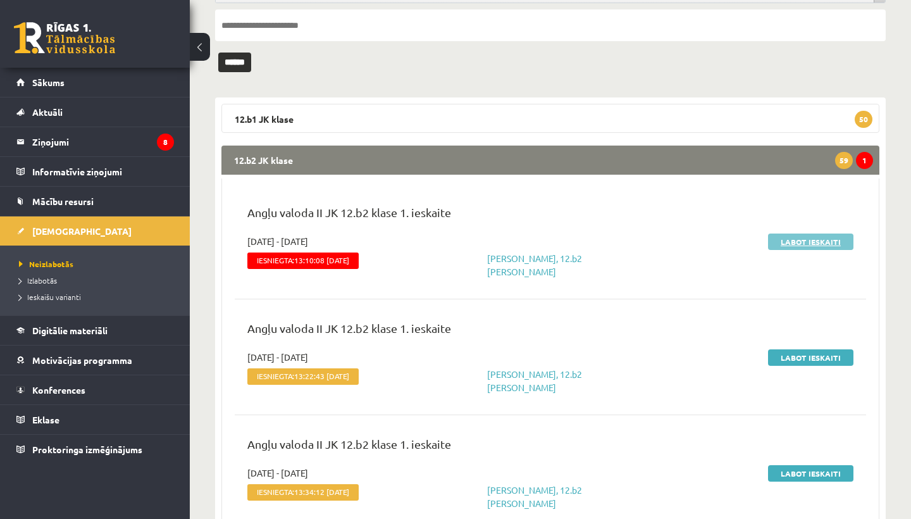
click at [817, 237] on link "Labot ieskaiti" at bounding box center [810, 241] width 85 height 16
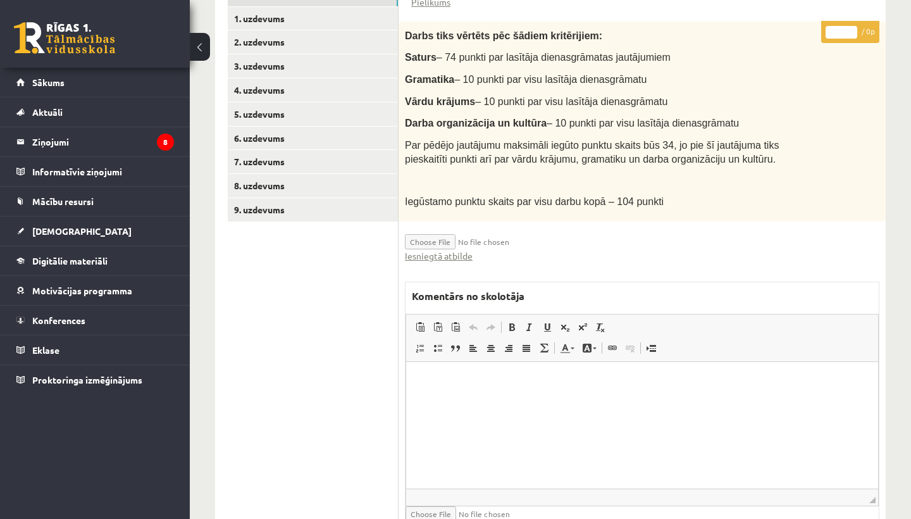
scroll to position [371, 0]
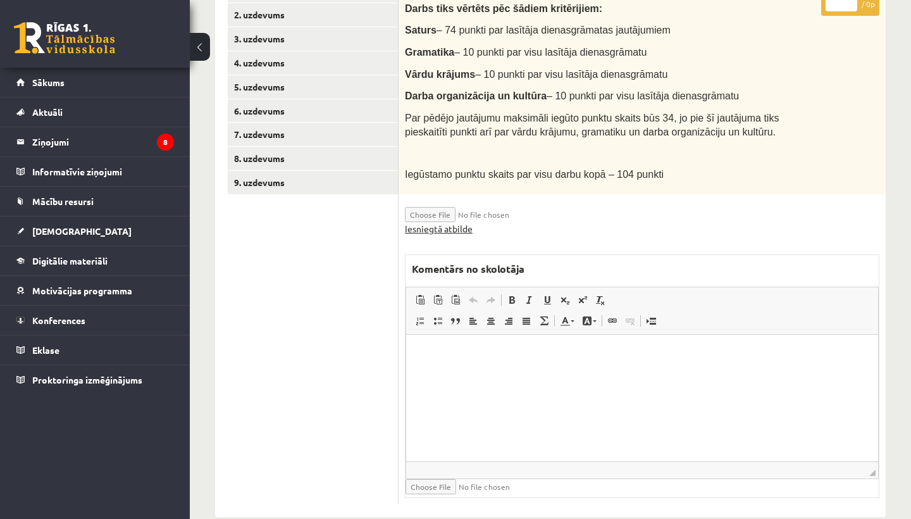
click at [457, 224] on link "Iesniegtā atbilde" at bounding box center [439, 228] width 68 height 13
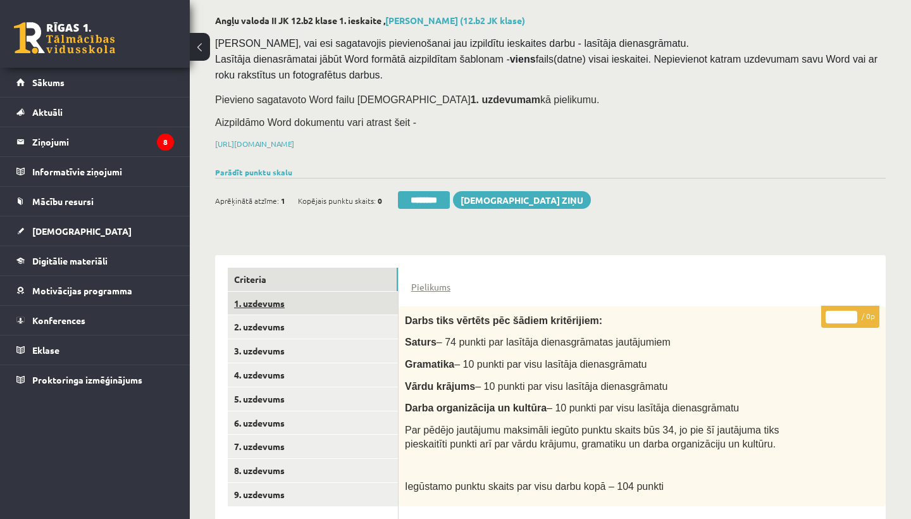
scroll to position [58, 0]
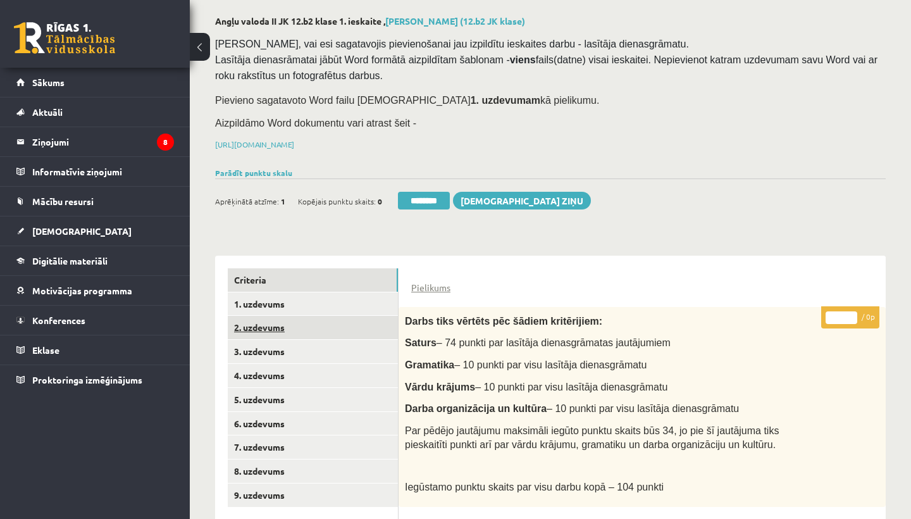
click at [265, 323] on link "2. uzdevums" at bounding box center [313, 327] width 170 height 23
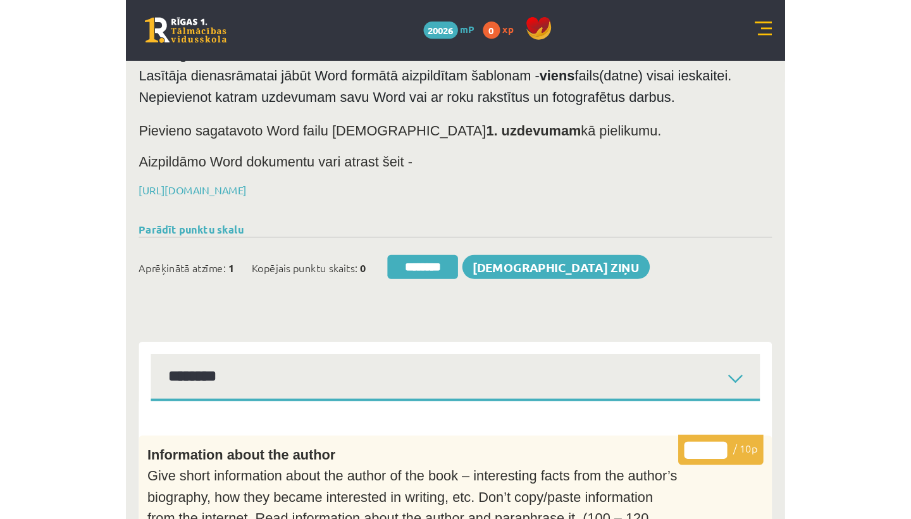
scroll to position [0, 0]
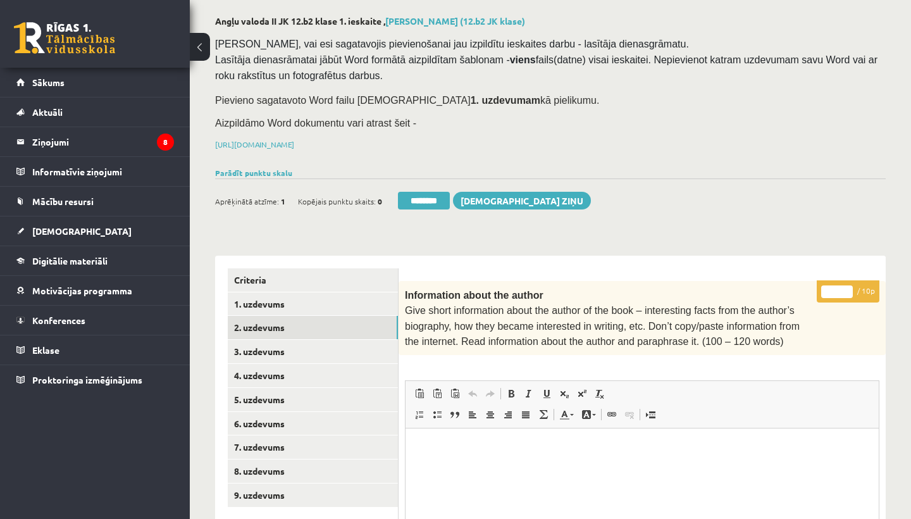
click at [838, 286] on input "*" at bounding box center [837, 291] width 32 height 13
type input "**"
click at [295, 350] on link "3. uzdevums" at bounding box center [313, 351] width 170 height 23
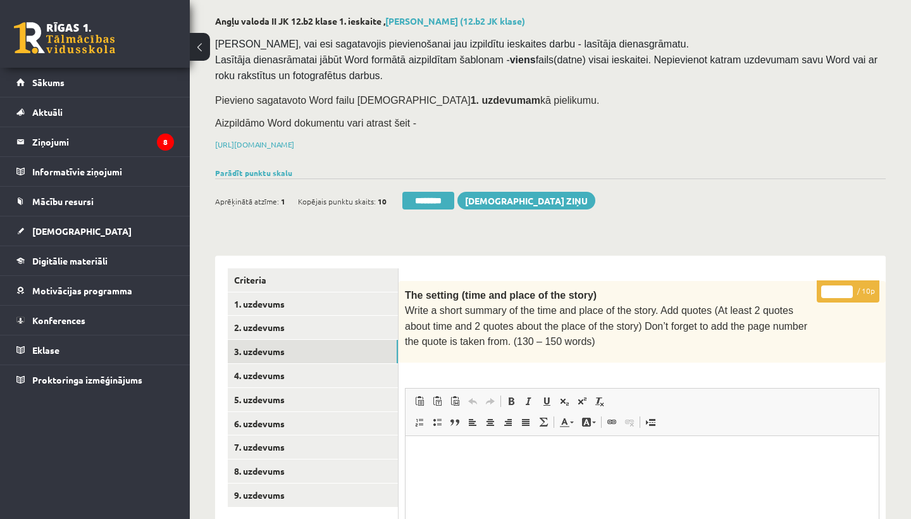
click at [840, 287] on input "*" at bounding box center [837, 291] width 32 height 13
type input "*"
click at [262, 371] on link "4. uzdevums" at bounding box center [313, 375] width 170 height 23
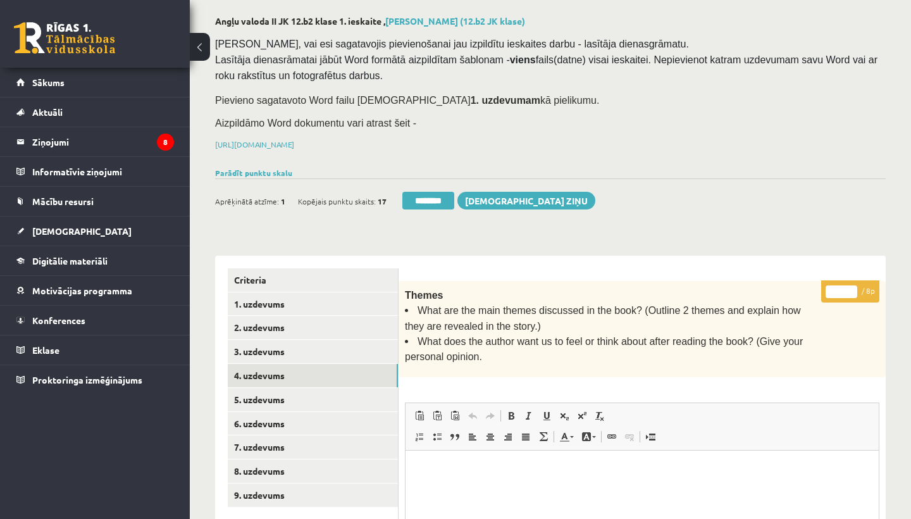
click at [838, 290] on input "*" at bounding box center [841, 291] width 32 height 13
type input "*"
click at [294, 393] on link "5. uzdevums" at bounding box center [313, 399] width 170 height 23
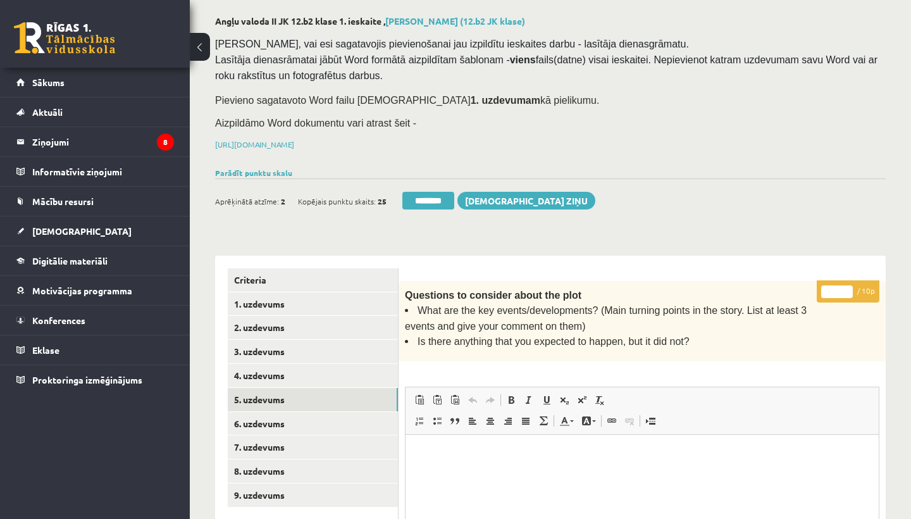
click at [838, 288] on input "*" at bounding box center [837, 291] width 32 height 13
type input "**"
click at [255, 417] on link "6. uzdevums" at bounding box center [313, 423] width 170 height 23
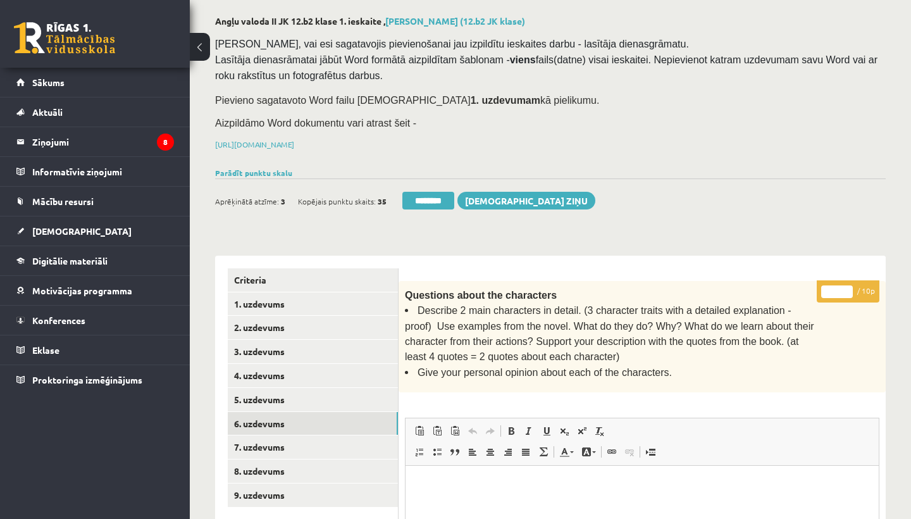
click at [840, 285] on input "*" at bounding box center [837, 291] width 32 height 13
type input "*"
click at [280, 435] on link "7. uzdevums" at bounding box center [313, 446] width 170 height 23
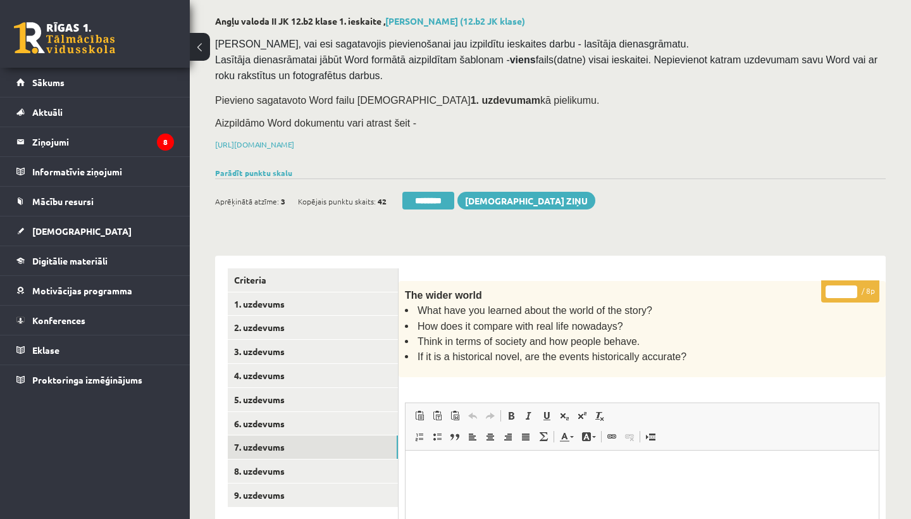
click at [842, 288] on input "*" at bounding box center [841, 291] width 32 height 13
type input "*"
click at [277, 459] on link "8. uzdevums" at bounding box center [313, 470] width 170 height 23
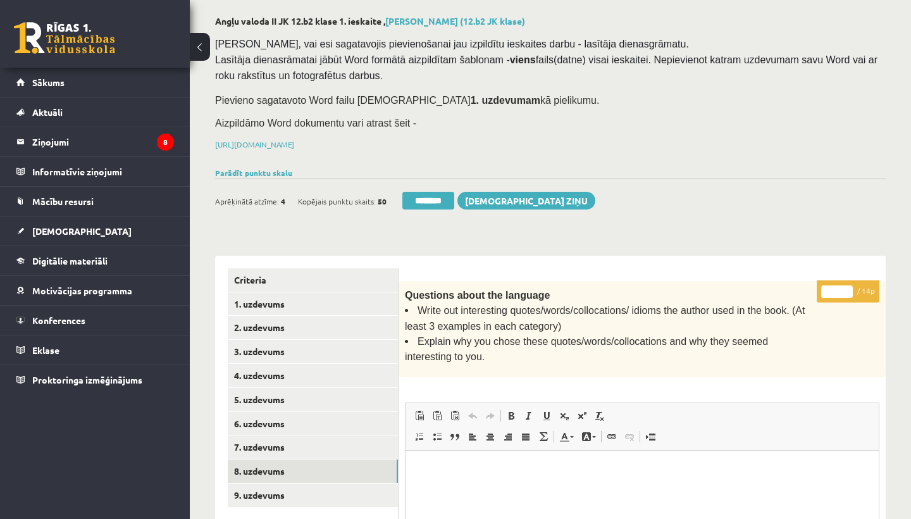
click at [838, 289] on input "*" at bounding box center [837, 291] width 32 height 13
type input "**"
click at [274, 483] on link "9. uzdevums" at bounding box center [313, 494] width 170 height 23
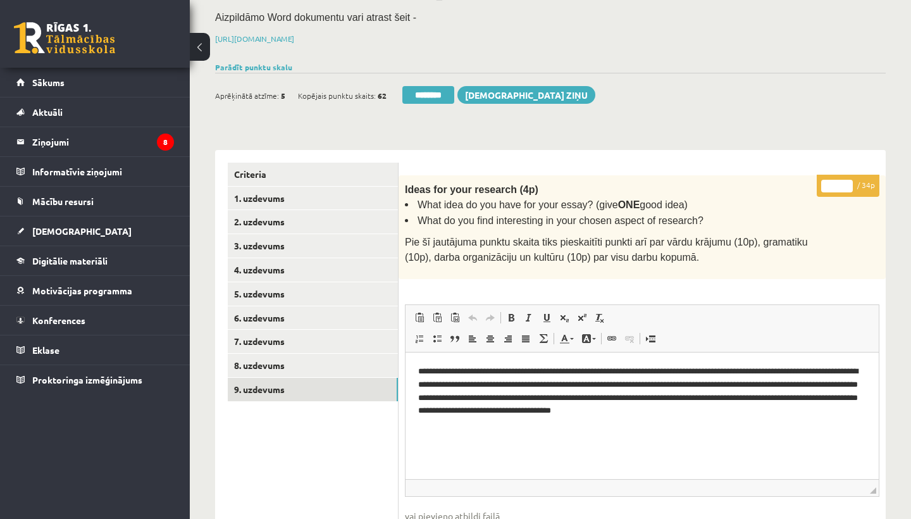
scroll to position [174, 0]
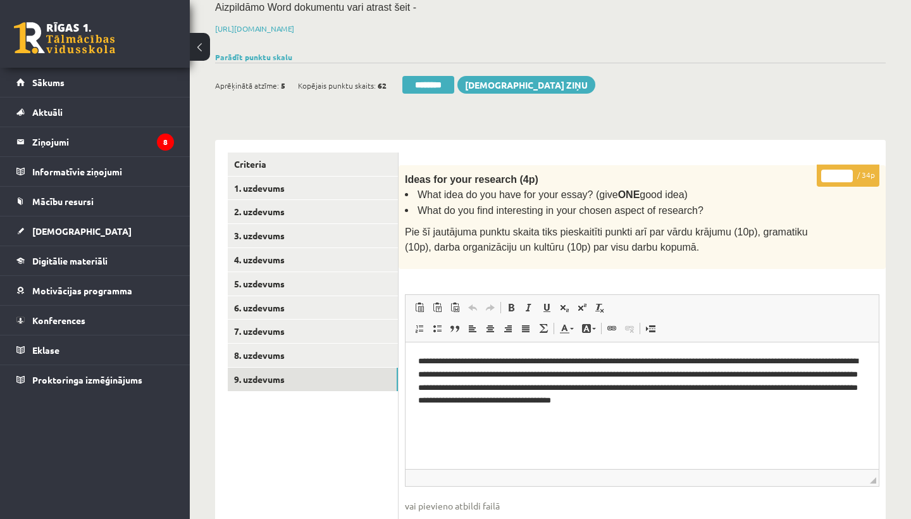
click at [838, 174] on input "*" at bounding box center [837, 175] width 32 height 13
type input "**"
click at [262, 188] on link "1. uzdevums" at bounding box center [313, 187] width 170 height 23
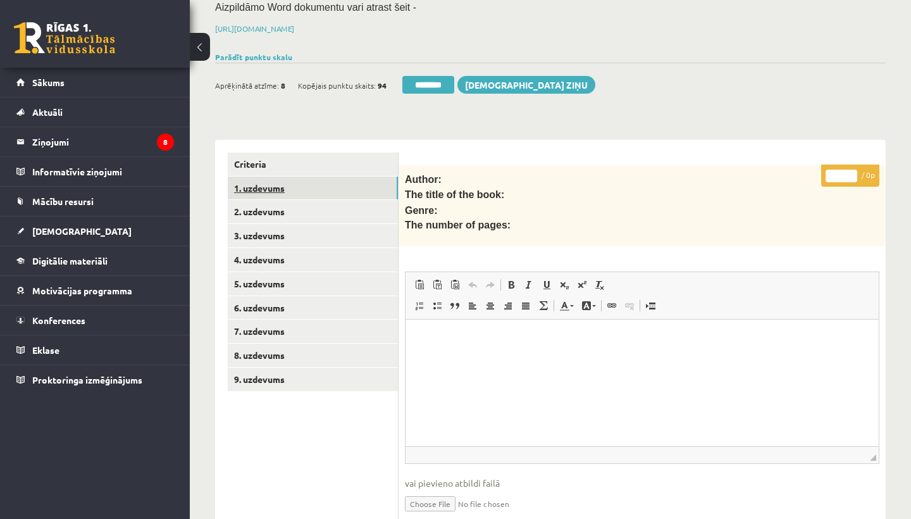
scroll to position [0, 0]
click at [262, 188] on link "1. uzdevums" at bounding box center [313, 187] width 170 height 23
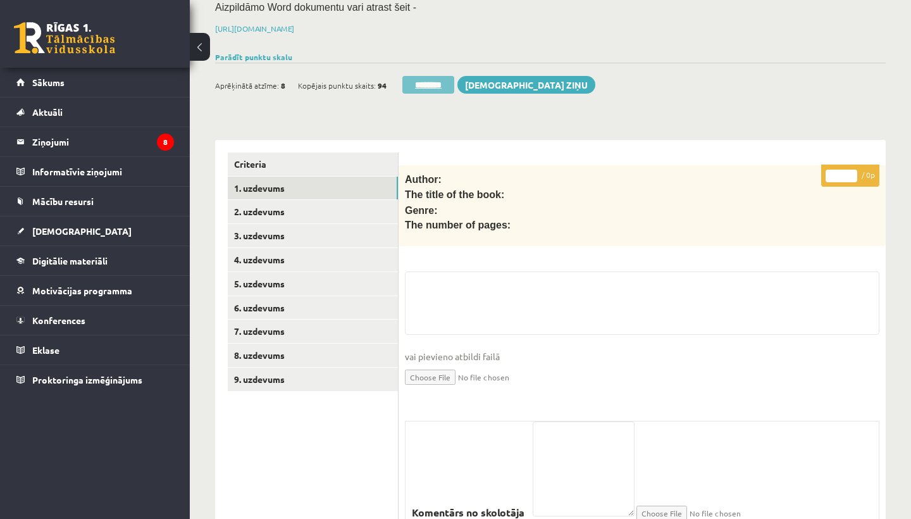
click at [418, 78] on input "********" at bounding box center [428, 85] width 52 height 18
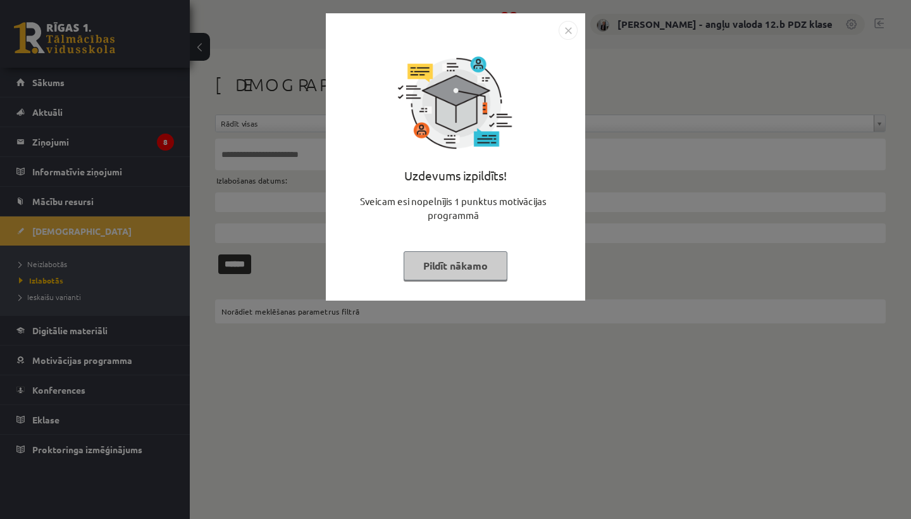
click at [565, 27] on img "Close" at bounding box center [567, 30] width 19 height 19
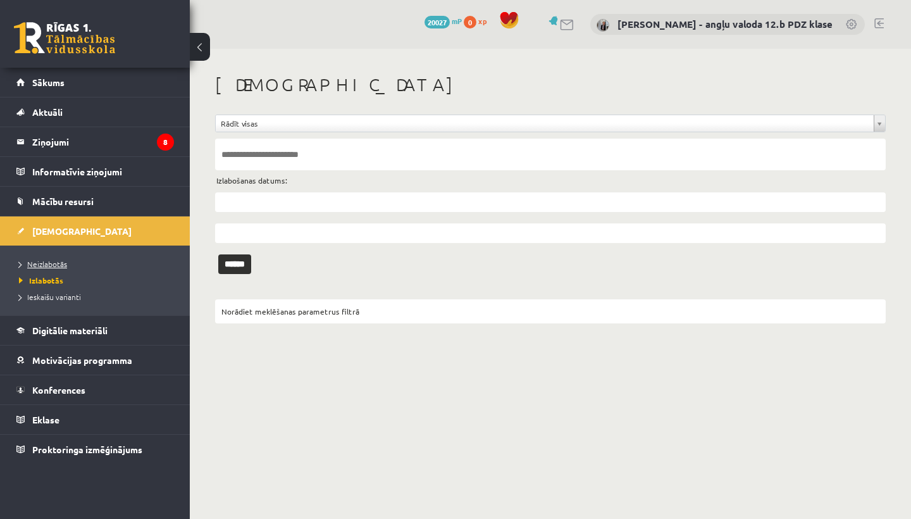
click at [46, 259] on span "Neizlabotās" at bounding box center [43, 264] width 48 height 10
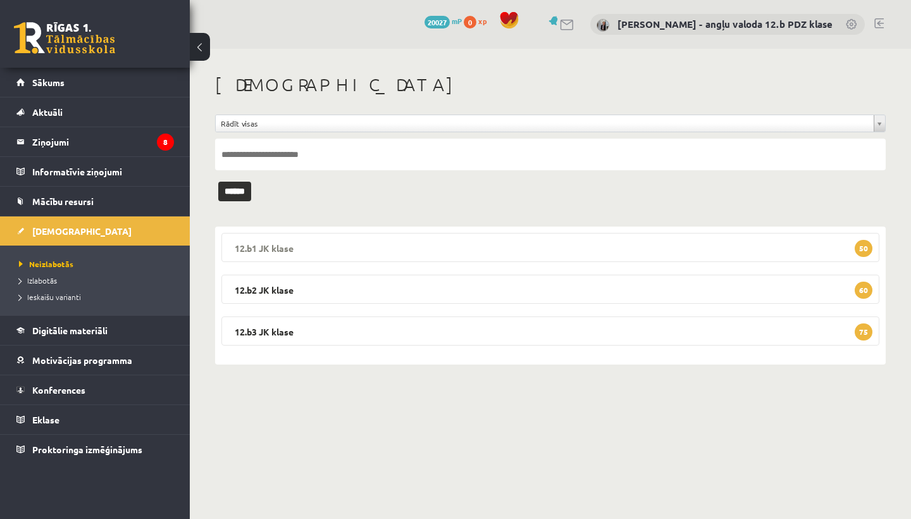
click at [325, 250] on legend "12.b1 JK klase 50" at bounding box center [550, 247] width 658 height 29
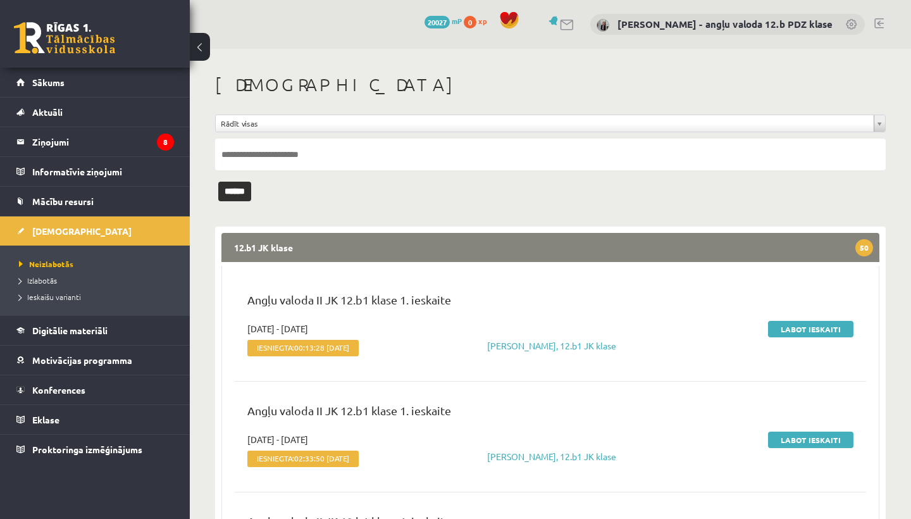
click at [412, 249] on legend "12.b1 JK klase 50" at bounding box center [550, 247] width 658 height 29
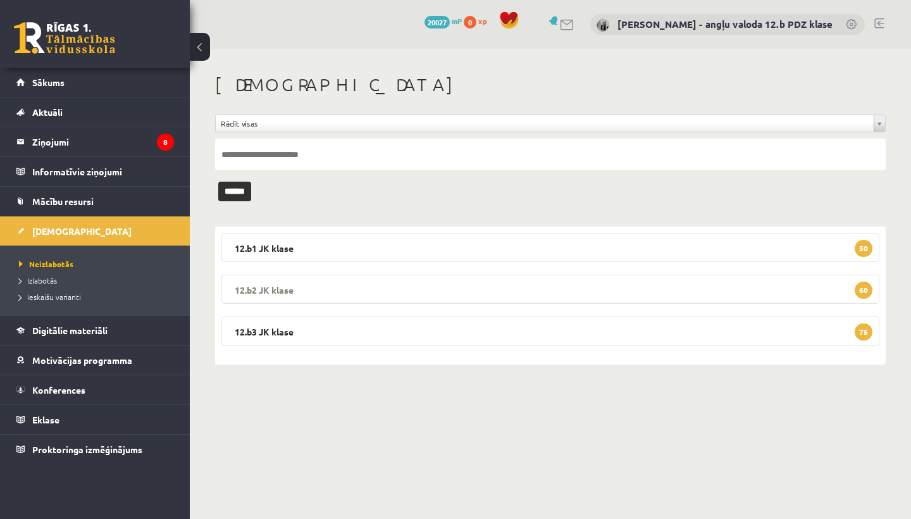
click at [338, 285] on legend "12.b2 JK klase 60" at bounding box center [550, 288] width 658 height 29
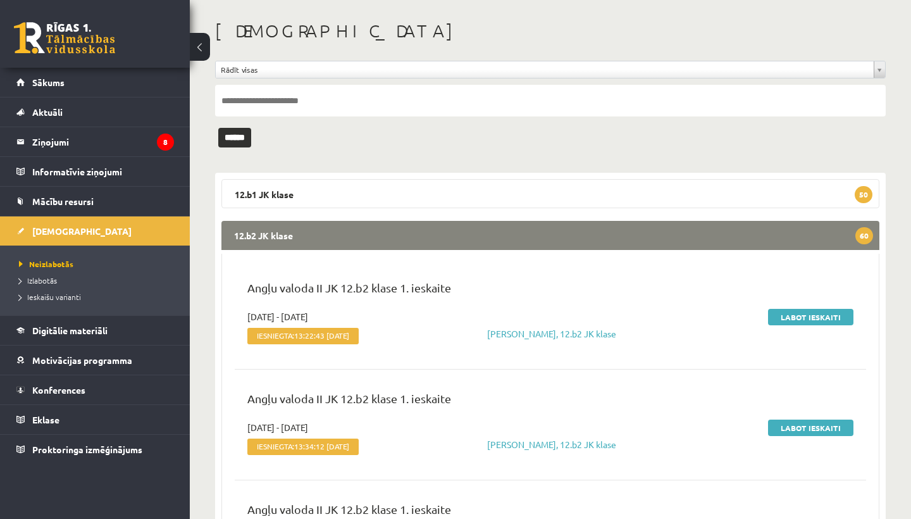
scroll to position [106, 0]
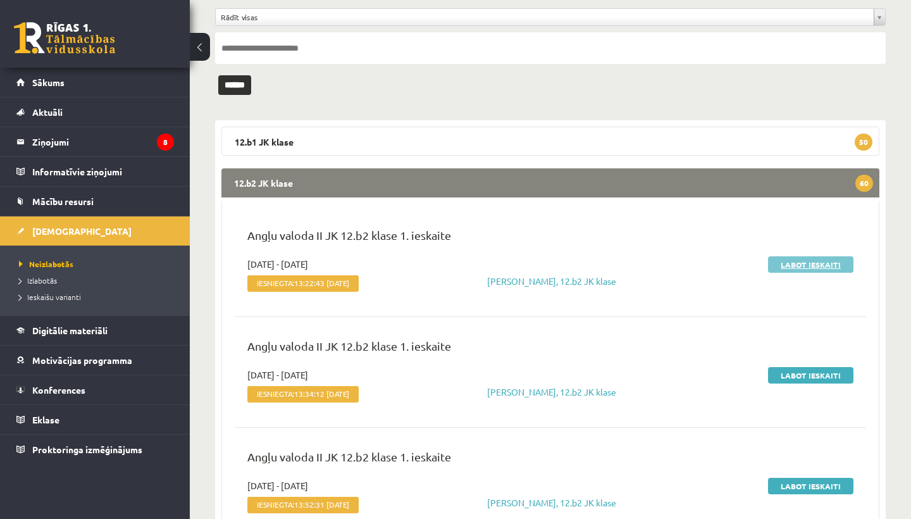
click at [802, 261] on link "Labot ieskaiti" at bounding box center [810, 264] width 85 height 16
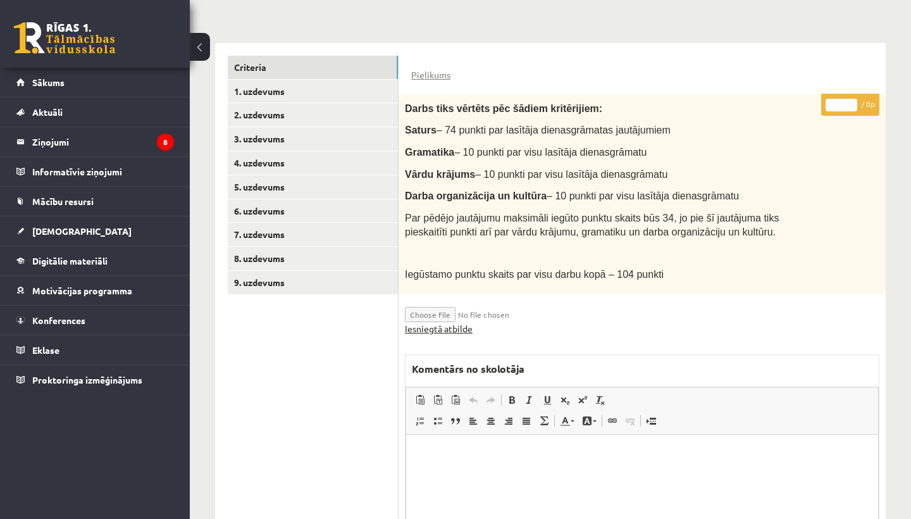
click at [429, 322] on link "Iesniegtā atbilde" at bounding box center [439, 328] width 68 height 13
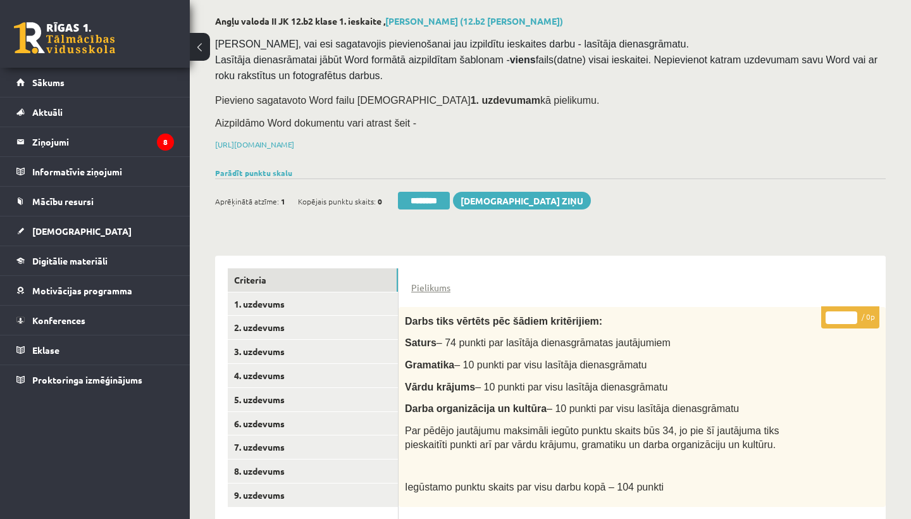
scroll to position [121, 0]
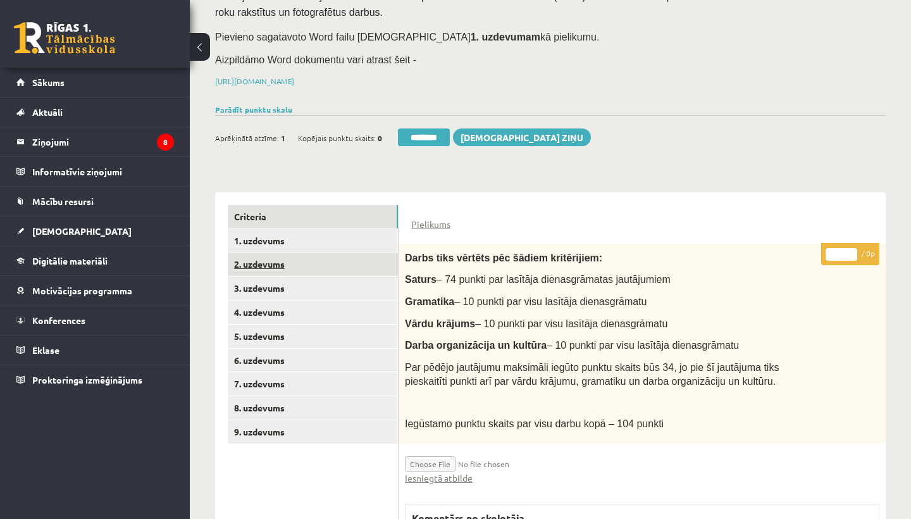
click at [307, 254] on link "2. uzdevums" at bounding box center [313, 263] width 170 height 23
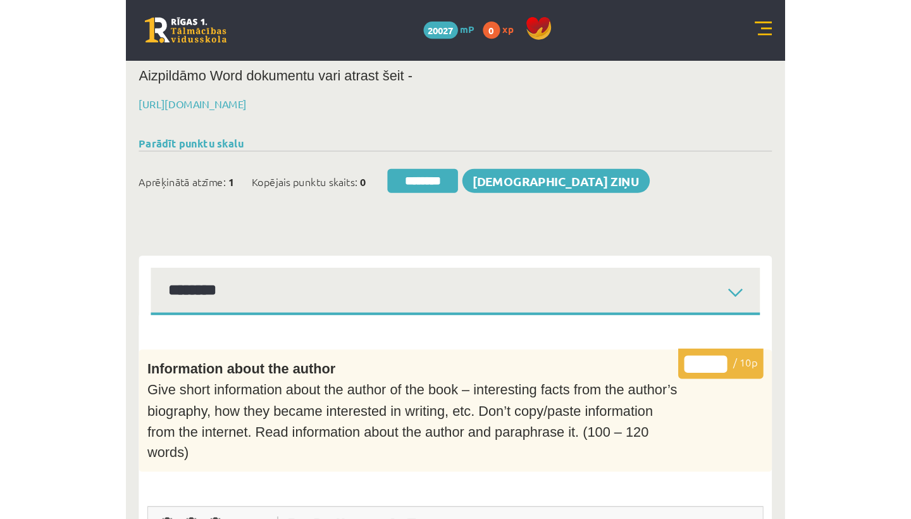
scroll to position [0, 0]
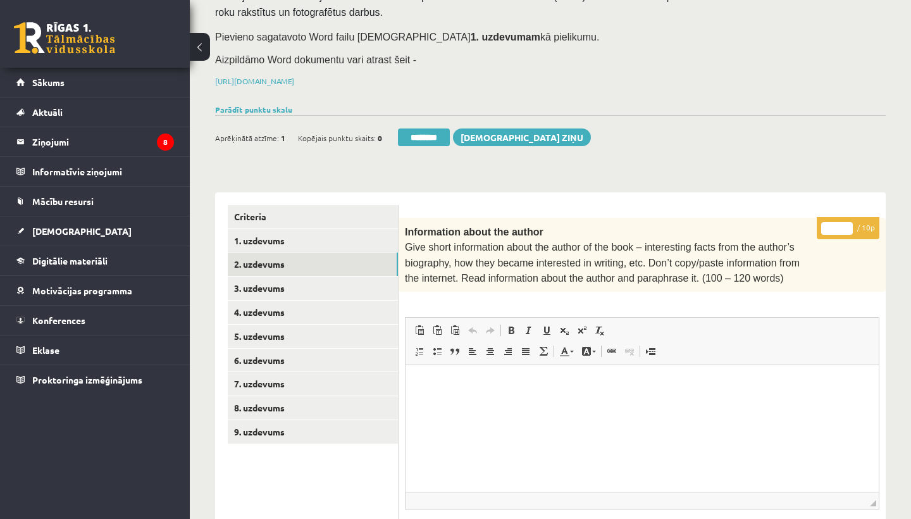
click at [838, 226] on input "*" at bounding box center [837, 228] width 32 height 13
type input "*"
click at [280, 283] on link "3. uzdevums" at bounding box center [313, 287] width 170 height 23
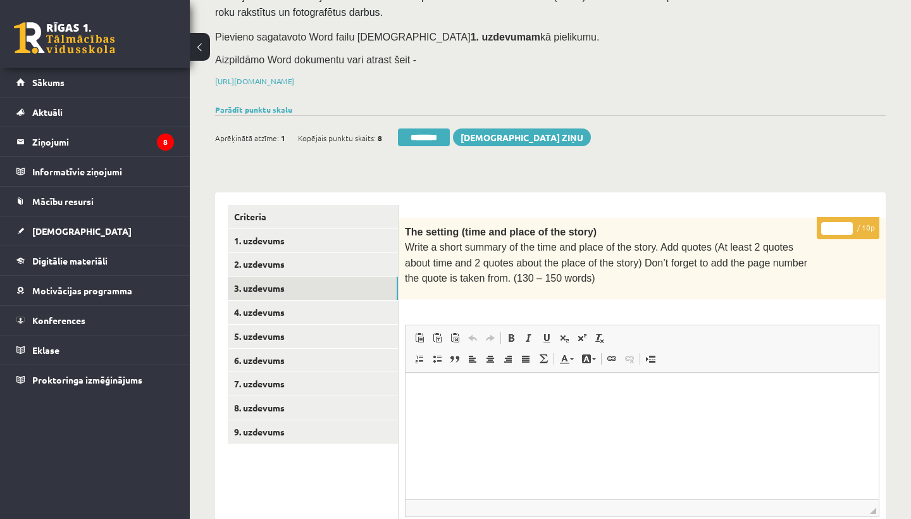
click at [838, 224] on input "*" at bounding box center [837, 228] width 32 height 13
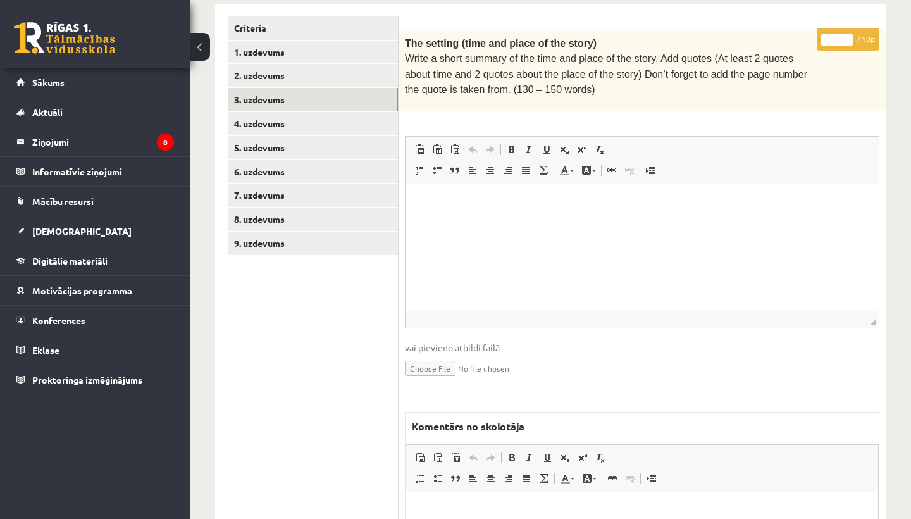
scroll to position [432, 0]
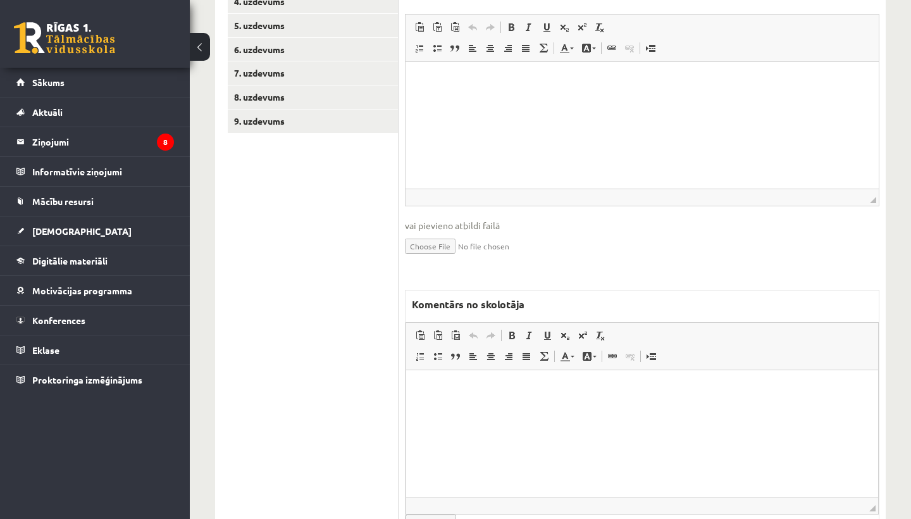
type input "*"
click at [469, 408] on html at bounding box center [642, 389] width 472 height 39
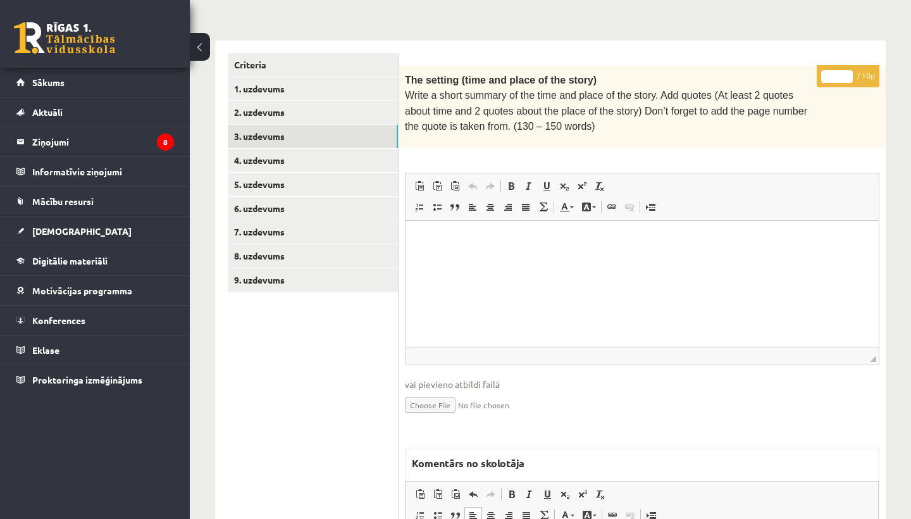
scroll to position [270, 0]
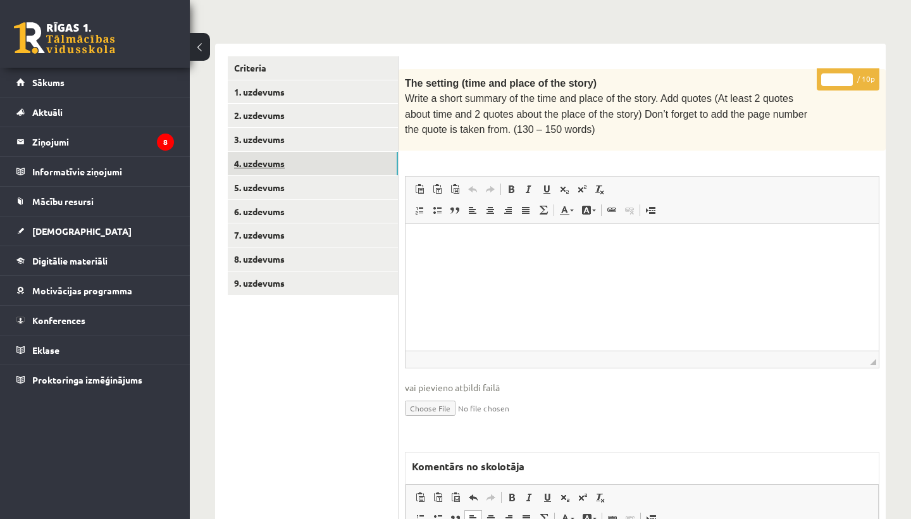
click at [297, 162] on link "4. uzdevums" at bounding box center [313, 163] width 170 height 23
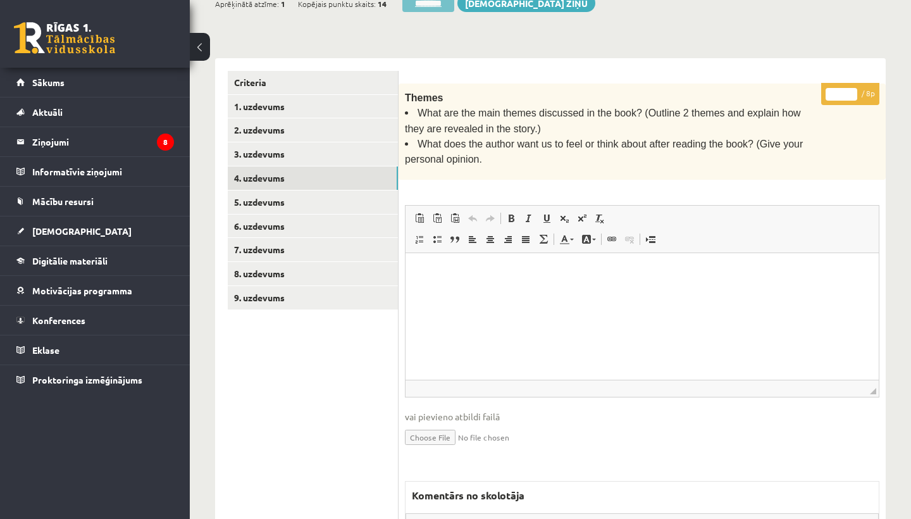
scroll to position [0, 0]
click at [842, 94] on input "*" at bounding box center [841, 94] width 32 height 13
type input "*"
click at [278, 192] on link "5. uzdevums" at bounding box center [313, 201] width 170 height 23
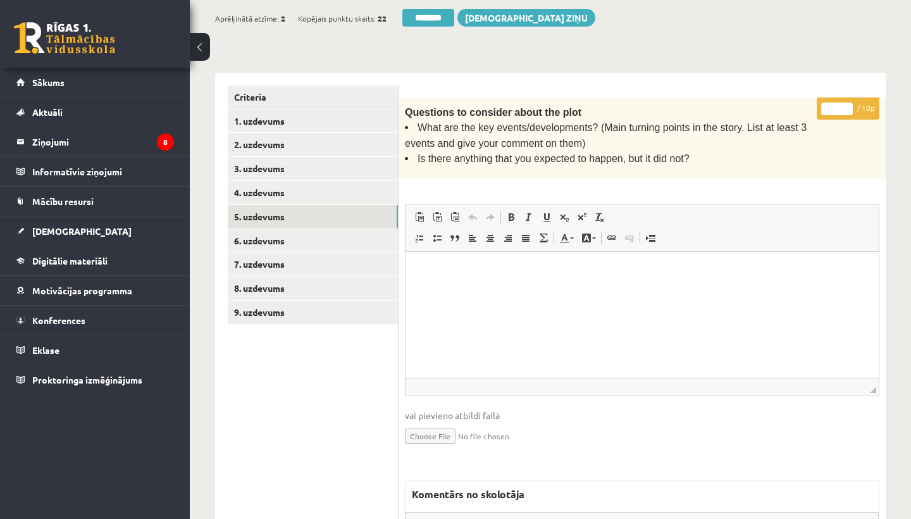
click at [838, 104] on input "*" at bounding box center [837, 108] width 32 height 13
type input "**"
click at [276, 237] on link "6. uzdevums" at bounding box center [313, 240] width 170 height 23
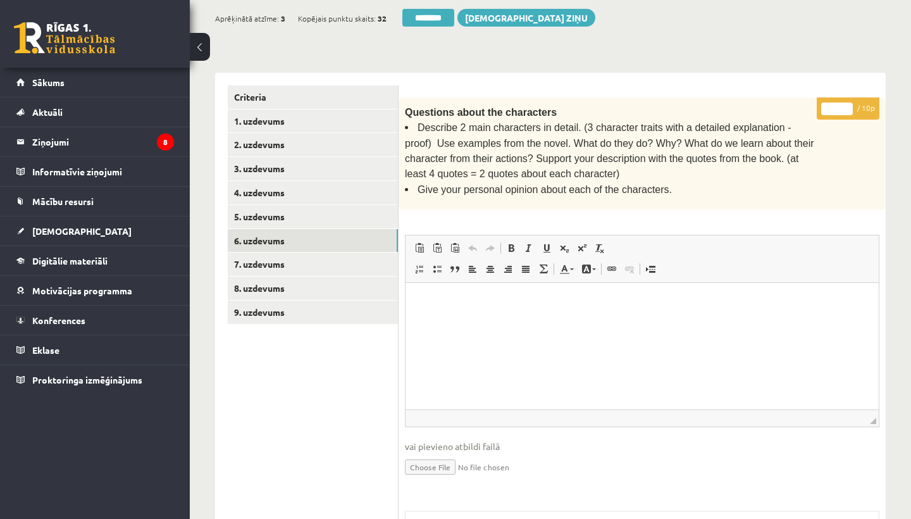
click at [837, 106] on input "*" at bounding box center [837, 108] width 32 height 13
type input "*"
click at [289, 254] on link "7. uzdevums" at bounding box center [313, 263] width 170 height 23
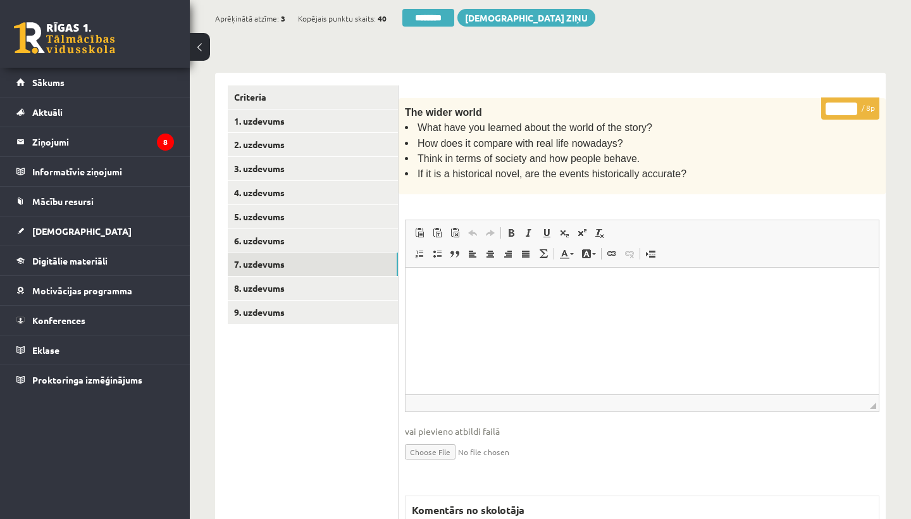
click at [844, 104] on input "*" at bounding box center [841, 108] width 32 height 13
type input "*"
click at [302, 279] on link "8. uzdevums" at bounding box center [313, 287] width 170 height 23
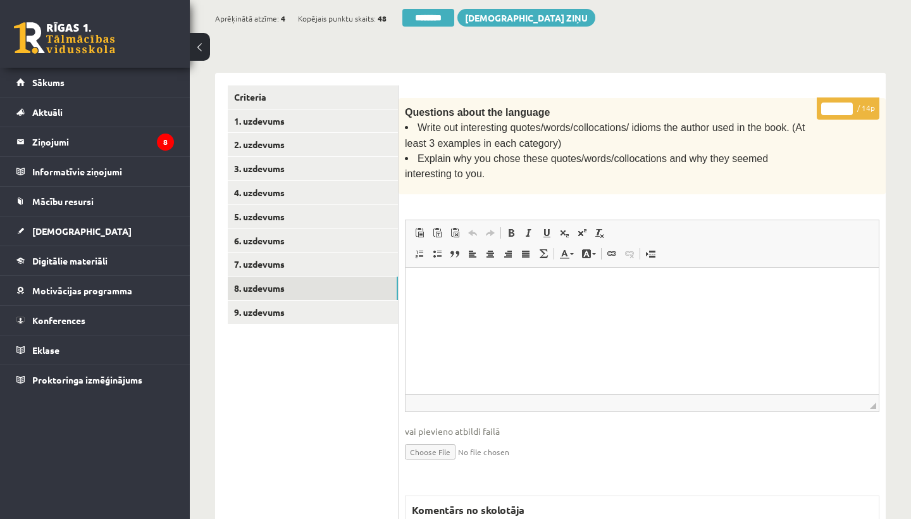
click at [839, 106] on input "*" at bounding box center [837, 108] width 32 height 13
type input "**"
click at [273, 311] on link "9. uzdevums" at bounding box center [313, 311] width 170 height 23
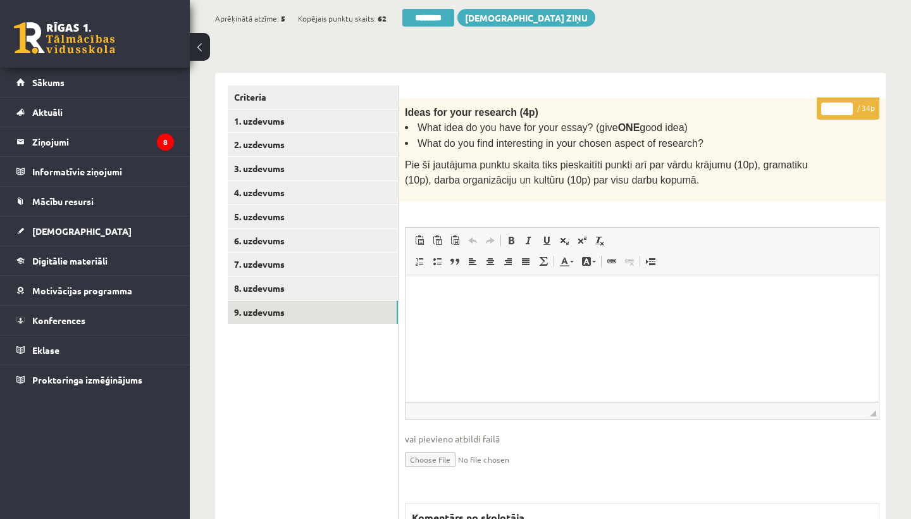
click at [838, 102] on input "*" at bounding box center [837, 108] width 32 height 13
type input "**"
click at [261, 117] on link "1. uzdevums" at bounding box center [313, 120] width 170 height 23
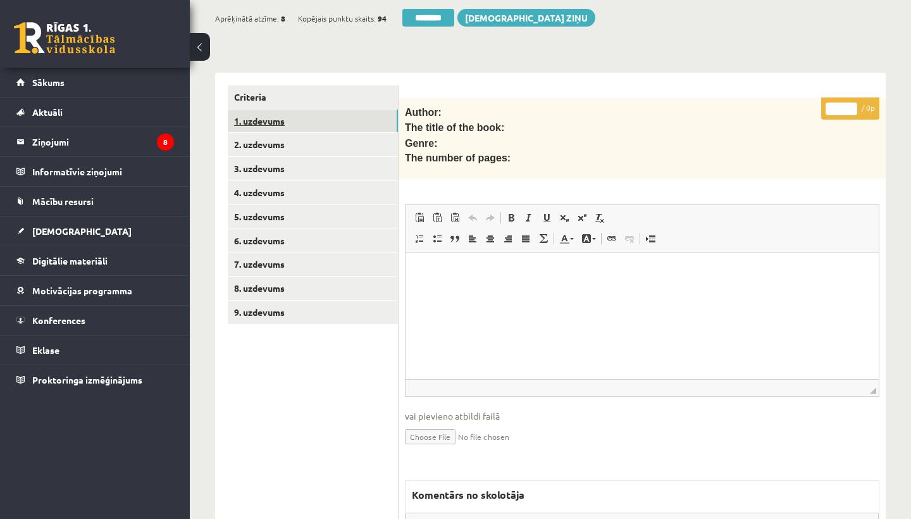
click at [274, 120] on link "1. uzdevums" at bounding box center [313, 120] width 170 height 23
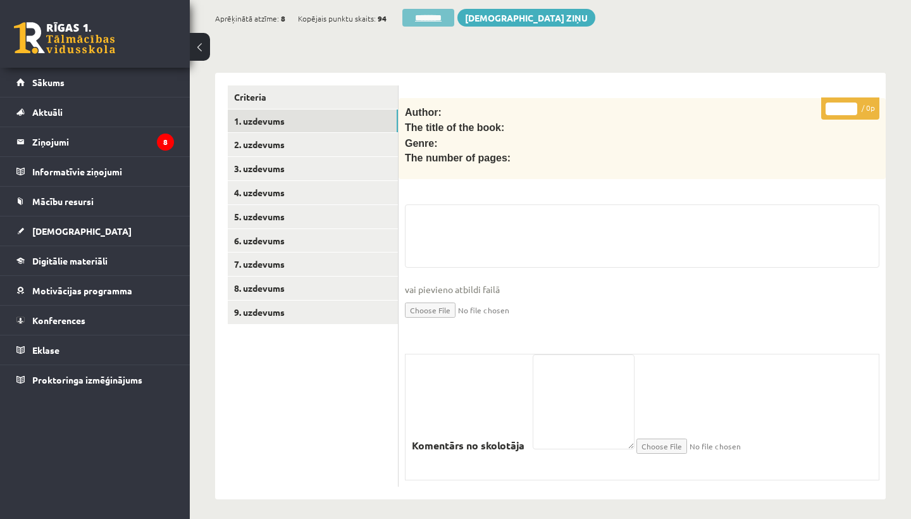
click at [429, 16] on input "********" at bounding box center [428, 18] width 52 height 18
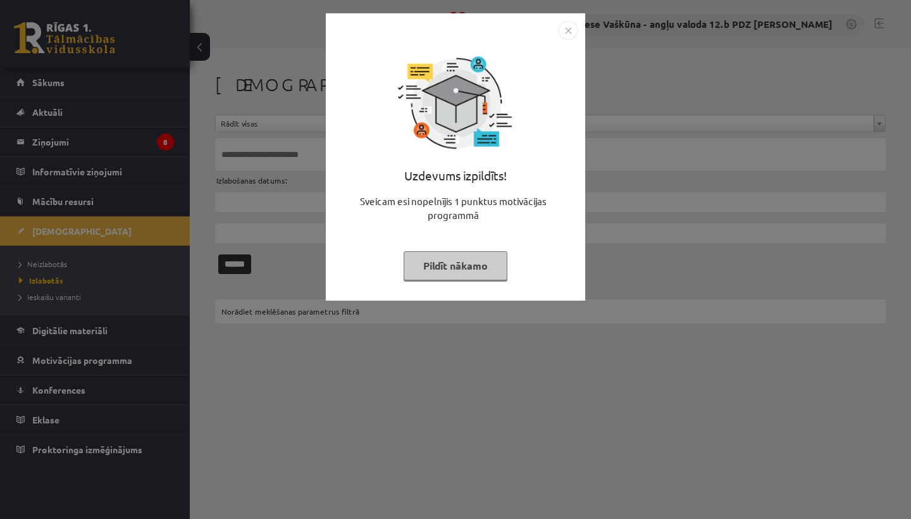
click at [567, 32] on img "Close" at bounding box center [567, 30] width 19 height 19
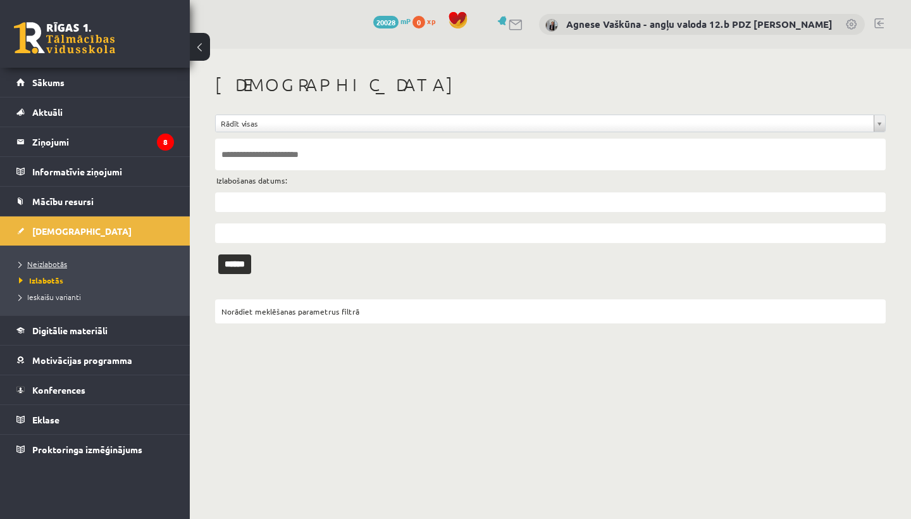
click at [45, 261] on span "Neizlabotās" at bounding box center [43, 264] width 48 height 10
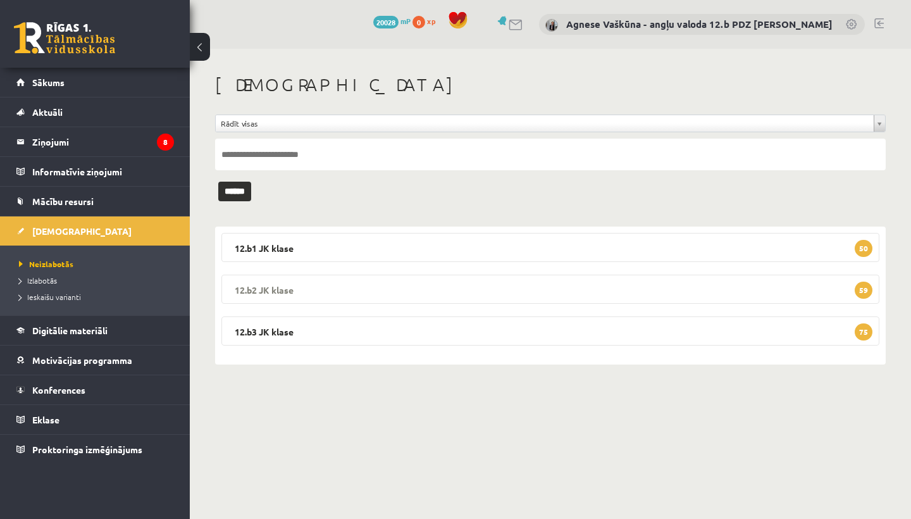
click at [276, 284] on legend "12.b2 JK klase 59" at bounding box center [550, 288] width 658 height 29
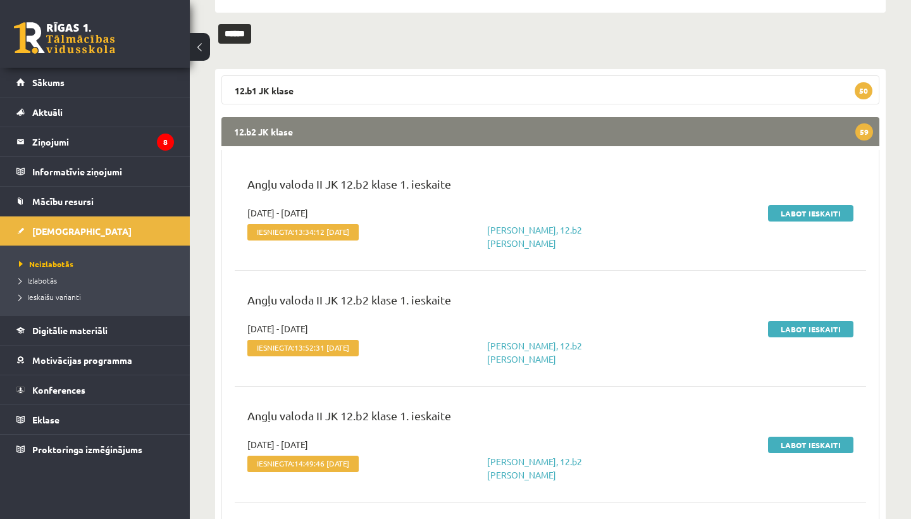
scroll to position [165, 0]
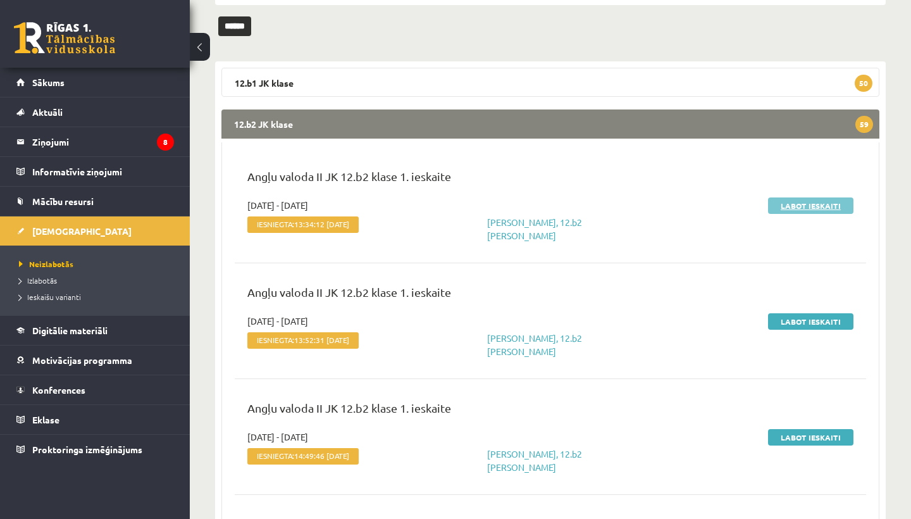
click at [810, 200] on link "Labot ieskaiti" at bounding box center [810, 205] width 85 height 16
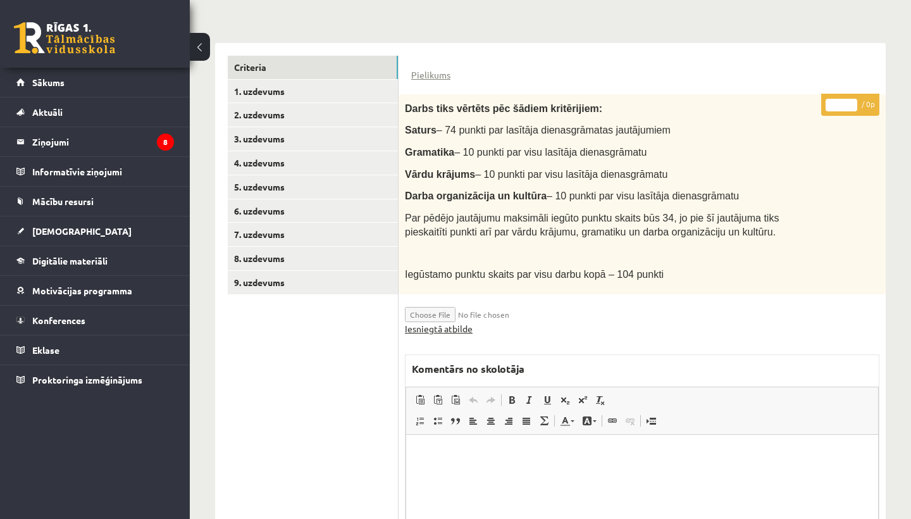
click at [454, 322] on link "Iesniegtā atbilde" at bounding box center [439, 328] width 68 height 13
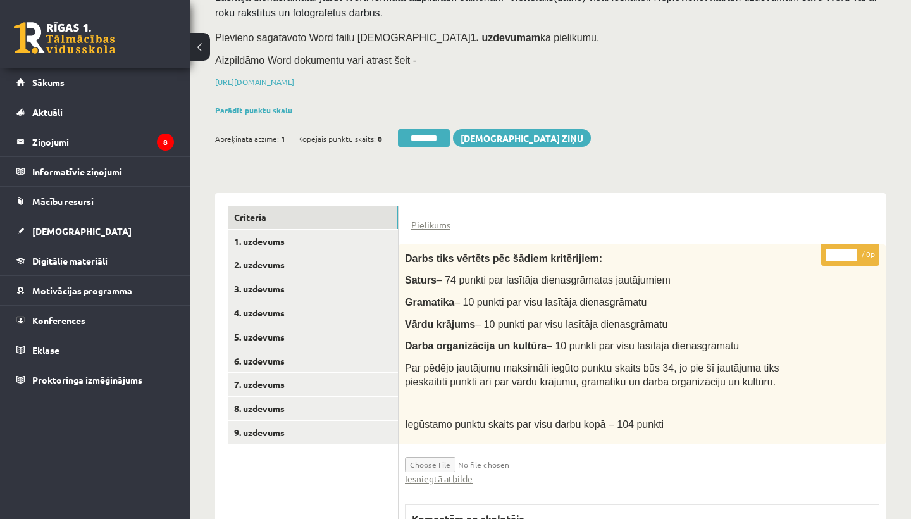
scroll to position [141, 0]
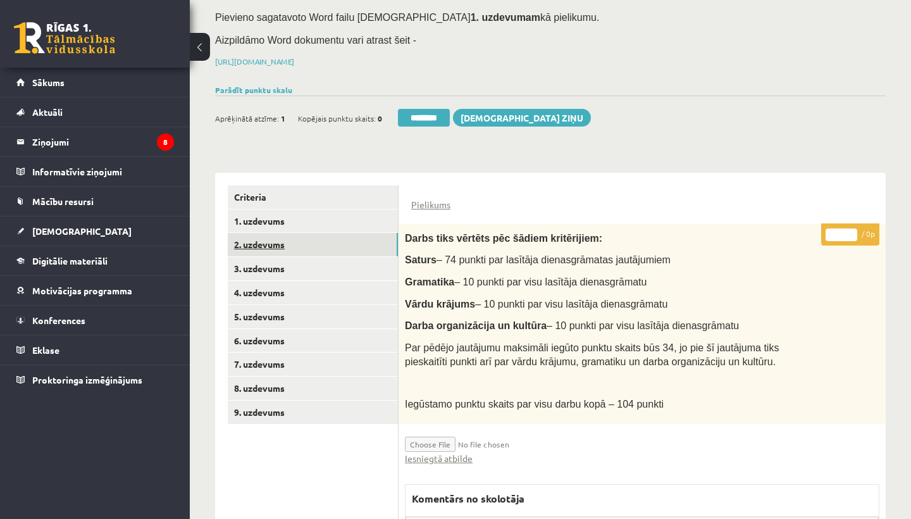
click at [291, 236] on link "2. uzdevums" at bounding box center [313, 244] width 170 height 23
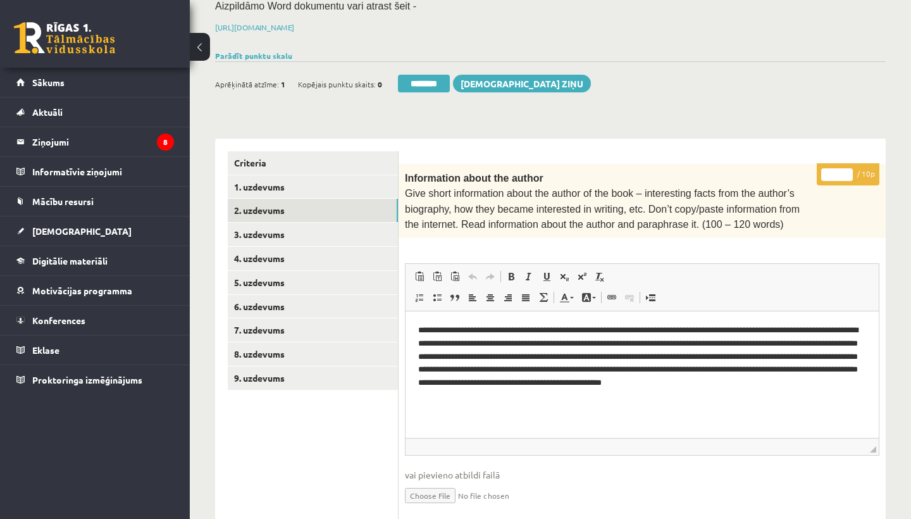
scroll to position [0, 0]
click at [837, 172] on input "*" at bounding box center [837, 174] width 32 height 13
type input "*"
click at [271, 231] on link "3. uzdevums" at bounding box center [313, 234] width 170 height 23
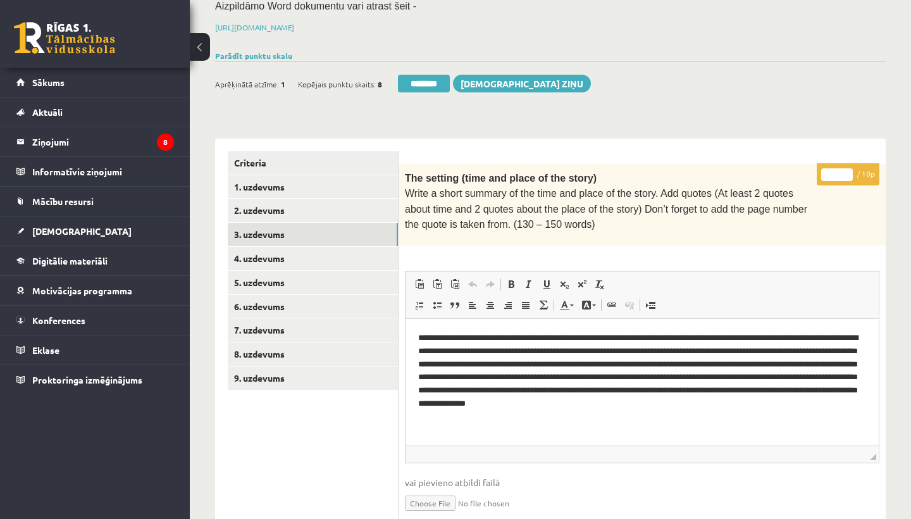
click at [838, 173] on input "*" at bounding box center [837, 174] width 32 height 13
type input "*"
click at [261, 255] on link "4. uzdevums" at bounding box center [313, 258] width 170 height 23
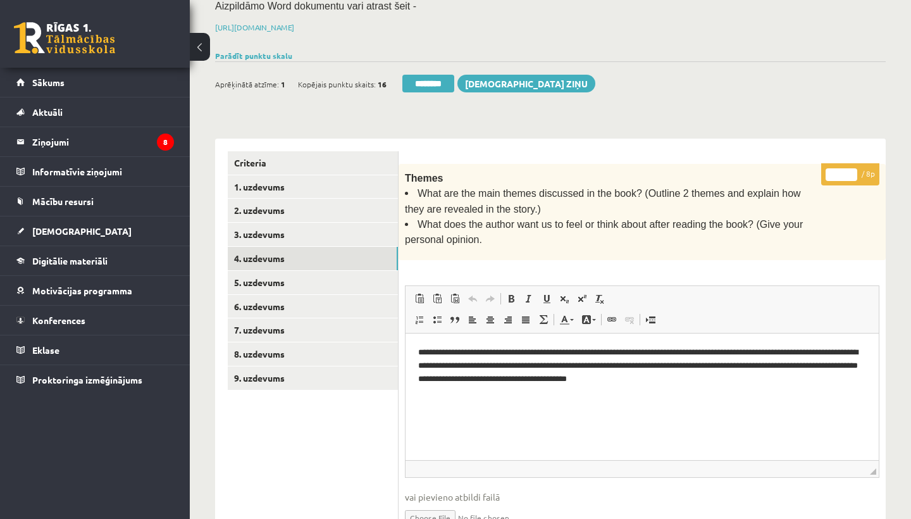
click at [841, 170] on input "*" at bounding box center [841, 174] width 32 height 13
type input "*"
click at [289, 278] on link "5. uzdevums" at bounding box center [313, 282] width 170 height 23
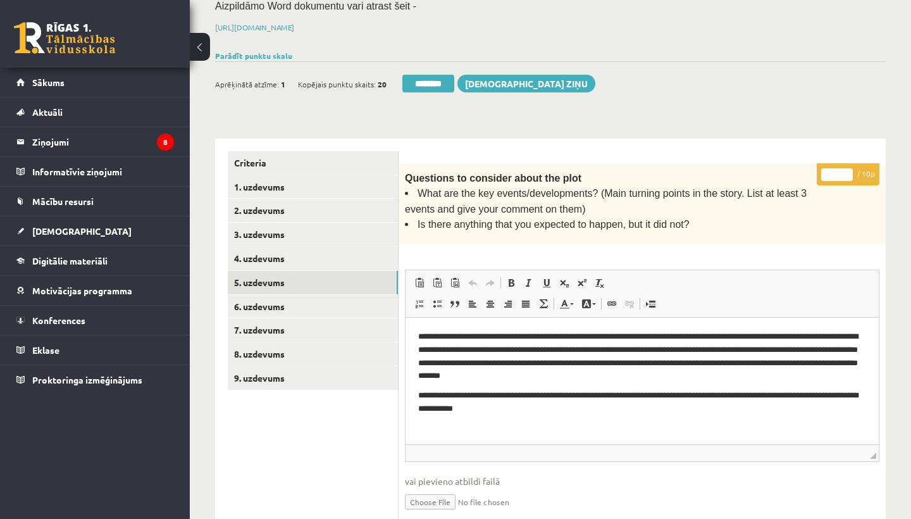
click at [838, 171] on input "*" at bounding box center [837, 174] width 32 height 13
type input "*"
click at [284, 295] on link "6. uzdevums" at bounding box center [313, 306] width 170 height 23
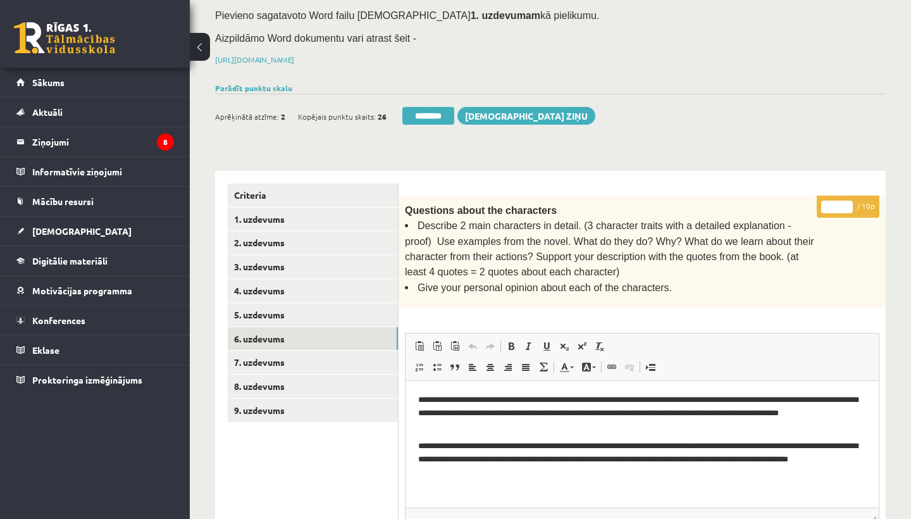
scroll to position [138, 0]
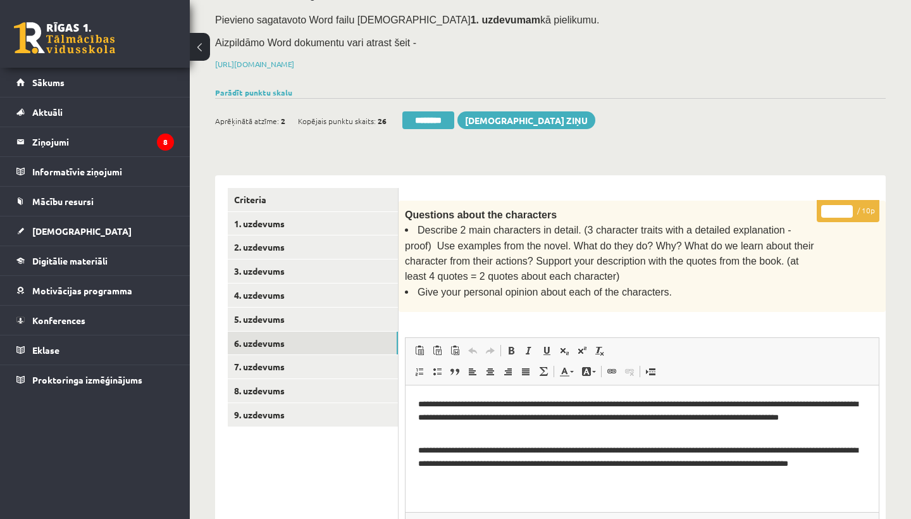
click at [834, 207] on input "*" at bounding box center [837, 211] width 32 height 13
type input "*"
drag, startPoint x: 584, startPoint y: 225, endPoint x: 782, endPoint y: 228, distance: 198.6
click at [782, 228] on span "Describe 2 main characters in detail. (3 character traits with a detailed expla…" at bounding box center [609, 252] width 409 height 57
copy span "3 character traits with a detailed explanation"
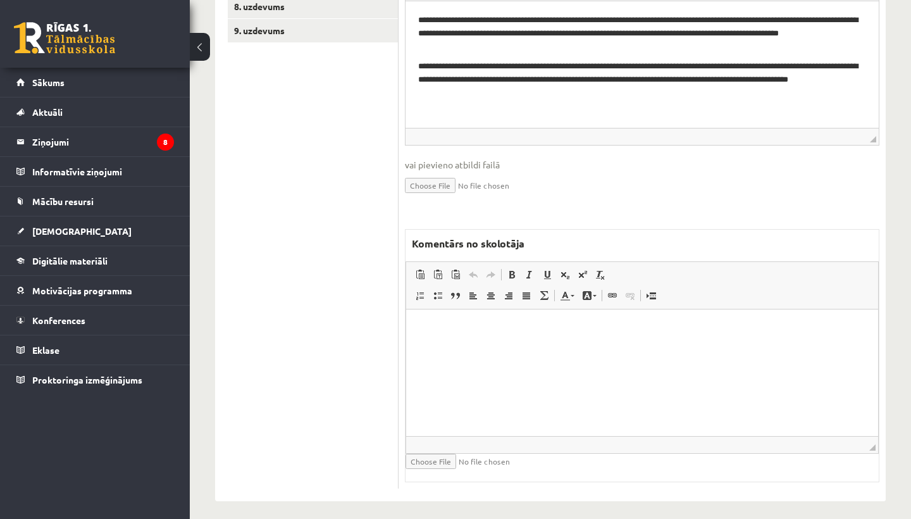
scroll to position [522, 0]
click at [488, 348] on html at bounding box center [642, 329] width 472 height 39
drag, startPoint x: 484, startPoint y: 327, endPoint x: 588, endPoint y: 329, distance: 103.7
click at [588, 329] on p "**********" at bounding box center [642, 328] width 446 height 13
click at [512, 270] on span at bounding box center [512, 275] width 10 height 10
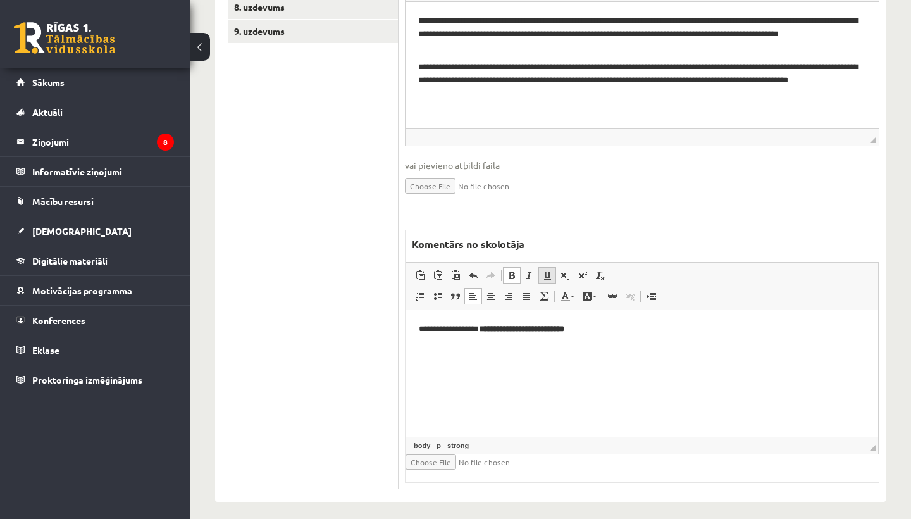
click at [548, 270] on span at bounding box center [547, 275] width 10 height 10
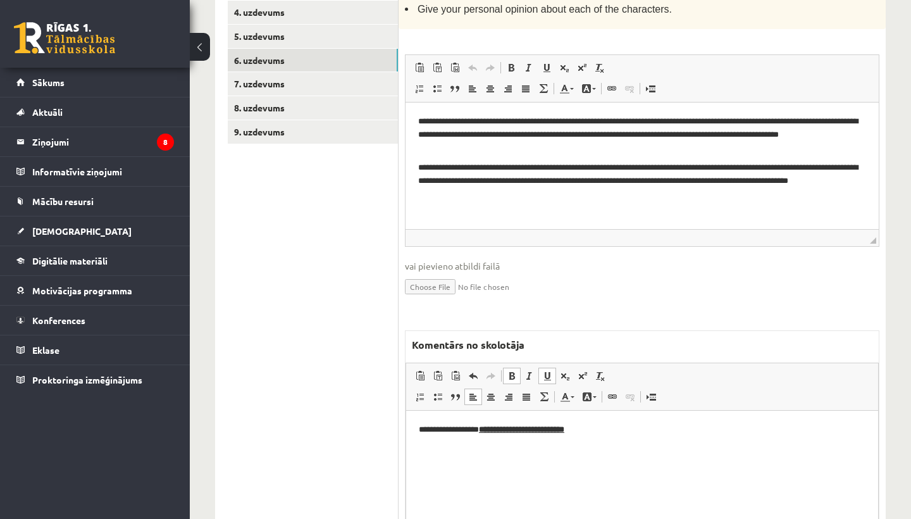
scroll to position [334, 0]
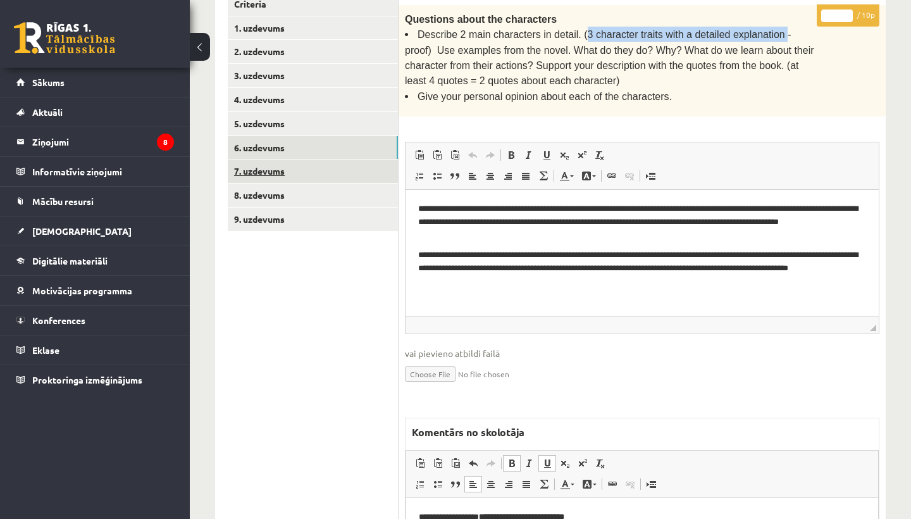
click at [297, 163] on link "7. uzdevums" at bounding box center [313, 170] width 170 height 23
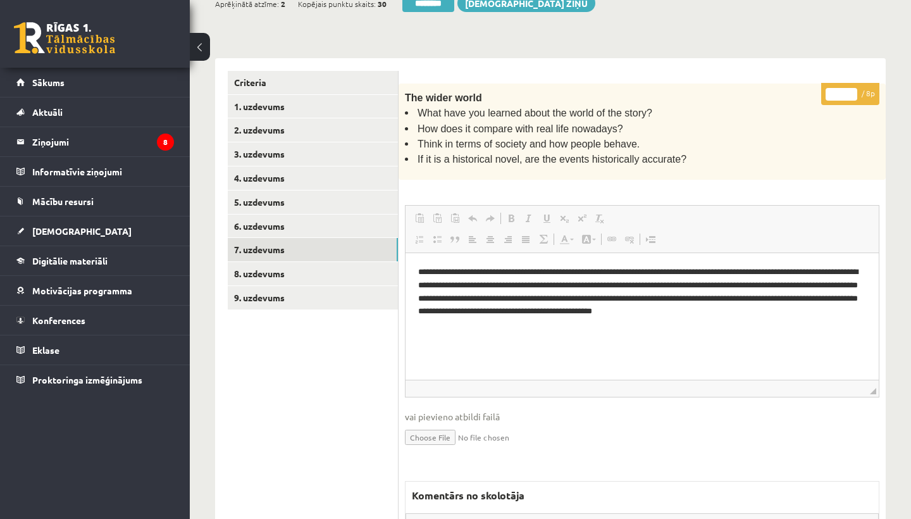
scroll to position [0, 0]
click at [840, 92] on input "*" at bounding box center [841, 94] width 32 height 13
type input "*"
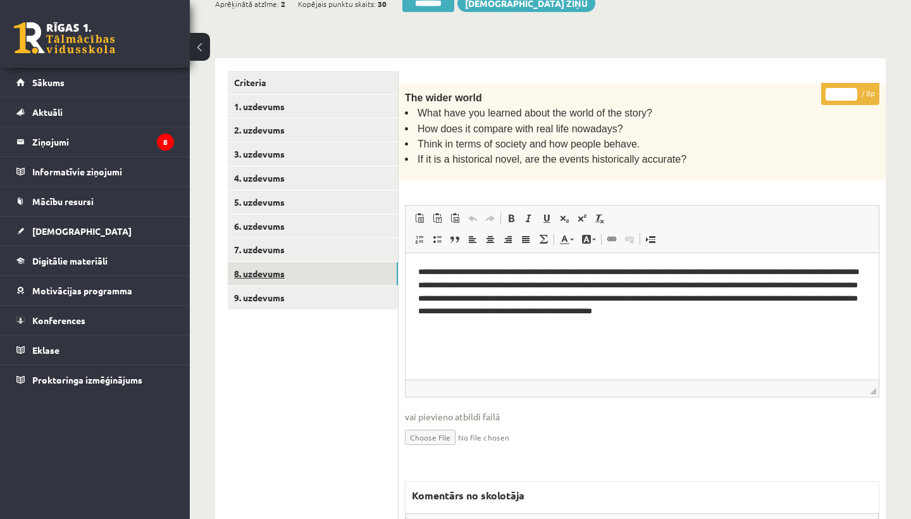
click at [259, 266] on link "8. uzdevums" at bounding box center [313, 273] width 170 height 23
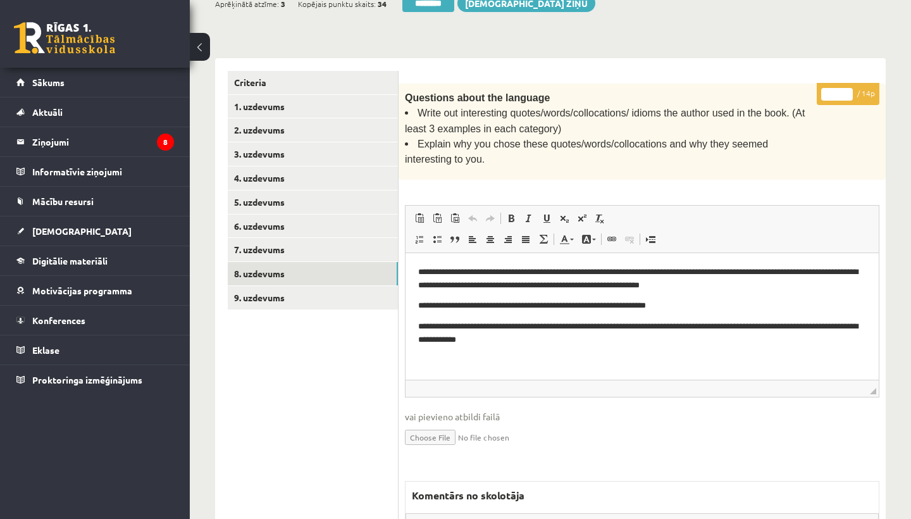
click at [837, 89] on input "*" at bounding box center [837, 94] width 32 height 13
type input "*"
click at [270, 293] on link "9. uzdevums" at bounding box center [313, 297] width 170 height 23
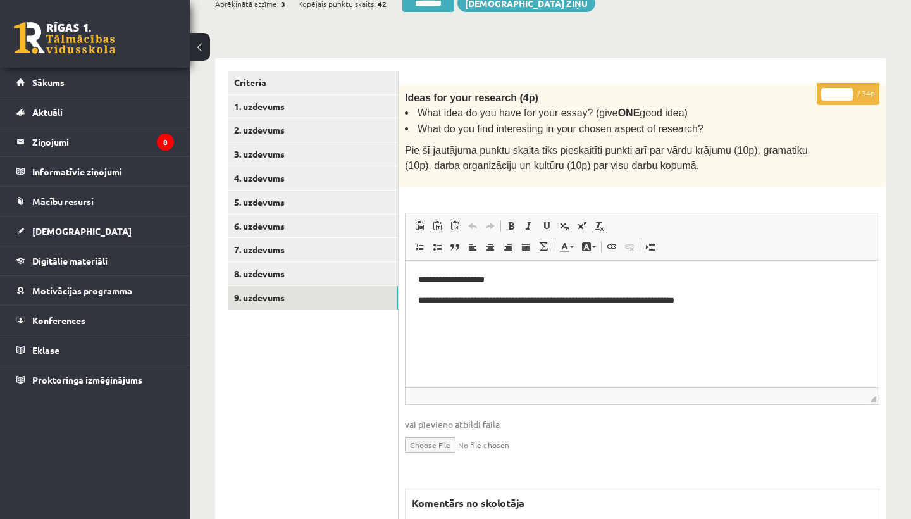
click at [838, 88] on input "*" at bounding box center [837, 94] width 32 height 13
type input "**"
click at [290, 104] on link "1. uzdevums" at bounding box center [313, 106] width 170 height 23
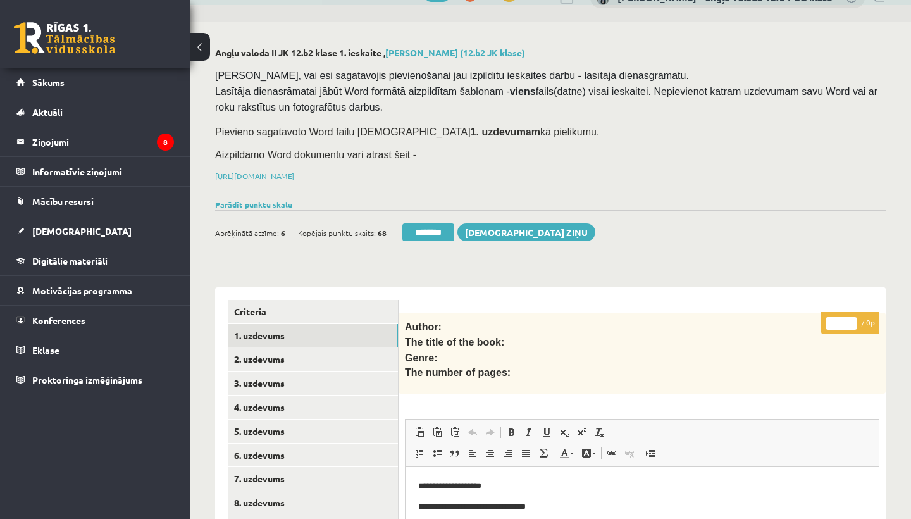
scroll to position [25, 0]
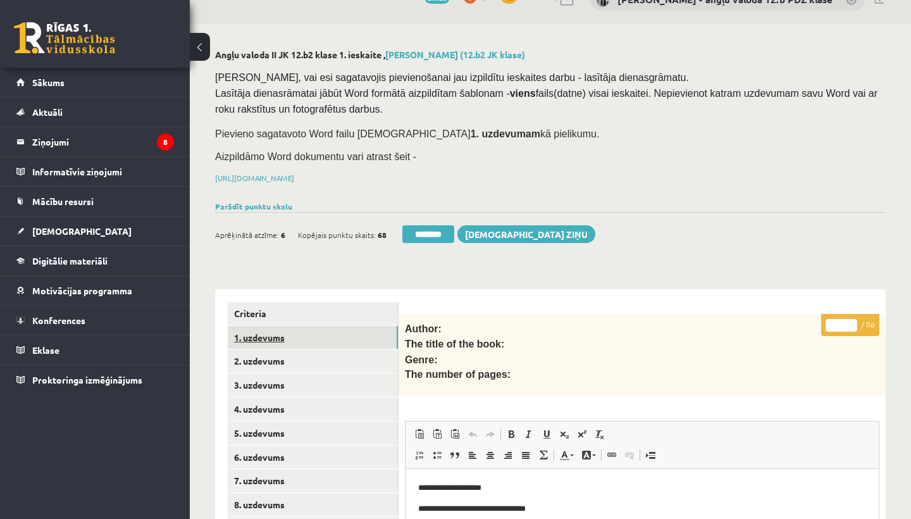
click at [260, 331] on link "1. uzdevums" at bounding box center [313, 337] width 170 height 23
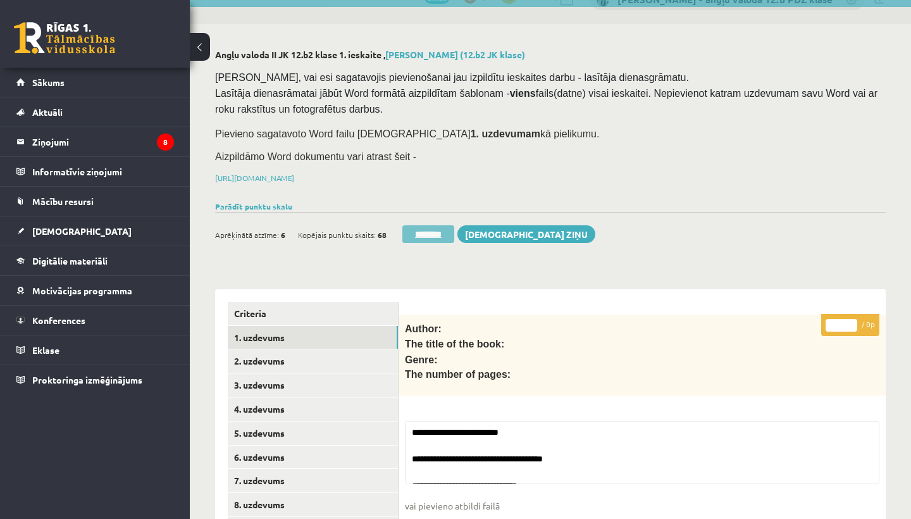
click at [432, 232] on input "********" at bounding box center [428, 234] width 52 height 18
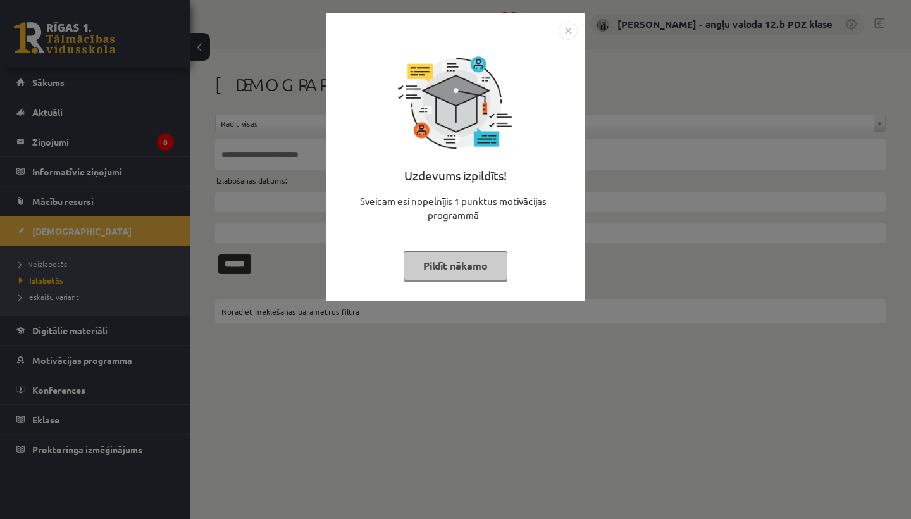
click at [567, 26] on img "Close" at bounding box center [567, 30] width 19 height 19
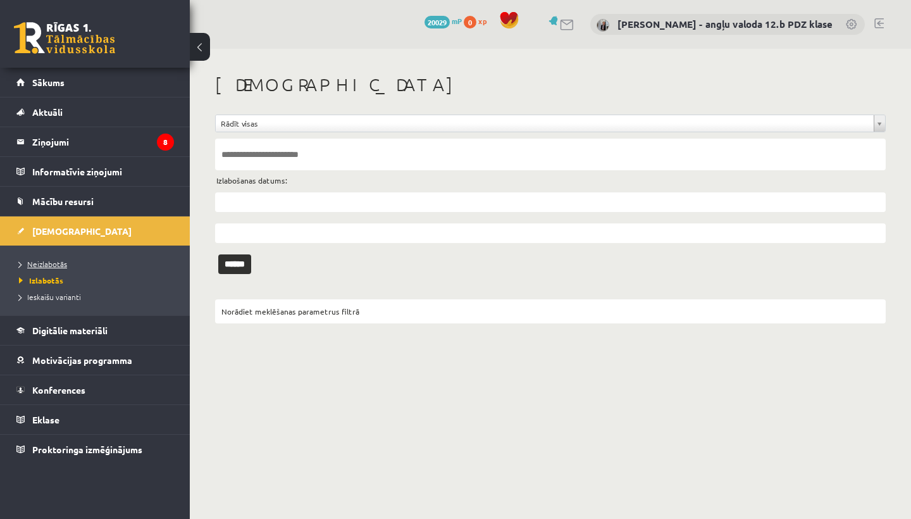
click at [50, 261] on span "Neizlabotās" at bounding box center [43, 264] width 48 height 10
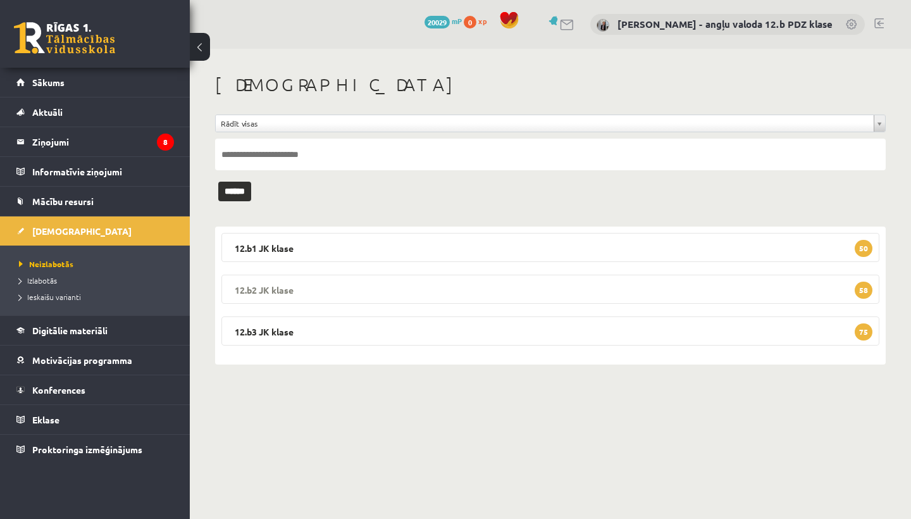
click at [286, 293] on legend "12.b2 JK klase 58" at bounding box center [550, 288] width 658 height 29
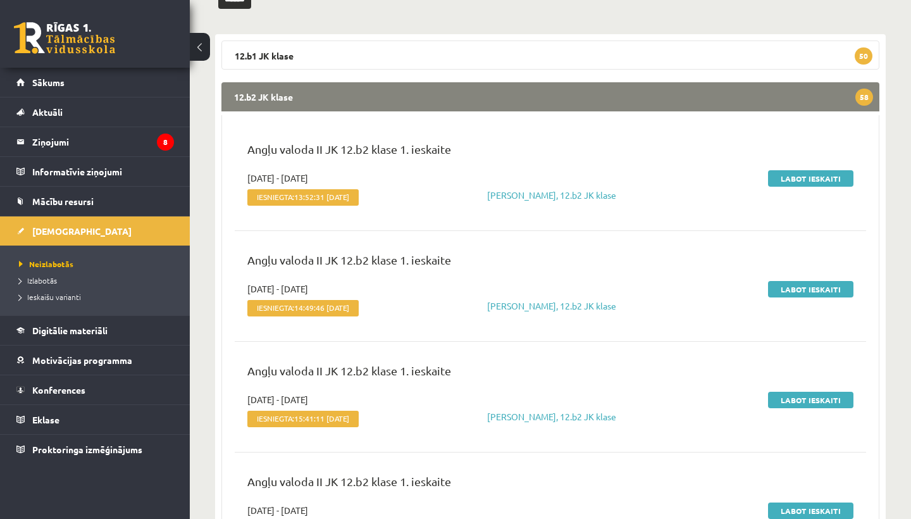
scroll to position [194, 0]
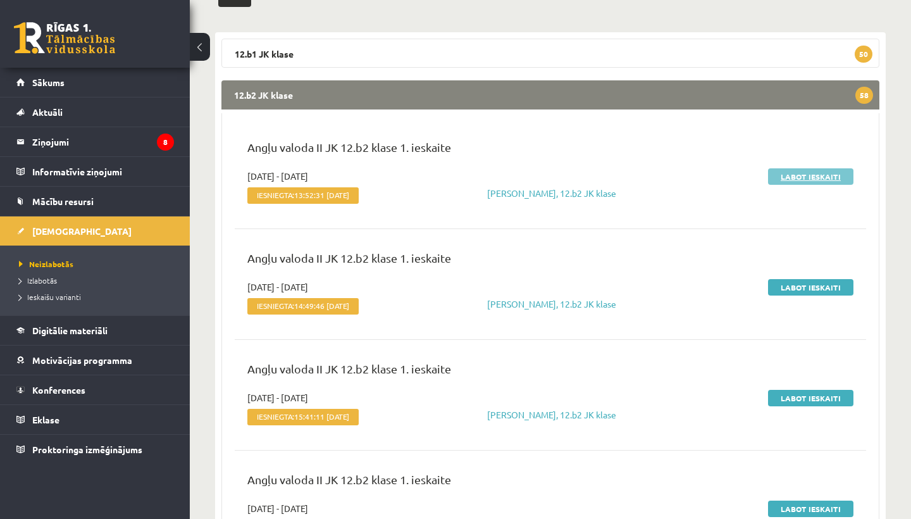
click at [797, 178] on link "Labot ieskaiti" at bounding box center [810, 176] width 85 height 16
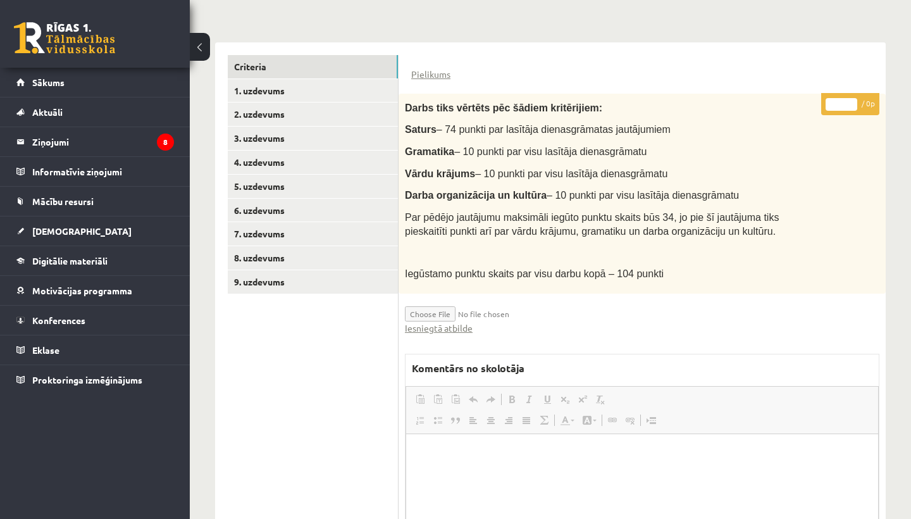
scroll to position [271, 0]
click at [445, 322] on link "Iesniegtā atbilde" at bounding box center [439, 328] width 68 height 13
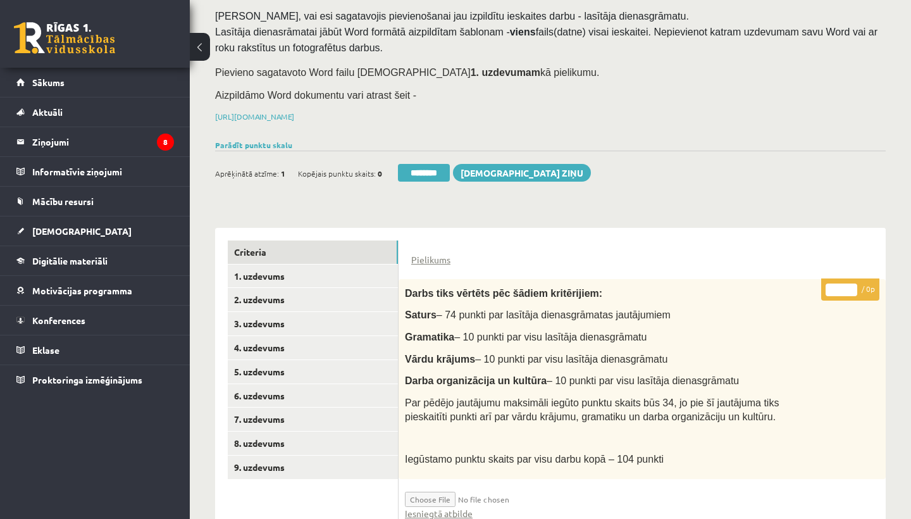
scroll to position [111, 0]
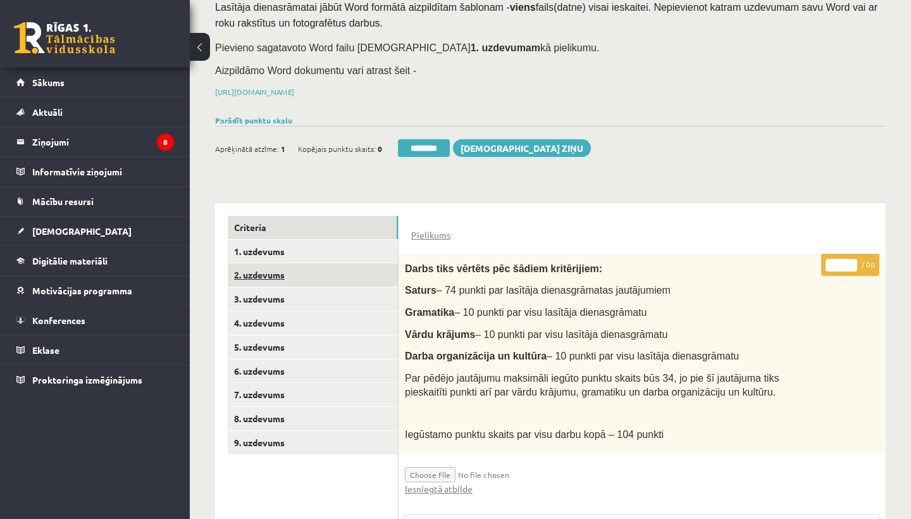
click at [307, 275] on link "2. uzdevums" at bounding box center [313, 274] width 170 height 23
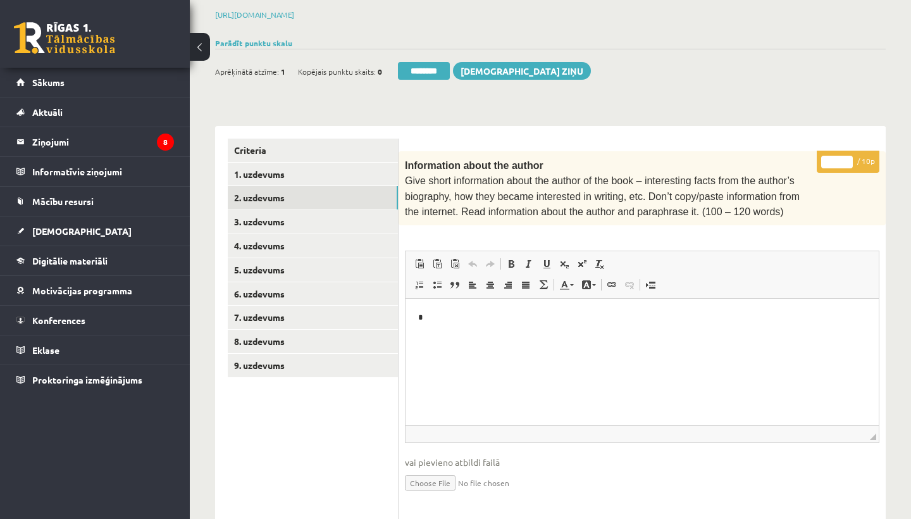
scroll to position [187, 0]
click at [838, 158] on input "*" at bounding box center [837, 162] width 32 height 13
type input "**"
click at [302, 216] on link "3. uzdevums" at bounding box center [313, 222] width 170 height 23
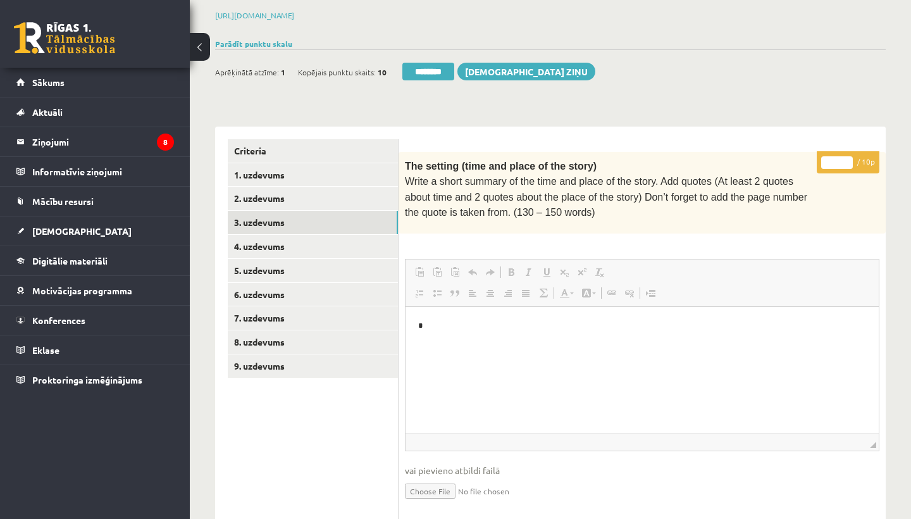
scroll to position [0, 0]
click at [840, 157] on input "*" at bounding box center [837, 162] width 32 height 13
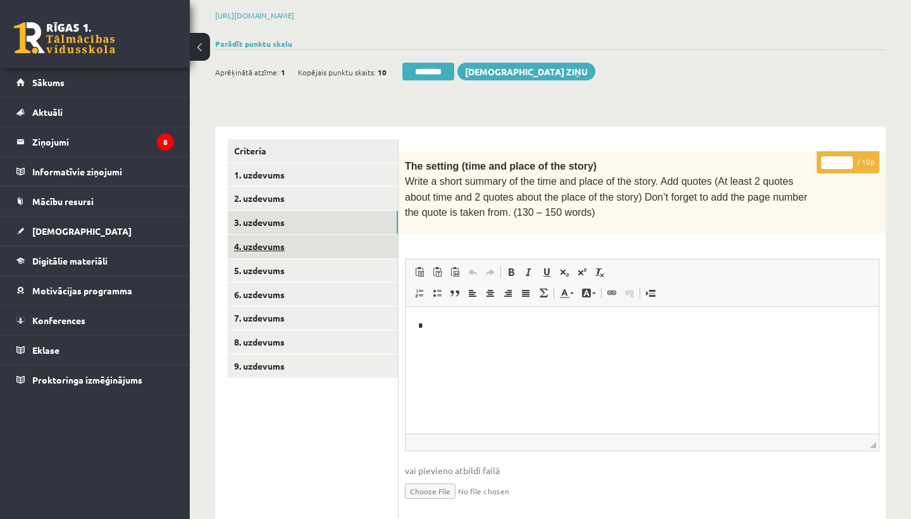
type input "**"
click at [308, 240] on link "4. uzdevums" at bounding box center [313, 246] width 170 height 23
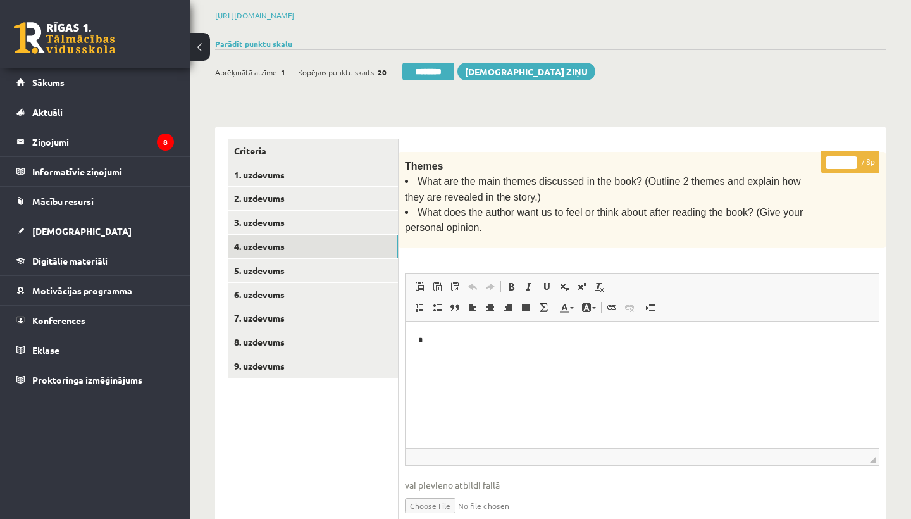
click at [841, 157] on input "*" at bounding box center [841, 162] width 32 height 13
type input "*"
click at [294, 262] on link "5. uzdevums" at bounding box center [313, 270] width 170 height 23
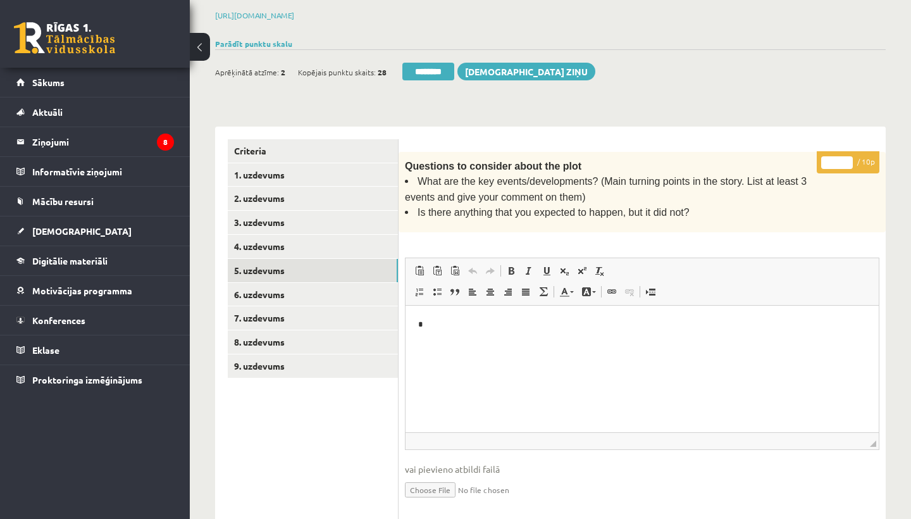
click at [835, 159] on input "*" at bounding box center [837, 162] width 32 height 13
type input "**"
click at [298, 288] on link "6. uzdevums" at bounding box center [313, 294] width 170 height 23
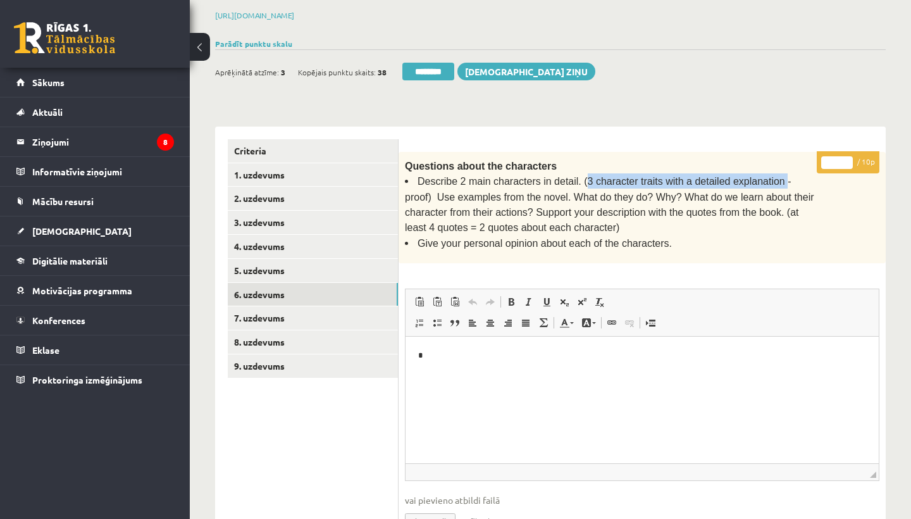
drag, startPoint x: 74, startPoint y: 25, endPoint x: 782, endPoint y: 177, distance: 724.4
click at [782, 177] on span "Describe 2 main characters in detail. (3 character traits with a detailed expla…" at bounding box center [609, 204] width 409 height 57
copy span "3 character traits with a detailed explanation"
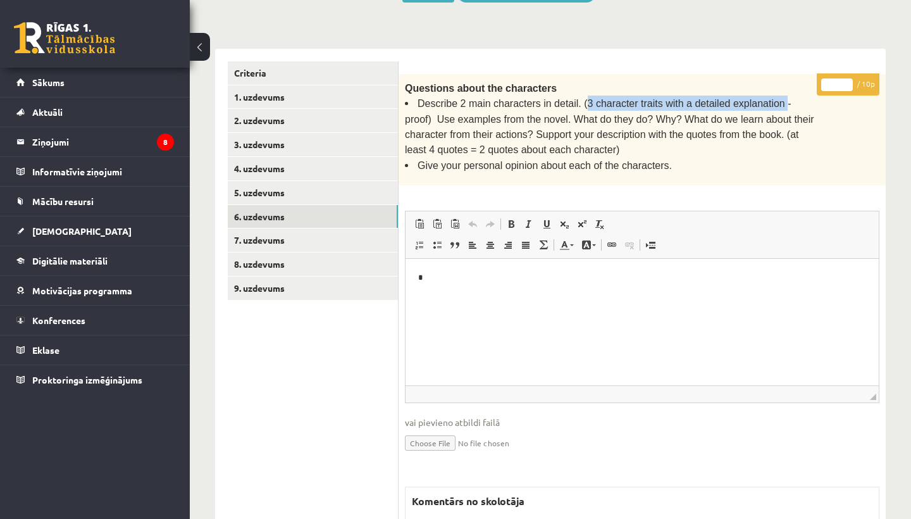
scroll to position [520, 0]
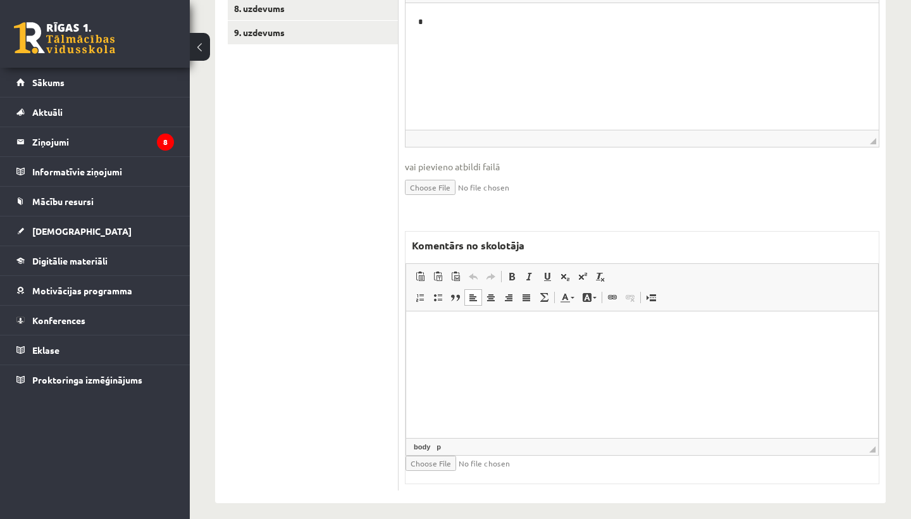
click at [505, 350] on html at bounding box center [642, 330] width 472 height 39
drag, startPoint x: 1188, startPoint y: 488, endPoint x: 586, endPoint y: 335, distance: 621.8
click at [586, 335] on p "**********" at bounding box center [642, 330] width 446 height 13
click at [514, 271] on span at bounding box center [512, 276] width 10 height 10
click at [554, 269] on link "Underline Keyboard shortcut Command+U" at bounding box center [547, 276] width 18 height 16
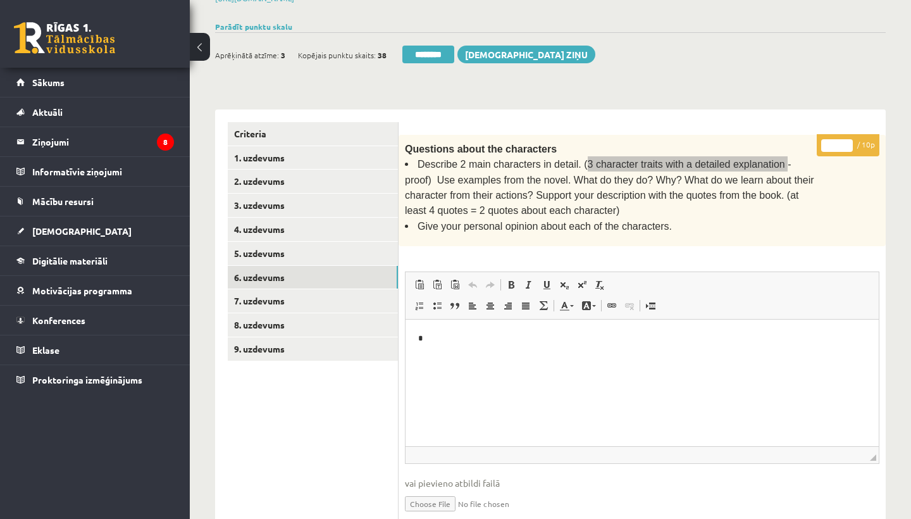
scroll to position [58, 0]
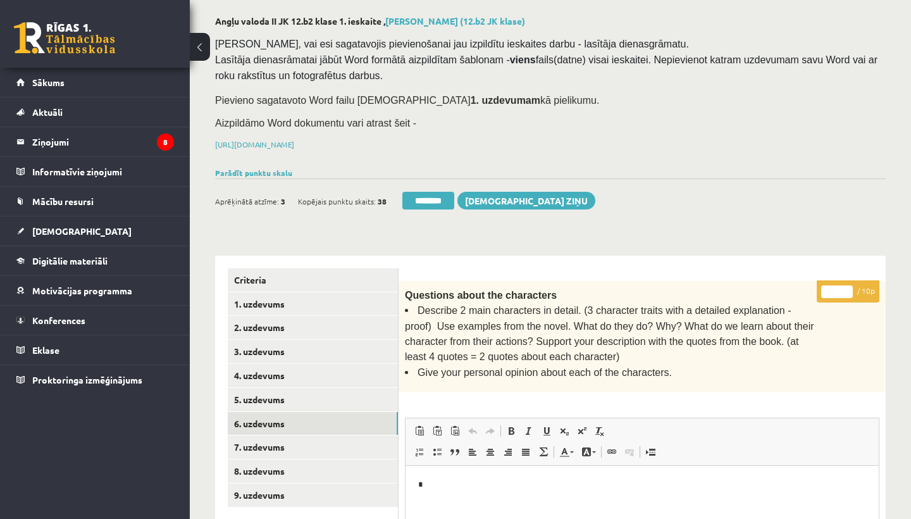
click at [840, 286] on input "*" at bounding box center [837, 291] width 32 height 13
type input "*"
click at [269, 445] on link "7. uzdevums" at bounding box center [313, 446] width 170 height 23
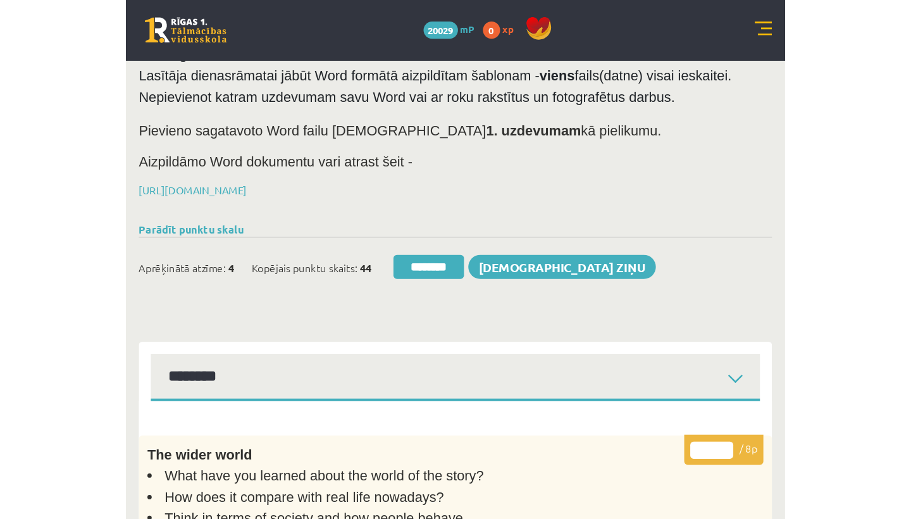
scroll to position [0, 0]
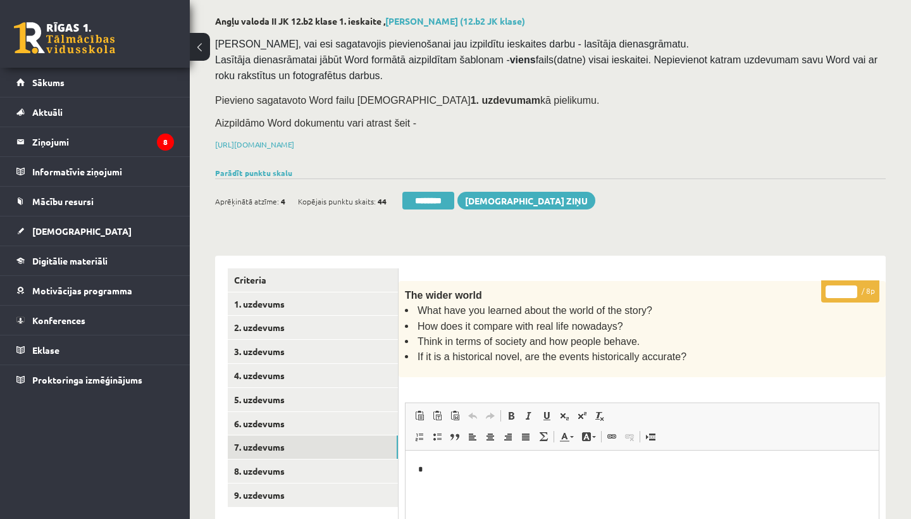
click at [847, 290] on input "*" at bounding box center [841, 291] width 32 height 13
type input "*"
click at [247, 467] on link "8. uzdevums" at bounding box center [313, 470] width 170 height 23
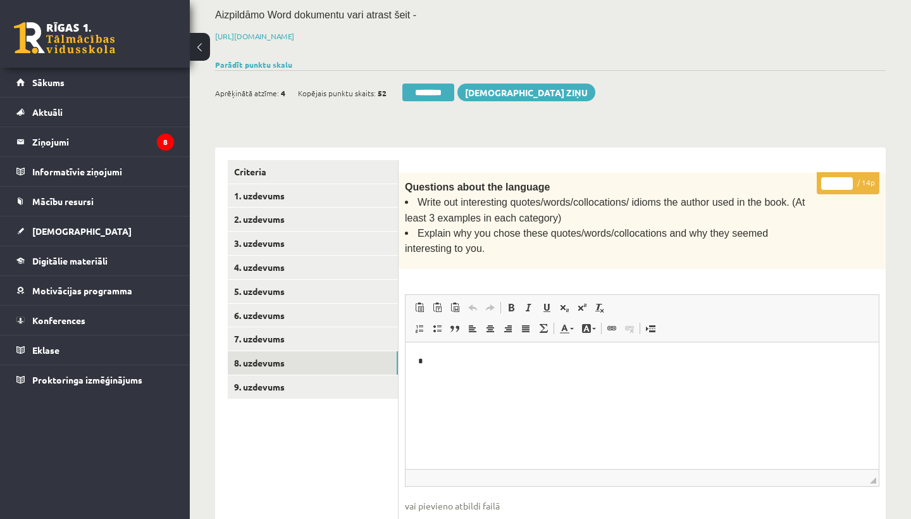
scroll to position [154, 0]
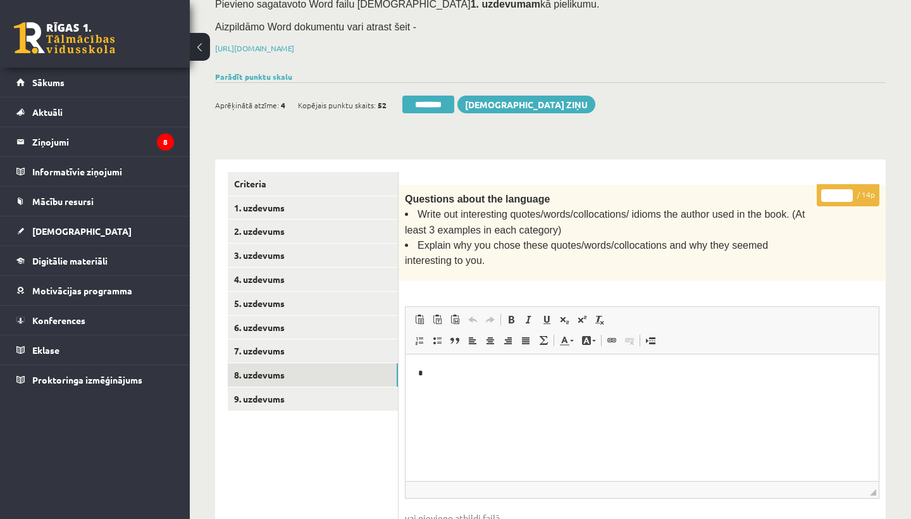
click at [837, 192] on input "*" at bounding box center [837, 195] width 32 height 13
type input "**"
click at [300, 388] on link "9. uzdevums" at bounding box center [313, 398] width 170 height 23
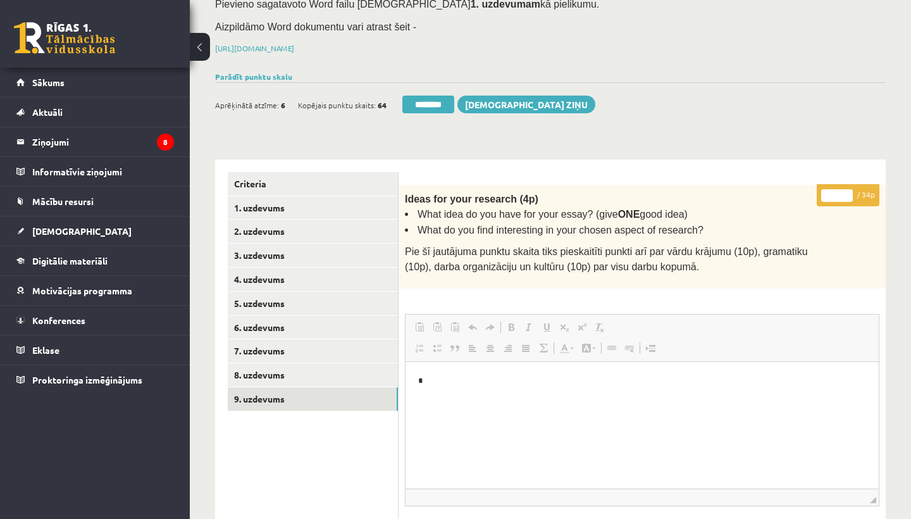
scroll to position [0, 0]
click at [838, 193] on input "*" at bounding box center [837, 195] width 32 height 13
type input "**"
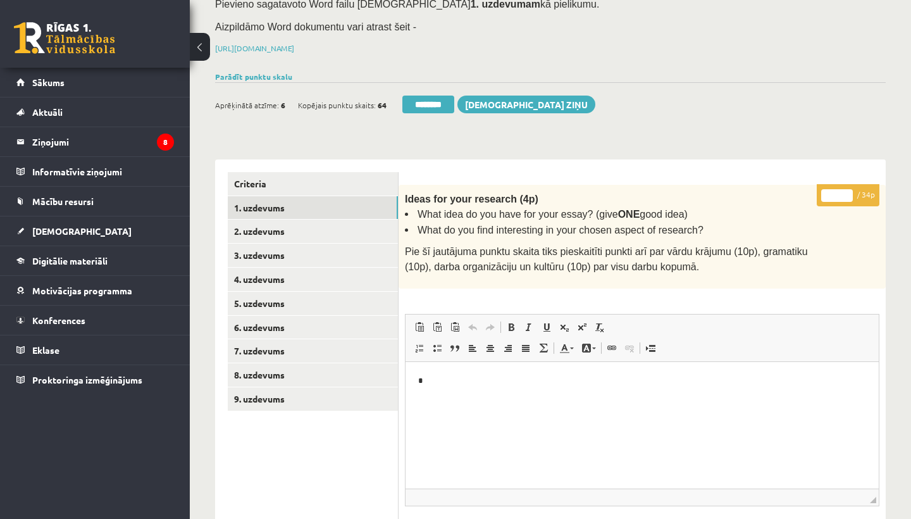
click at [295, 202] on link "1. uzdevums" at bounding box center [313, 207] width 170 height 23
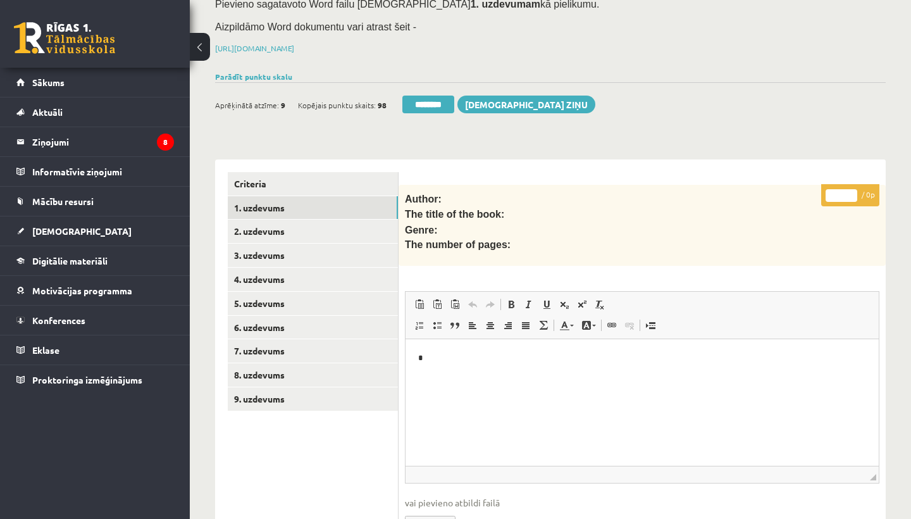
click at [281, 209] on link "1. uzdevums" at bounding box center [313, 207] width 170 height 23
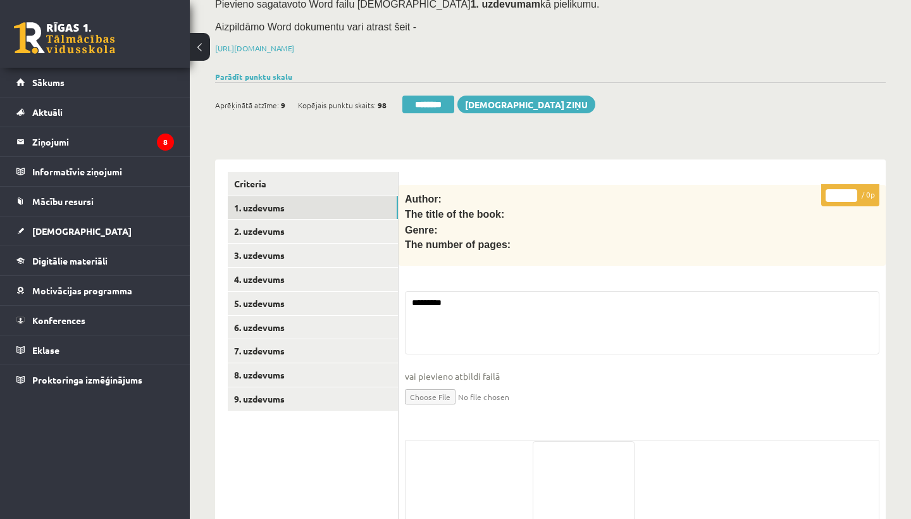
click at [433, 99] on input "********" at bounding box center [428, 104] width 52 height 18
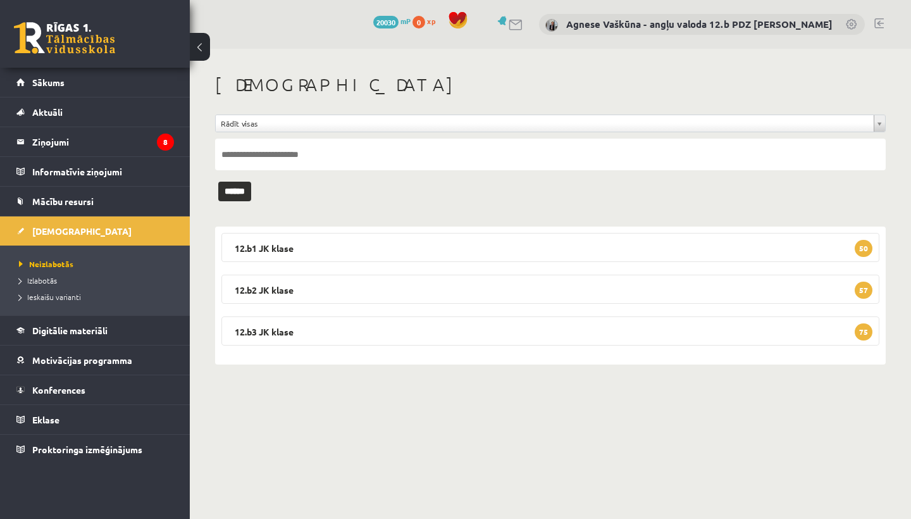
click at [317, 286] on legend "12.b2 [PERSON_NAME] 57" at bounding box center [550, 288] width 658 height 29
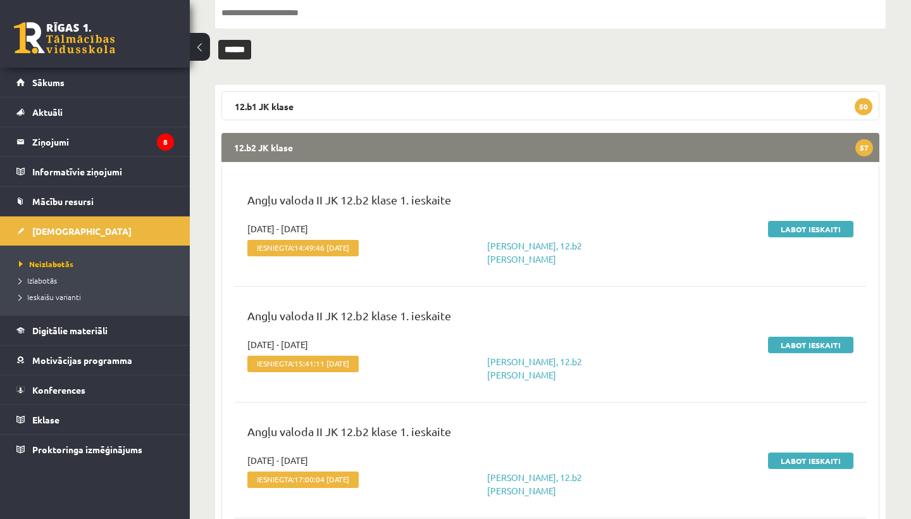
scroll to position [142, 0]
click at [827, 228] on link "Labot ieskaiti" at bounding box center [810, 228] width 85 height 16
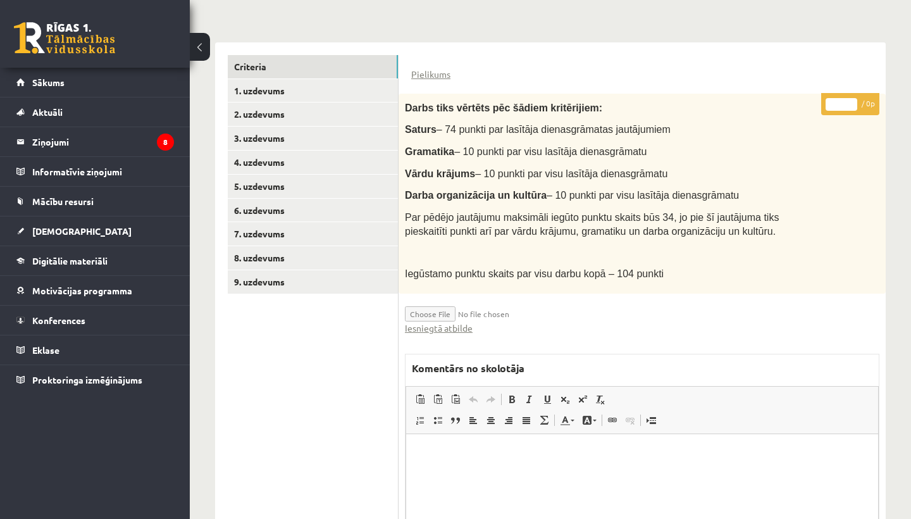
scroll to position [271, 0]
click at [435, 322] on link "Iesniegtā atbilde" at bounding box center [439, 328] width 68 height 13
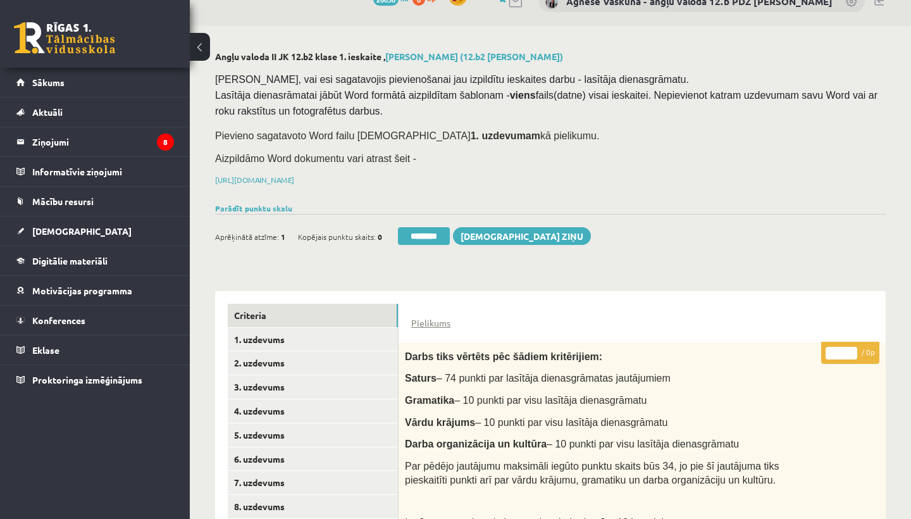
scroll to position [21, 0]
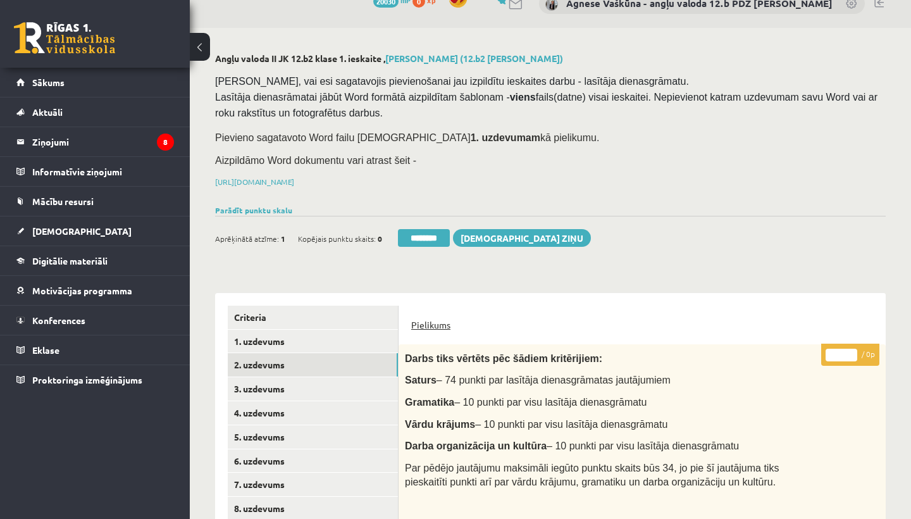
click at [286, 358] on link "2. uzdevums" at bounding box center [313, 364] width 170 height 23
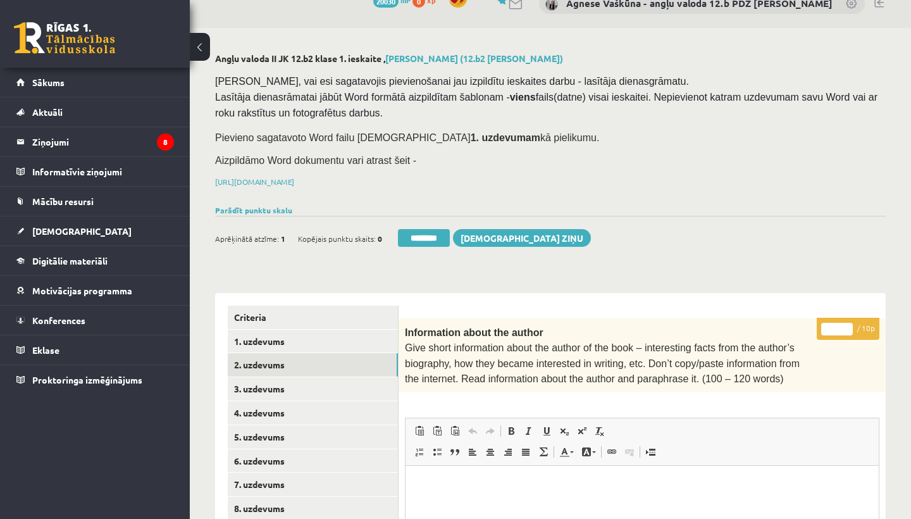
scroll to position [0, 0]
click at [838, 325] on input "*" at bounding box center [837, 328] width 32 height 13
type input "*"
click at [269, 381] on link "3. uzdevums" at bounding box center [313, 388] width 170 height 23
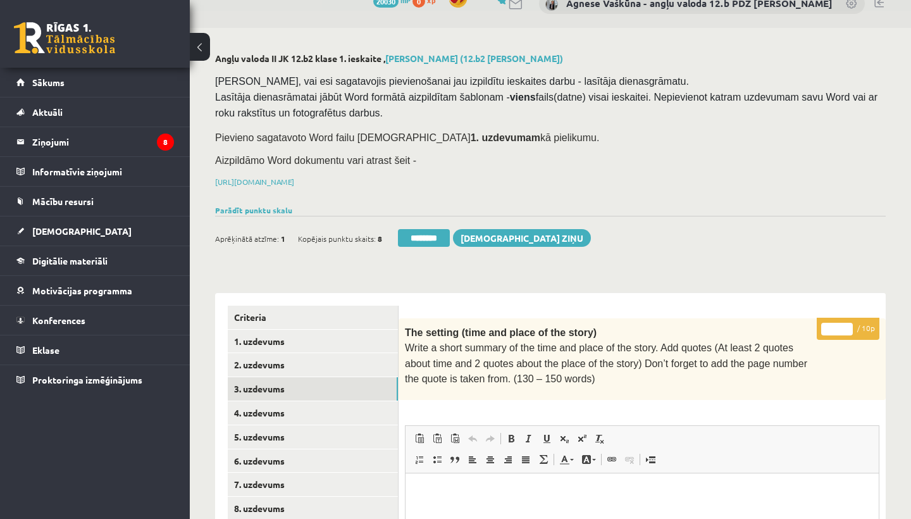
click at [837, 328] on input "*" at bounding box center [837, 328] width 32 height 13
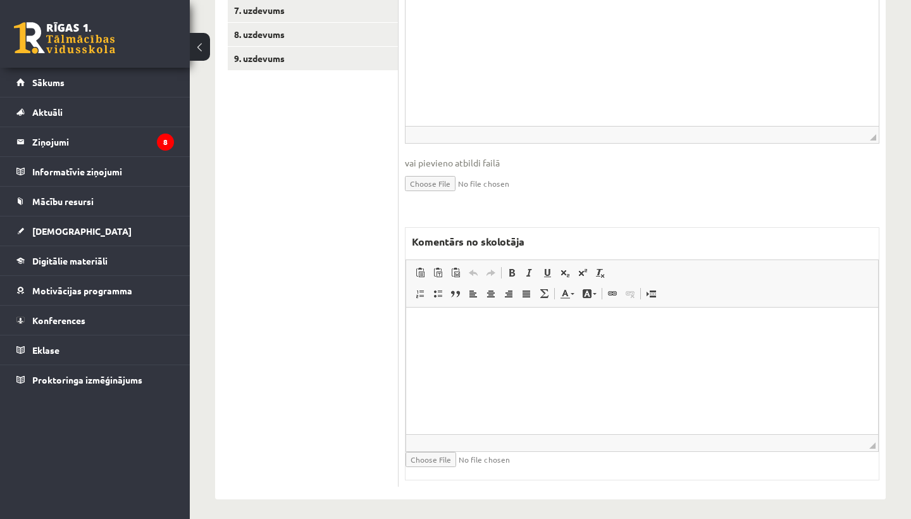
scroll to position [494, 0]
type input "*"
click at [560, 347] on html at bounding box center [642, 327] width 472 height 39
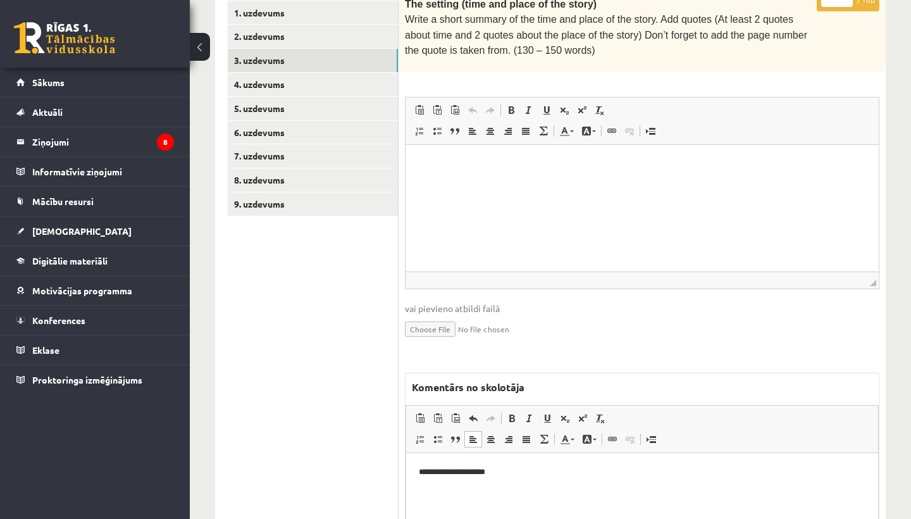
scroll to position [348, 0]
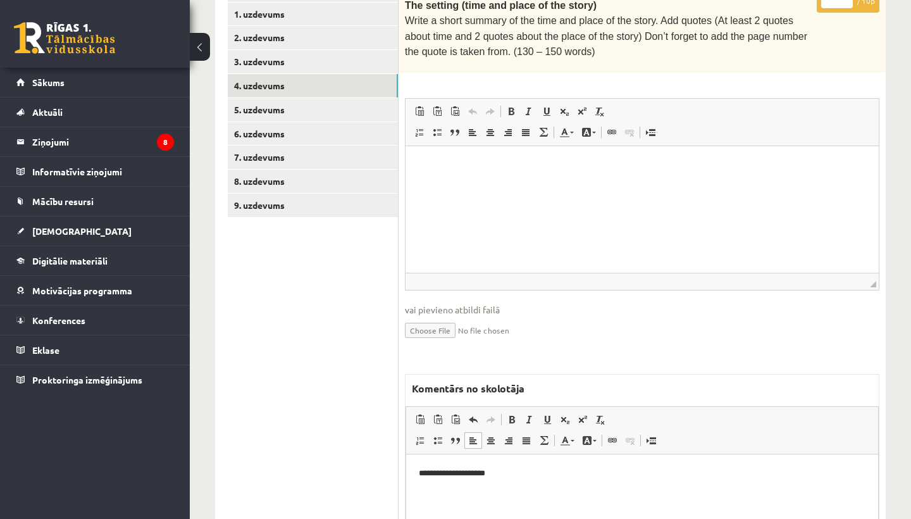
click at [297, 82] on link "4. uzdevums" at bounding box center [313, 85] width 170 height 23
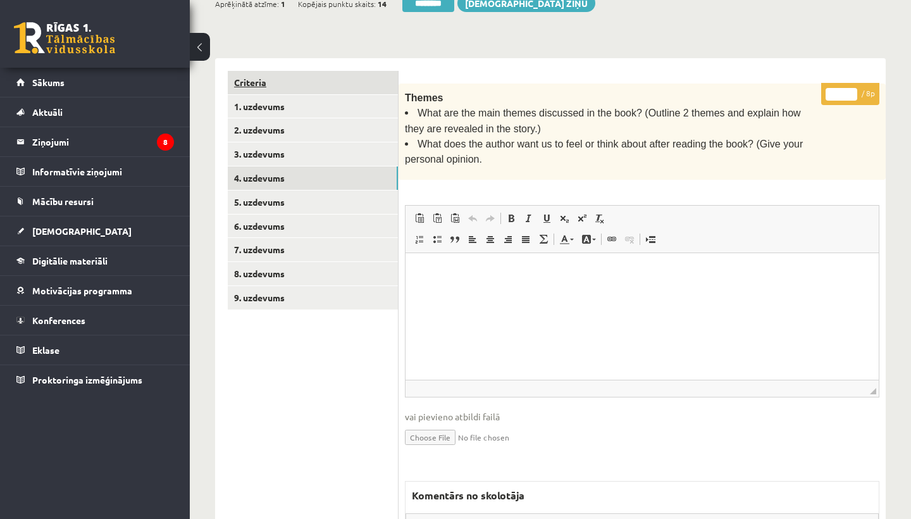
scroll to position [0, 0]
click at [845, 92] on input "*" at bounding box center [841, 94] width 32 height 13
type input "*"
click at [270, 195] on link "5. uzdevums" at bounding box center [313, 201] width 170 height 23
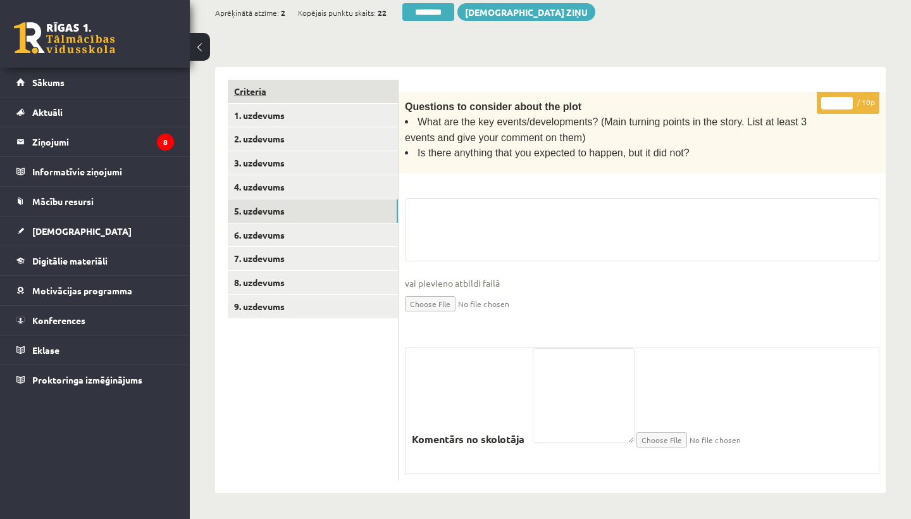
scroll to position [241, 0]
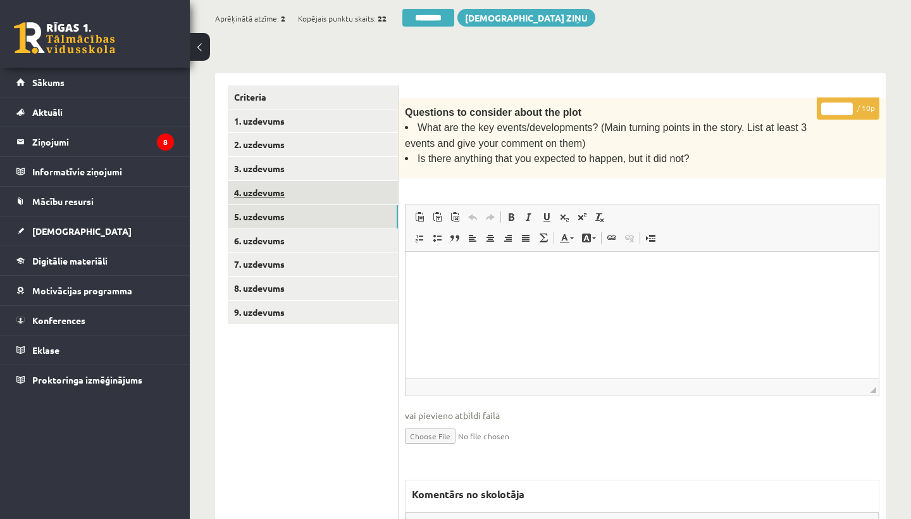
click at [836, 105] on input "*" at bounding box center [837, 108] width 32 height 13
type input "**"
click at [268, 233] on link "6. uzdevums" at bounding box center [313, 240] width 170 height 23
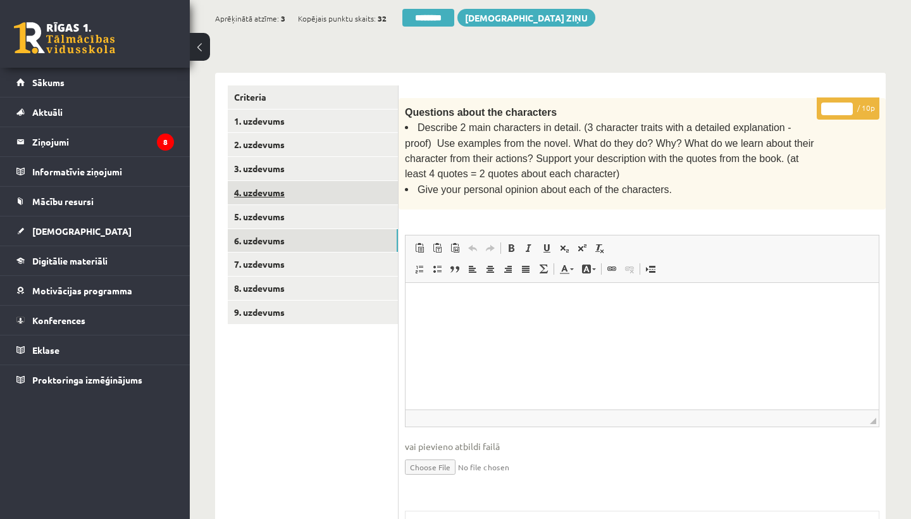
click at [842, 107] on input "*" at bounding box center [837, 108] width 32 height 13
type input "**"
click at [291, 261] on link "7. uzdevums" at bounding box center [313, 263] width 170 height 23
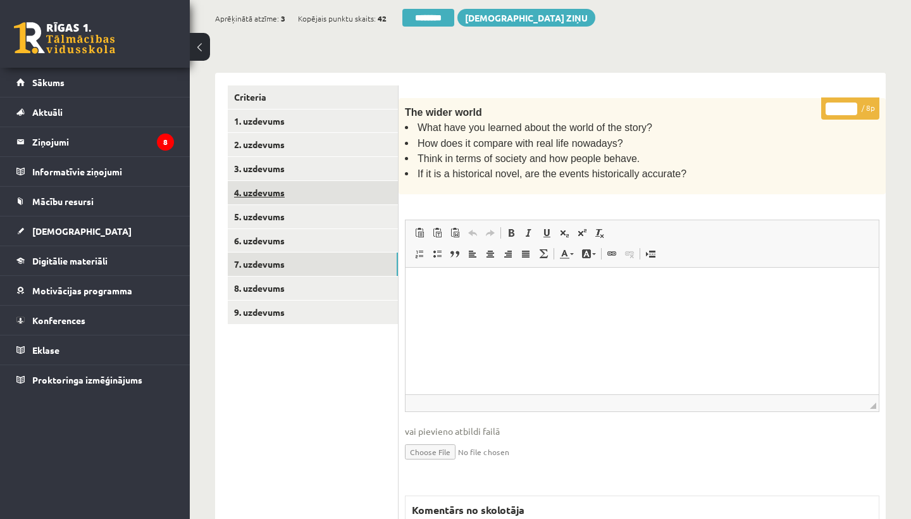
click at [846, 104] on input "*" at bounding box center [841, 108] width 32 height 13
type input "*"
click at [250, 283] on link "8. uzdevums" at bounding box center [313, 287] width 170 height 23
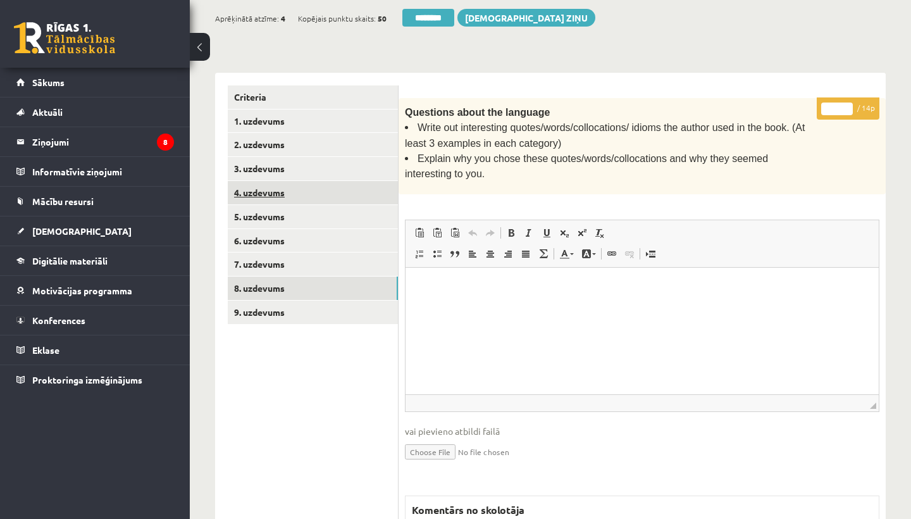
click at [840, 104] on input "*" at bounding box center [837, 108] width 32 height 13
type input "*"
click at [249, 300] on link "9. uzdevums" at bounding box center [313, 311] width 170 height 23
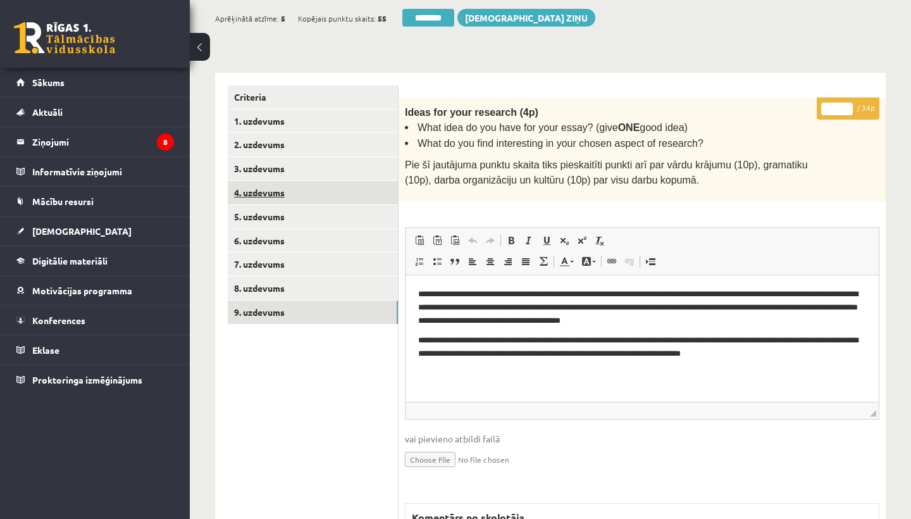
click at [838, 104] on input "*" at bounding box center [837, 108] width 32 height 13
type input "**"
click at [264, 113] on link "1. uzdevums" at bounding box center [313, 120] width 170 height 23
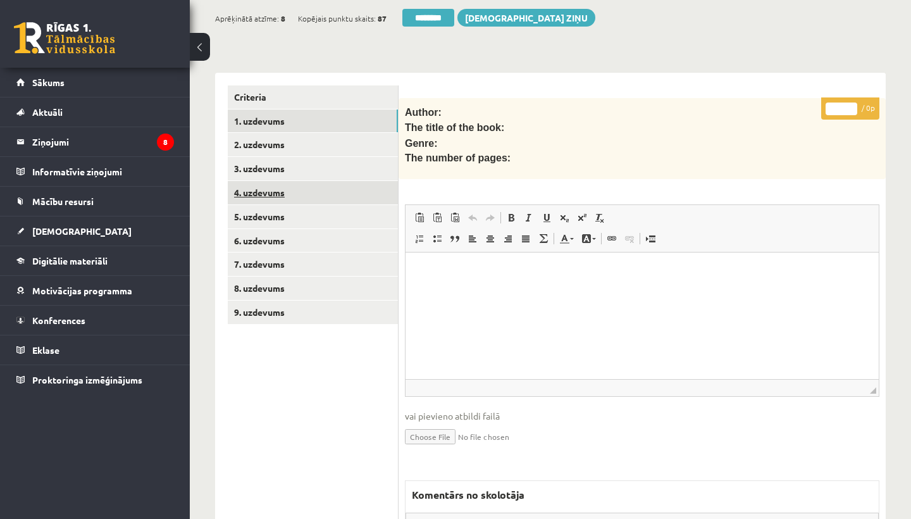
click at [230, 114] on link "1. uzdevums" at bounding box center [313, 120] width 170 height 23
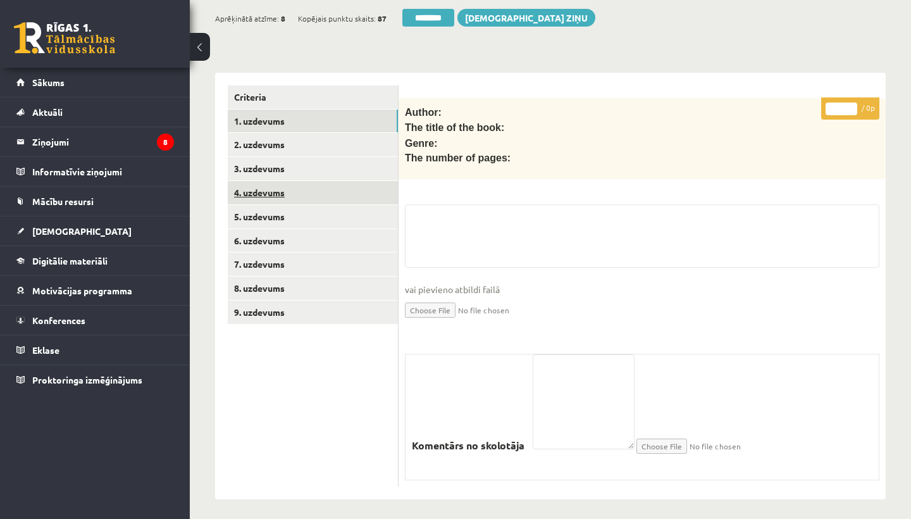
click at [437, 13] on input "********" at bounding box center [428, 18] width 52 height 18
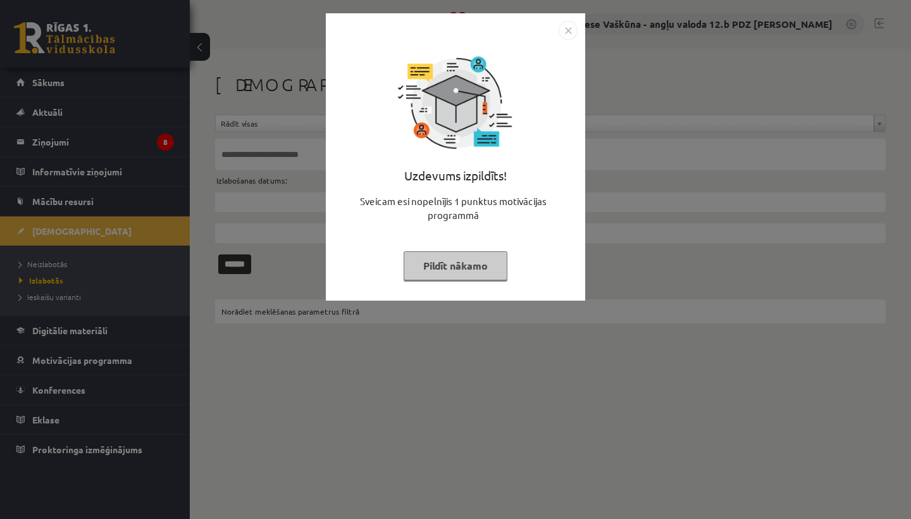
click at [566, 30] on img "Close" at bounding box center [567, 30] width 19 height 19
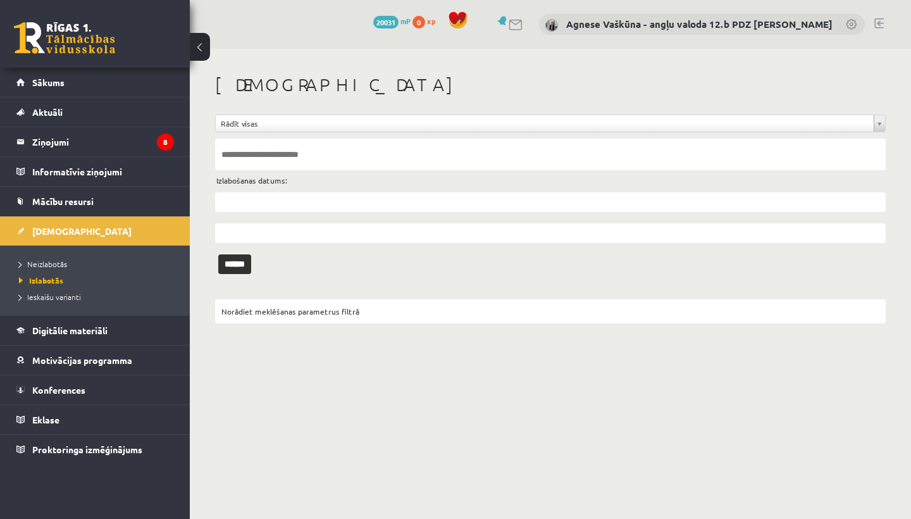
click at [47, 266] on span "Neizlabotās" at bounding box center [43, 264] width 48 height 10
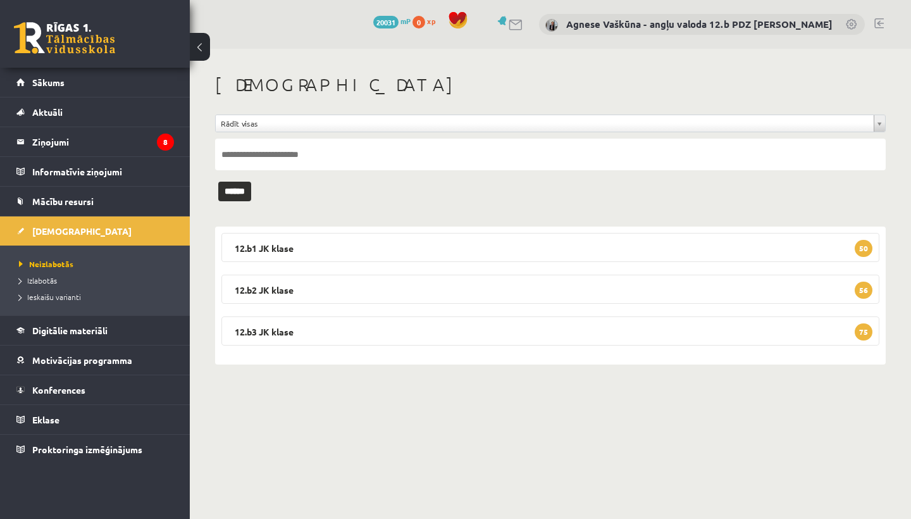
click at [321, 291] on legend "12.b2 [PERSON_NAME] 56" at bounding box center [550, 288] width 658 height 29
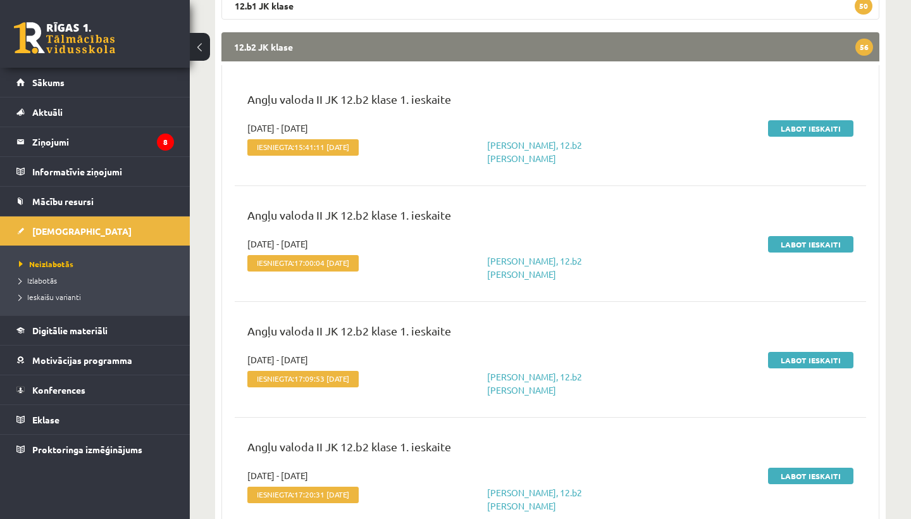
scroll to position [242, 0]
click at [804, 129] on link "Labot ieskaiti" at bounding box center [810, 129] width 85 height 16
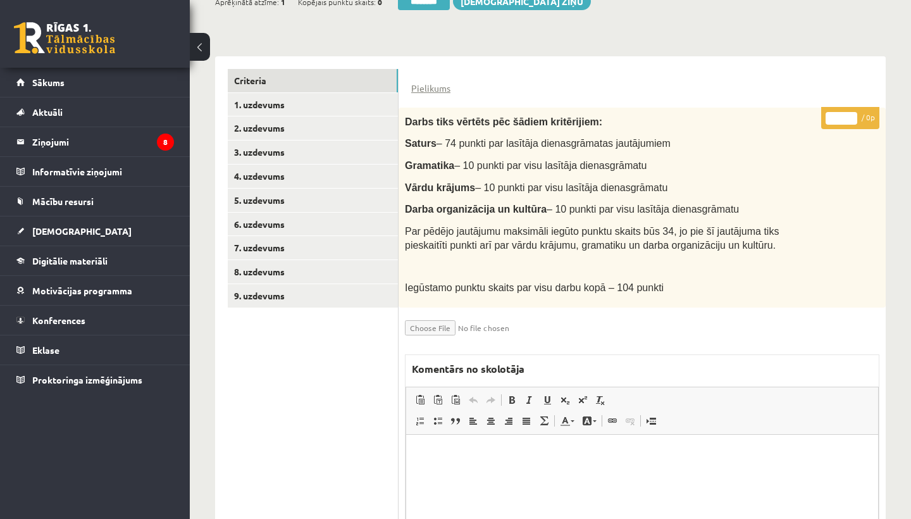
click at [292, 102] on link "1. uzdevums" at bounding box center [313, 104] width 170 height 23
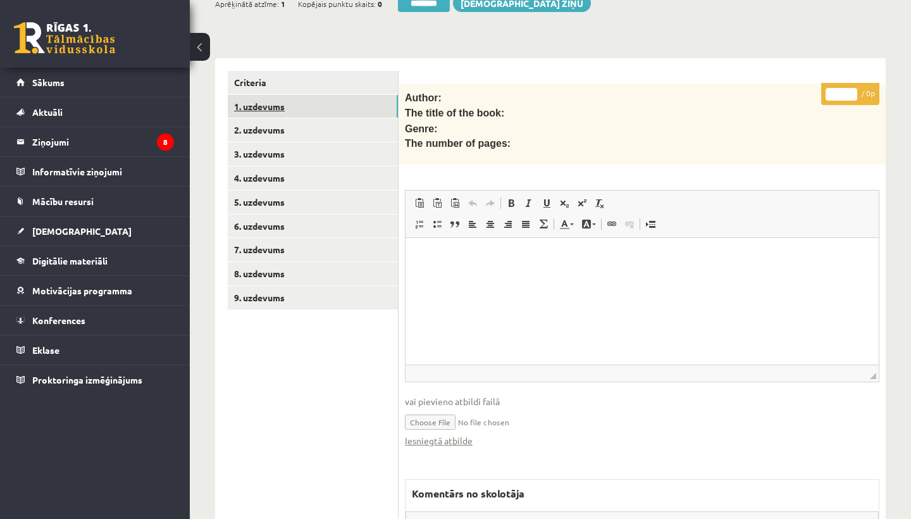
click at [424, 434] on link "Iesniegtā atbilde" at bounding box center [439, 440] width 68 height 13
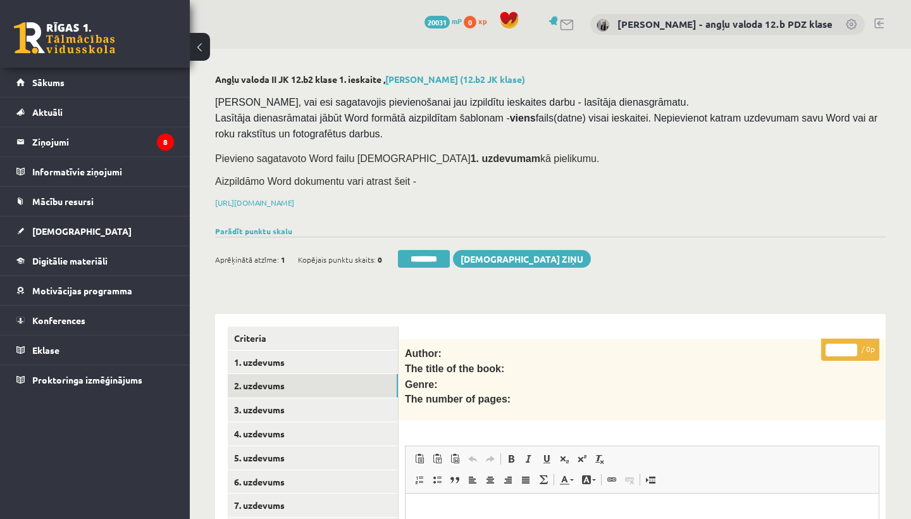
click at [279, 379] on link "2. uzdevums" at bounding box center [313, 385] width 170 height 23
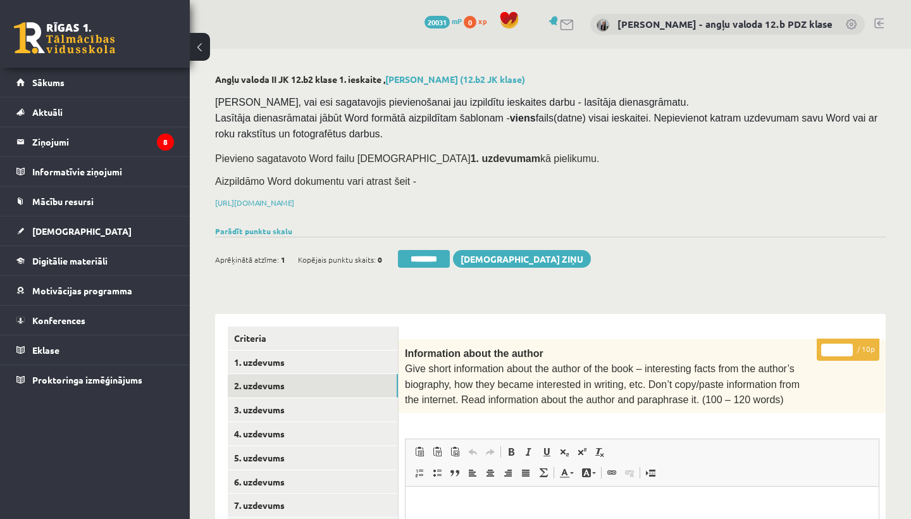
click at [836, 345] on input "*" at bounding box center [837, 349] width 32 height 13
type input "*"
click at [281, 405] on link "3. uzdevums" at bounding box center [313, 409] width 170 height 23
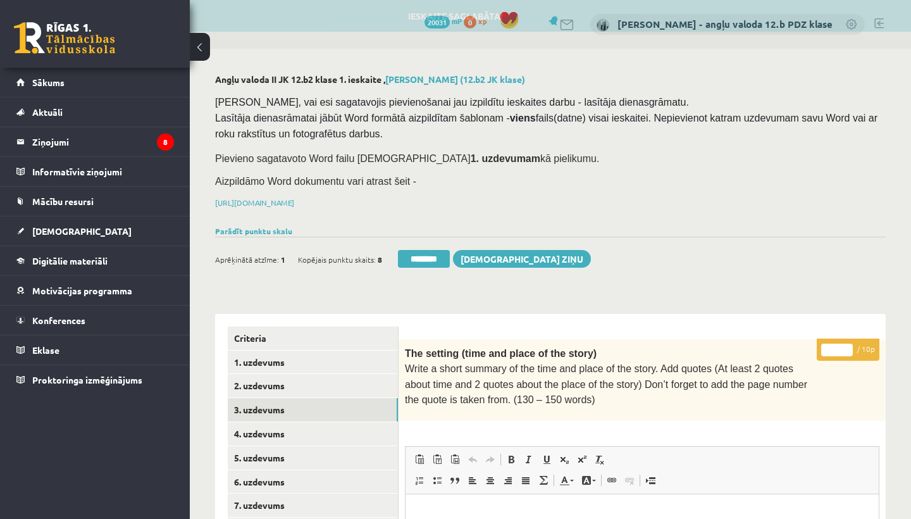
click at [837, 345] on input "*" at bounding box center [837, 349] width 32 height 13
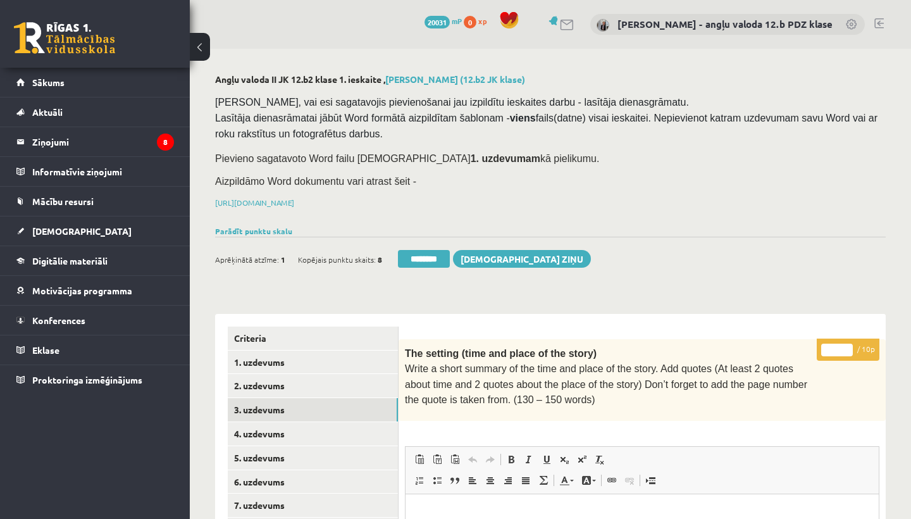
type input "**"
click at [276, 426] on link "4. uzdevums" at bounding box center [313, 433] width 170 height 23
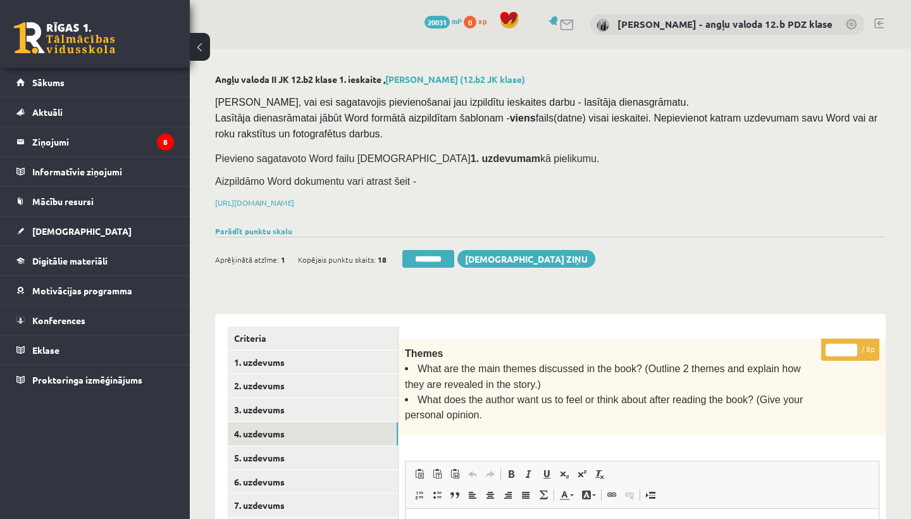
click at [842, 348] on input "*" at bounding box center [841, 349] width 32 height 13
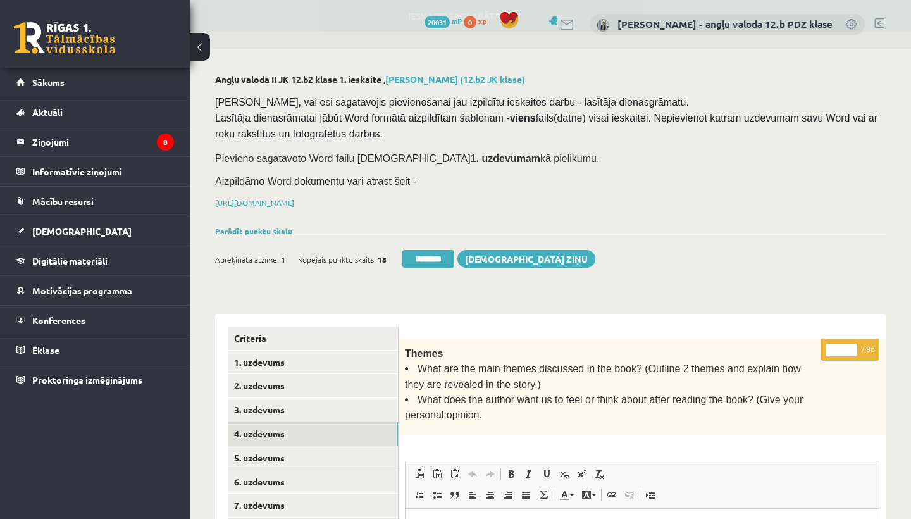
type input "*"
click at [281, 452] on link "5. uzdevums" at bounding box center [313, 457] width 170 height 23
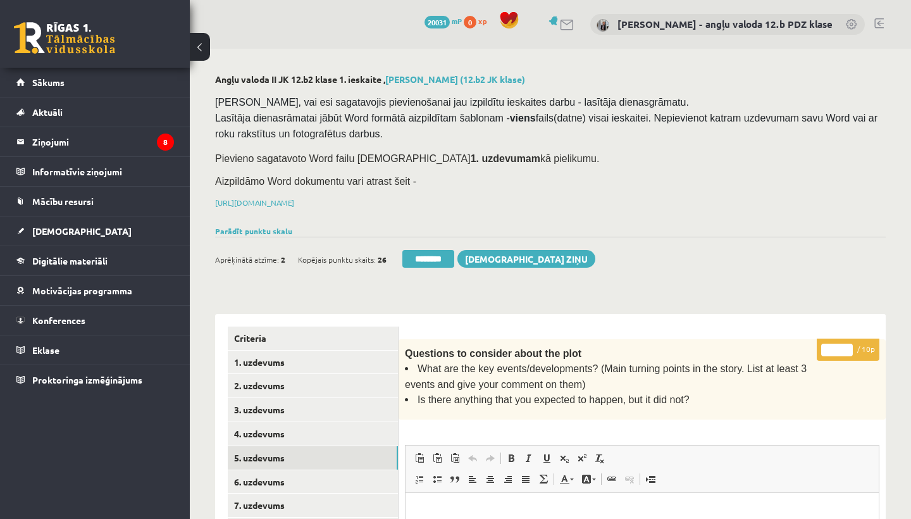
click at [839, 347] on input "*" at bounding box center [837, 349] width 32 height 13
type input "**"
click at [255, 481] on link "6. uzdevums" at bounding box center [313, 481] width 170 height 23
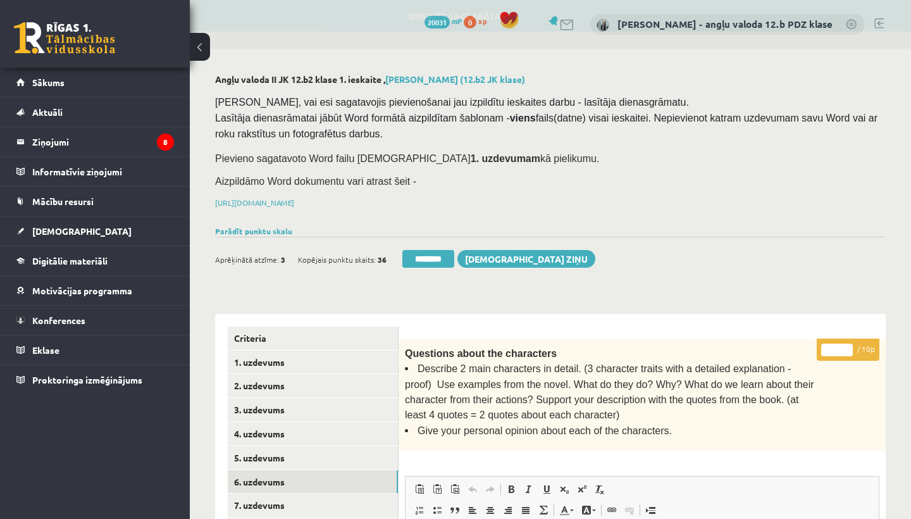
click at [839, 347] on input "*" at bounding box center [837, 349] width 32 height 13
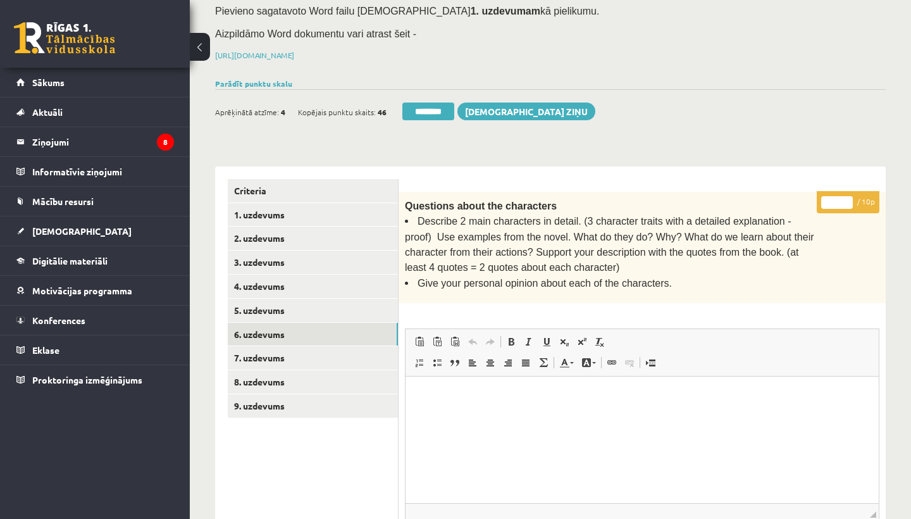
scroll to position [154, 0]
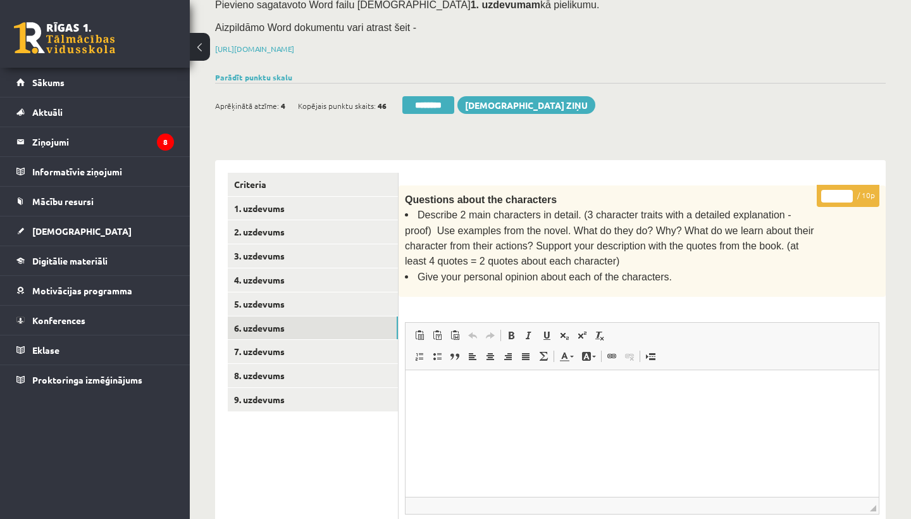
type input "**"
click at [271, 343] on link "7. uzdevums" at bounding box center [313, 351] width 170 height 23
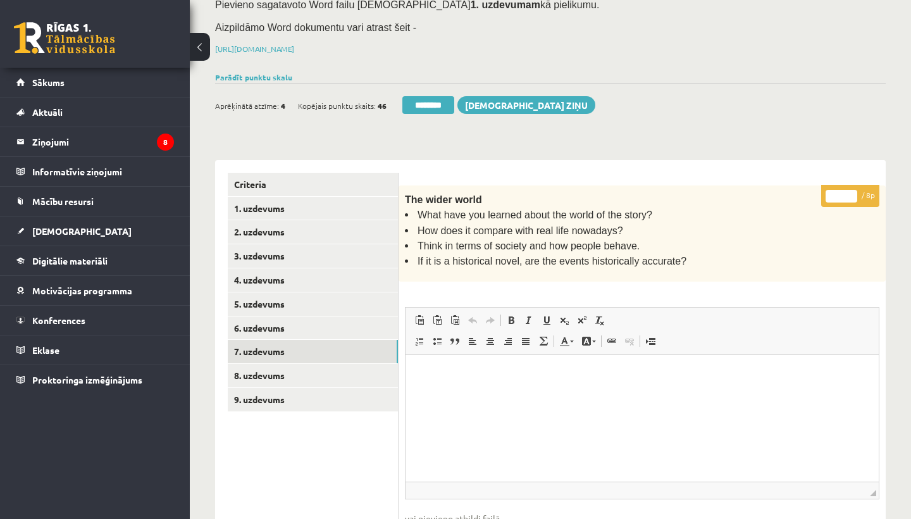
scroll to position [0, 0]
click at [275, 319] on link "6. uzdevums" at bounding box center [313, 327] width 170 height 23
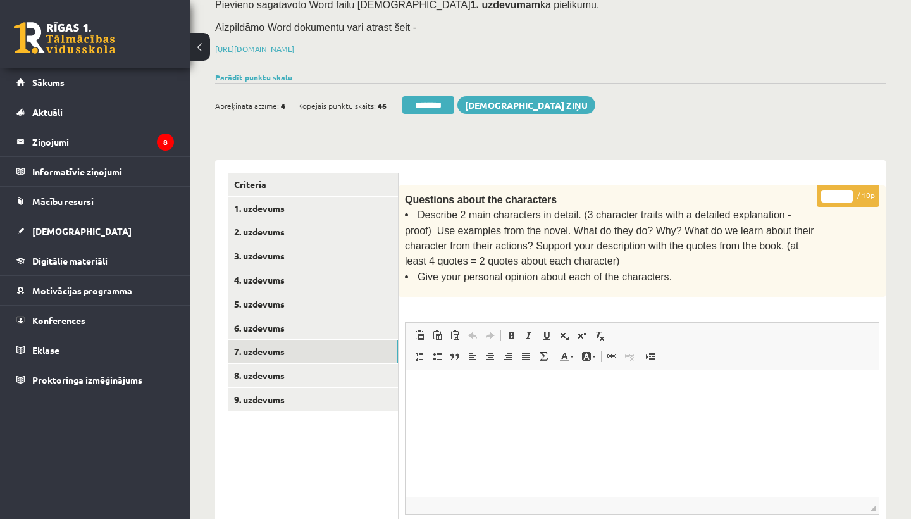
click at [269, 341] on link "7. uzdevums" at bounding box center [313, 351] width 170 height 23
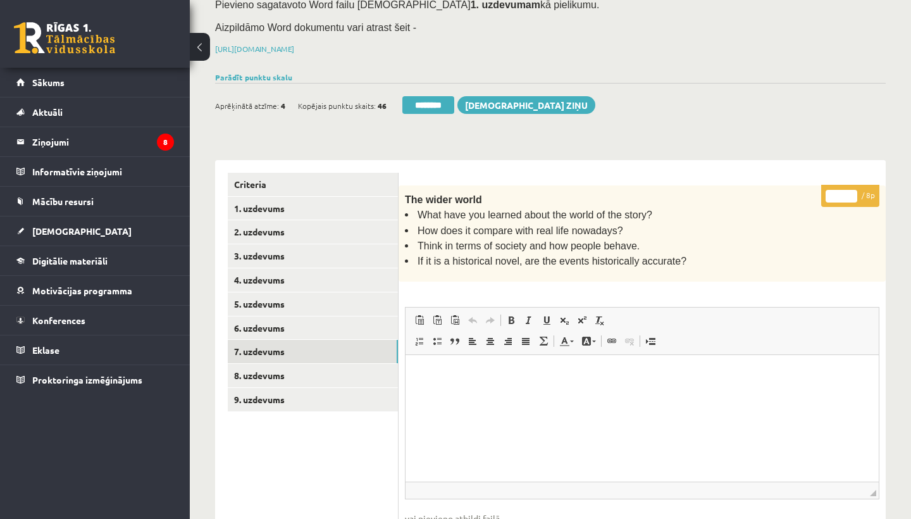
click at [839, 192] on input "*" at bounding box center [841, 196] width 32 height 13
type input "*"
click at [262, 365] on link "8. uzdevums" at bounding box center [313, 375] width 170 height 23
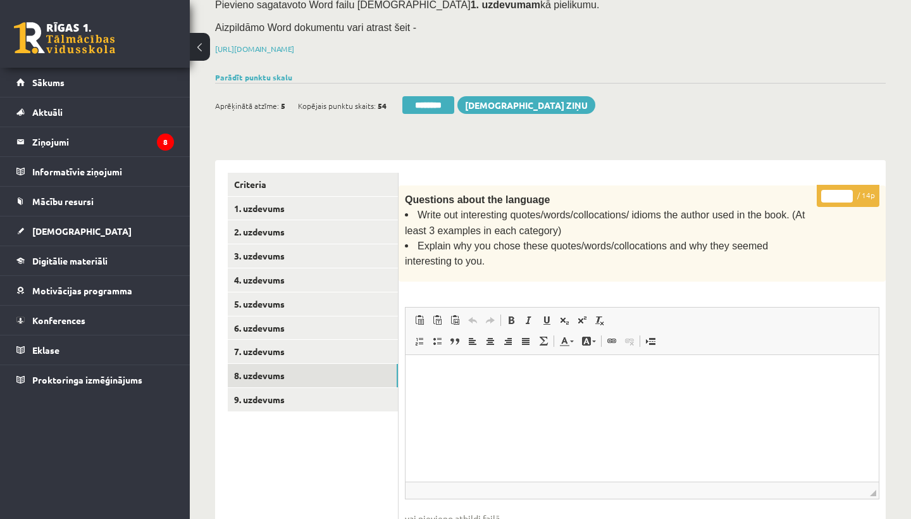
click at [837, 192] on input "*" at bounding box center [837, 196] width 32 height 13
type input "*"
click at [276, 392] on link "9. uzdevums" at bounding box center [313, 399] width 170 height 23
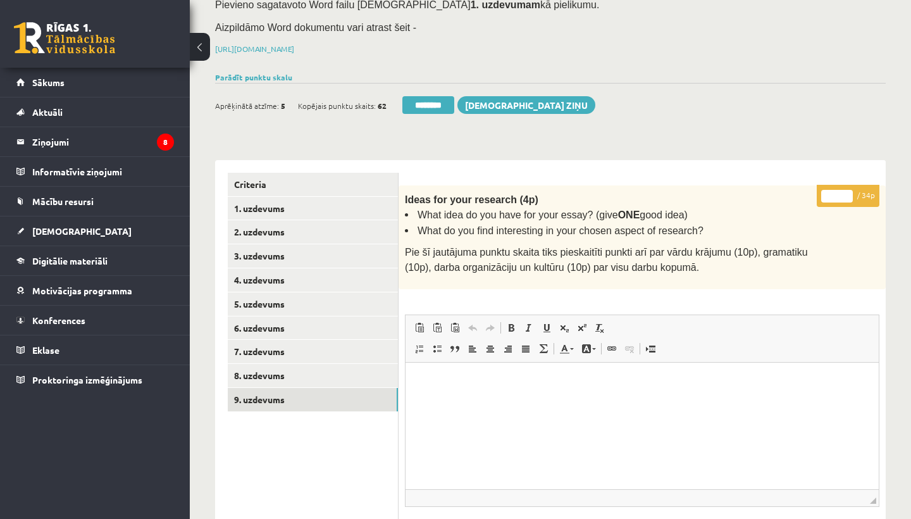
click at [838, 192] on input "*" at bounding box center [837, 196] width 32 height 13
type input "**"
click at [270, 204] on link "1. uzdevums" at bounding box center [313, 208] width 170 height 23
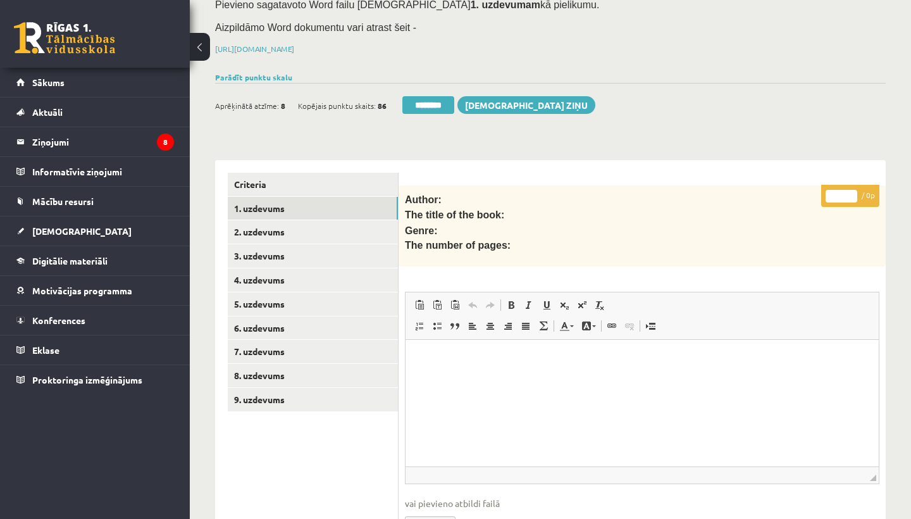
click at [270, 204] on link "1. uzdevums" at bounding box center [313, 208] width 170 height 23
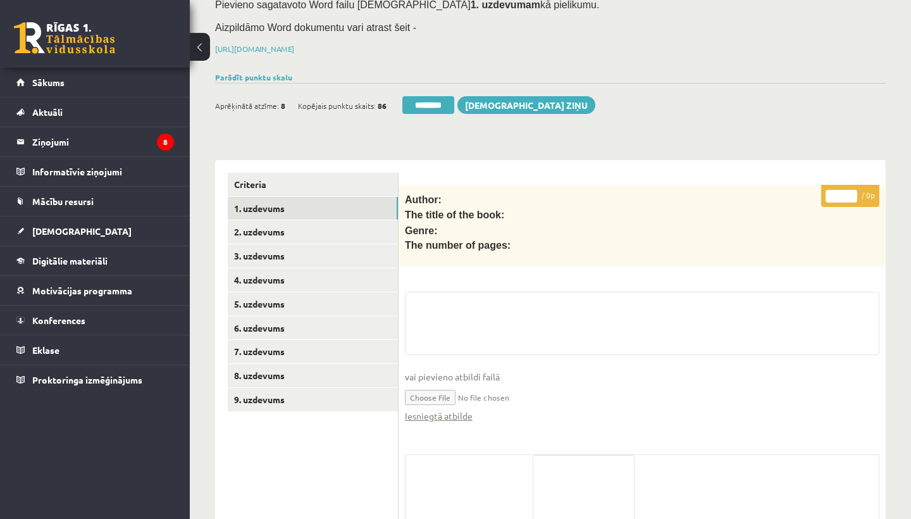
click at [428, 103] on input "********" at bounding box center [428, 105] width 52 height 18
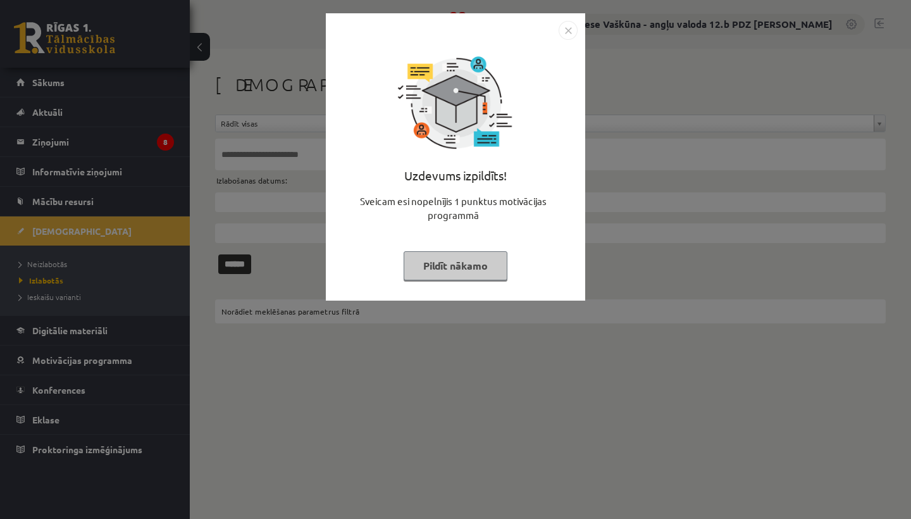
click at [568, 29] on img "Close" at bounding box center [567, 30] width 19 height 19
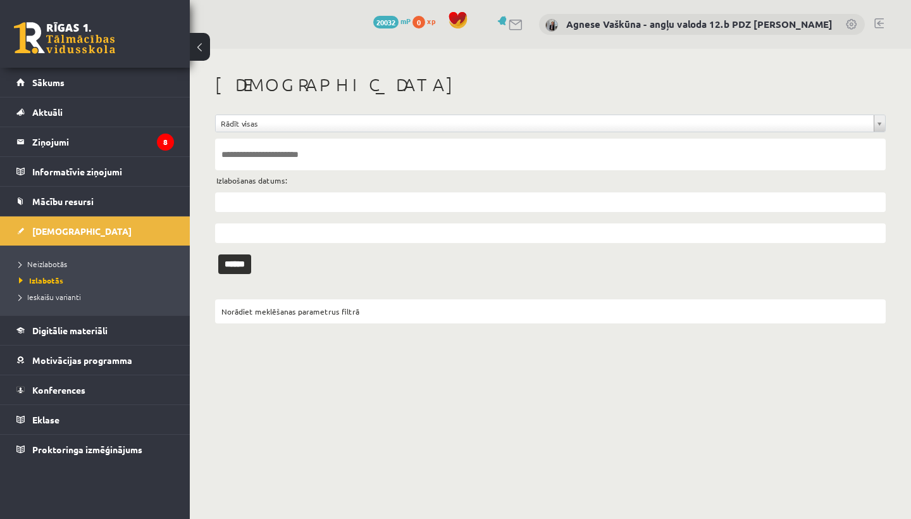
click at [44, 265] on span "Neizlabotās" at bounding box center [43, 264] width 48 height 10
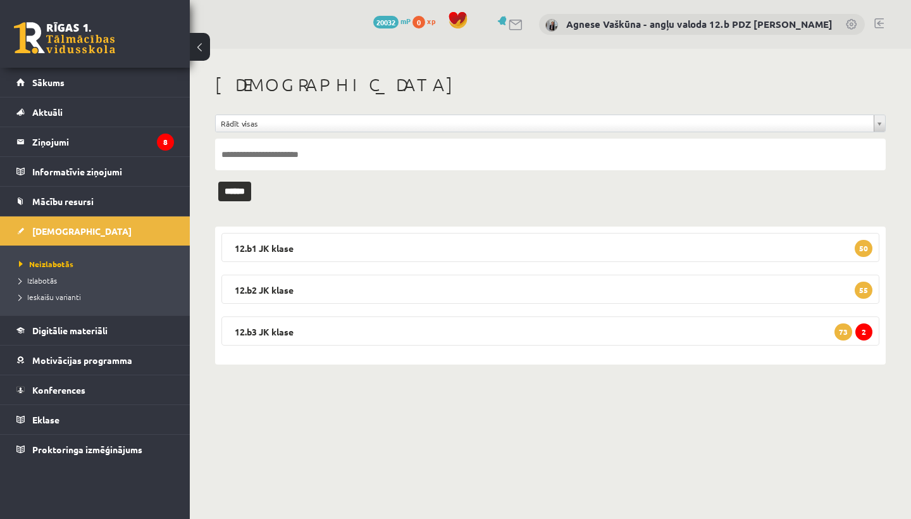
click at [306, 291] on legend "12.b2 [PERSON_NAME] 55" at bounding box center [550, 288] width 658 height 29
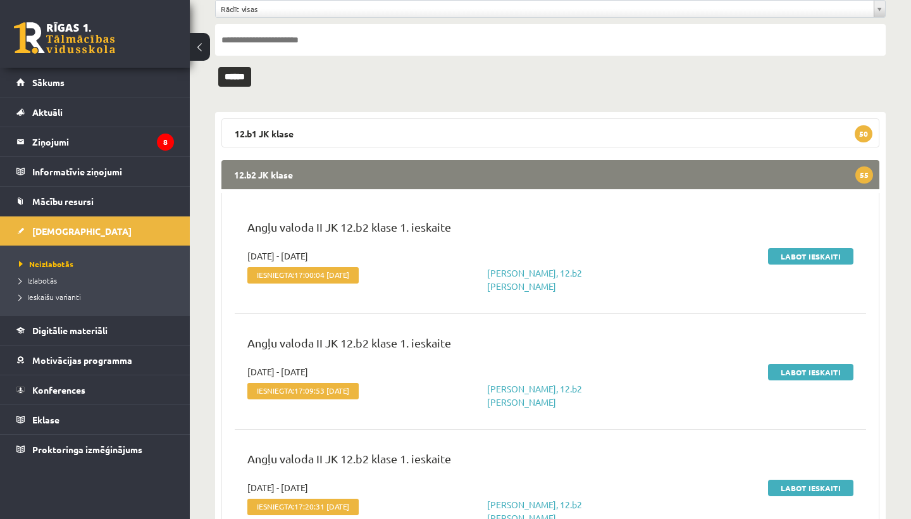
scroll to position [116, 0]
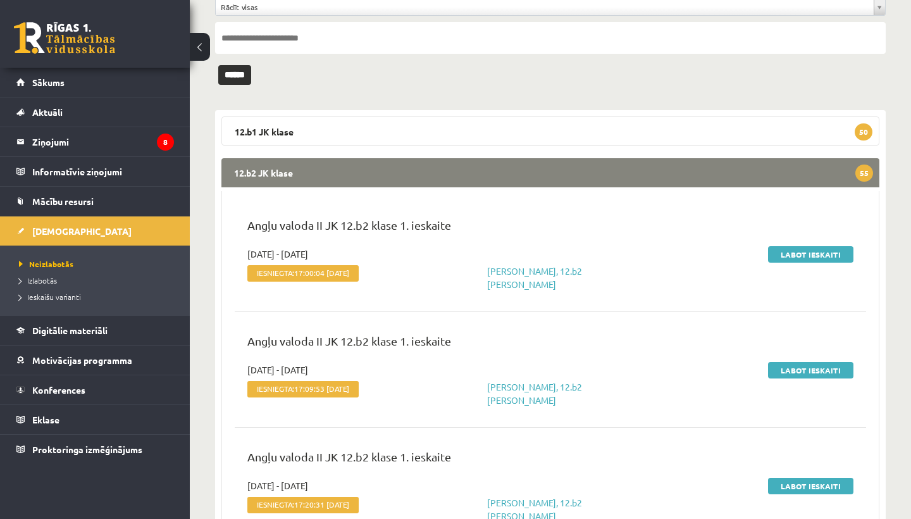
click at [815, 252] on link "Labot ieskaiti" at bounding box center [810, 254] width 85 height 16
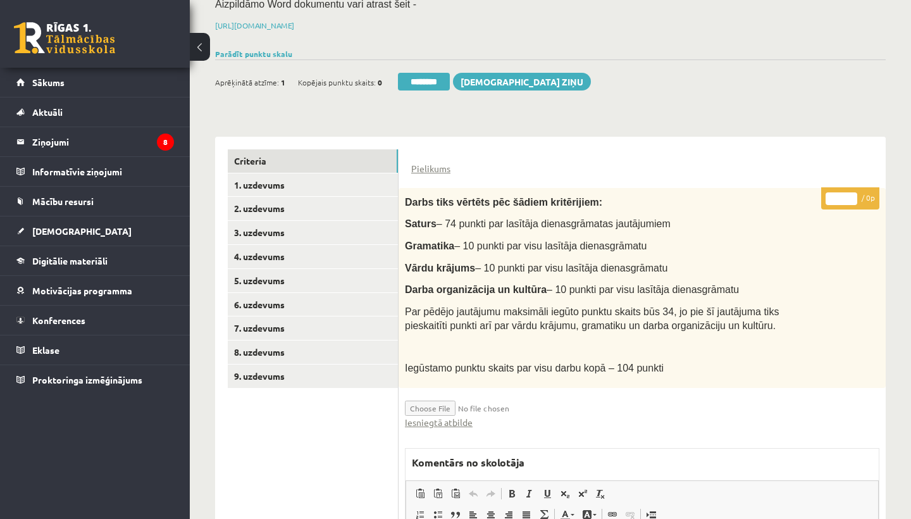
click at [436, 415] on link "Iesniegtā atbilde" at bounding box center [439, 421] width 68 height 13
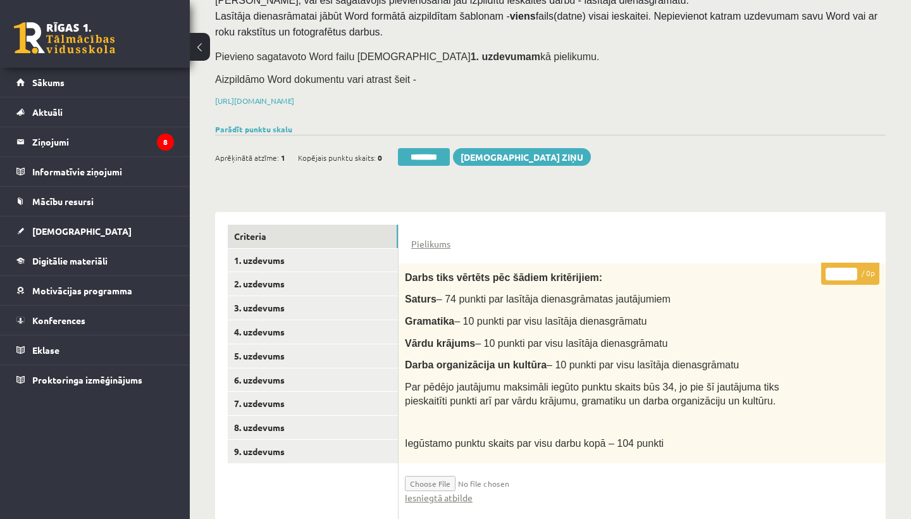
scroll to position [191, 0]
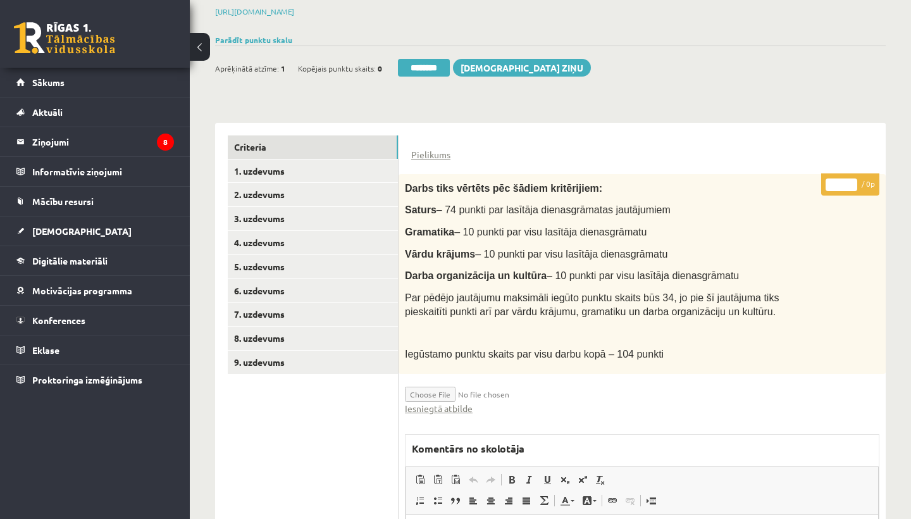
click at [276, 190] on link "2. uzdevums" at bounding box center [313, 194] width 170 height 23
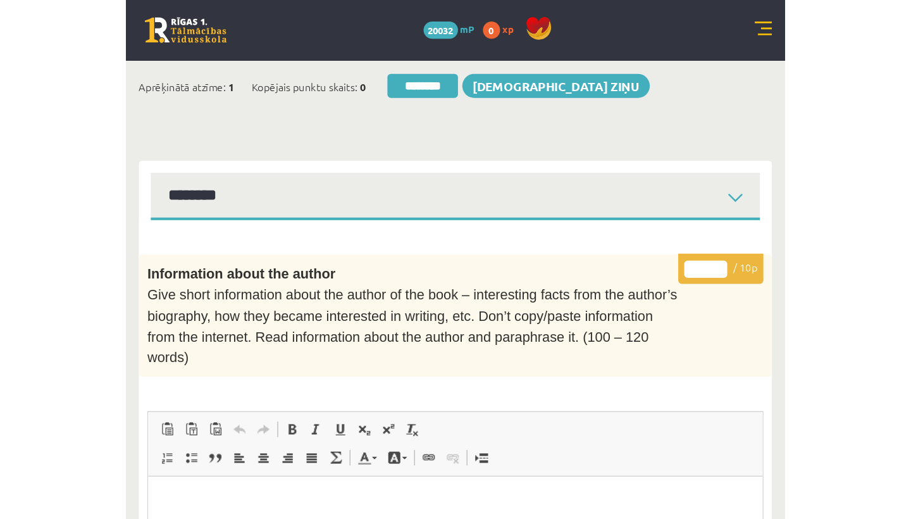
scroll to position [0, 0]
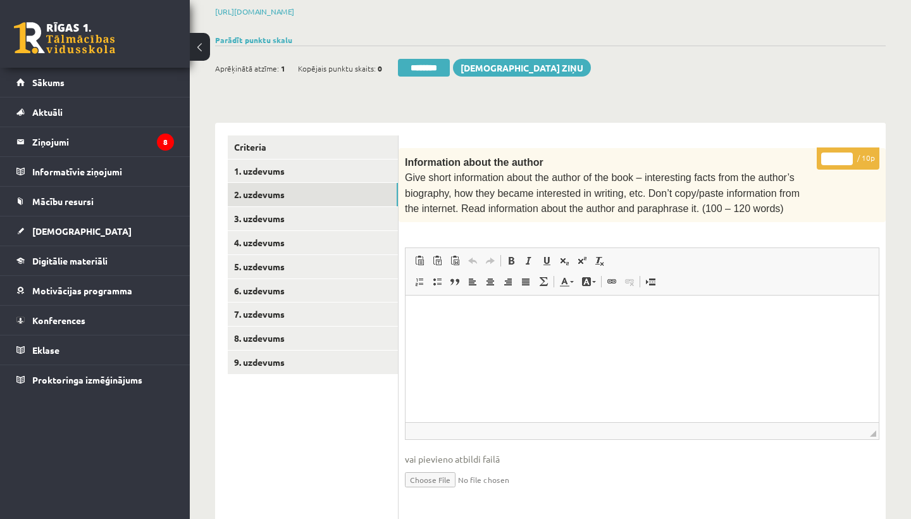
click at [838, 154] on input "*" at bounding box center [837, 158] width 32 height 13
type input "**"
click at [264, 216] on link "3. uzdevums" at bounding box center [313, 218] width 170 height 23
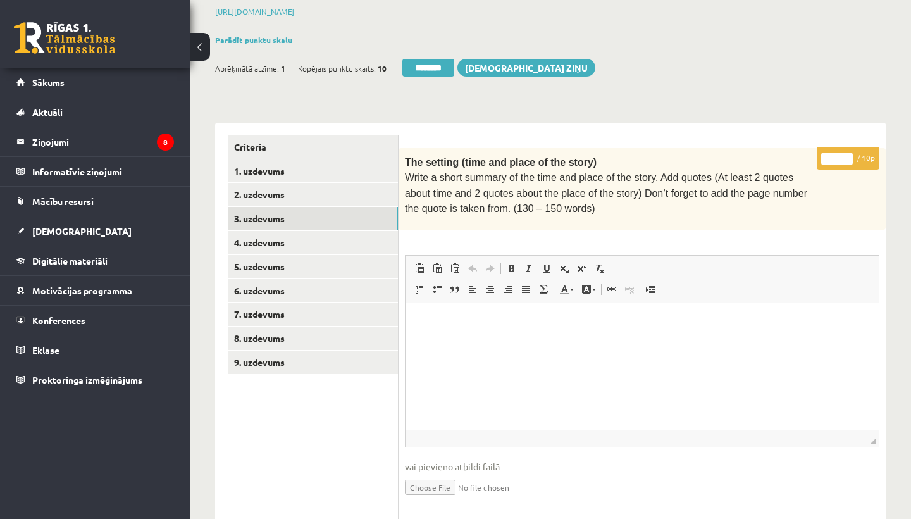
click at [837, 156] on input "*" at bounding box center [837, 158] width 32 height 13
type input "**"
click at [275, 234] on link "4. uzdevums" at bounding box center [313, 242] width 170 height 23
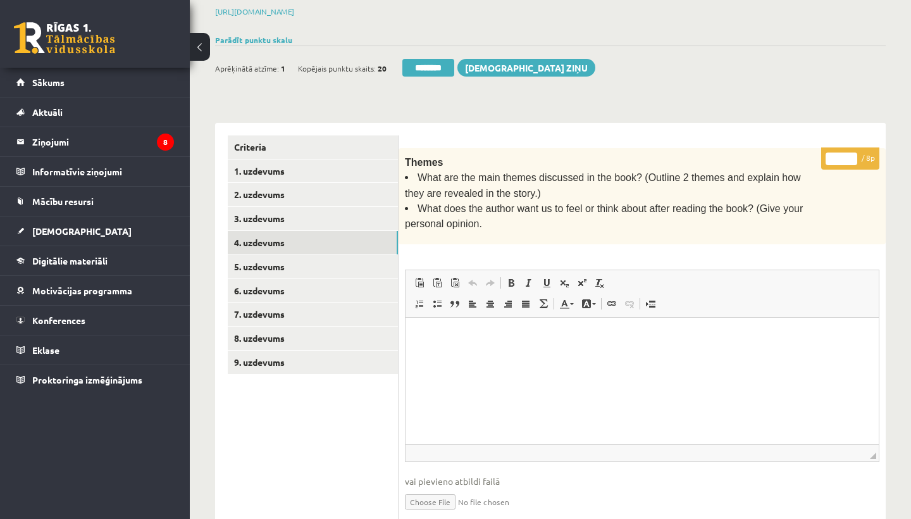
click at [844, 156] on input "*" at bounding box center [841, 158] width 32 height 13
type input "*"
click at [292, 268] on link "5. uzdevums" at bounding box center [313, 266] width 170 height 23
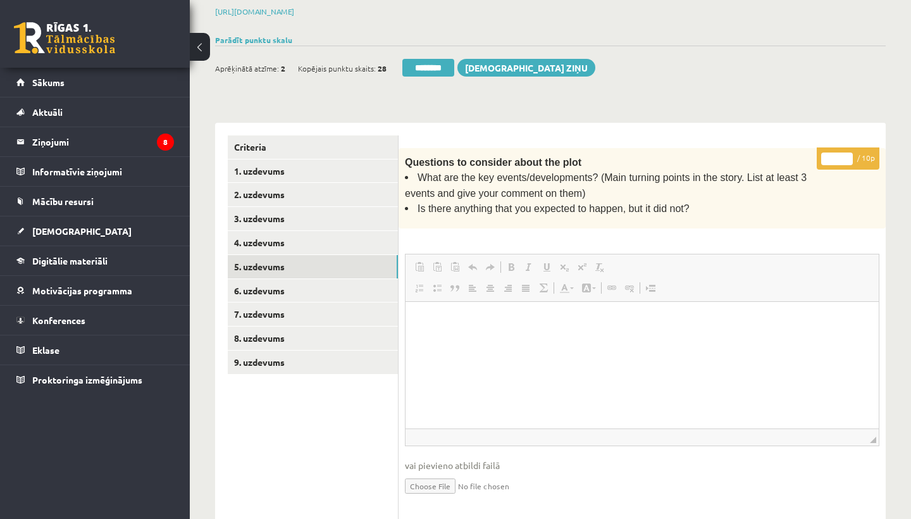
click at [837, 154] on input "*" at bounding box center [837, 158] width 32 height 13
type input "*"
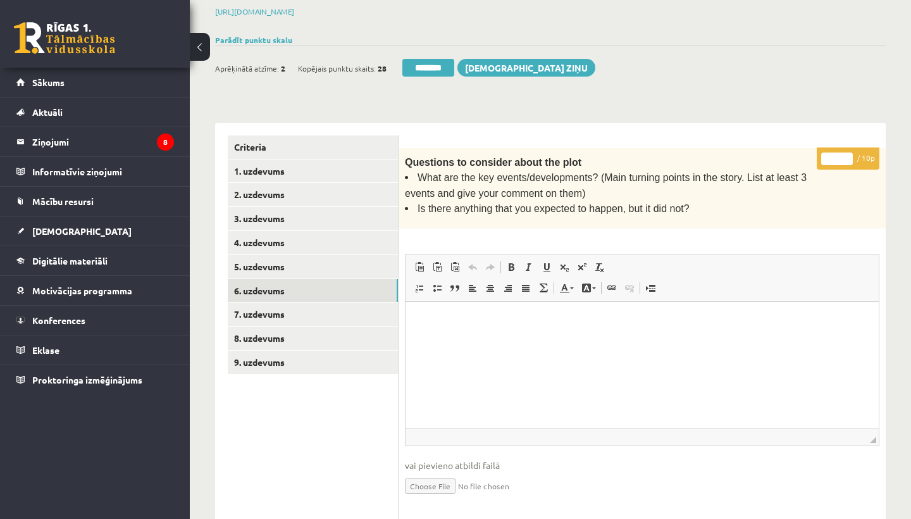
click at [308, 283] on link "6. uzdevums" at bounding box center [313, 290] width 170 height 23
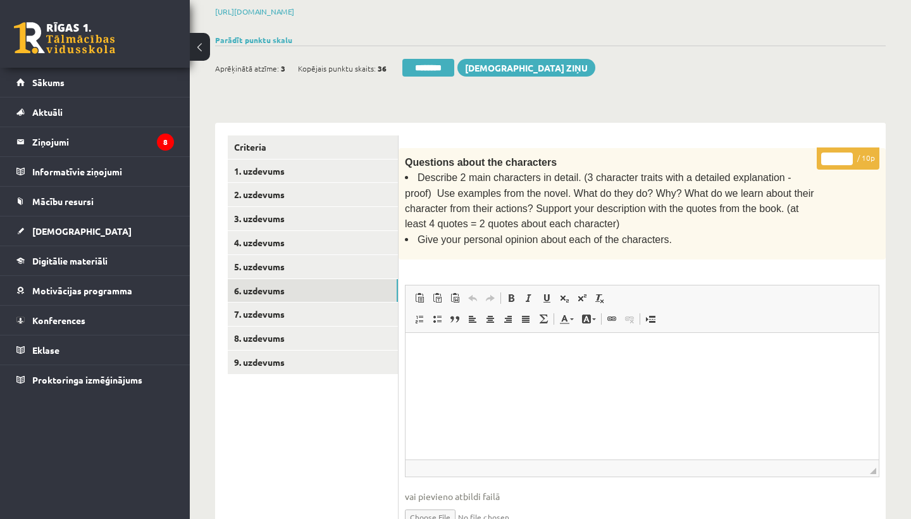
click at [837, 154] on input "*" at bounding box center [837, 158] width 32 height 13
type input "**"
click at [256, 309] on link "7. uzdevums" at bounding box center [313, 313] width 170 height 23
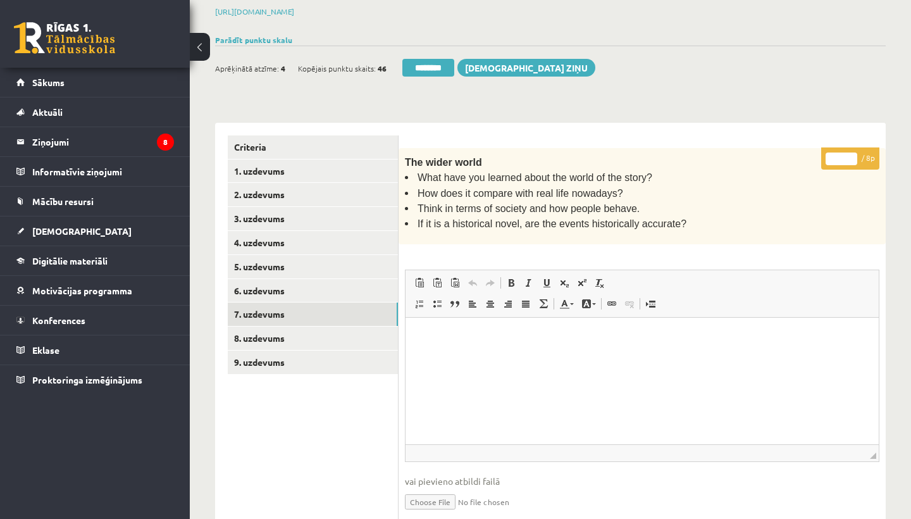
click at [843, 153] on input "*" at bounding box center [841, 158] width 32 height 13
type input "*"
click at [293, 329] on link "8. uzdevums" at bounding box center [313, 337] width 170 height 23
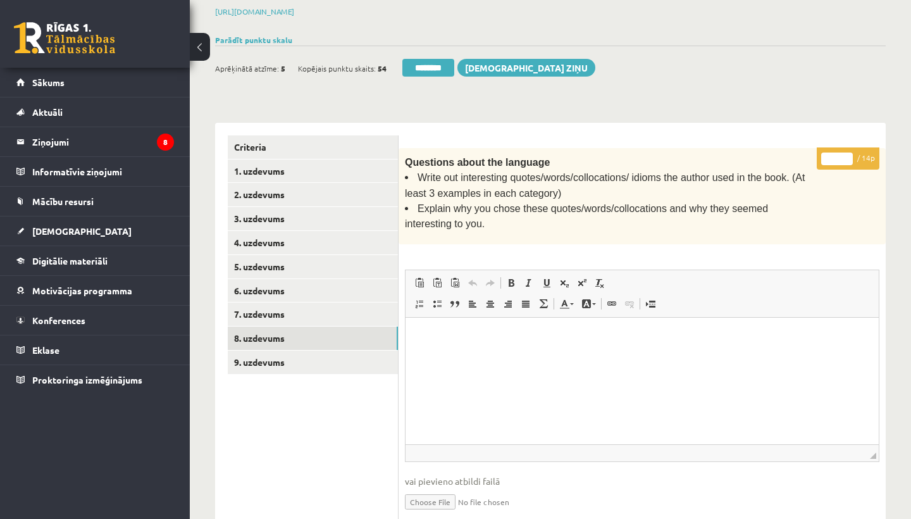
click at [838, 153] on input "*" at bounding box center [837, 158] width 32 height 13
type input "**"
click at [294, 353] on link "9. uzdevums" at bounding box center [313, 361] width 170 height 23
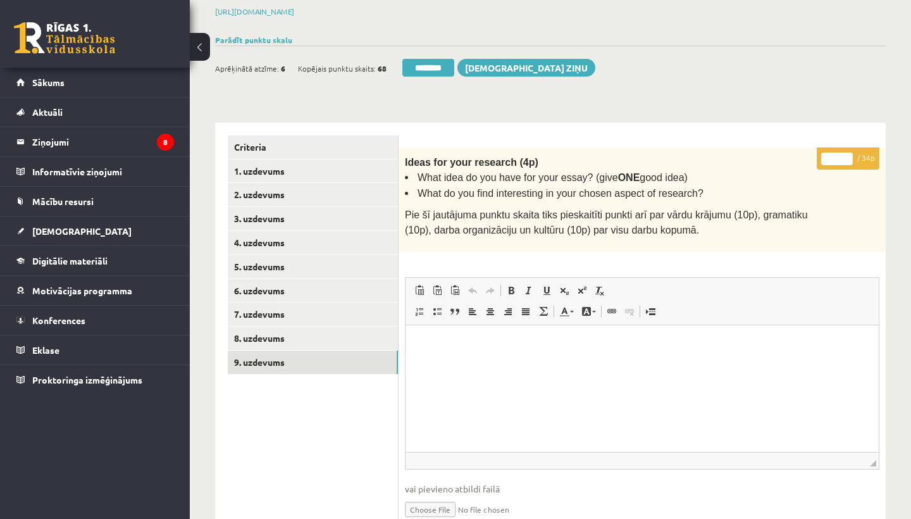
click at [840, 154] on input "*" at bounding box center [837, 158] width 32 height 13
type input "**"
click at [304, 170] on link "1. uzdevums" at bounding box center [313, 170] width 170 height 23
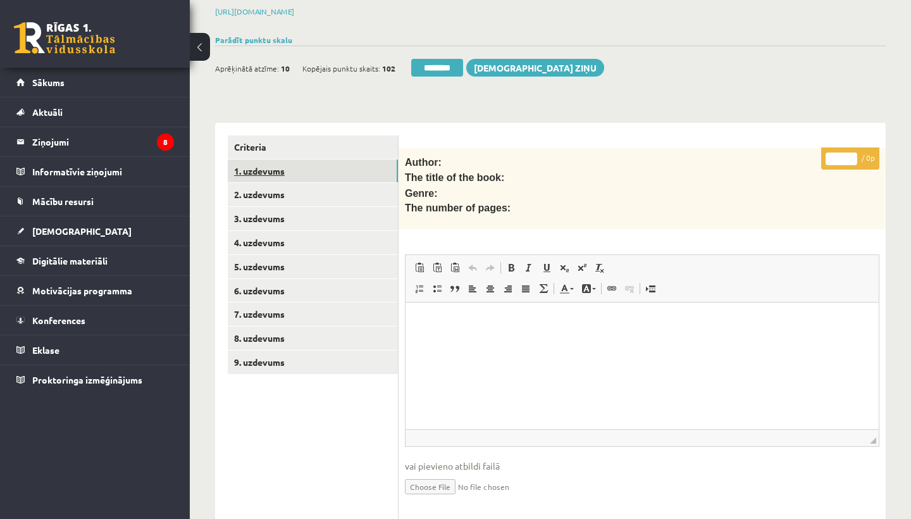
click at [264, 168] on link "1. uzdevums" at bounding box center [313, 170] width 170 height 23
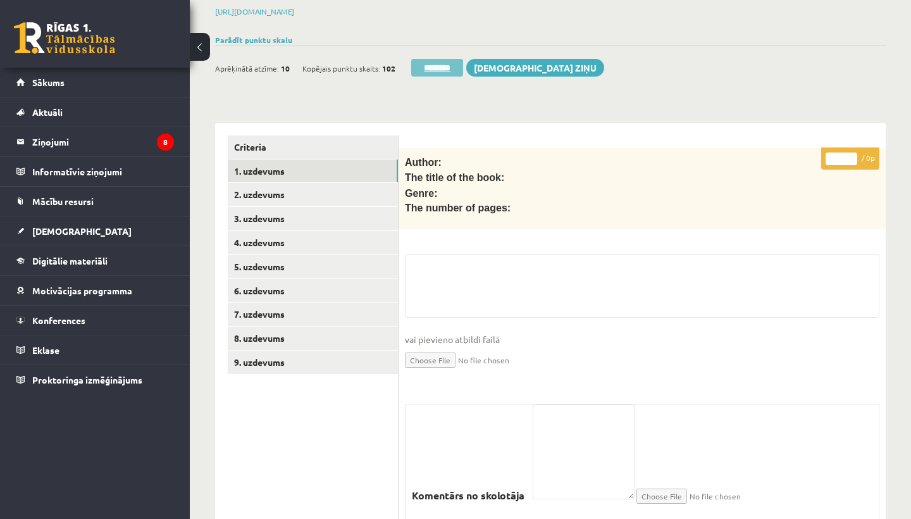
click at [439, 64] on input "********" at bounding box center [437, 68] width 52 height 18
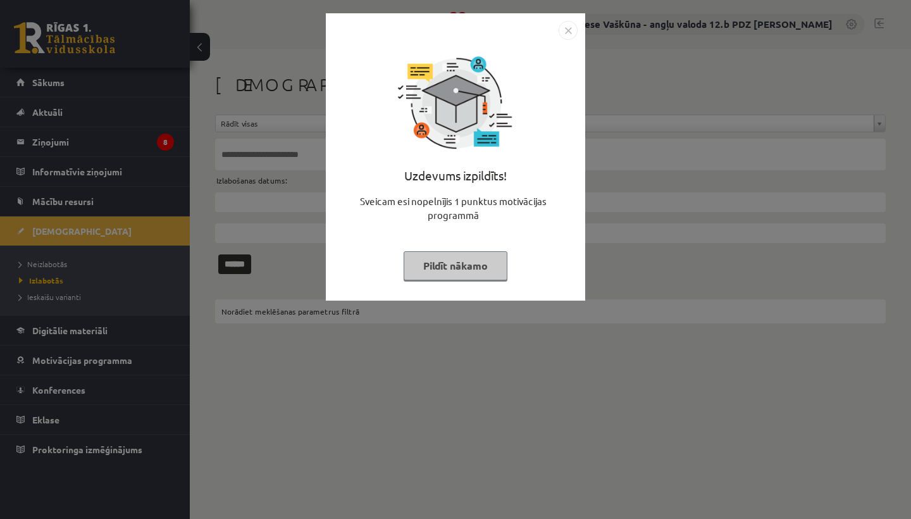
click at [569, 28] on img "Close" at bounding box center [567, 30] width 19 height 19
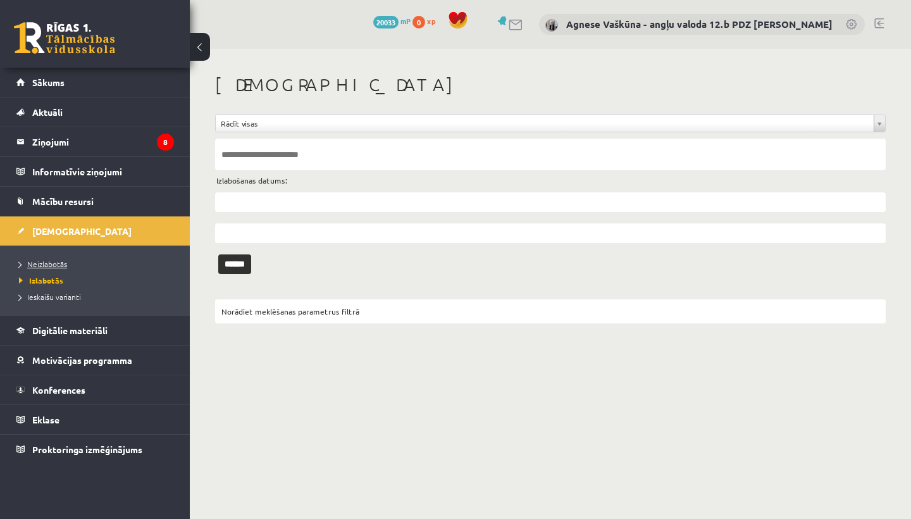
click at [51, 262] on span "Neizlabotās" at bounding box center [43, 264] width 48 height 10
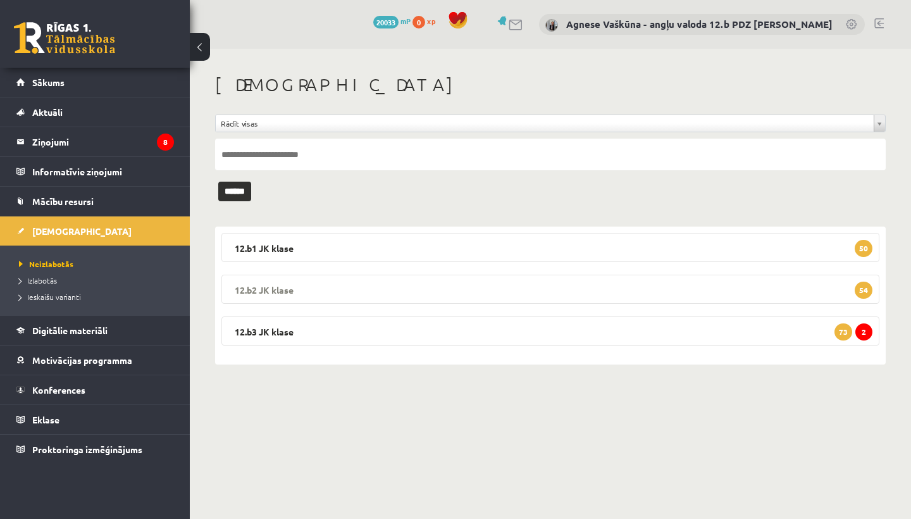
click at [305, 288] on legend "12.b2 [PERSON_NAME] 54" at bounding box center [550, 288] width 658 height 29
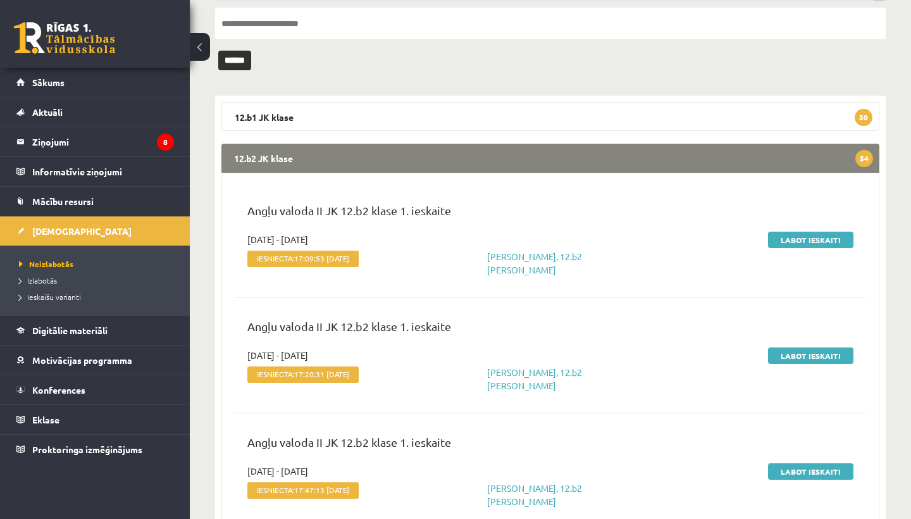
scroll to position [138, 0]
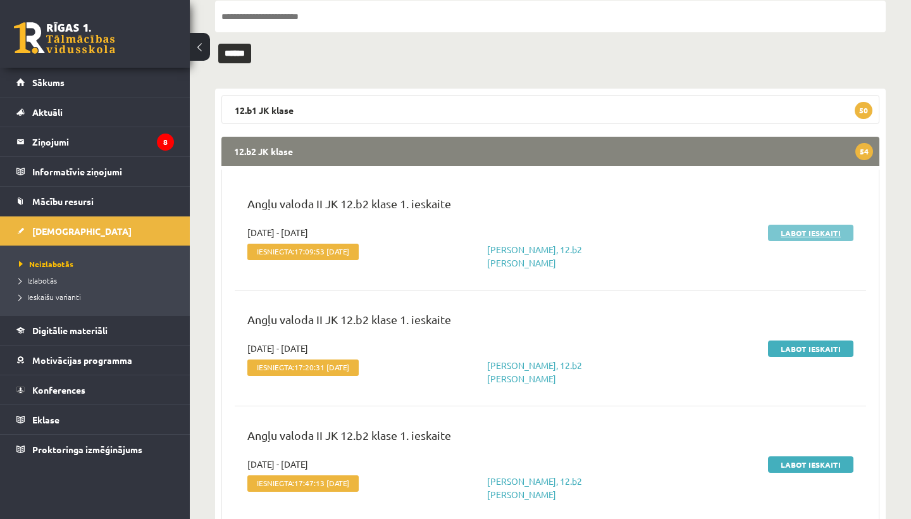
click at [827, 229] on link "Labot ieskaiti" at bounding box center [810, 232] width 85 height 16
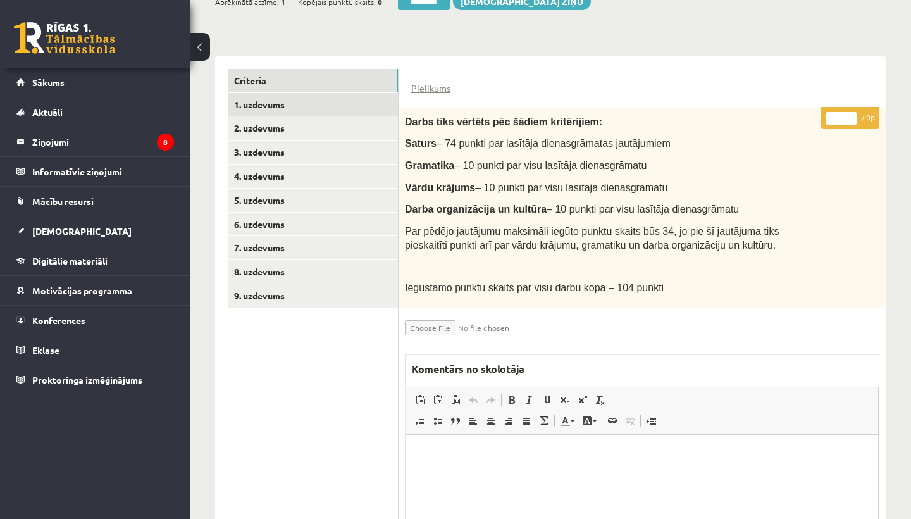
click at [286, 104] on link "1. uzdevums" at bounding box center [313, 104] width 170 height 23
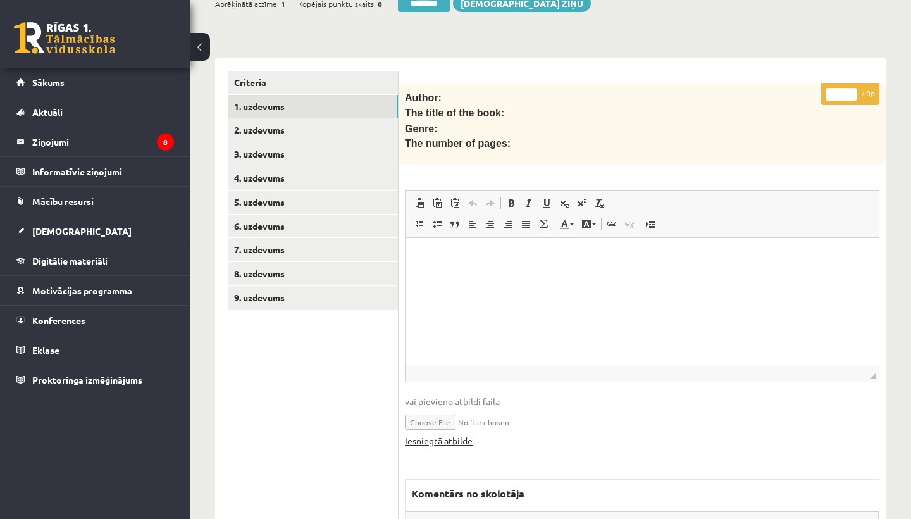
click at [445, 435] on link "Iesniegtā atbilde" at bounding box center [439, 440] width 68 height 13
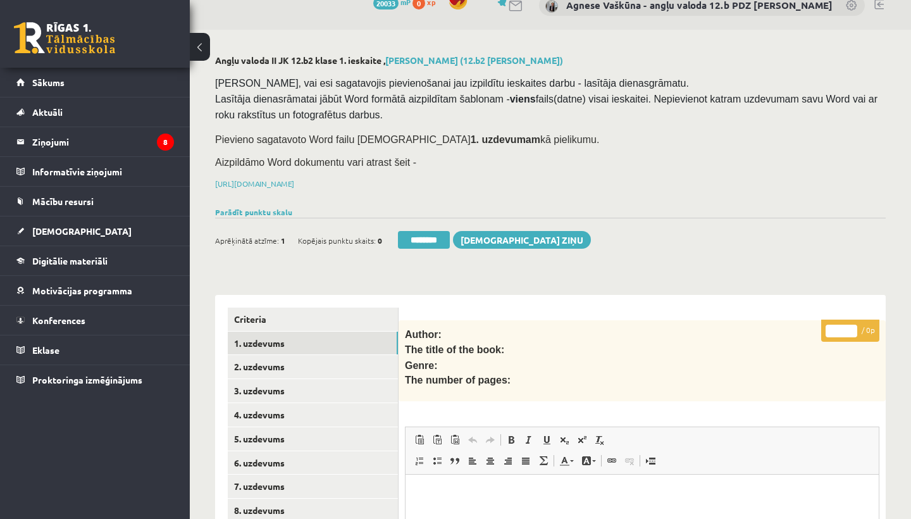
scroll to position [2, 0]
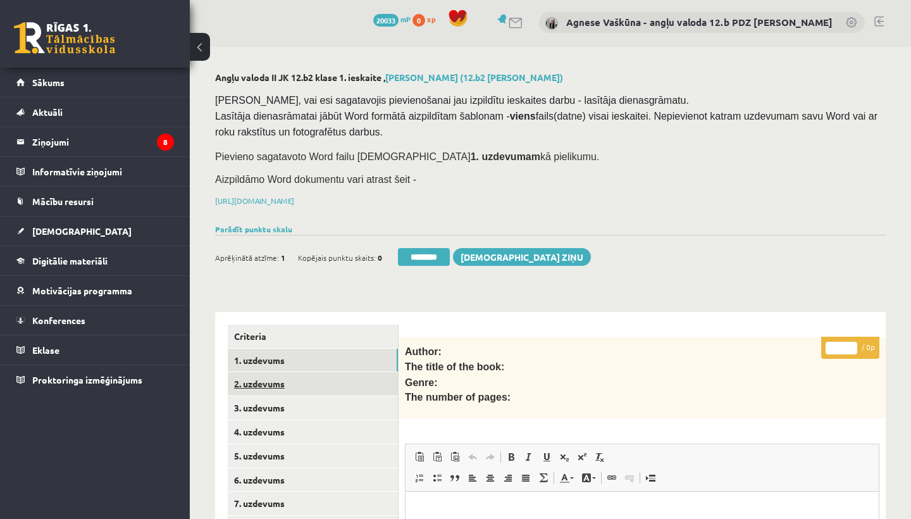
click at [283, 374] on link "2. uzdevums" at bounding box center [313, 383] width 170 height 23
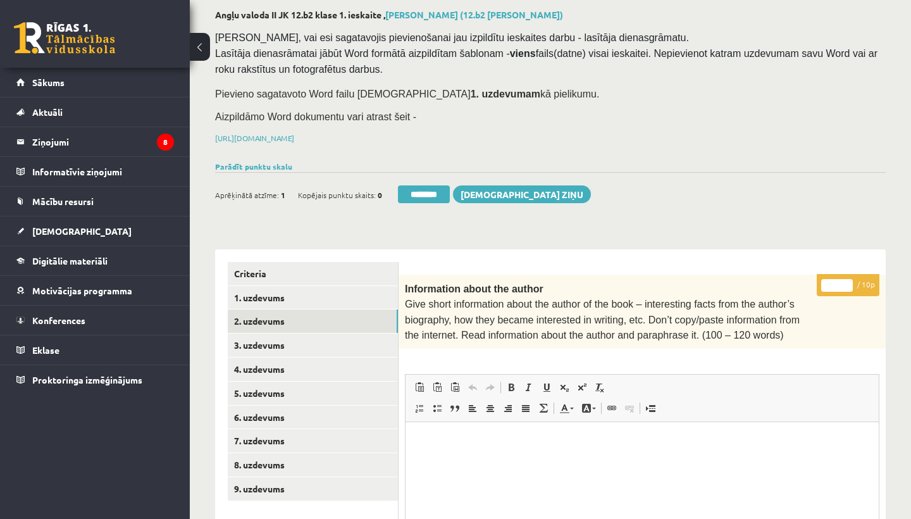
scroll to position [63, 0]
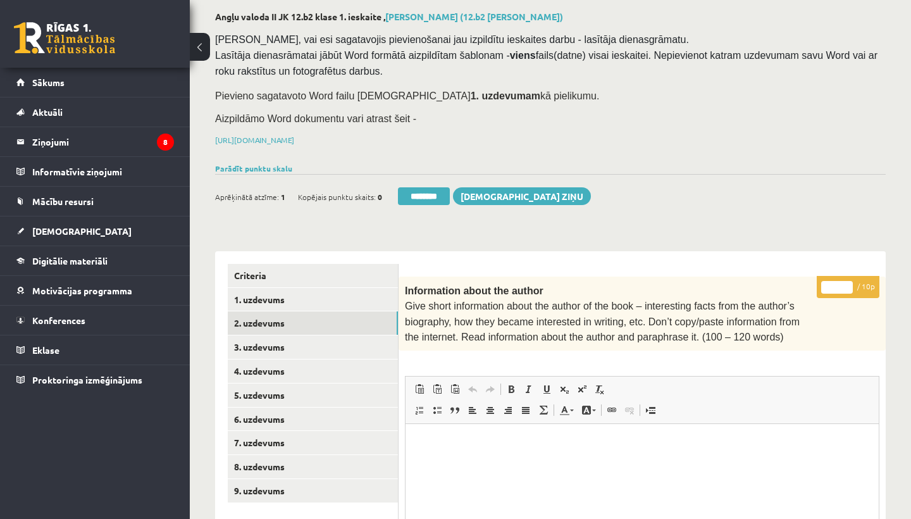
click at [839, 284] on input "*" at bounding box center [837, 287] width 32 height 13
type input "**"
click at [273, 341] on link "3. uzdevums" at bounding box center [313, 346] width 170 height 23
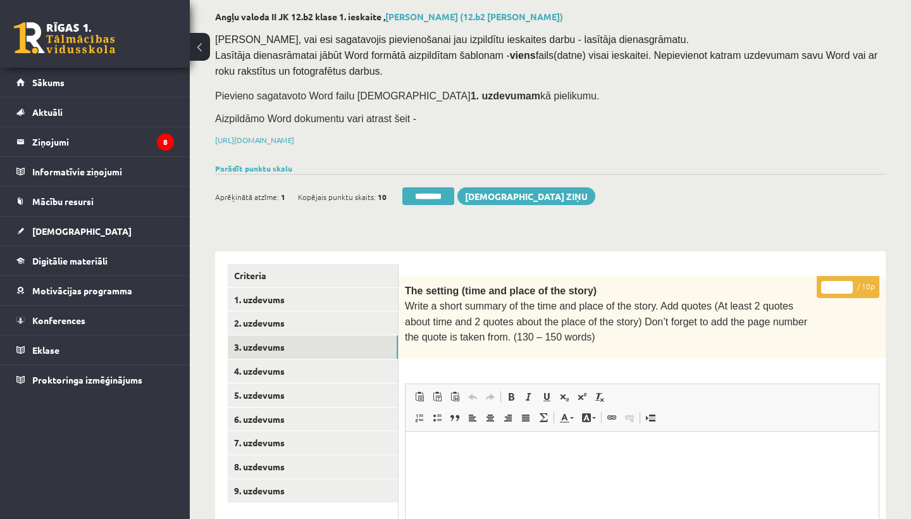
scroll to position [0, 0]
click at [838, 283] on input "*" at bounding box center [837, 287] width 32 height 13
type input "**"
click at [306, 364] on link "4. uzdevums" at bounding box center [313, 370] width 170 height 23
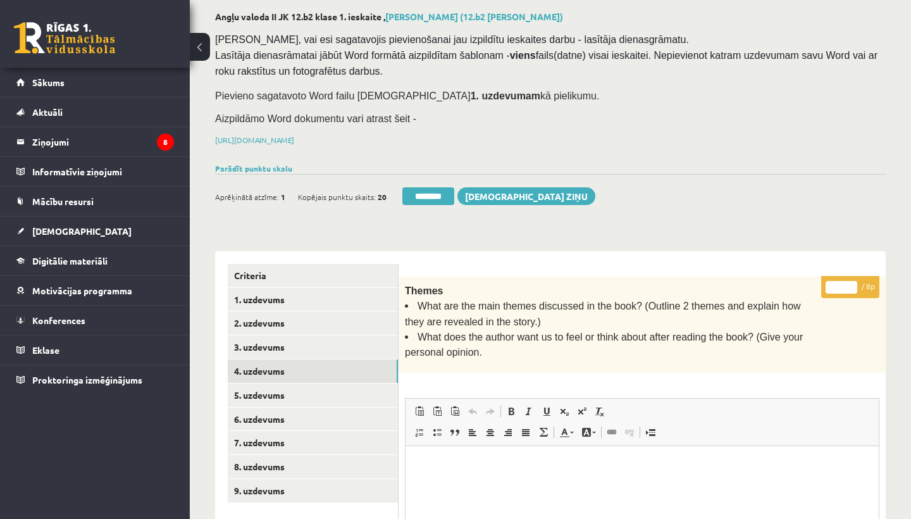
click at [839, 282] on input "*" at bounding box center [841, 287] width 32 height 13
type input "*"
click at [301, 393] on link "5. uzdevums" at bounding box center [313, 394] width 170 height 23
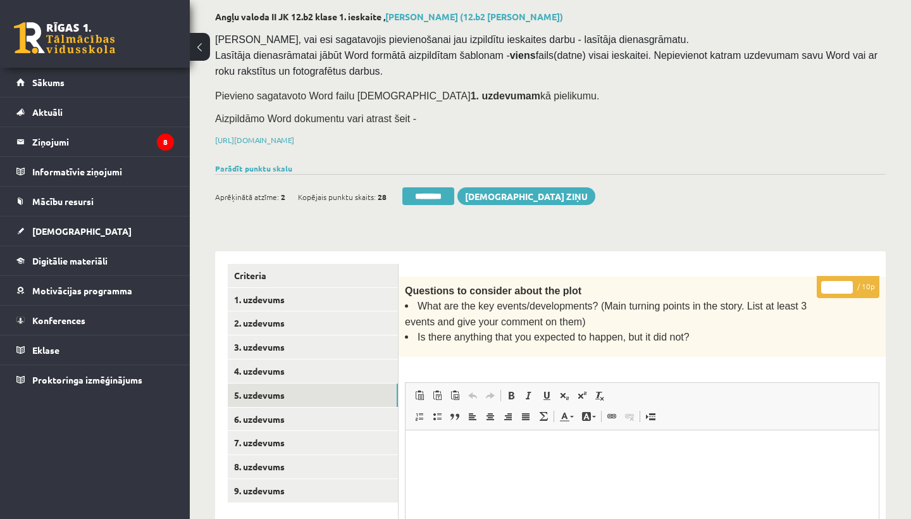
click at [838, 281] on input "*" at bounding box center [837, 287] width 32 height 13
type input "*"
click at [278, 412] on link "6. uzdevums" at bounding box center [313, 418] width 170 height 23
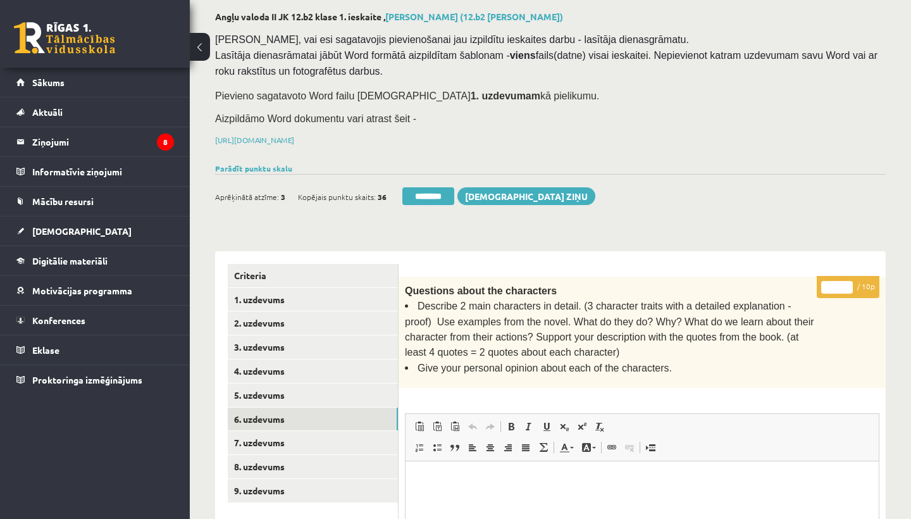
click at [842, 281] on input "*" at bounding box center [837, 287] width 32 height 13
type input "**"
click at [264, 432] on link "7. uzdevums" at bounding box center [313, 442] width 170 height 23
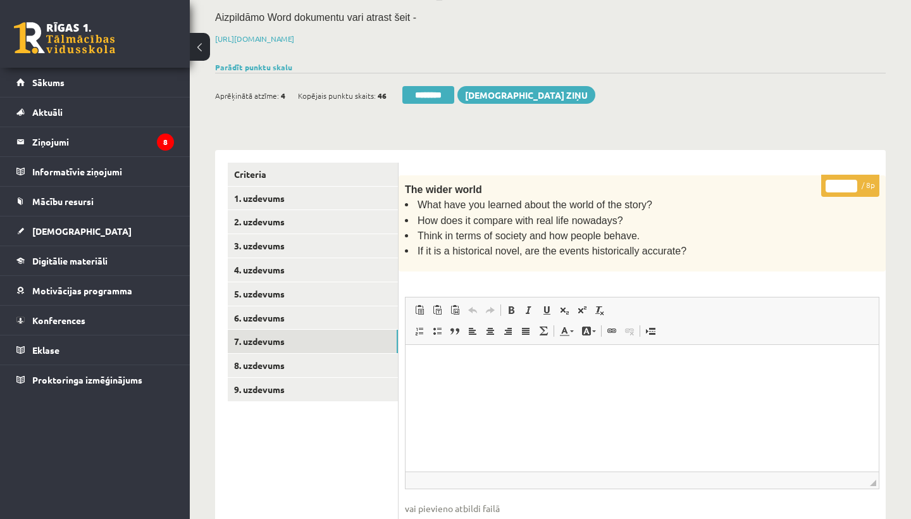
scroll to position [146, 0]
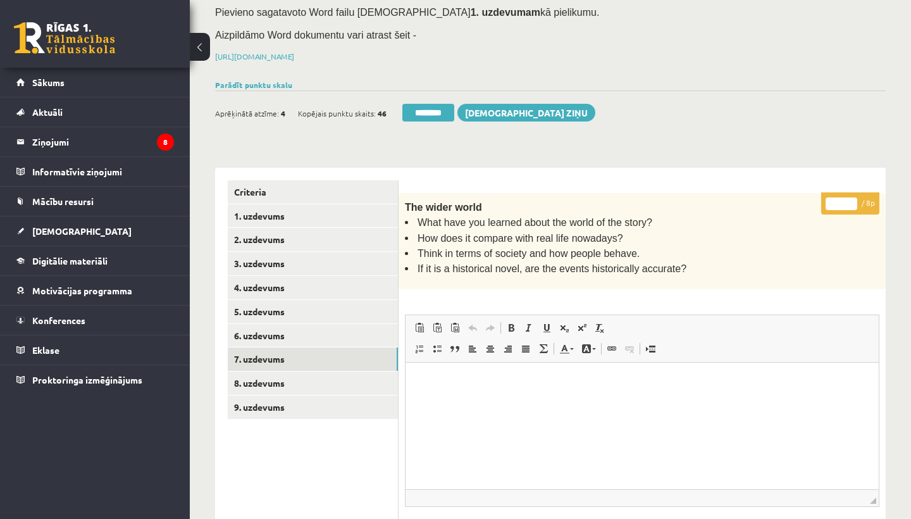
click at [844, 199] on input "*" at bounding box center [841, 203] width 32 height 13
type input "*"
click at [257, 375] on link "8. uzdevums" at bounding box center [313, 382] width 170 height 23
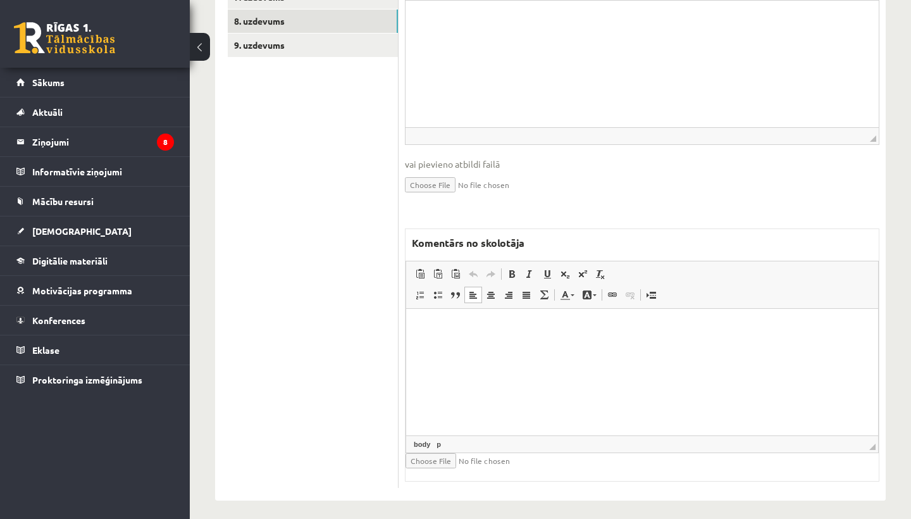
scroll to position [507, 0]
click at [463, 347] on html at bounding box center [642, 328] width 472 height 39
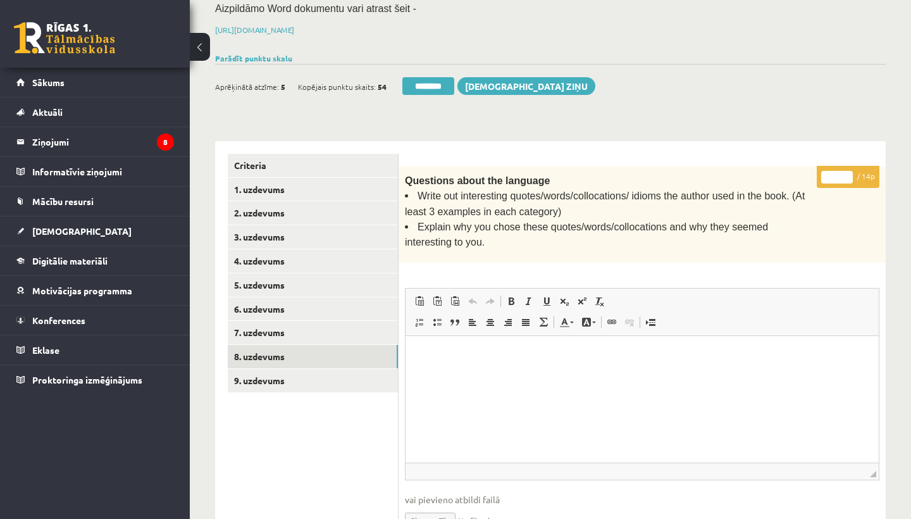
scroll to position [152, 0]
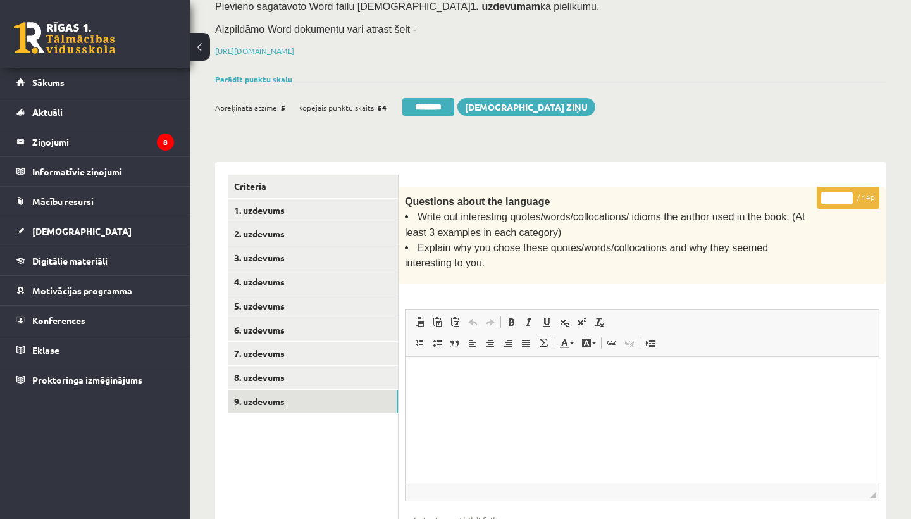
click at [269, 393] on link "9. uzdevums" at bounding box center [313, 401] width 170 height 23
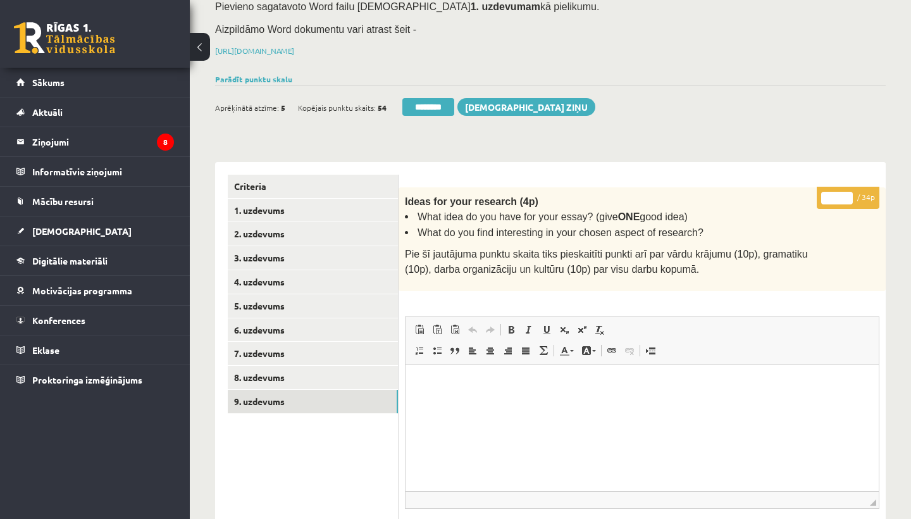
click at [837, 194] on input "*" at bounding box center [837, 198] width 32 height 13
type input "**"
click at [274, 202] on link "1. uzdevums" at bounding box center [313, 210] width 170 height 23
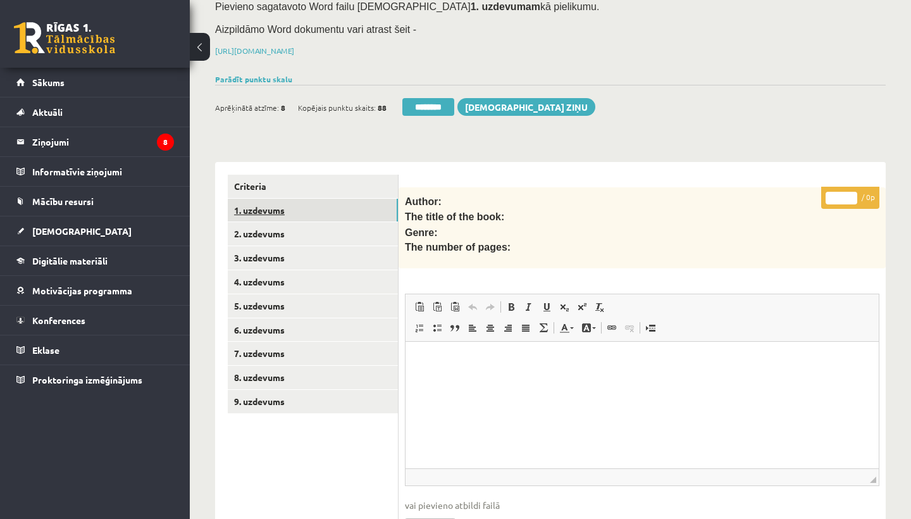
click at [249, 211] on link "1. uzdevums" at bounding box center [313, 210] width 170 height 23
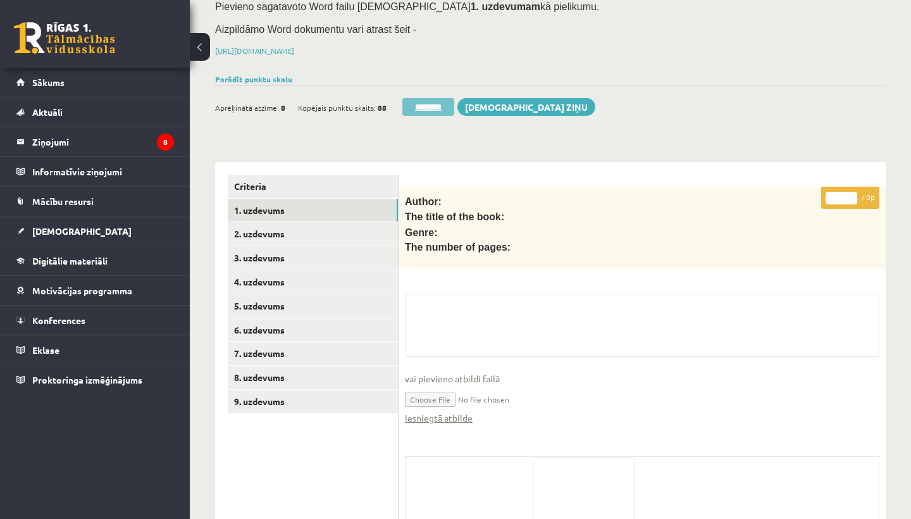
click at [421, 104] on input "********" at bounding box center [428, 107] width 52 height 18
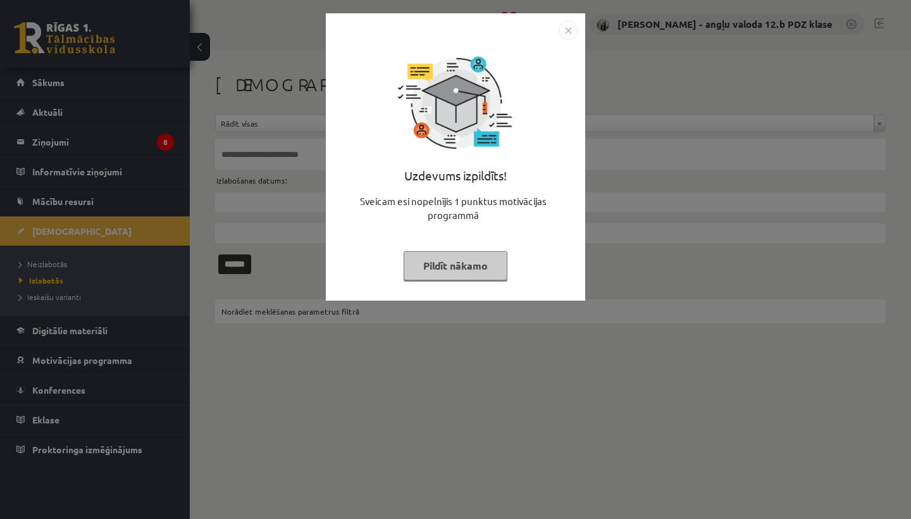
click at [571, 35] on img "Close" at bounding box center [567, 30] width 19 height 19
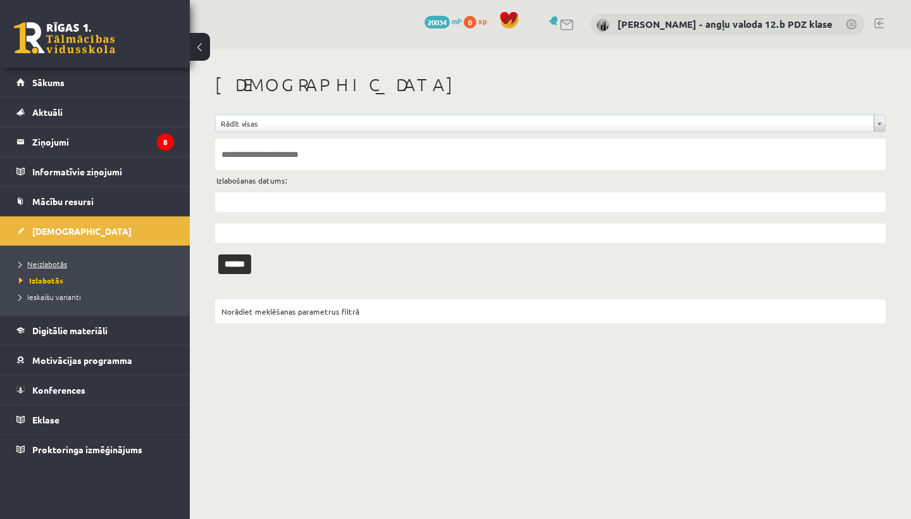
click at [49, 259] on span "Neizlabotās" at bounding box center [43, 264] width 48 height 10
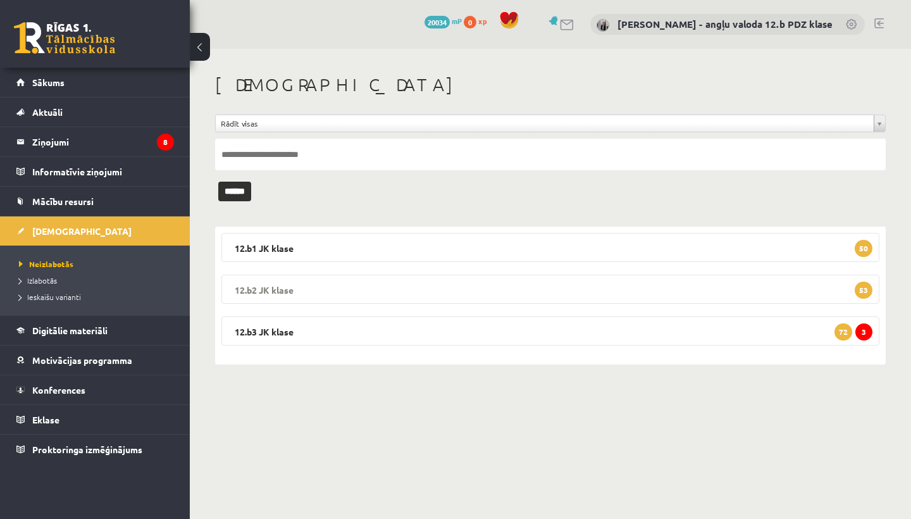
click at [322, 290] on legend "12.b2 JK klase 53" at bounding box center [550, 288] width 658 height 29
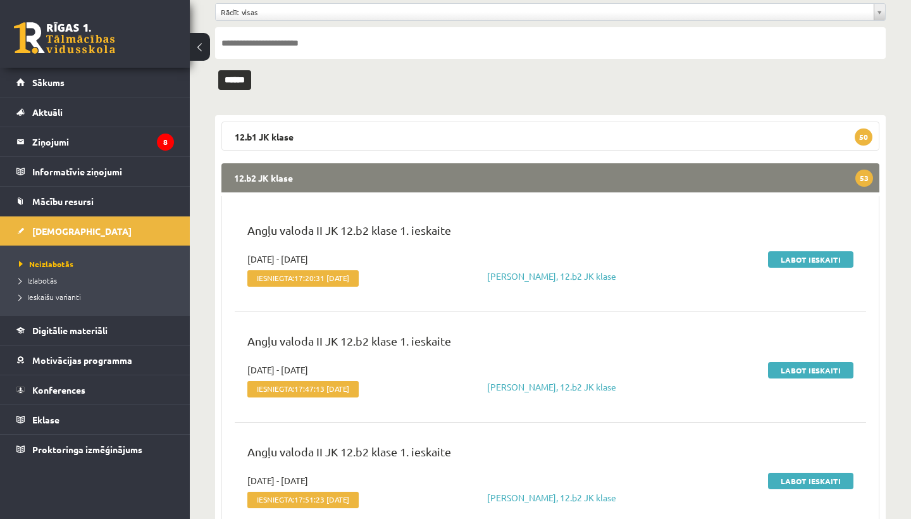
scroll to position [112, 0]
click at [791, 259] on link "Labot ieskaiti" at bounding box center [810, 258] width 85 height 16
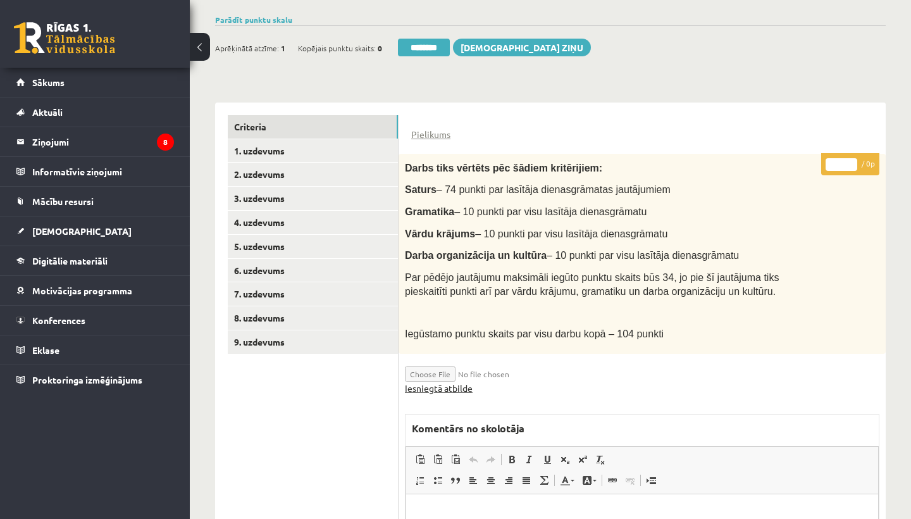
click at [419, 381] on link "Iesniegtā atbilde" at bounding box center [439, 387] width 68 height 13
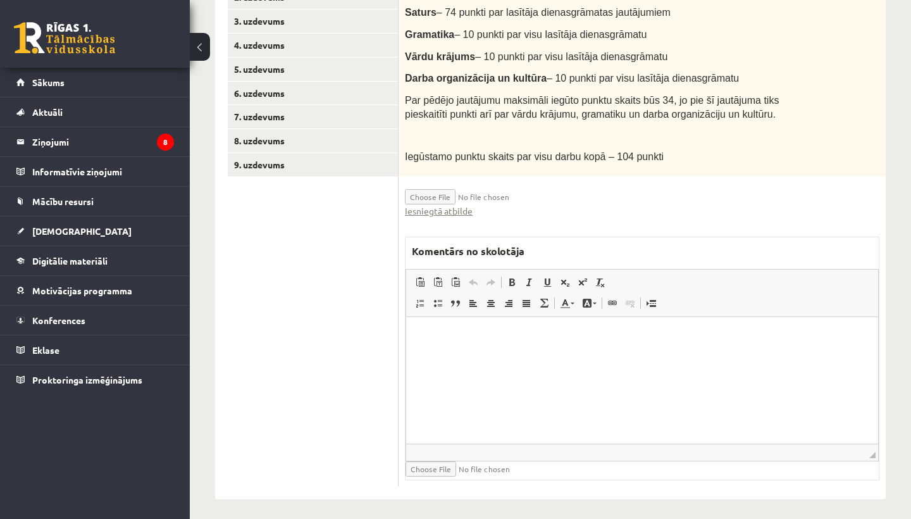
scroll to position [388, 0]
click at [458, 342] on p "Rich Text Editor, wiswyg-editor-47433920609080-1760008987-999" at bounding box center [642, 336] width 446 height 13
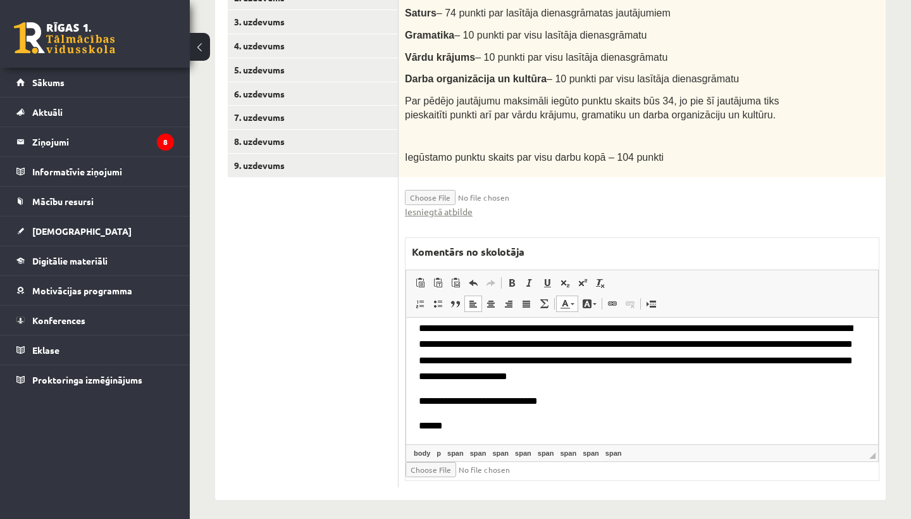
scroll to position [34, 0]
click at [423, 462] on input "file" at bounding box center [480, 469] width 150 height 15
type input "**********"
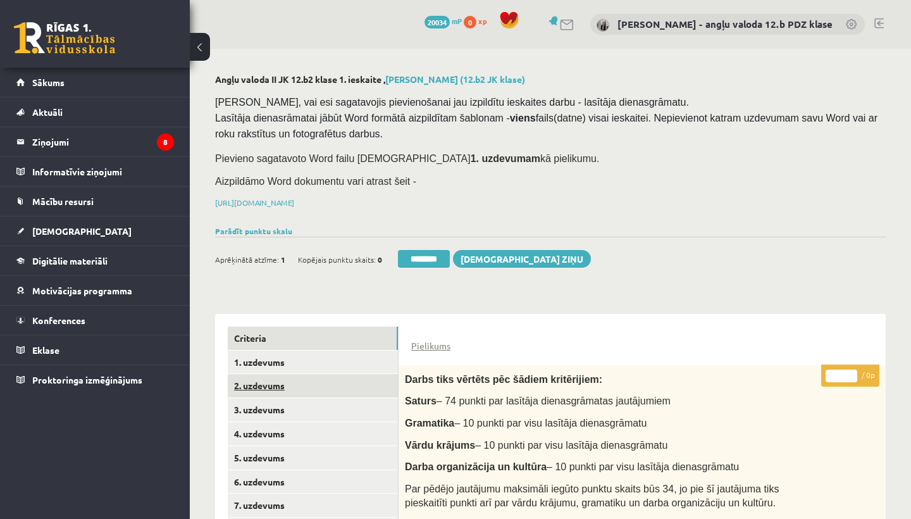
scroll to position [0, 0]
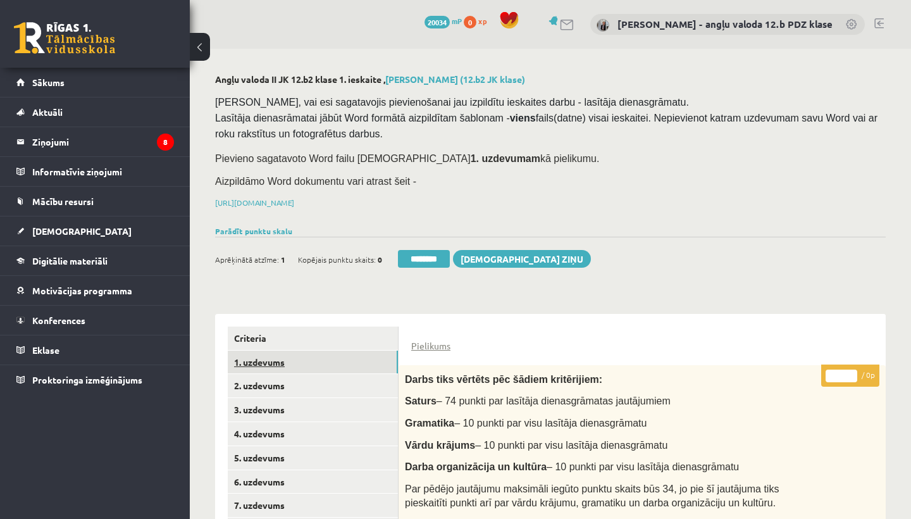
click at [265, 356] on link "1. uzdevums" at bounding box center [313, 361] width 170 height 23
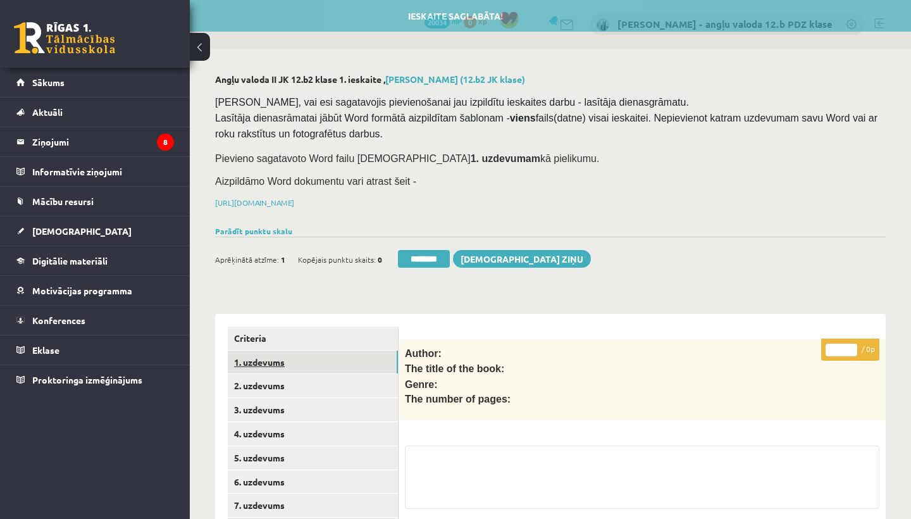
click at [265, 356] on link "1. uzdevums" at bounding box center [313, 361] width 170 height 23
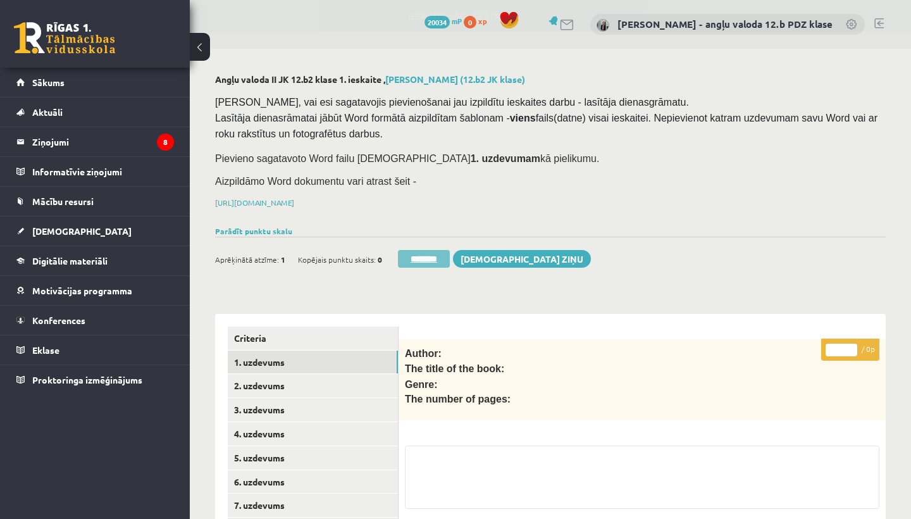
click at [435, 250] on input "********" at bounding box center [424, 259] width 52 height 18
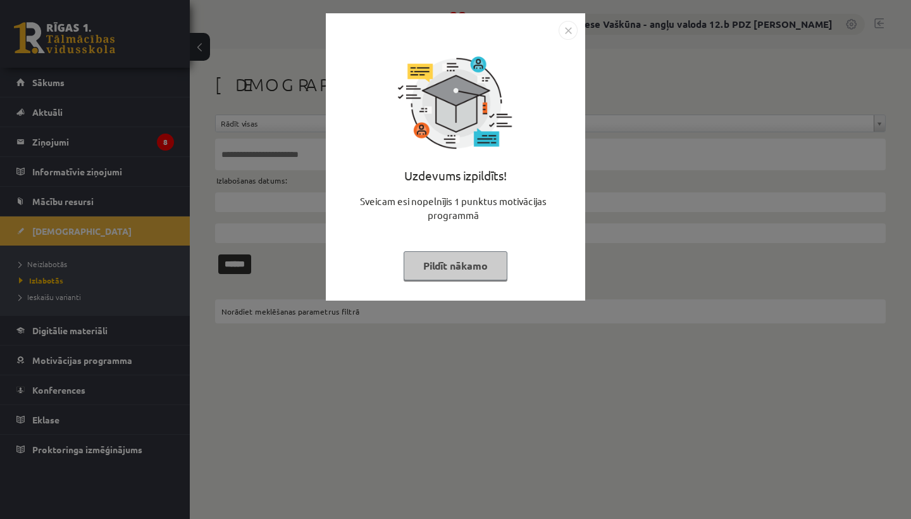
click at [565, 31] on img "Close" at bounding box center [567, 30] width 19 height 19
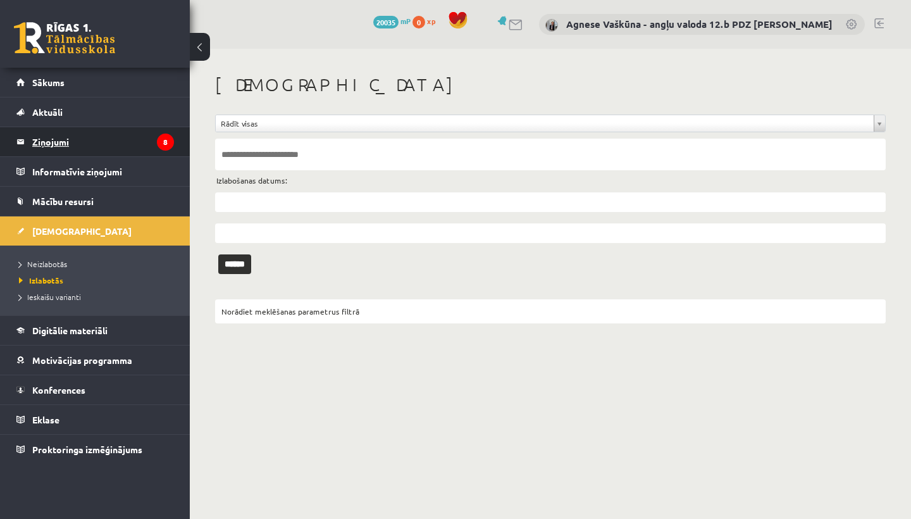
click at [58, 137] on legend "Ziņojumi 8" at bounding box center [103, 141] width 142 height 29
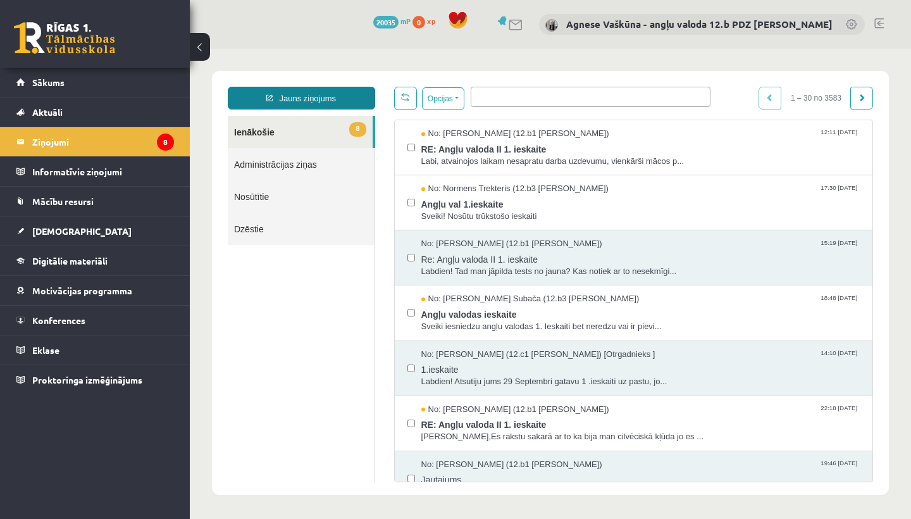
click at [322, 96] on link "Jauns ziņojums" at bounding box center [301, 98] width 147 height 23
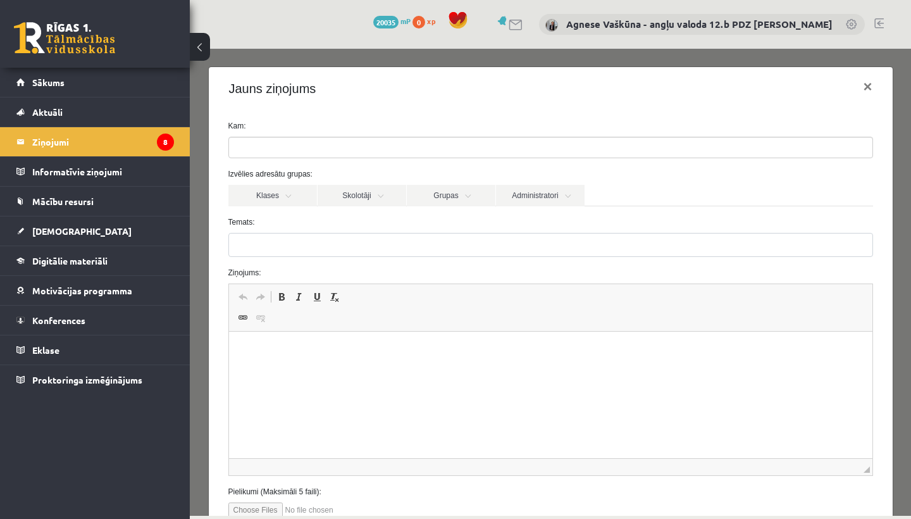
click at [244, 145] on input "search" at bounding box center [251, 147] width 44 height 20
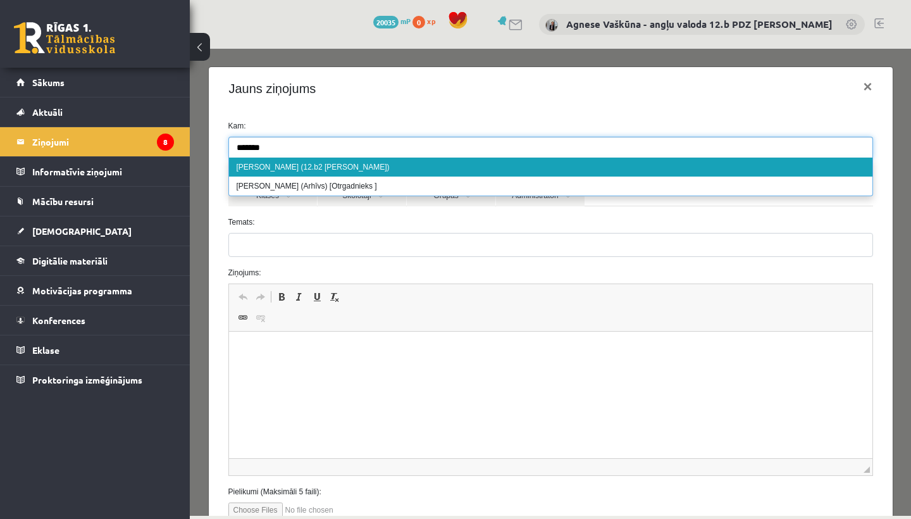
type input "*******"
select select "*****"
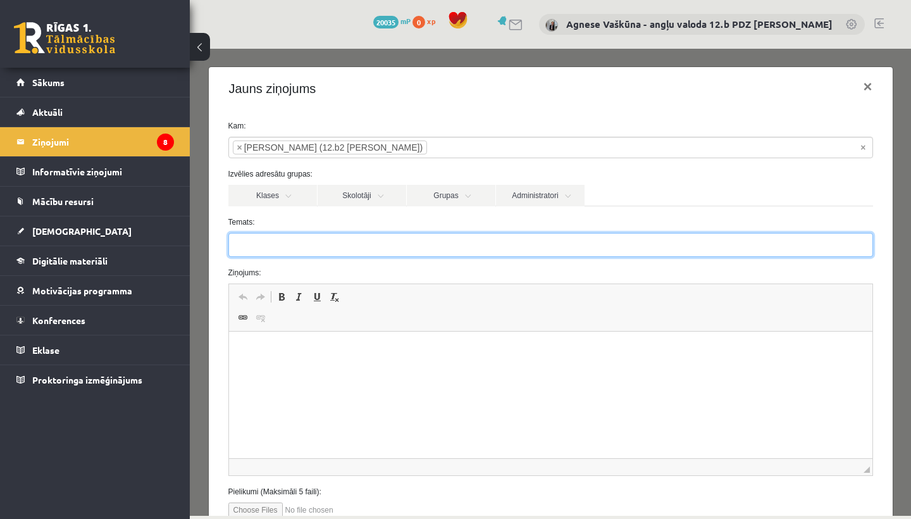
click at [254, 242] on input "Temats:" at bounding box center [550, 245] width 644 height 24
click at [242, 245] on input "**********" at bounding box center [550, 245] width 644 height 24
type input "**********"
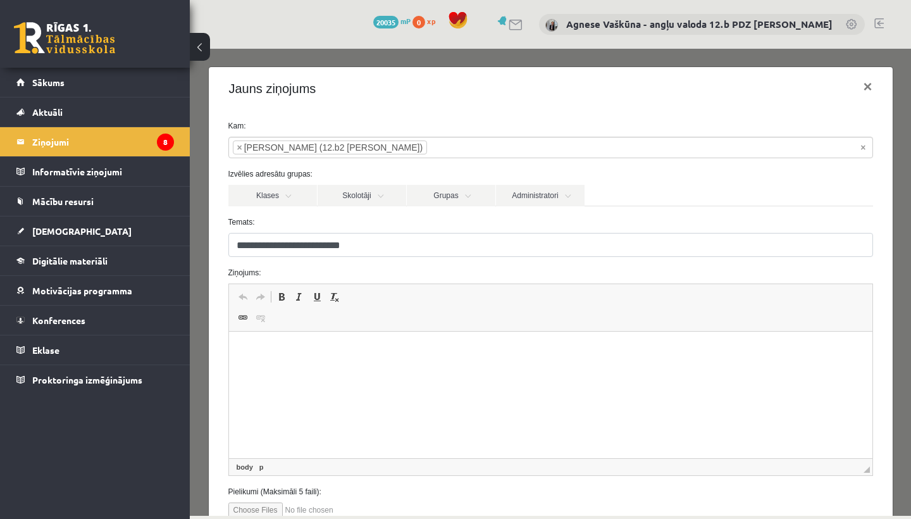
click at [264, 365] on html at bounding box center [549, 350] width 643 height 39
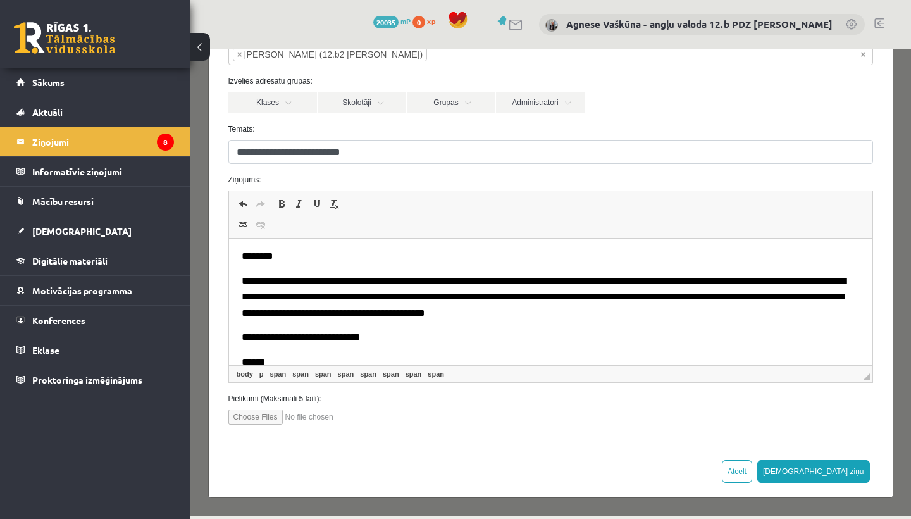
scroll to position [92, 0]
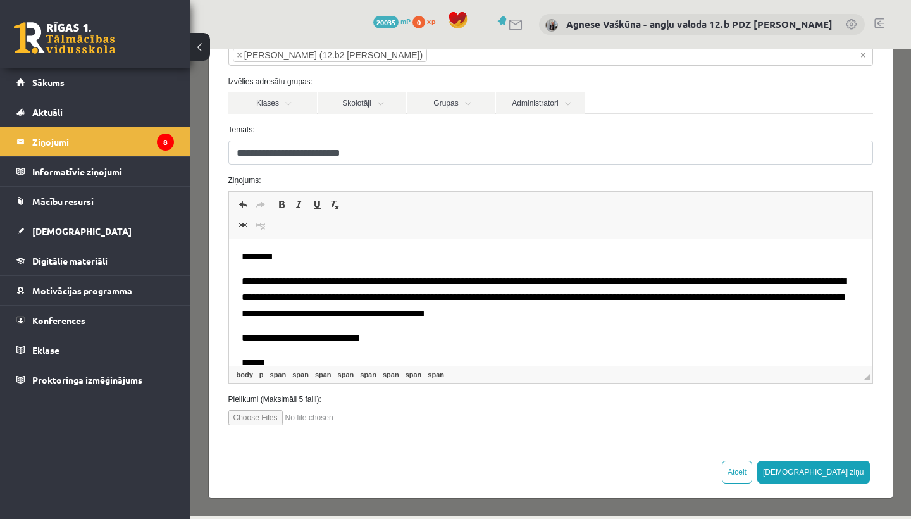
click at [257, 419] on input "file" at bounding box center [300, 417] width 144 height 15
type input "**********"
click at [848, 467] on button "Sūtīt ziņu" at bounding box center [813, 471] width 113 height 23
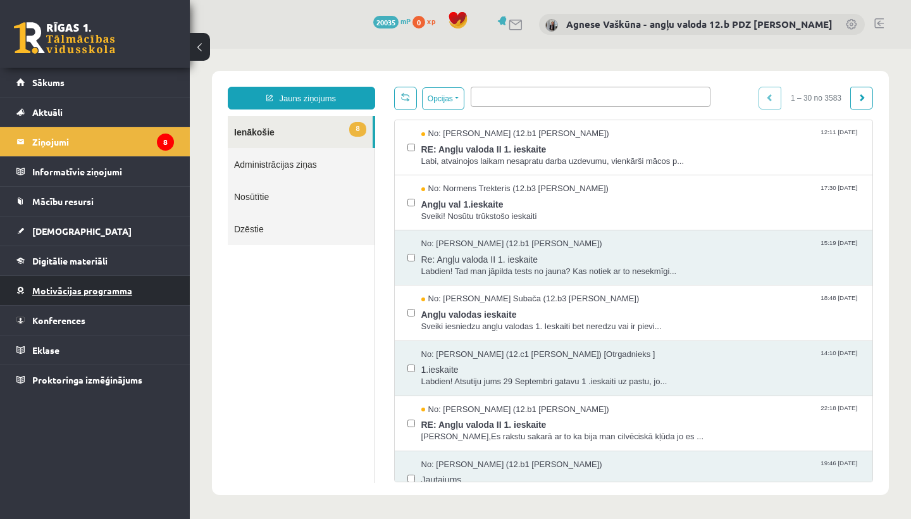
scroll to position [0, 0]
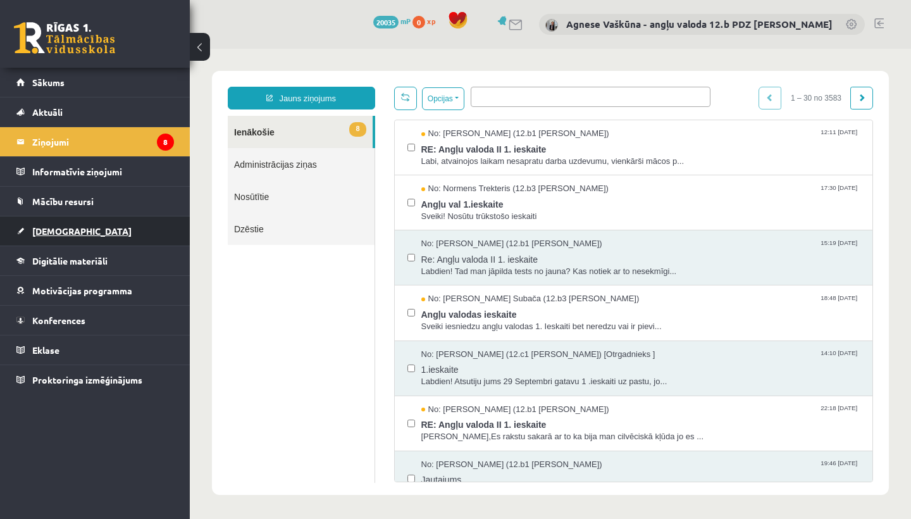
click at [56, 230] on span "[DEMOGRAPHIC_DATA]" at bounding box center [81, 230] width 99 height 11
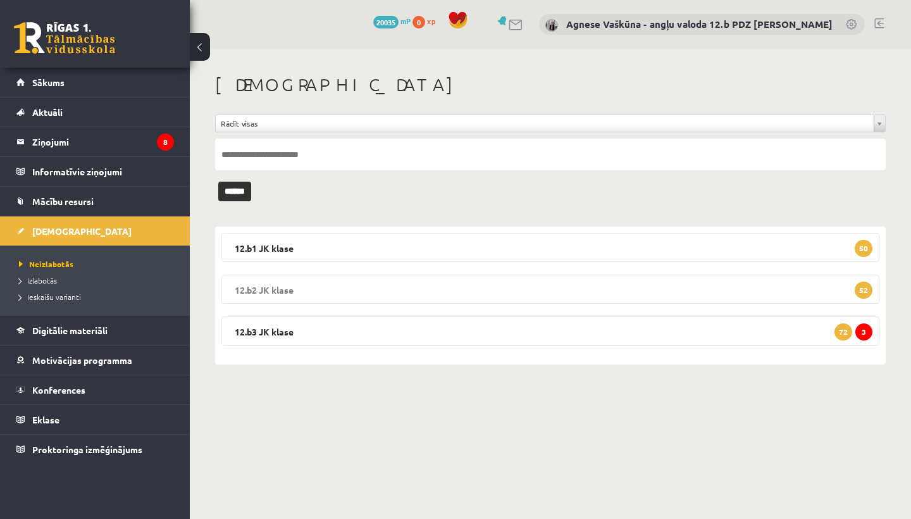
click at [390, 283] on legend "12.b2 JK klase 52" at bounding box center [550, 288] width 658 height 29
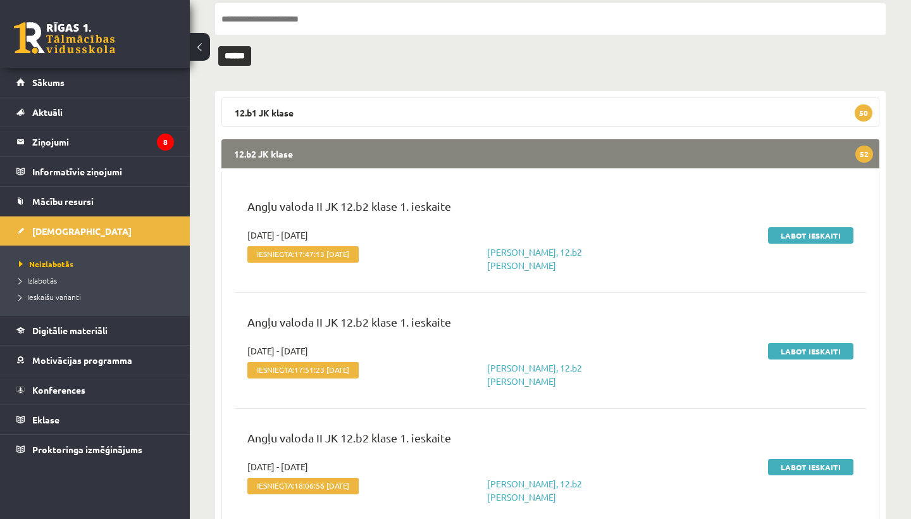
scroll to position [137, 0]
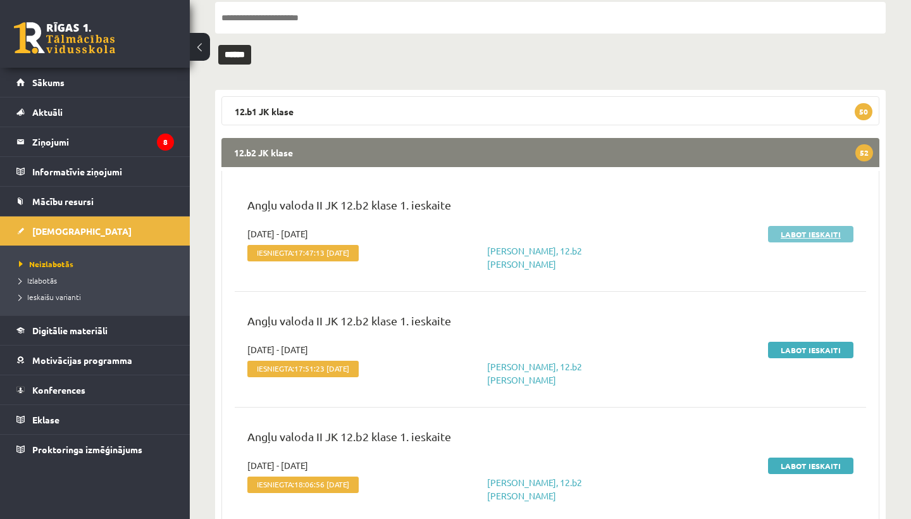
click at [789, 233] on link "Labot ieskaiti" at bounding box center [810, 234] width 85 height 16
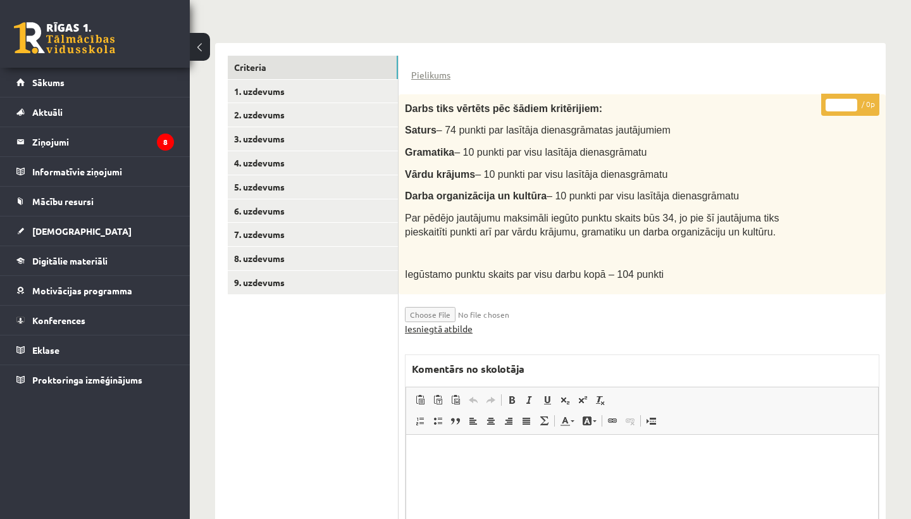
click at [447, 322] on link "Iesniegtā atbilde" at bounding box center [439, 328] width 68 height 13
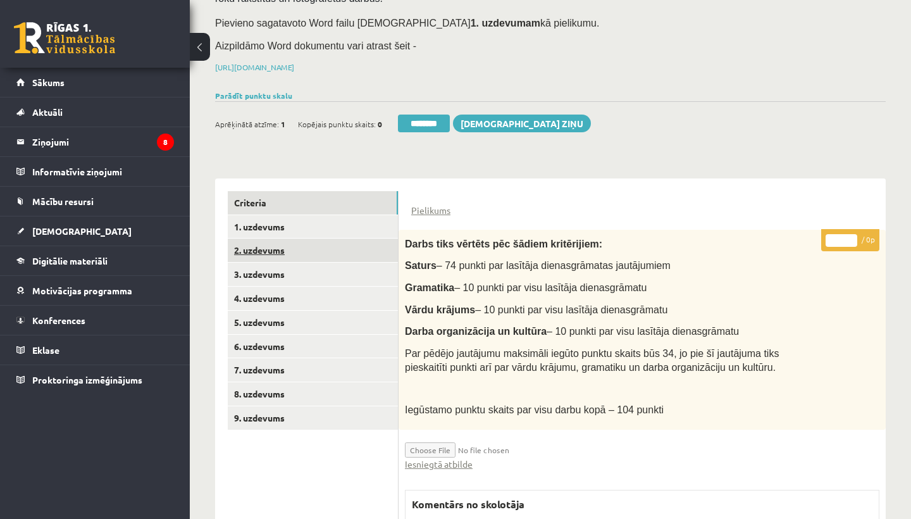
scroll to position [139, 0]
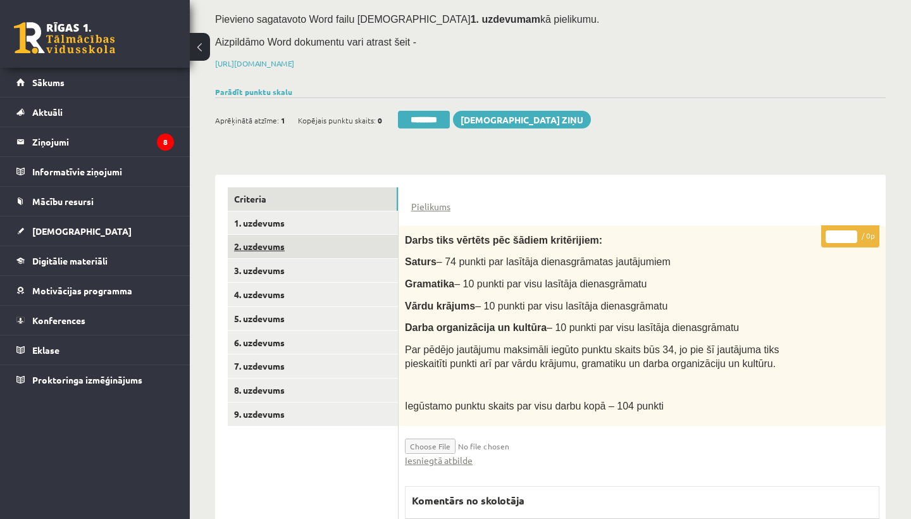
click at [267, 247] on link "2. uzdevums" at bounding box center [313, 246] width 170 height 23
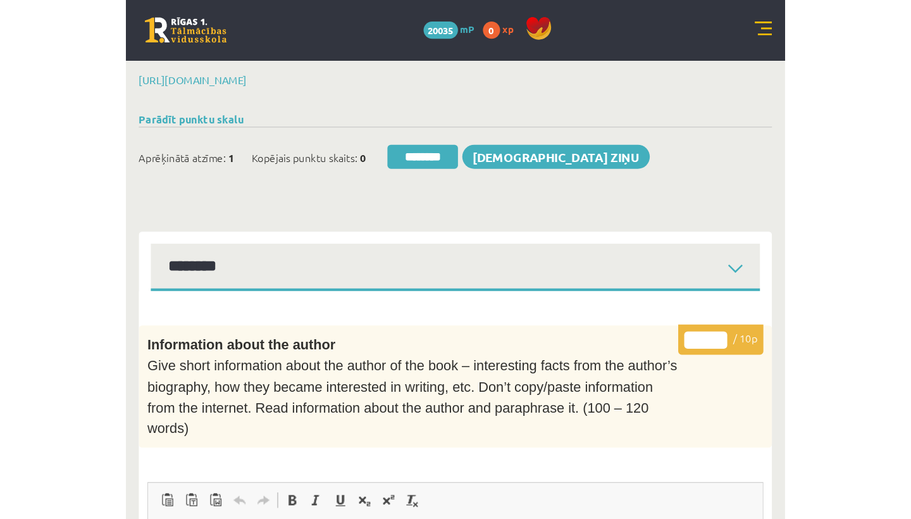
scroll to position [0, 0]
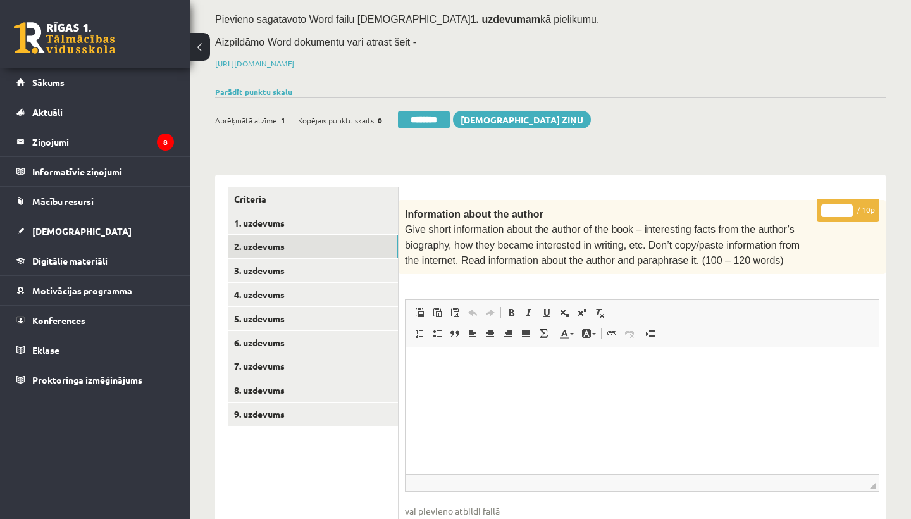
click at [839, 206] on input "*" at bounding box center [837, 210] width 32 height 13
type input "**"
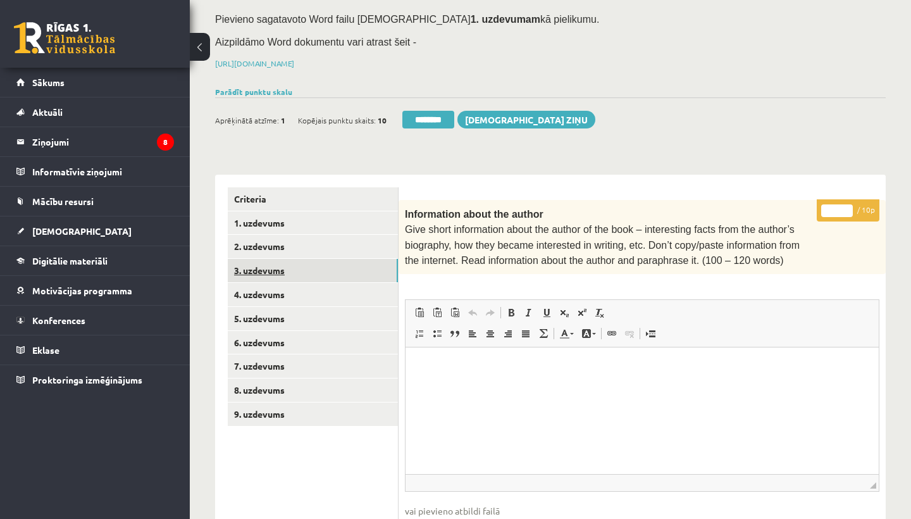
click at [278, 271] on link "3. uzdevums" at bounding box center [313, 270] width 170 height 23
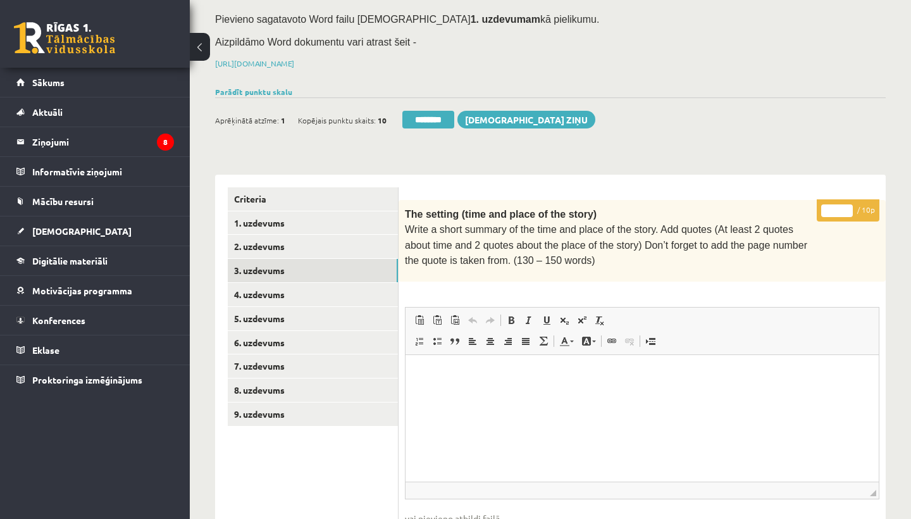
click at [840, 208] on input "*" at bounding box center [837, 210] width 32 height 13
type input "**"
click at [279, 288] on link "4. uzdevums" at bounding box center [313, 294] width 170 height 23
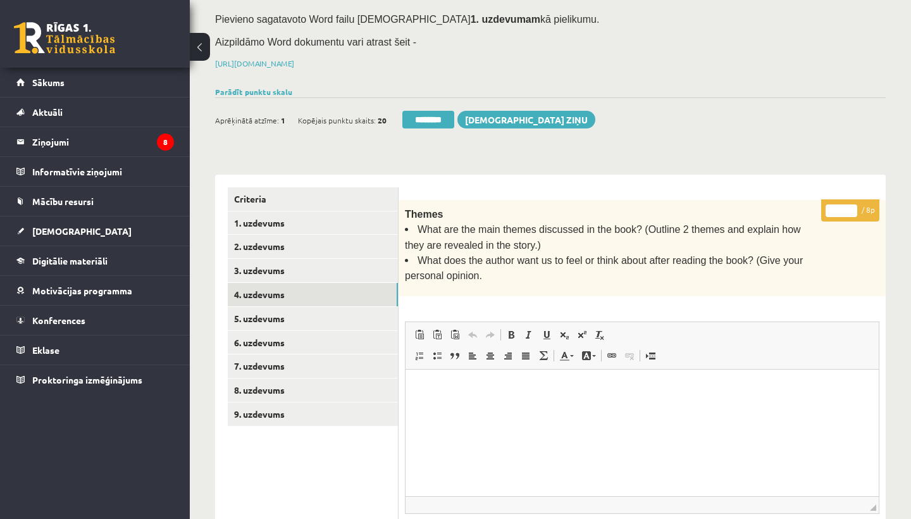
click at [843, 207] on input "*" at bounding box center [841, 210] width 32 height 13
type input "*"
click at [268, 318] on link "5. uzdevums" at bounding box center [313, 318] width 170 height 23
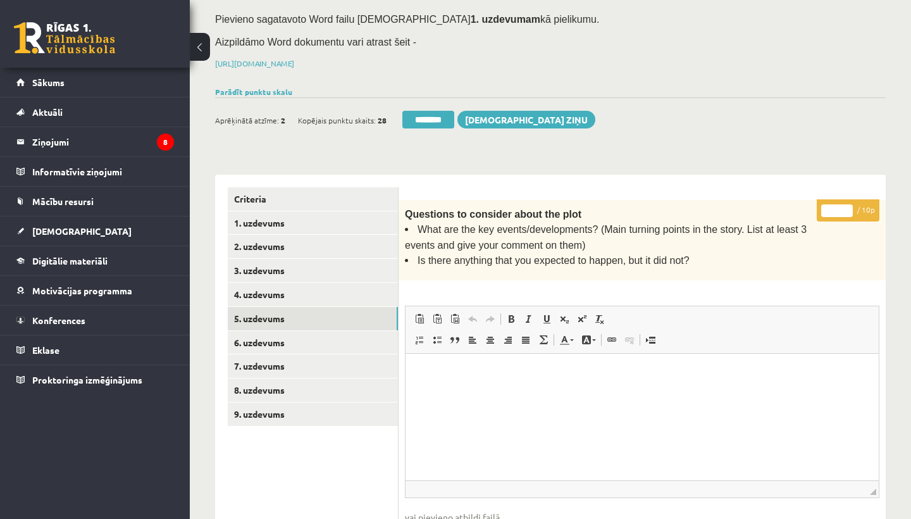
click at [837, 206] on input "*" at bounding box center [837, 210] width 32 height 13
type input "*"
click at [285, 337] on link "6. uzdevums" at bounding box center [313, 342] width 170 height 23
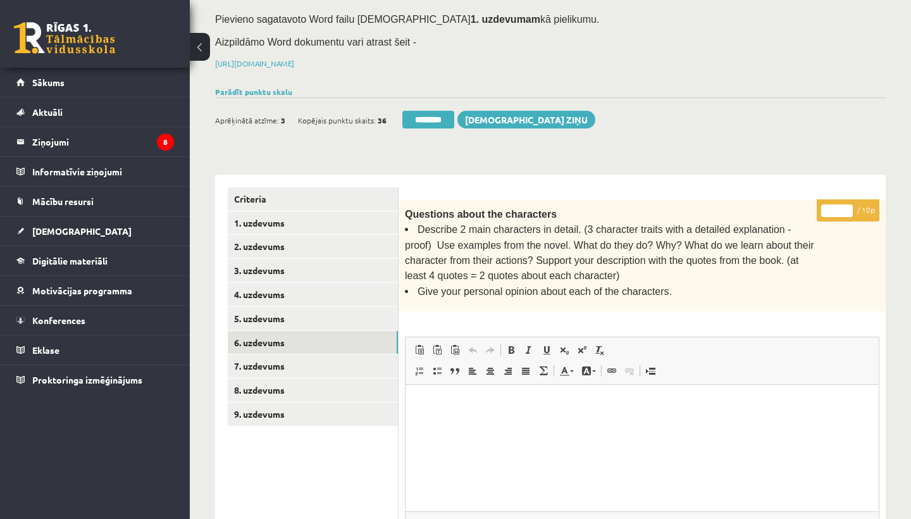
click at [838, 204] on input "*" at bounding box center [837, 210] width 32 height 13
type input "*"
click at [276, 356] on link "7. uzdevums" at bounding box center [313, 365] width 170 height 23
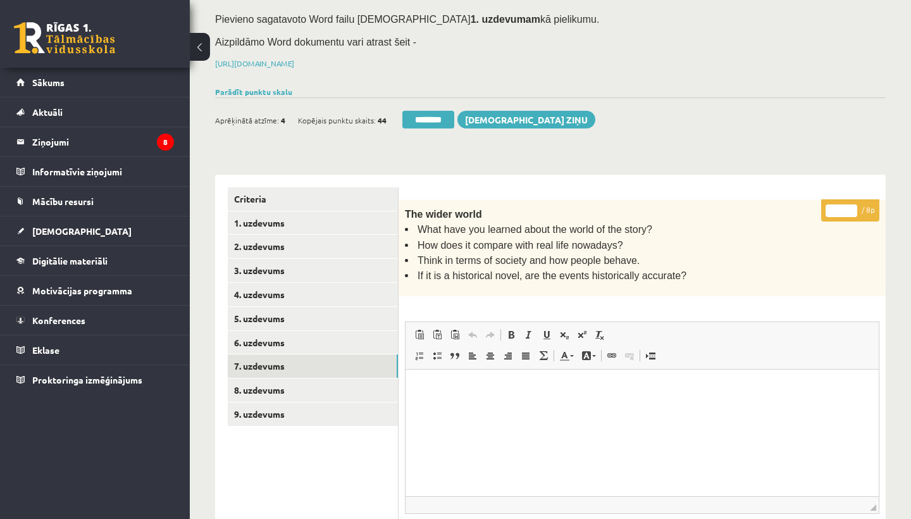
click at [842, 205] on input "*" at bounding box center [841, 210] width 32 height 13
type input "*"
click at [279, 390] on link "8. uzdevums" at bounding box center [313, 389] width 170 height 23
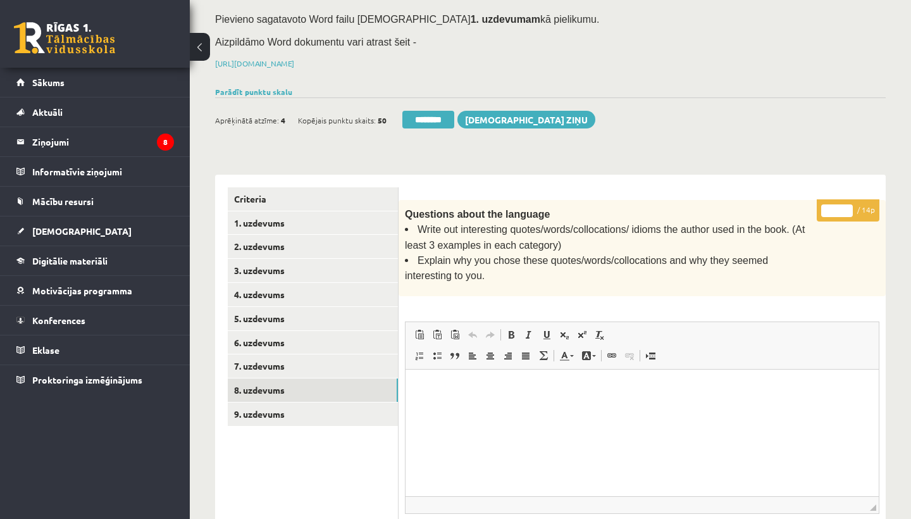
click at [840, 207] on input "*" at bounding box center [837, 210] width 32 height 13
type input "*"
click at [266, 402] on link "9. uzdevums" at bounding box center [313, 413] width 170 height 23
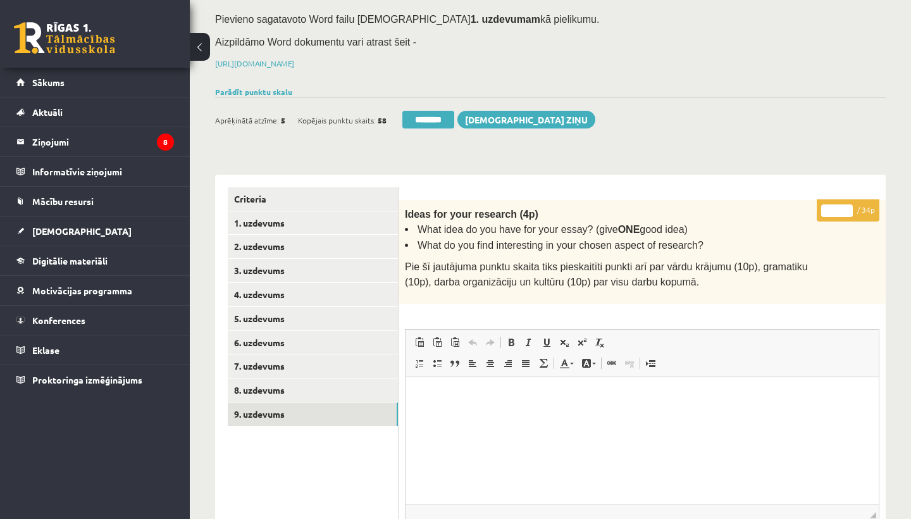
click at [837, 205] on input "*" at bounding box center [837, 210] width 32 height 13
type input "**"
click at [276, 216] on link "1. uzdevums" at bounding box center [313, 222] width 170 height 23
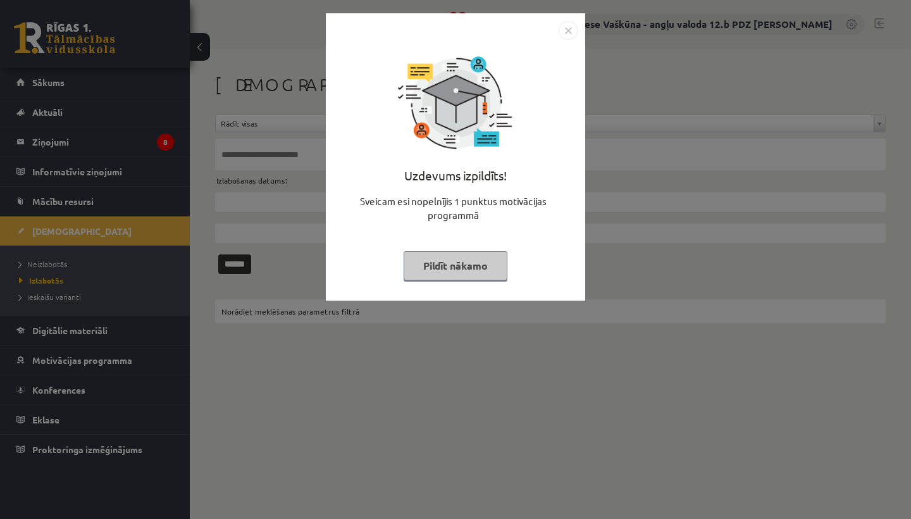
click at [574, 29] on img "Close" at bounding box center [567, 30] width 19 height 19
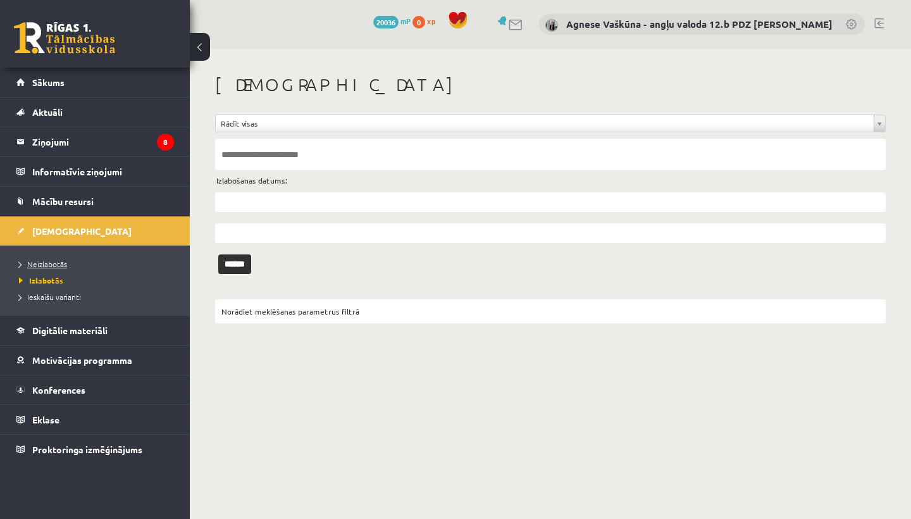
click at [44, 262] on span "Neizlabotās" at bounding box center [43, 264] width 48 height 10
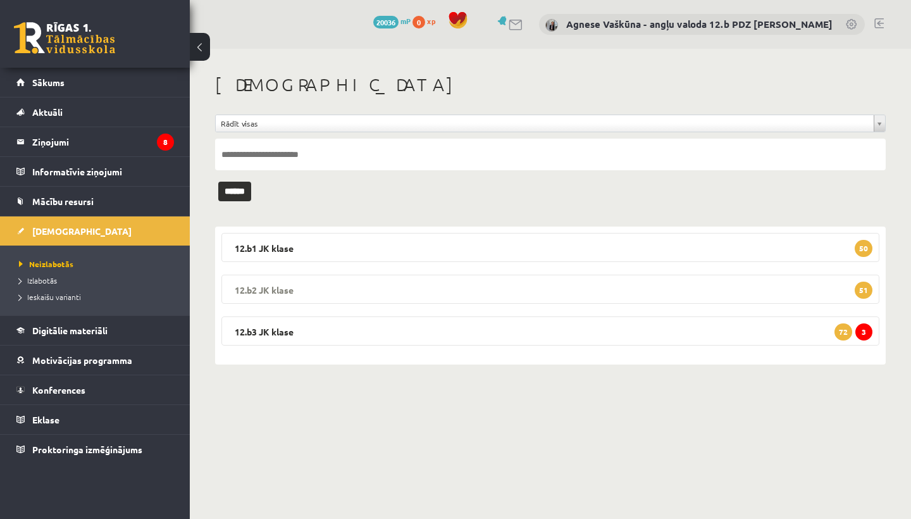
click at [326, 290] on legend "12.b2 [PERSON_NAME] 51" at bounding box center [550, 288] width 658 height 29
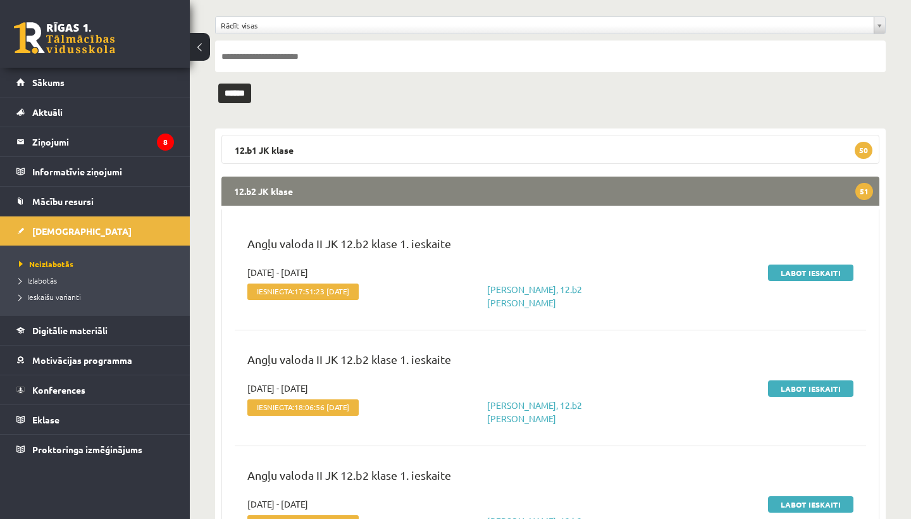
scroll to position [108, 0]
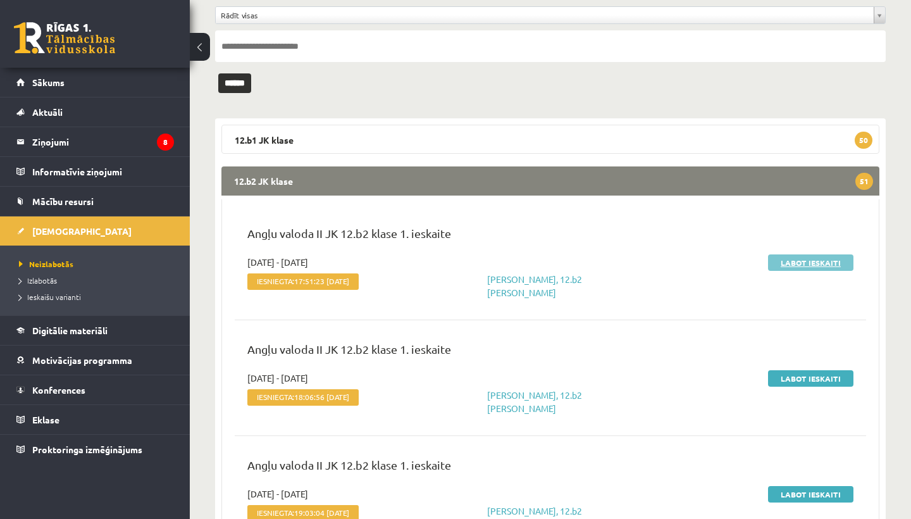
click at [792, 262] on link "Labot ieskaiti" at bounding box center [810, 262] width 85 height 16
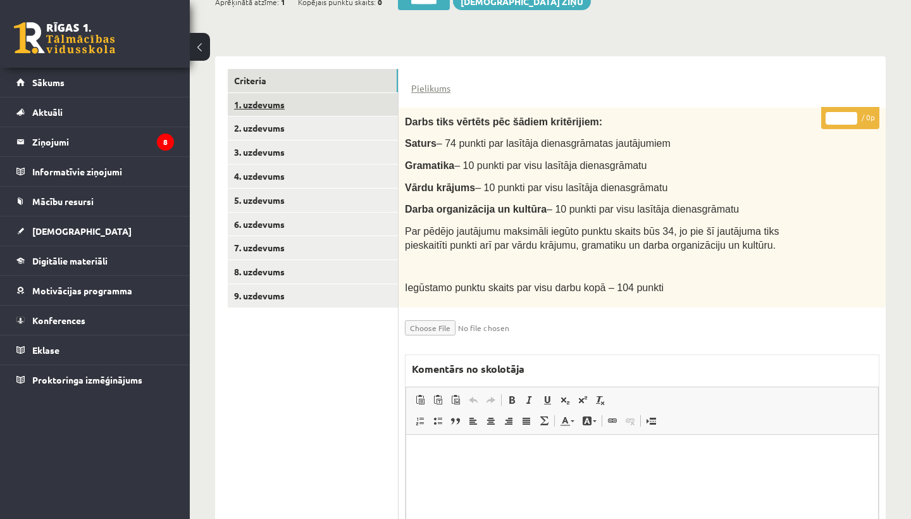
click at [281, 103] on link "1. uzdevums" at bounding box center [313, 104] width 170 height 23
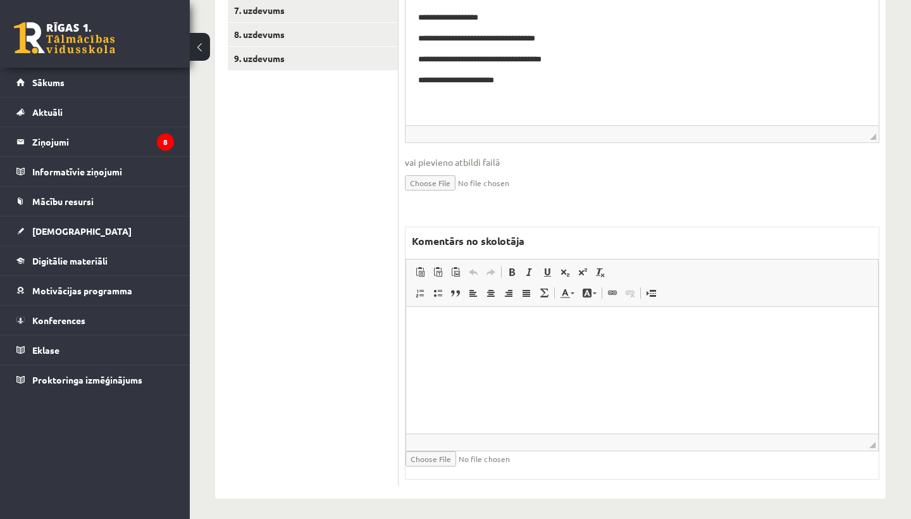
scroll to position [494, 0]
click at [460, 337] on html at bounding box center [642, 326] width 472 height 39
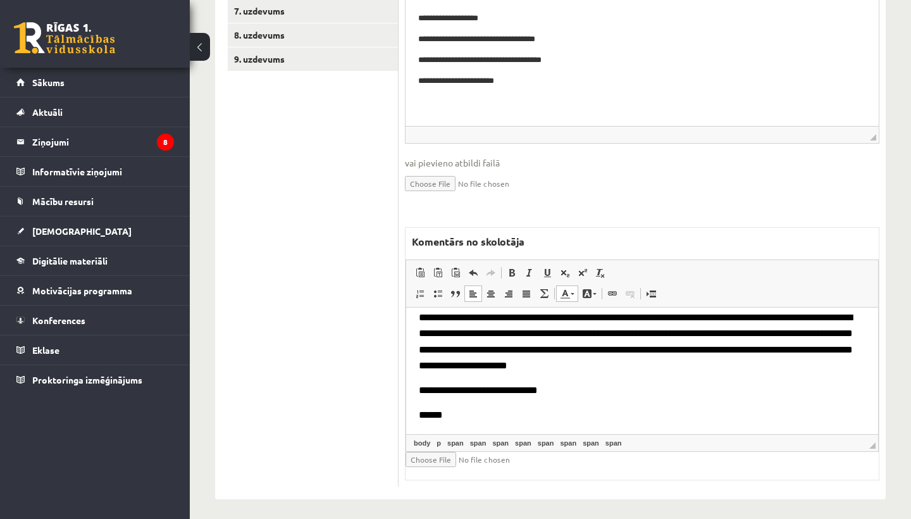
scroll to position [34, 0]
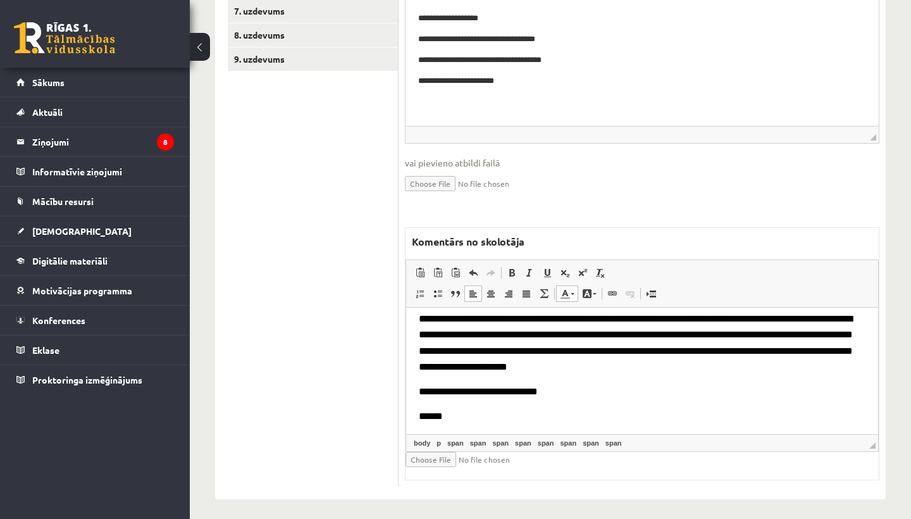
click at [426, 453] on input "file" at bounding box center [480, 458] width 150 height 15
type input "**********"
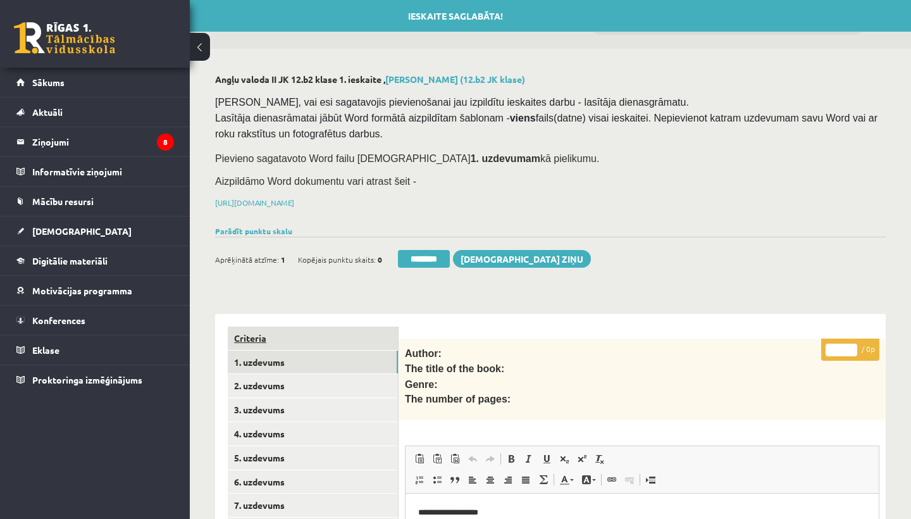
scroll to position [0, 0]
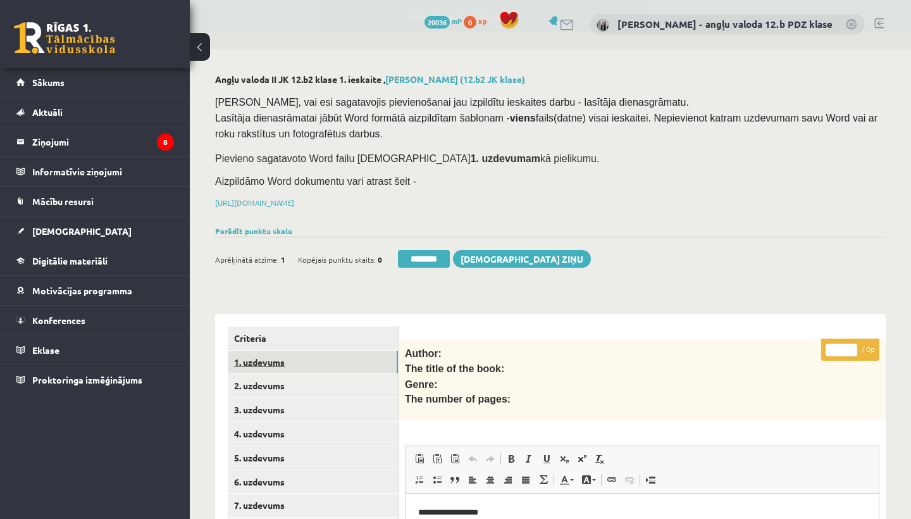
click at [252, 352] on link "1. uzdevums" at bounding box center [313, 361] width 170 height 23
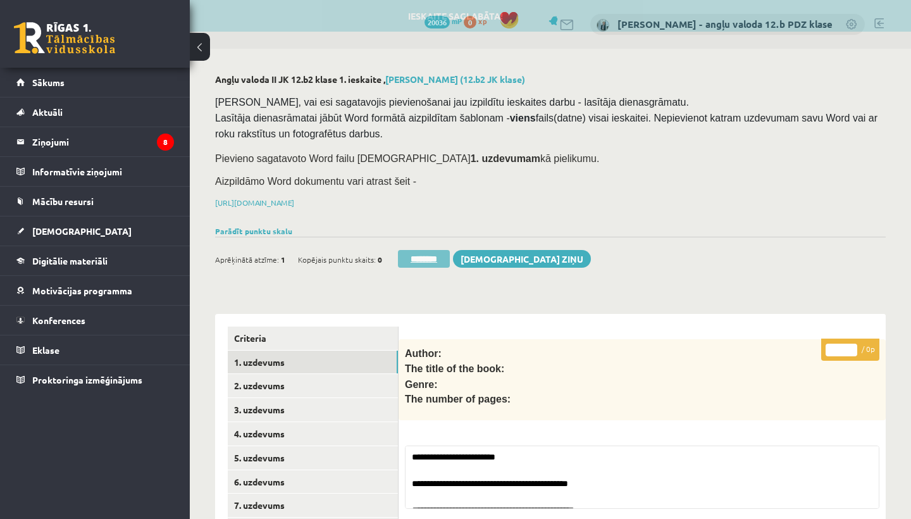
click at [431, 256] on input "********" at bounding box center [424, 259] width 52 height 18
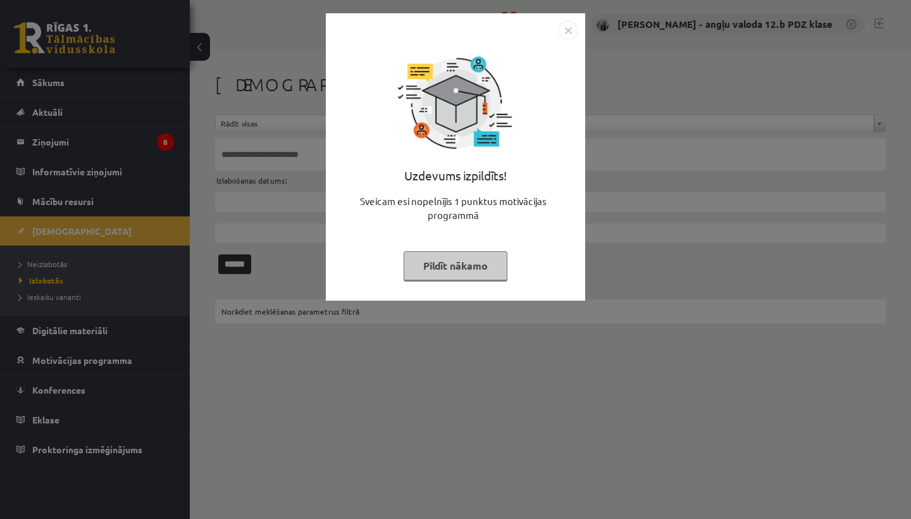
click at [567, 33] on img "Close" at bounding box center [567, 30] width 19 height 19
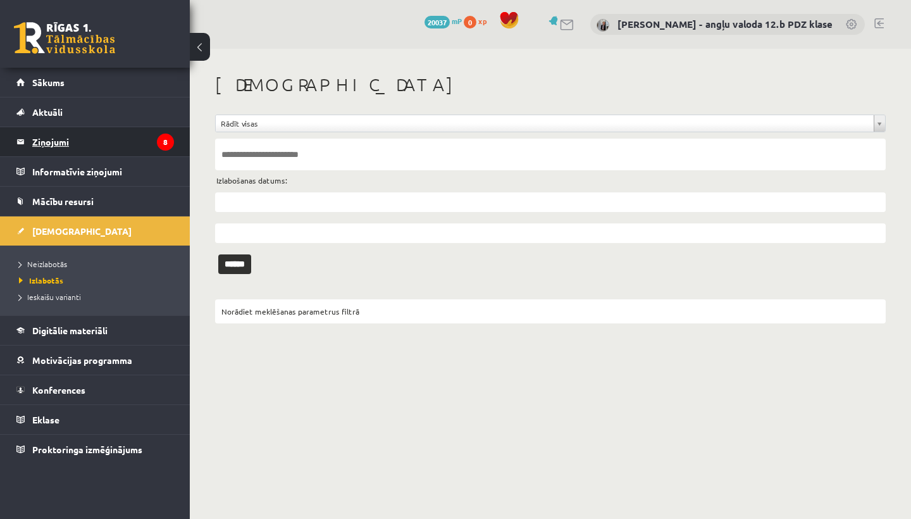
click at [59, 137] on legend "Ziņojumi 8" at bounding box center [103, 141] width 142 height 29
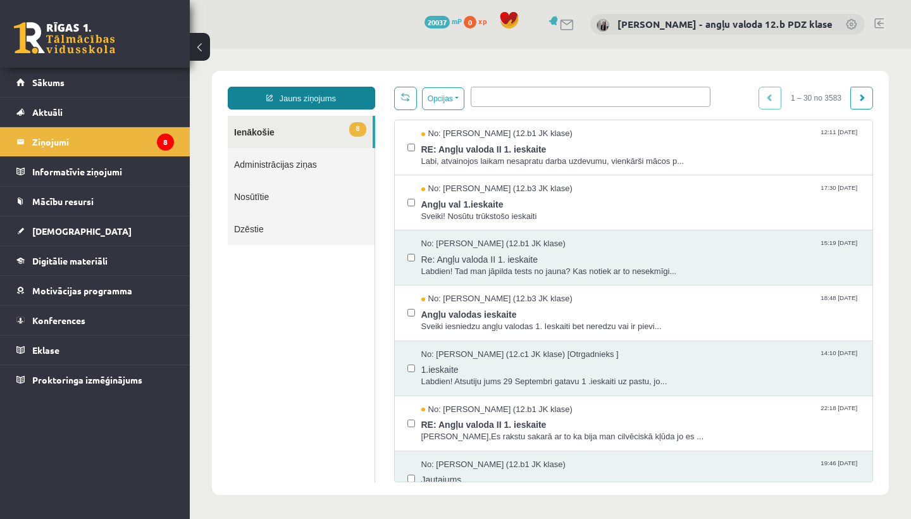
click at [329, 102] on link "Jauns ziņojums" at bounding box center [301, 98] width 147 height 23
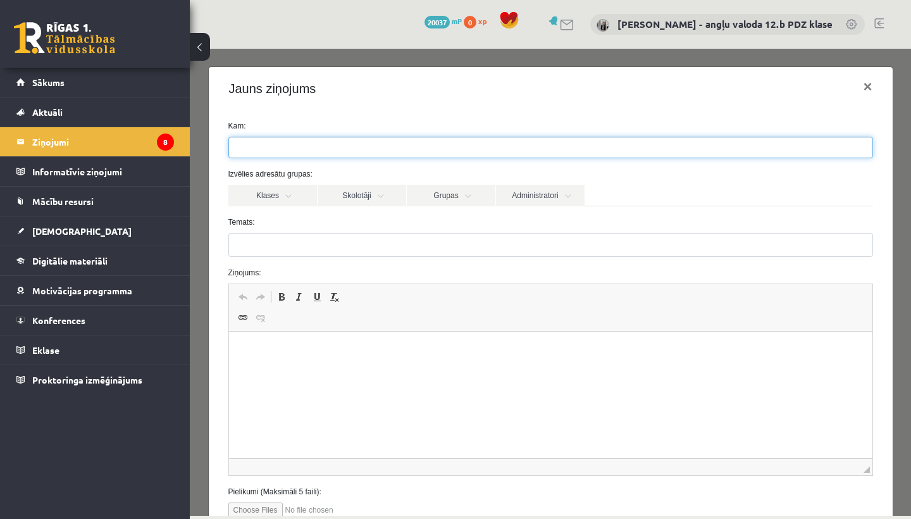
click at [319, 154] on ul at bounding box center [550, 147] width 643 height 20
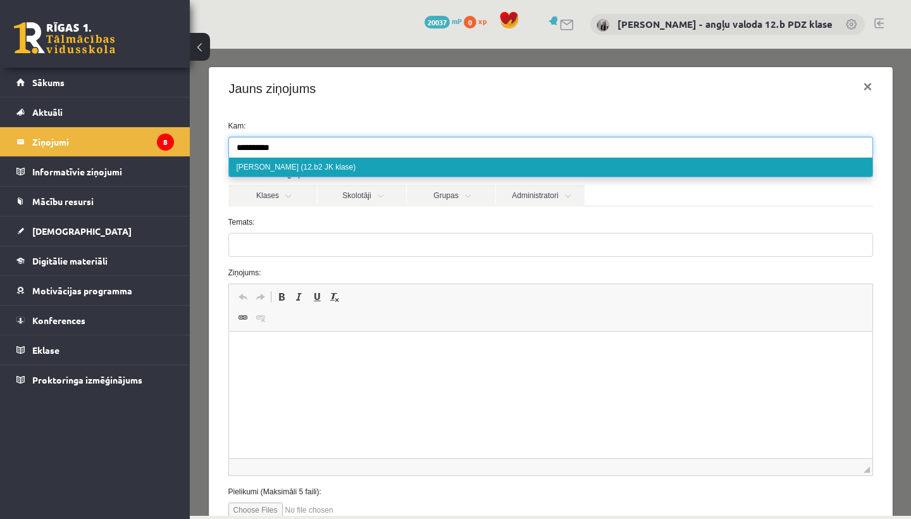
type input "**********"
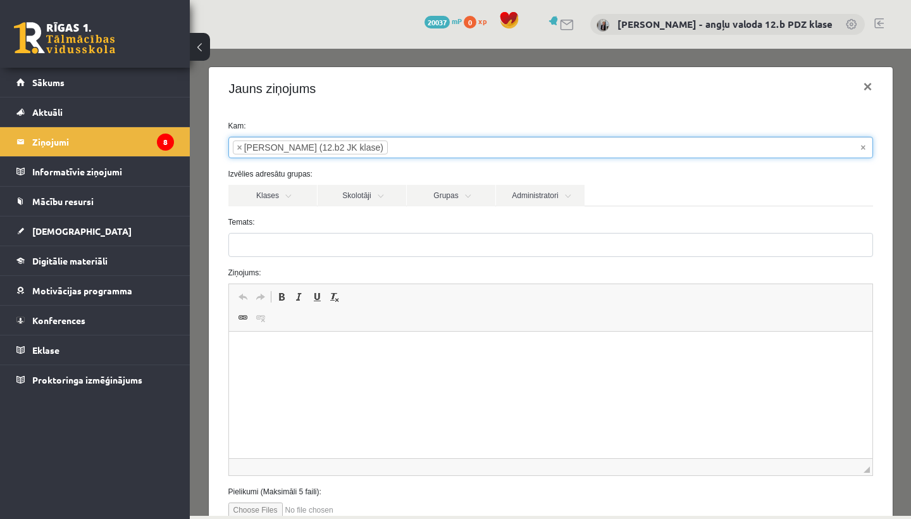
select select "*****"
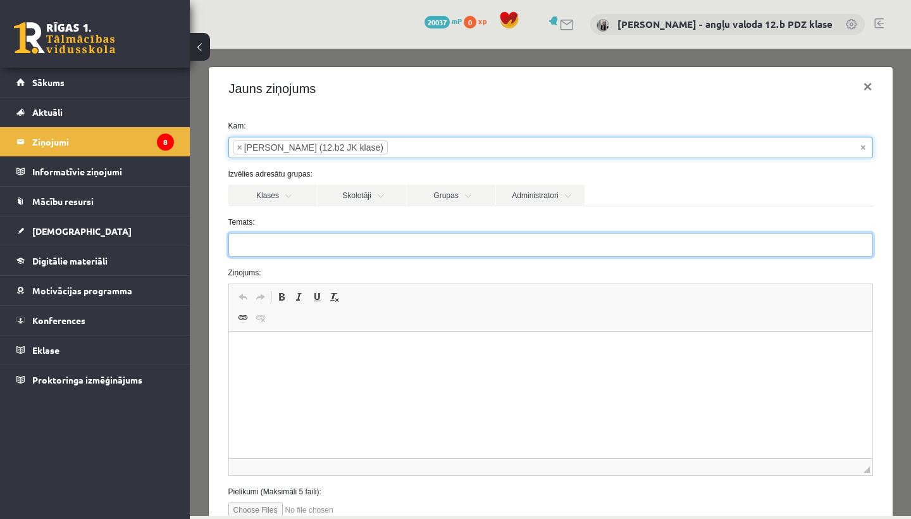
click at [254, 243] on input "Temats:" at bounding box center [550, 245] width 644 height 24
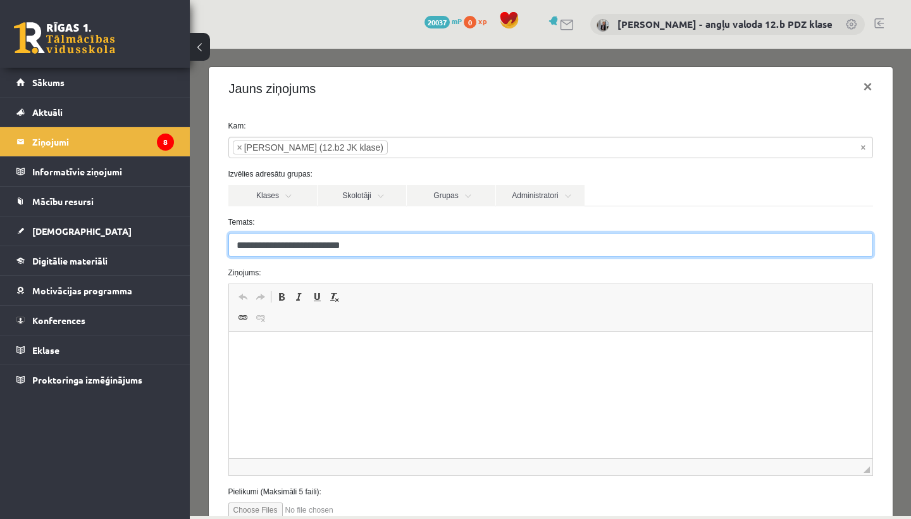
type input "**********"
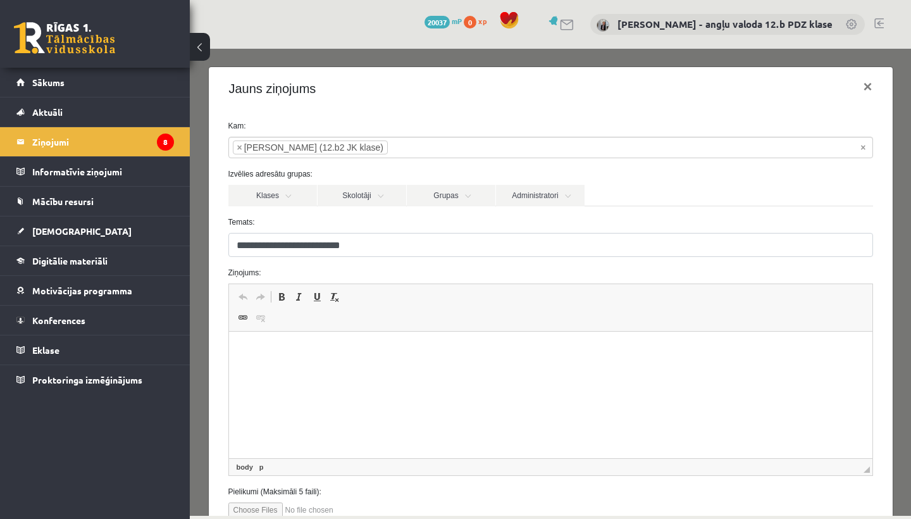
click at [274, 367] on html at bounding box center [549, 350] width 643 height 39
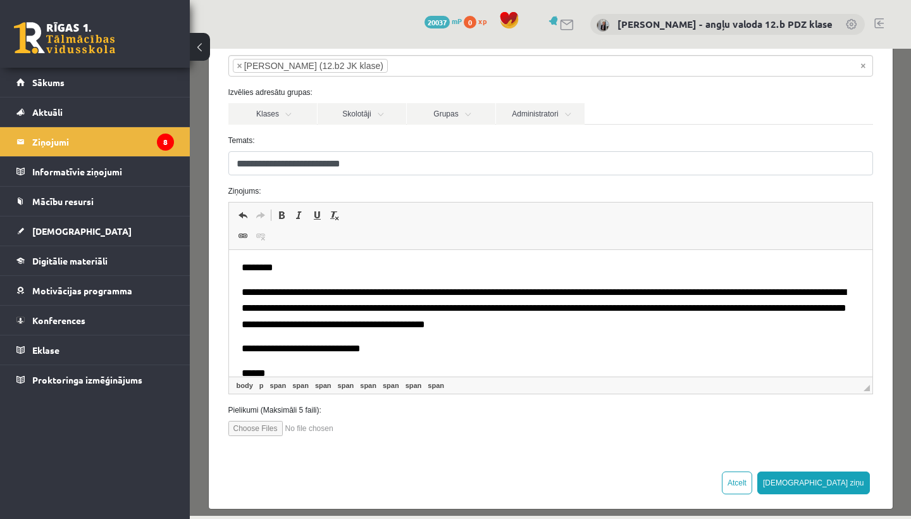
scroll to position [92, 0]
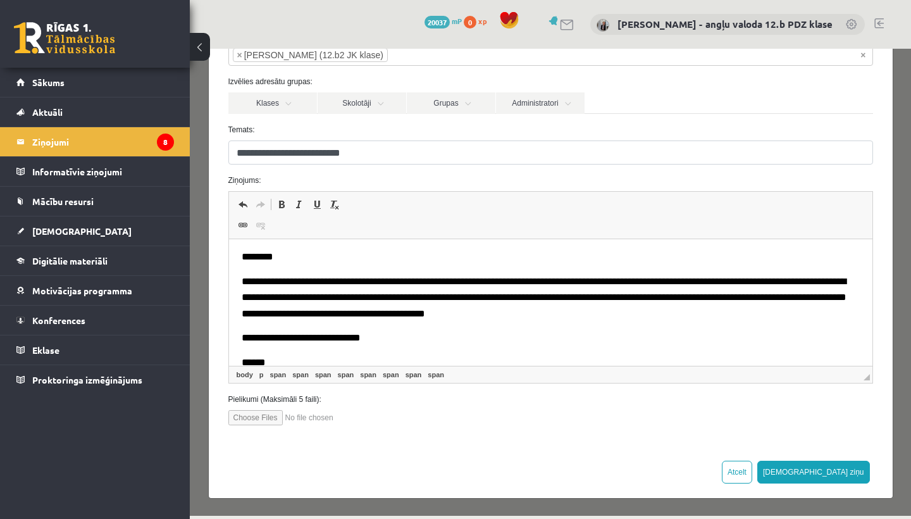
click at [253, 419] on input "file" at bounding box center [300, 417] width 144 height 15
type input "**********"
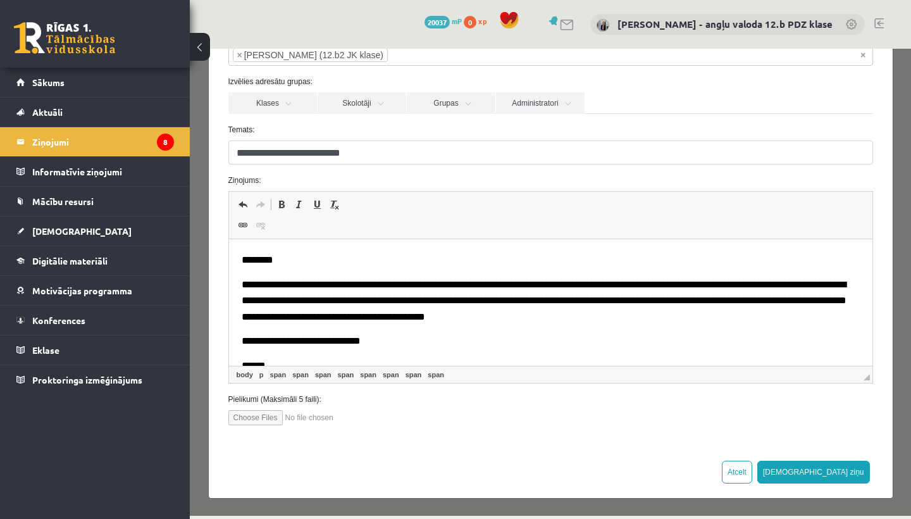
scroll to position [0, 0]
click at [849, 470] on button "[DEMOGRAPHIC_DATA] ziņu" at bounding box center [813, 471] width 113 height 23
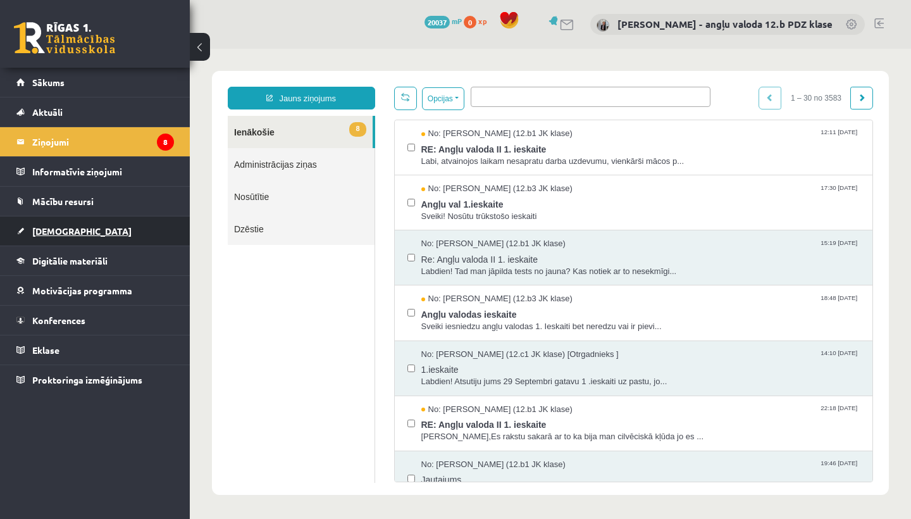
click at [50, 231] on span "[DEMOGRAPHIC_DATA]" at bounding box center [81, 230] width 99 height 11
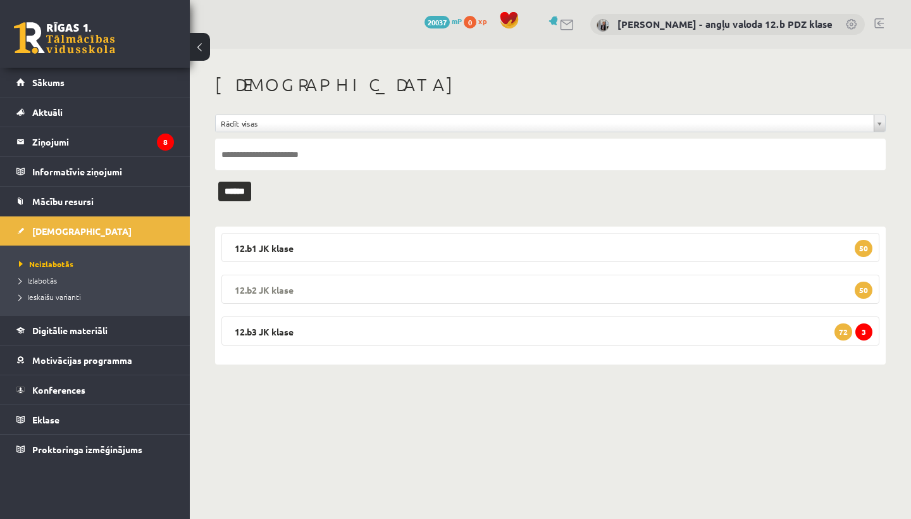
click at [286, 281] on legend "12.b2 JK klase 50" at bounding box center [550, 288] width 658 height 29
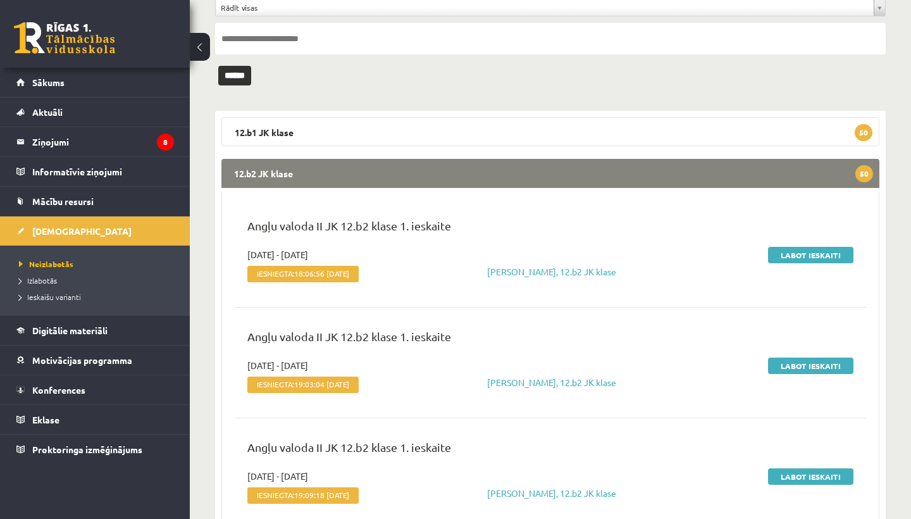
scroll to position [114, 0]
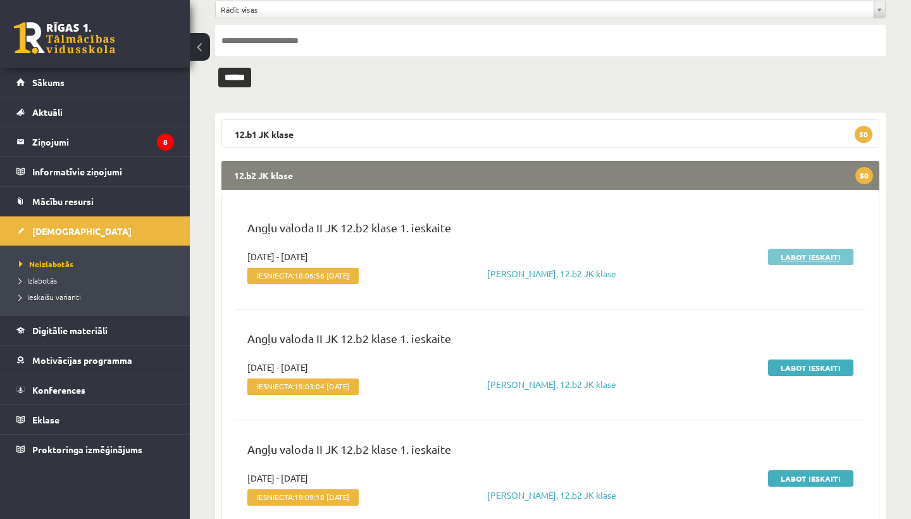
click at [813, 254] on link "Labot ieskaiti" at bounding box center [810, 257] width 85 height 16
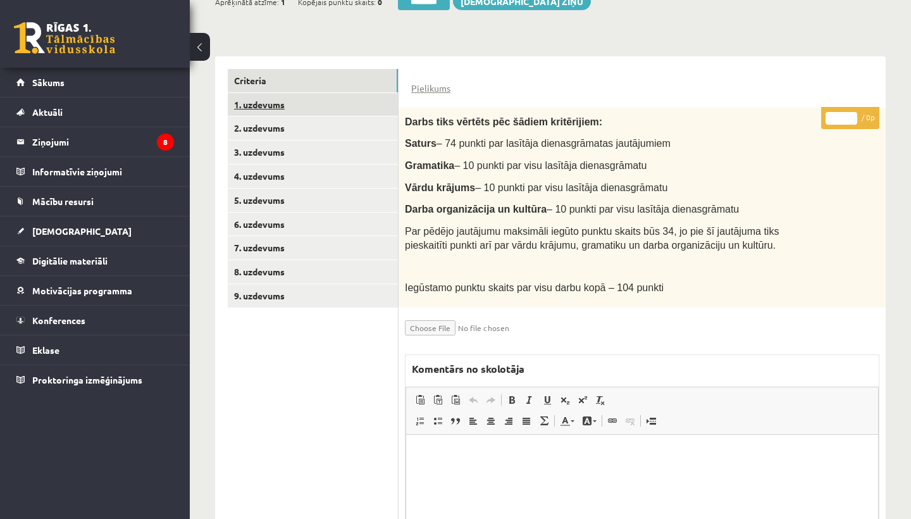
click at [304, 101] on link "1. uzdevums" at bounding box center [313, 104] width 170 height 23
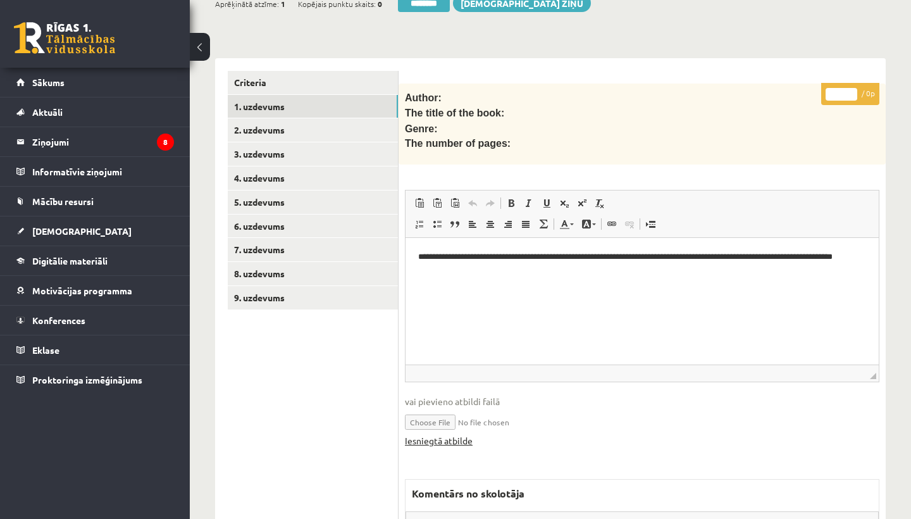
click at [439, 434] on link "Iesniegtā atbilde" at bounding box center [439, 440] width 68 height 13
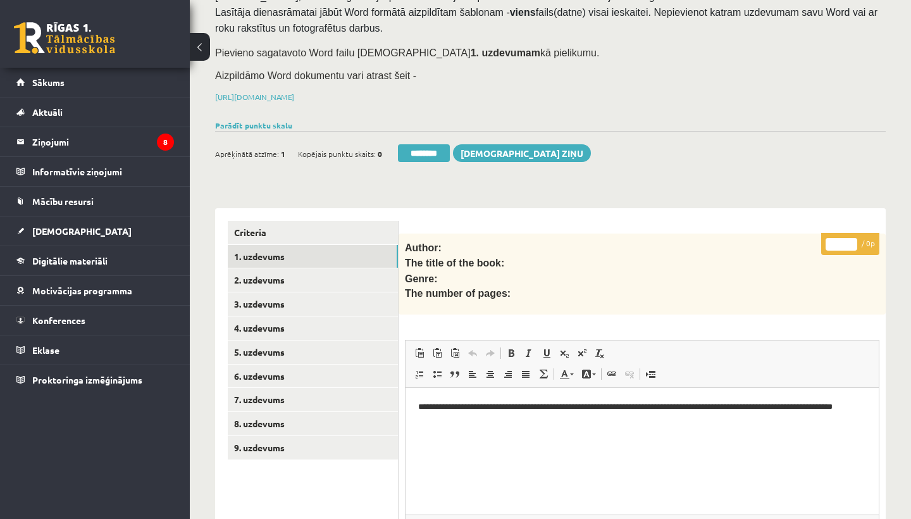
scroll to position [117, 0]
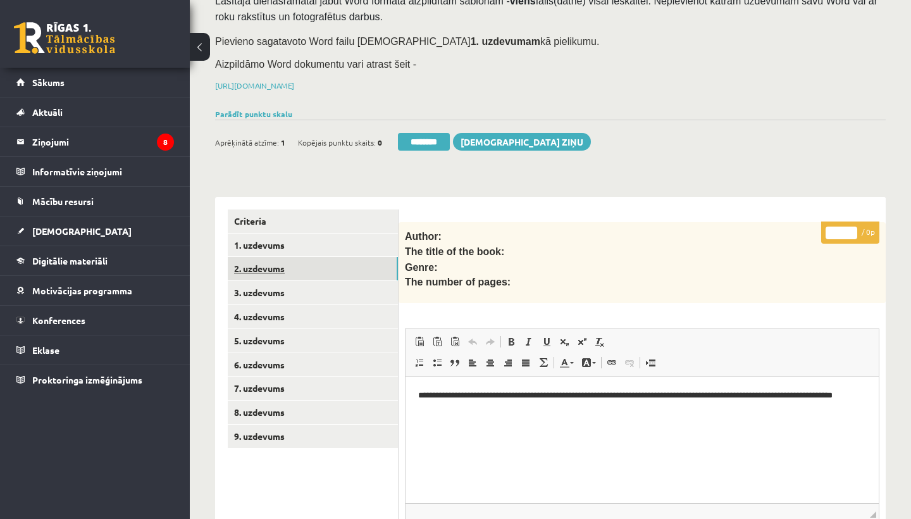
click at [276, 271] on link "2. uzdevums" at bounding box center [313, 268] width 170 height 23
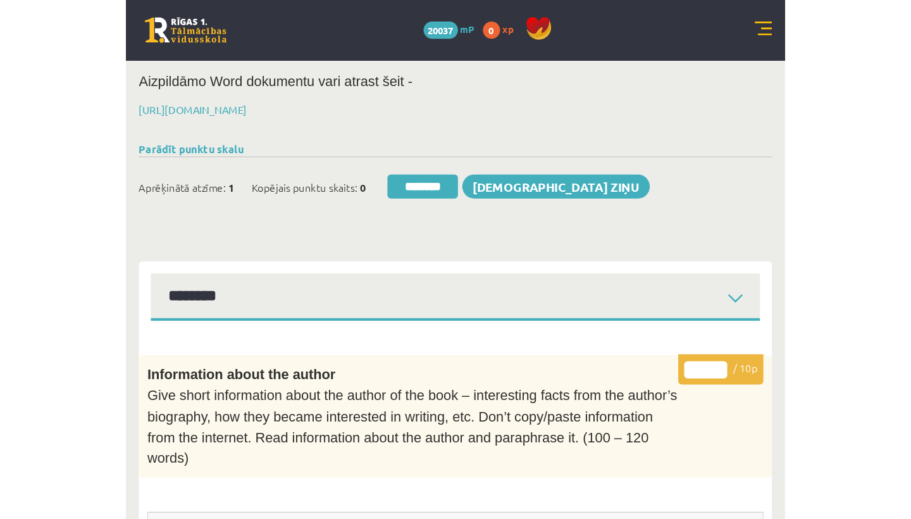
scroll to position [0, 0]
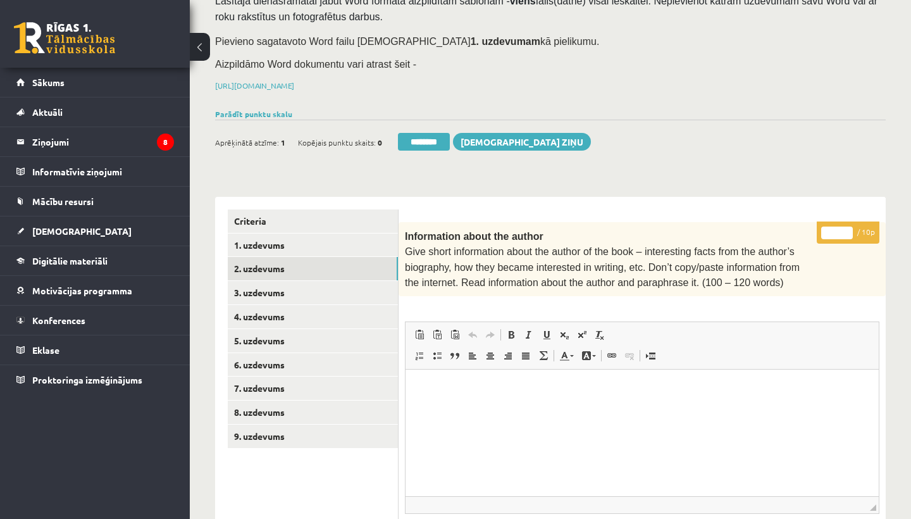
click at [836, 229] on input "*" at bounding box center [837, 232] width 32 height 13
type input "**"
click at [289, 290] on link "3. uzdevums" at bounding box center [313, 292] width 170 height 23
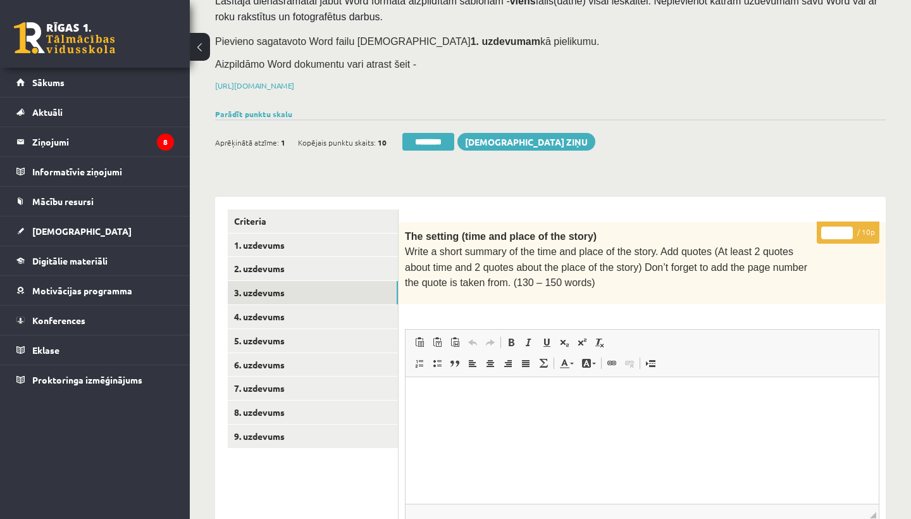
click at [838, 229] on input "*" at bounding box center [837, 232] width 32 height 13
type input "*"
click at [271, 308] on link "4. uzdevums" at bounding box center [313, 316] width 170 height 23
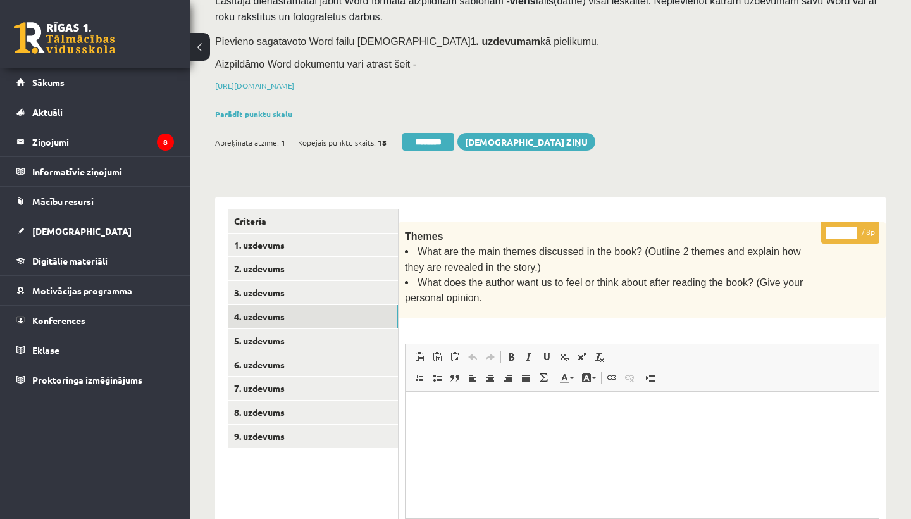
click at [844, 228] on input "*" at bounding box center [841, 232] width 32 height 13
type input "*"
click at [295, 336] on link "5. uzdevums" at bounding box center [313, 340] width 170 height 23
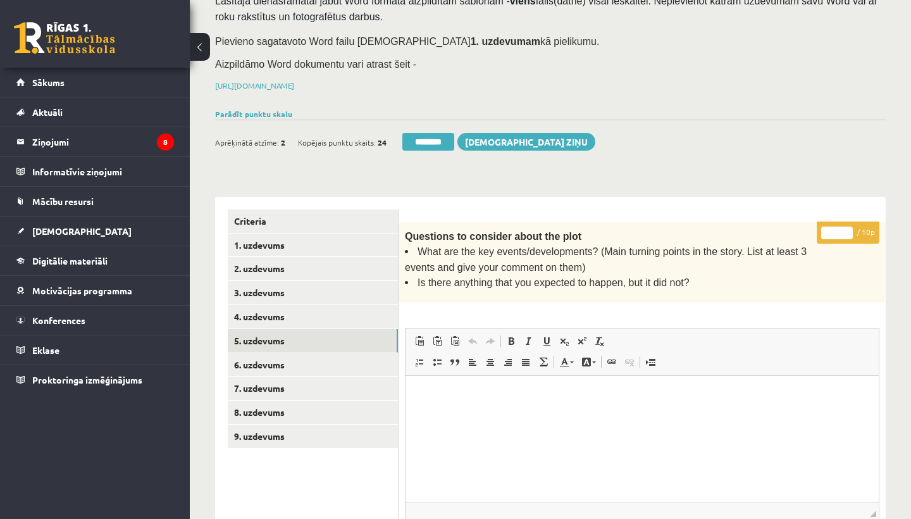
click at [838, 231] on input "*" at bounding box center [837, 232] width 32 height 13
type input "*"
click at [260, 357] on link "6. uzdevums" at bounding box center [313, 364] width 170 height 23
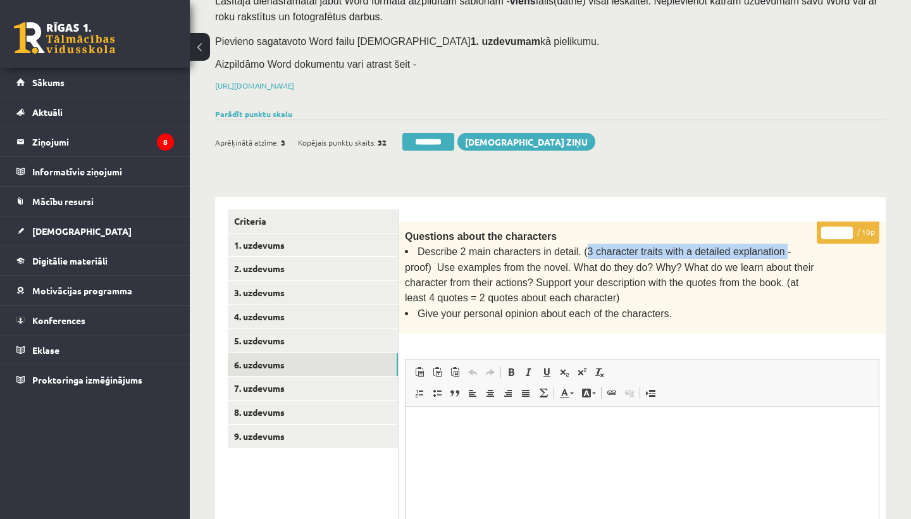
drag, startPoint x: 584, startPoint y: 247, endPoint x: 781, endPoint y: 247, distance: 196.7
click at [781, 247] on span "Describe 2 main characters in detail. (3 character traits with a detailed expla…" at bounding box center [609, 274] width 409 height 57
copy span "3 character traits with a detailed explanation"
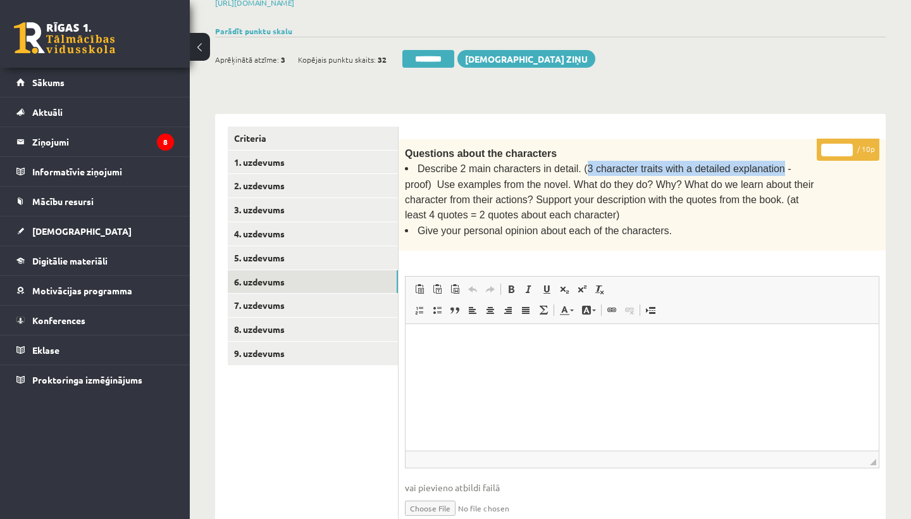
scroll to position [522, 0]
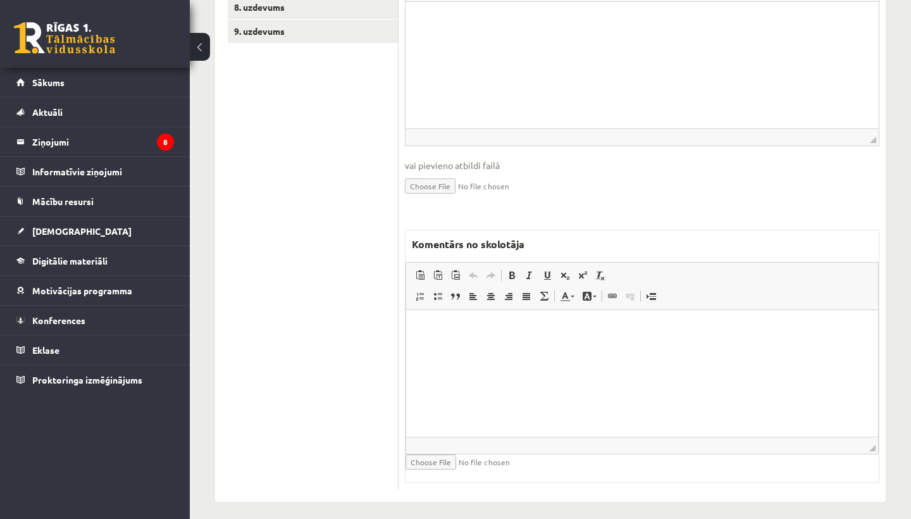
click at [507, 348] on html at bounding box center [642, 329] width 472 height 39
drag, startPoint x: 485, startPoint y: 327, endPoint x: 586, endPoint y: 335, distance: 101.5
click at [586, 335] on p "**********" at bounding box center [642, 328] width 446 height 13
click at [509, 270] on span at bounding box center [512, 275] width 10 height 10
click at [546, 270] on span at bounding box center [547, 275] width 10 height 10
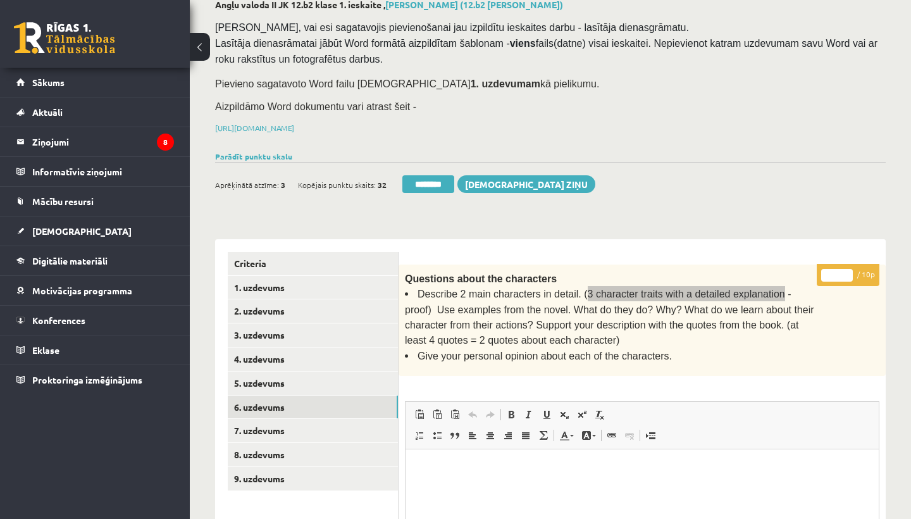
scroll to position [52, 0]
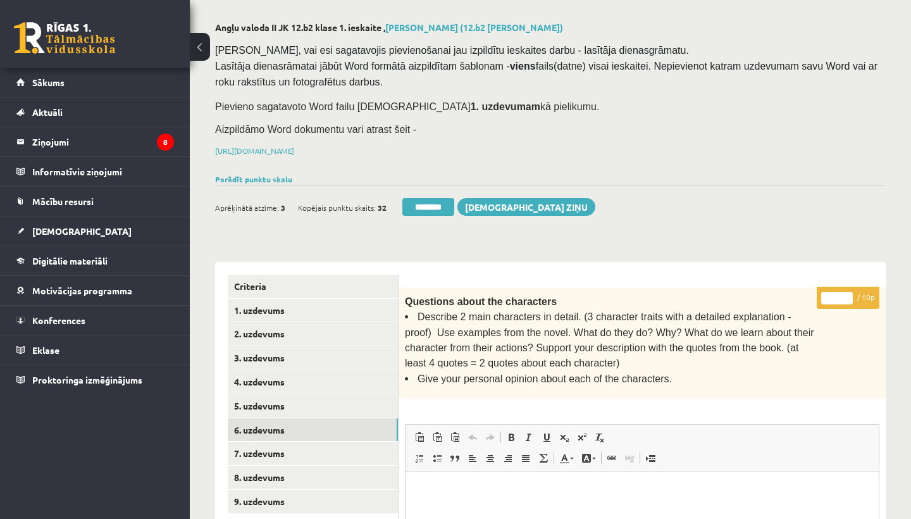
click at [838, 292] on input "*" at bounding box center [837, 298] width 32 height 13
type input "*"
click at [252, 446] on link "7. uzdevums" at bounding box center [313, 452] width 170 height 23
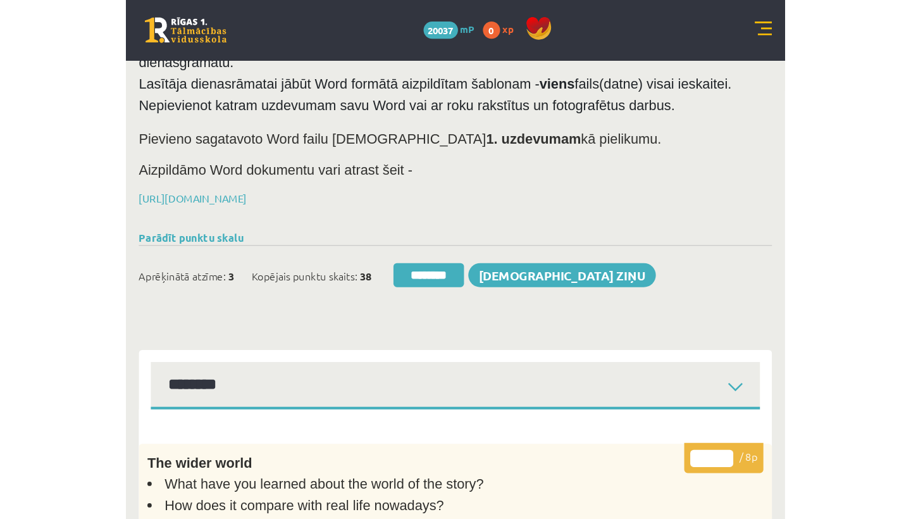
scroll to position [0, 0]
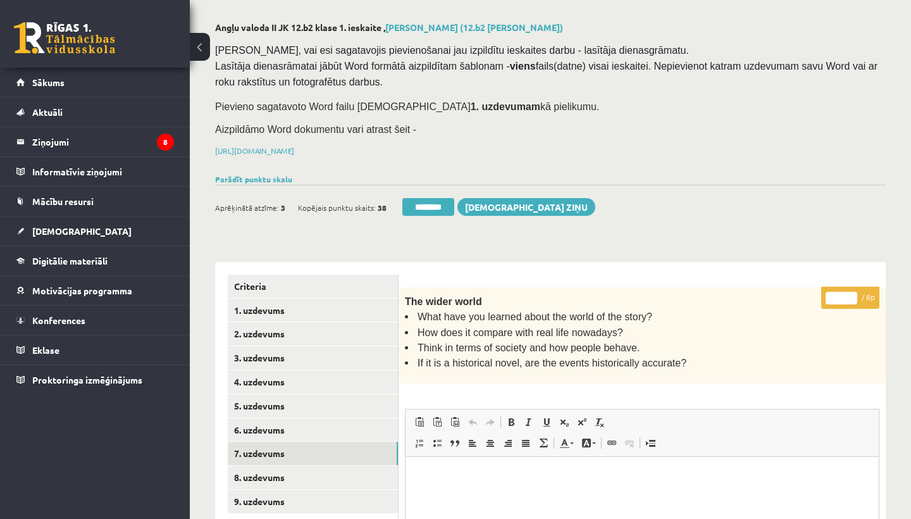
click at [844, 292] on input "*" at bounding box center [841, 298] width 32 height 13
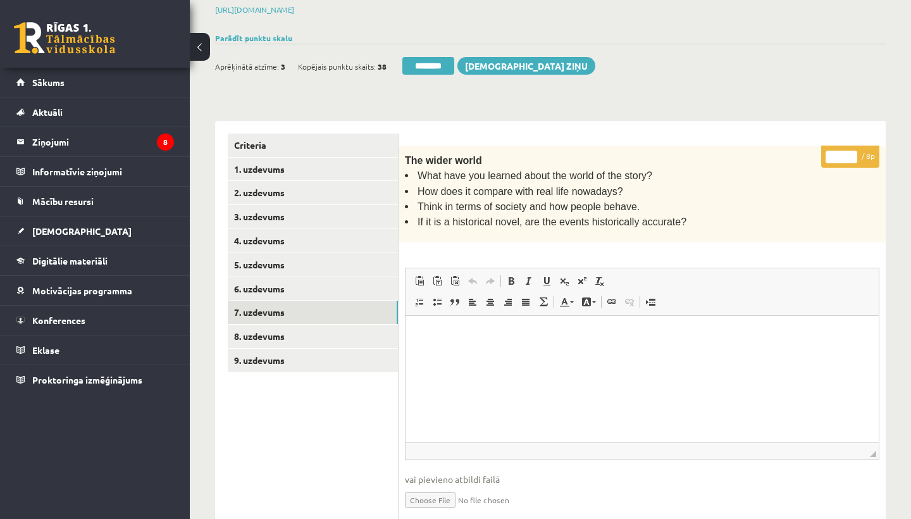
scroll to position [235, 0]
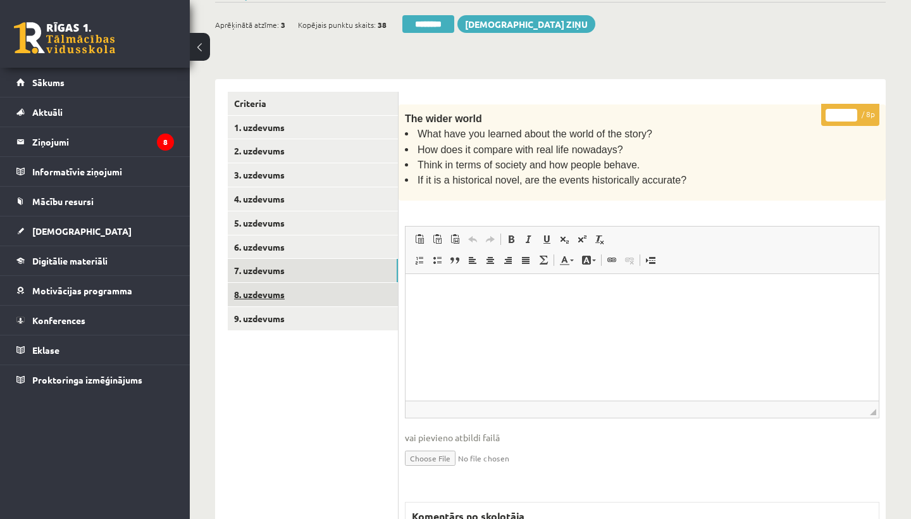
type input "*"
click at [279, 283] on link "8. uzdevums" at bounding box center [313, 294] width 170 height 23
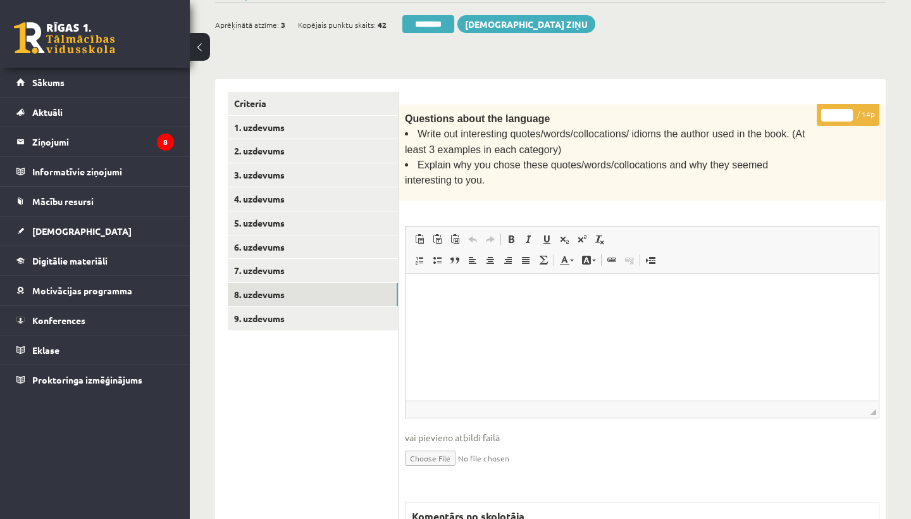
scroll to position [0, 0]
click at [838, 113] on input "*" at bounding box center [837, 115] width 32 height 13
type input "*"
click at [263, 309] on link "9. uzdevums" at bounding box center [313, 318] width 170 height 23
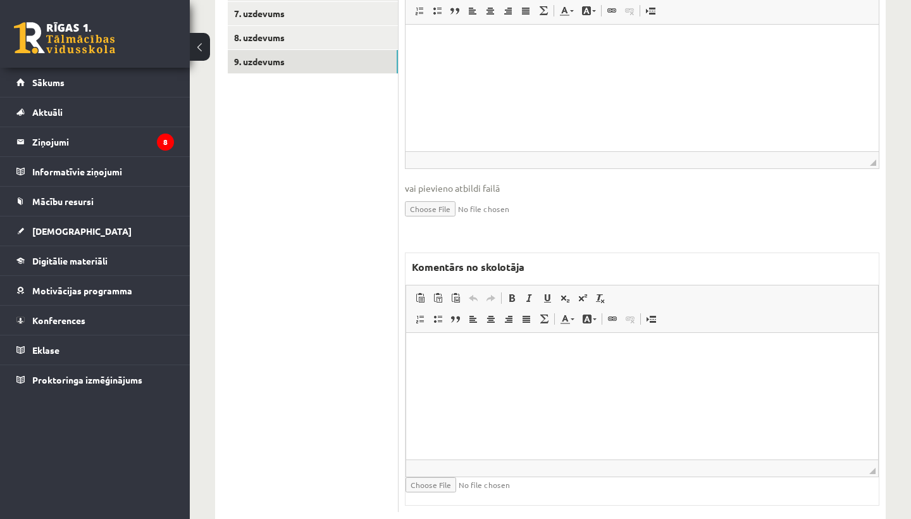
scroll to position [515, 0]
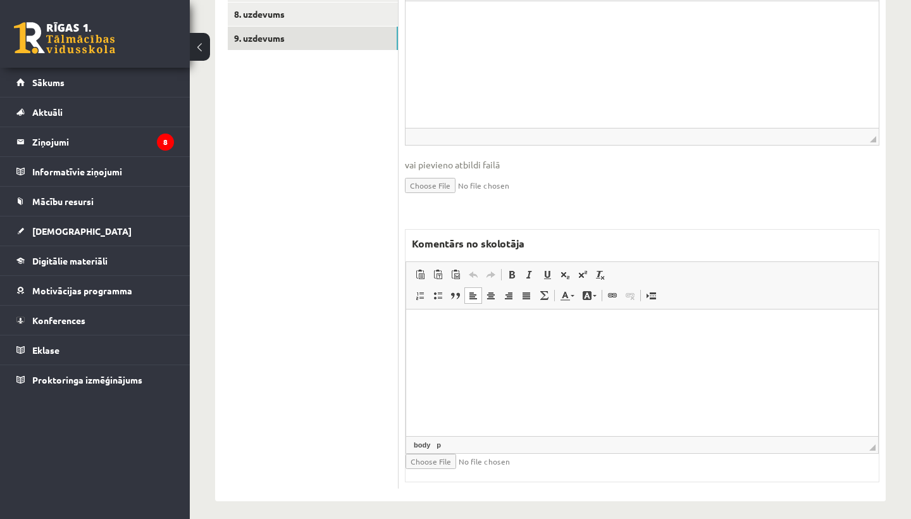
click at [467, 347] on html at bounding box center [642, 328] width 472 height 39
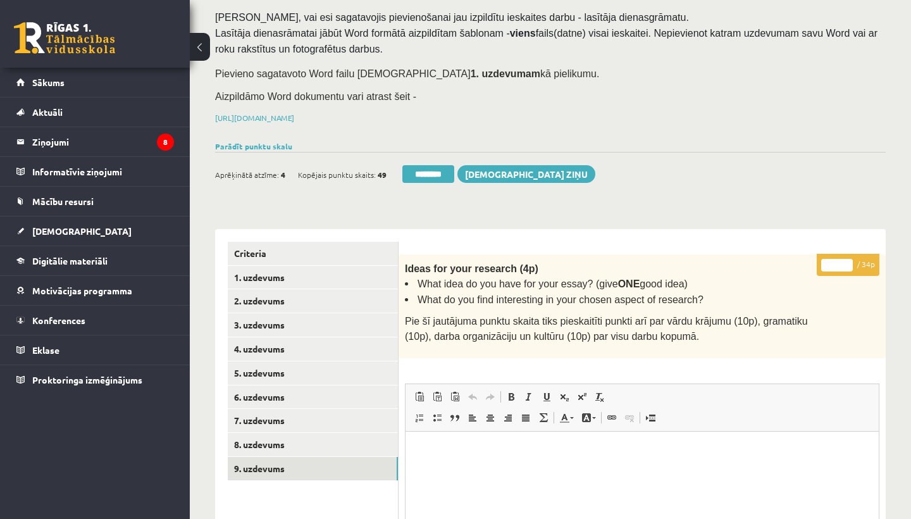
scroll to position [35, 0]
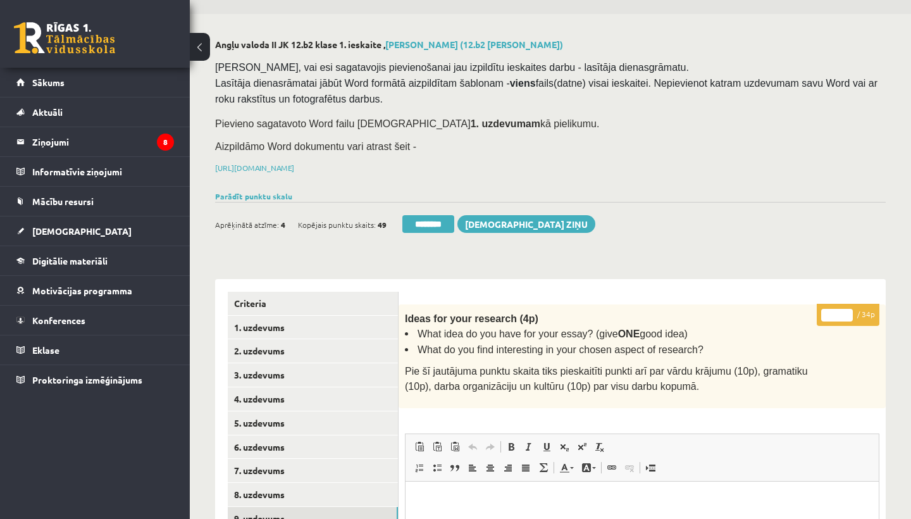
click at [837, 312] on input "*" at bounding box center [837, 315] width 32 height 13
type input "**"
click at [271, 322] on link "1. uzdevums" at bounding box center [313, 327] width 170 height 23
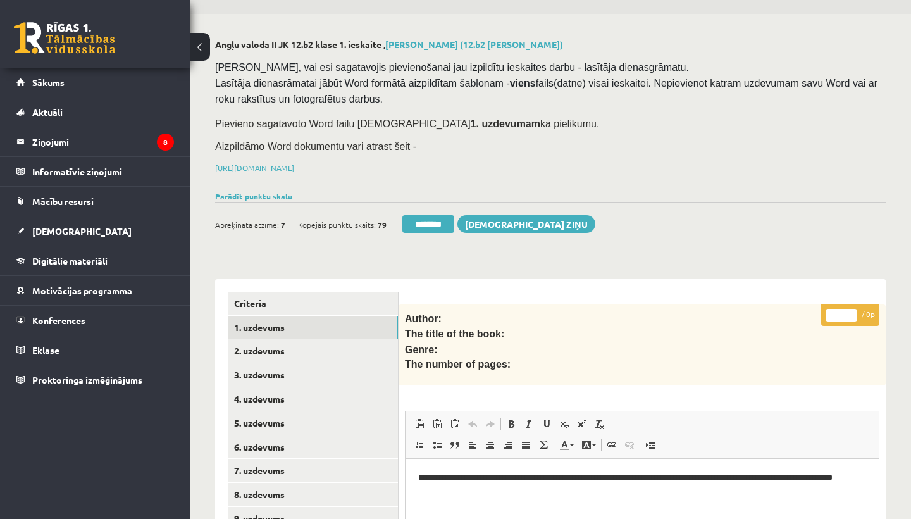
scroll to position [0, 0]
click at [259, 319] on link "1. uzdevums" at bounding box center [313, 327] width 170 height 23
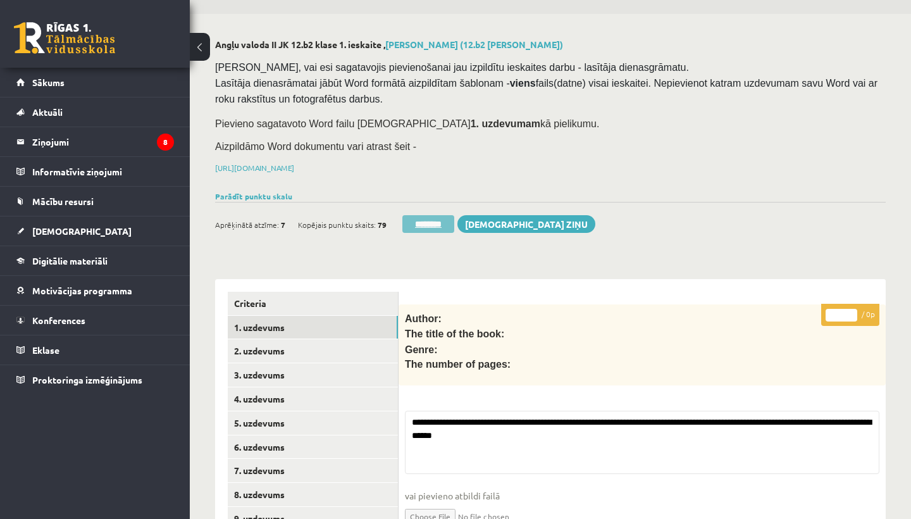
click at [418, 221] on input "********" at bounding box center [428, 224] width 52 height 18
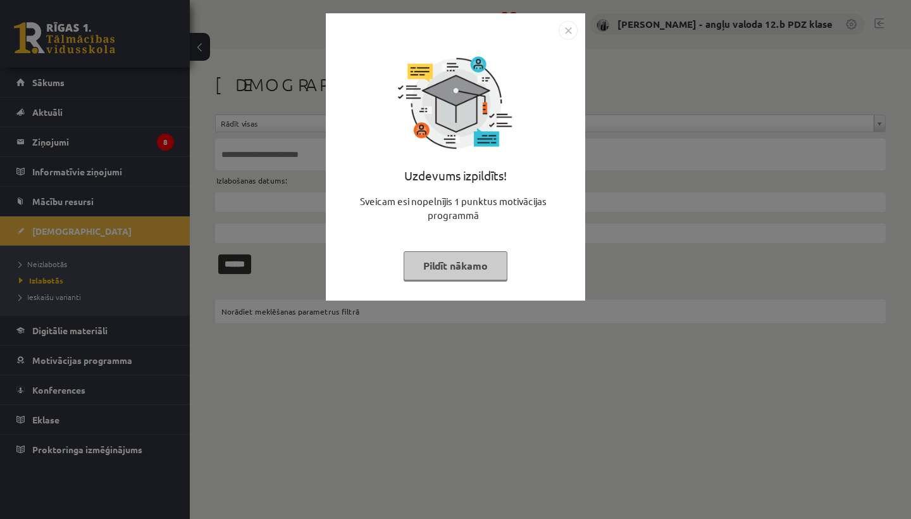
click at [570, 31] on img "Close" at bounding box center [567, 30] width 19 height 19
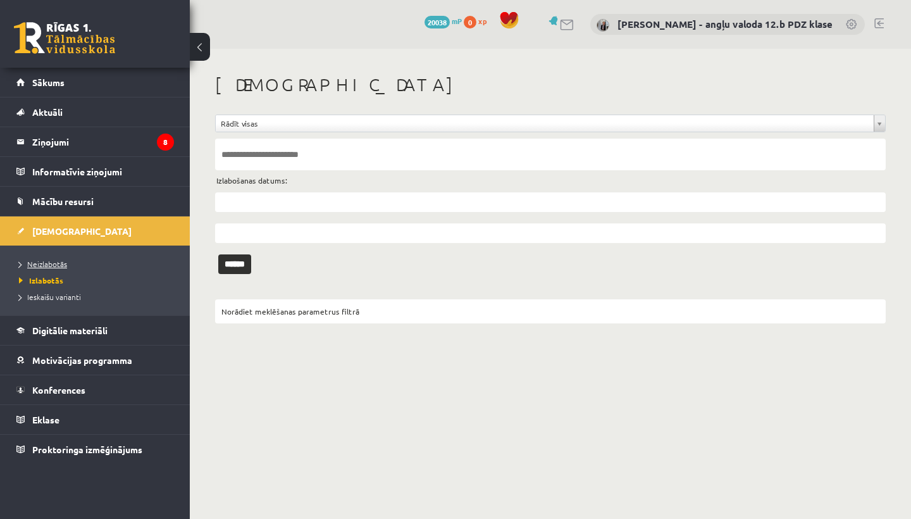
click at [47, 264] on span "Neizlabotās" at bounding box center [43, 264] width 48 height 10
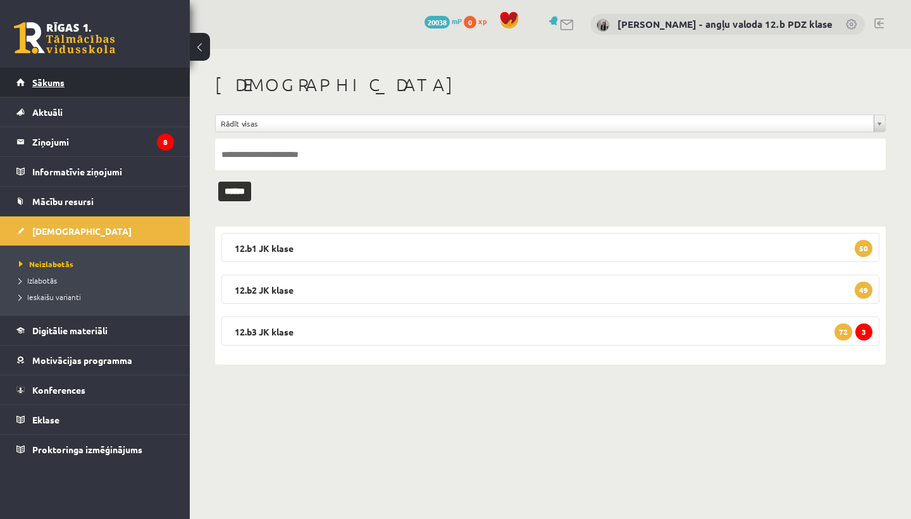
click at [54, 80] on span "Sākums" at bounding box center [48, 82] width 32 height 11
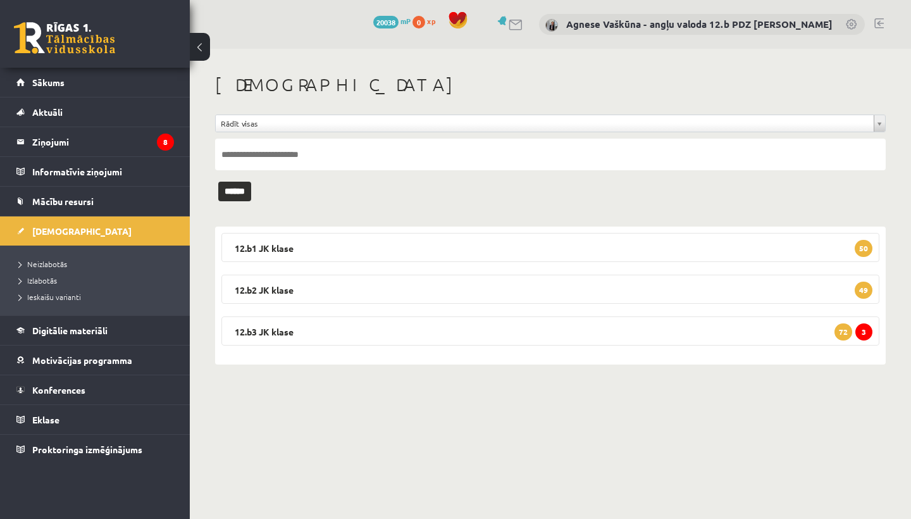
click at [877, 20] on link at bounding box center [878, 23] width 9 height 10
